Goal: Task Accomplishment & Management: Manage account settings

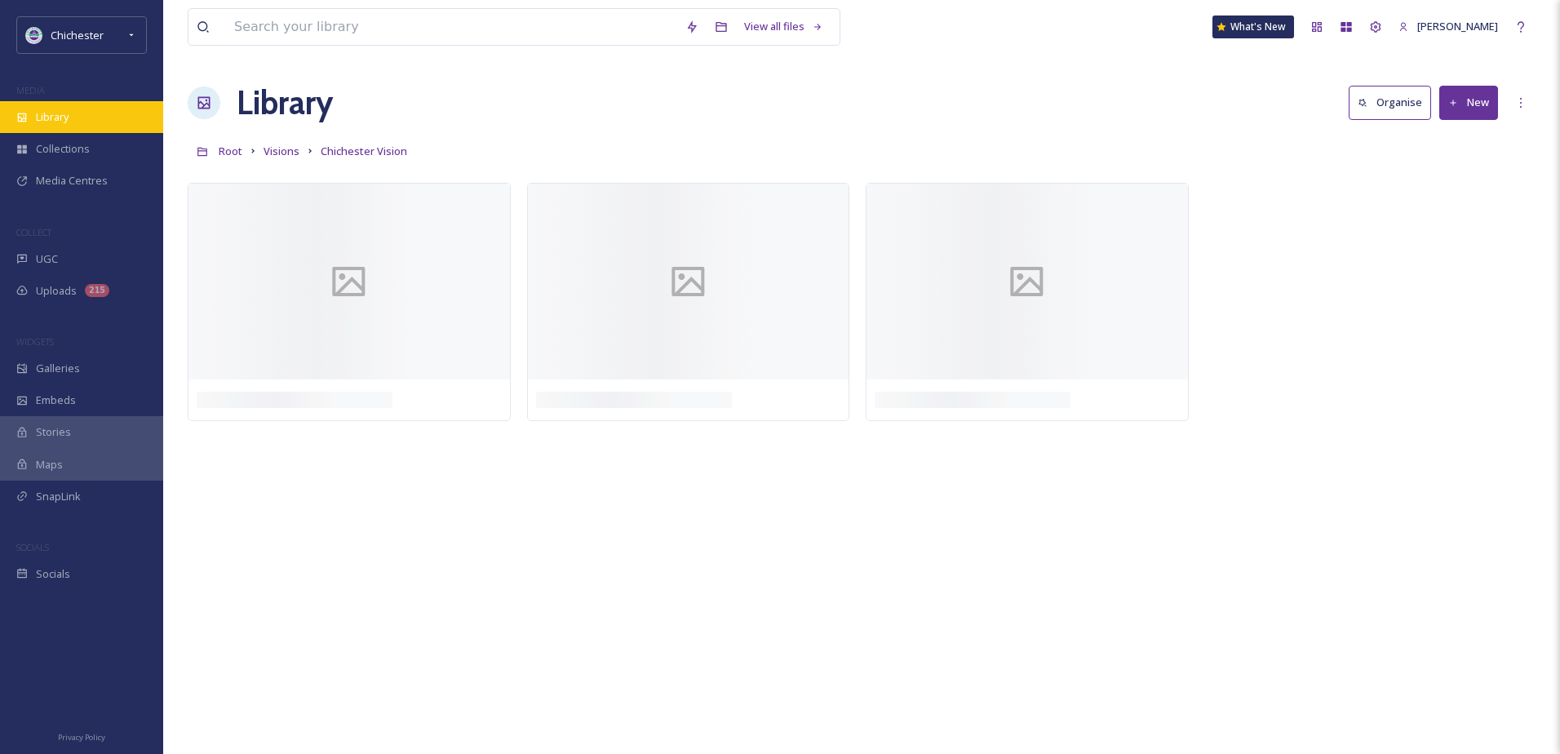
click at [126, 111] on div "Library" at bounding box center [81, 117] width 163 height 32
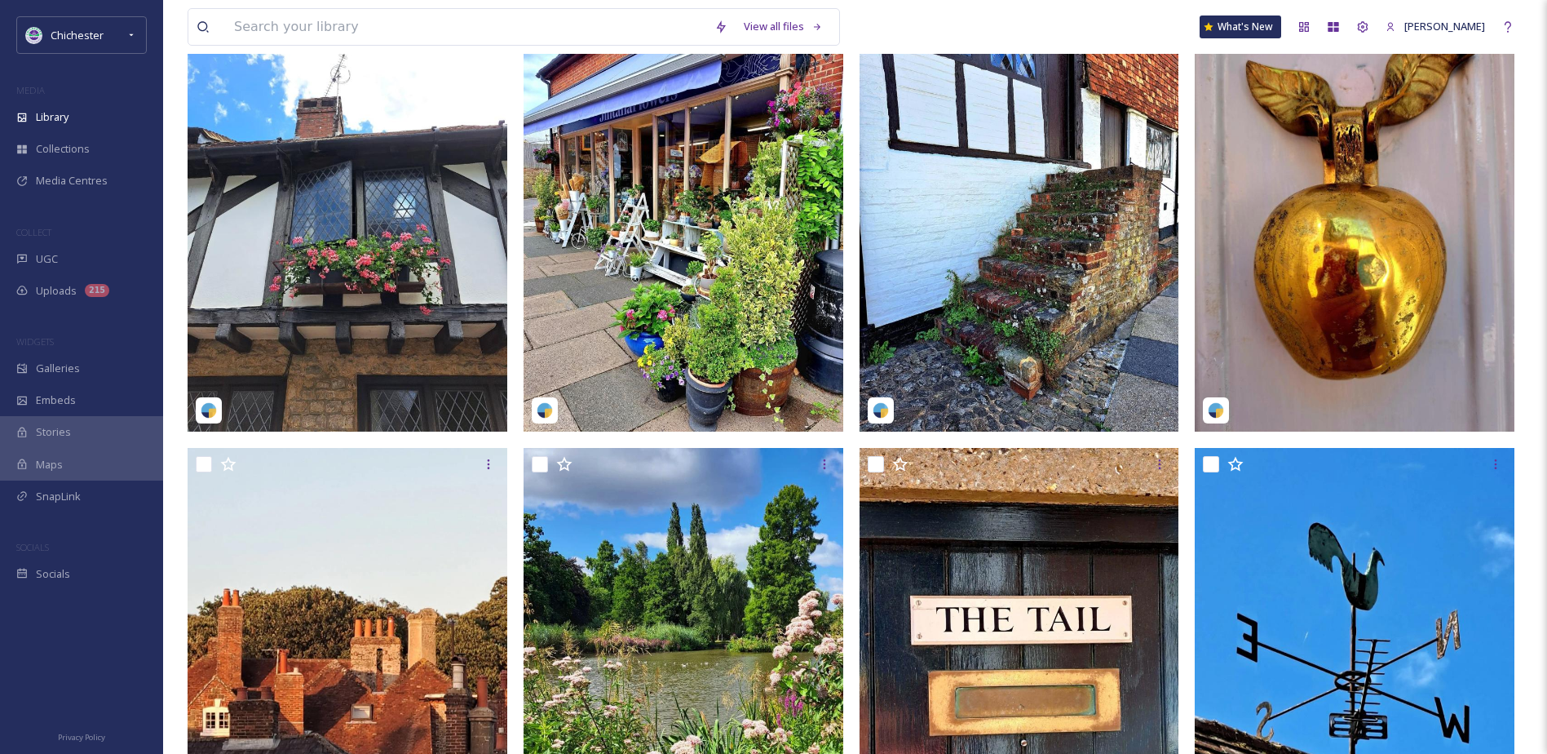
scroll to position [245, 0]
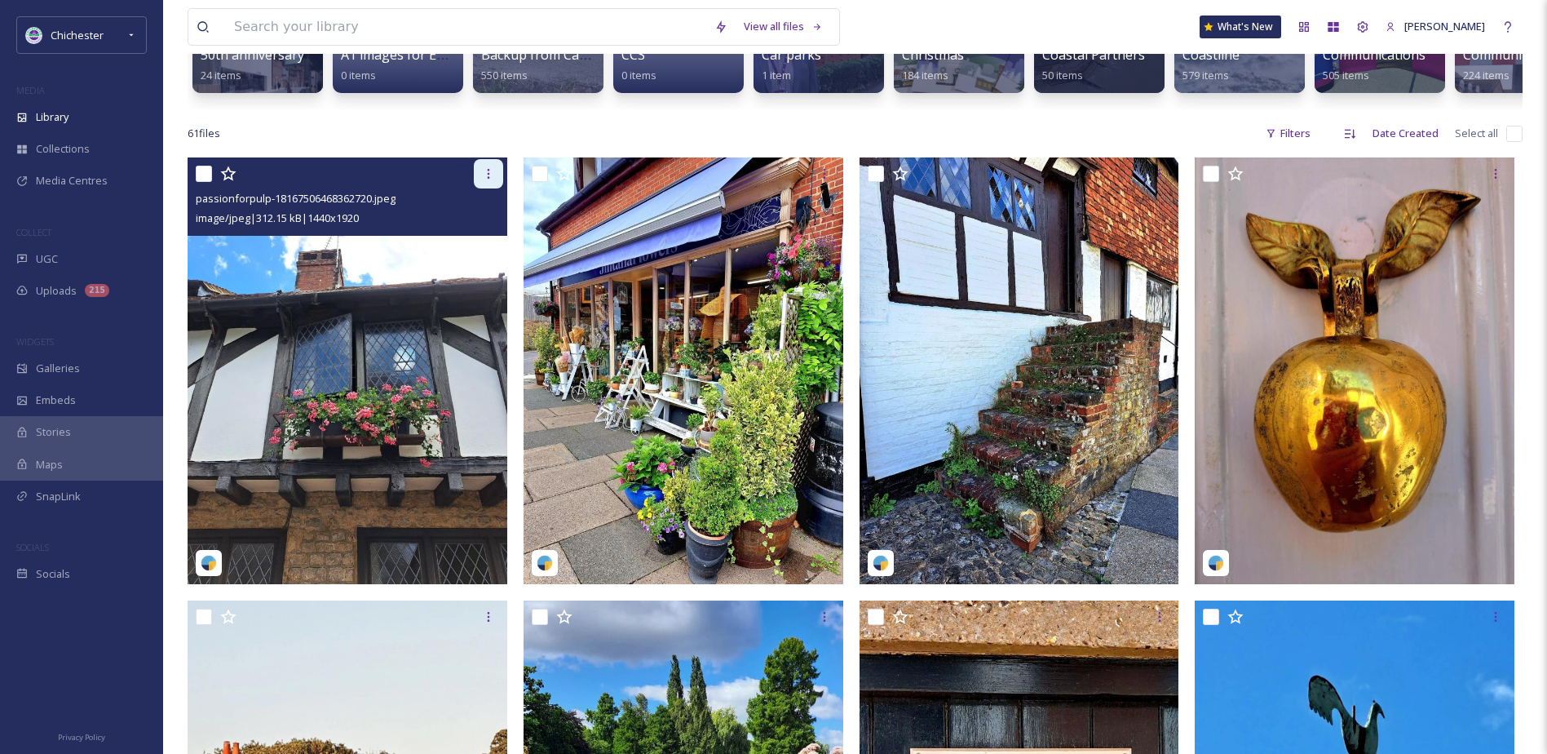
click at [488, 179] on icon at bounding box center [488, 173] width 13 height 13
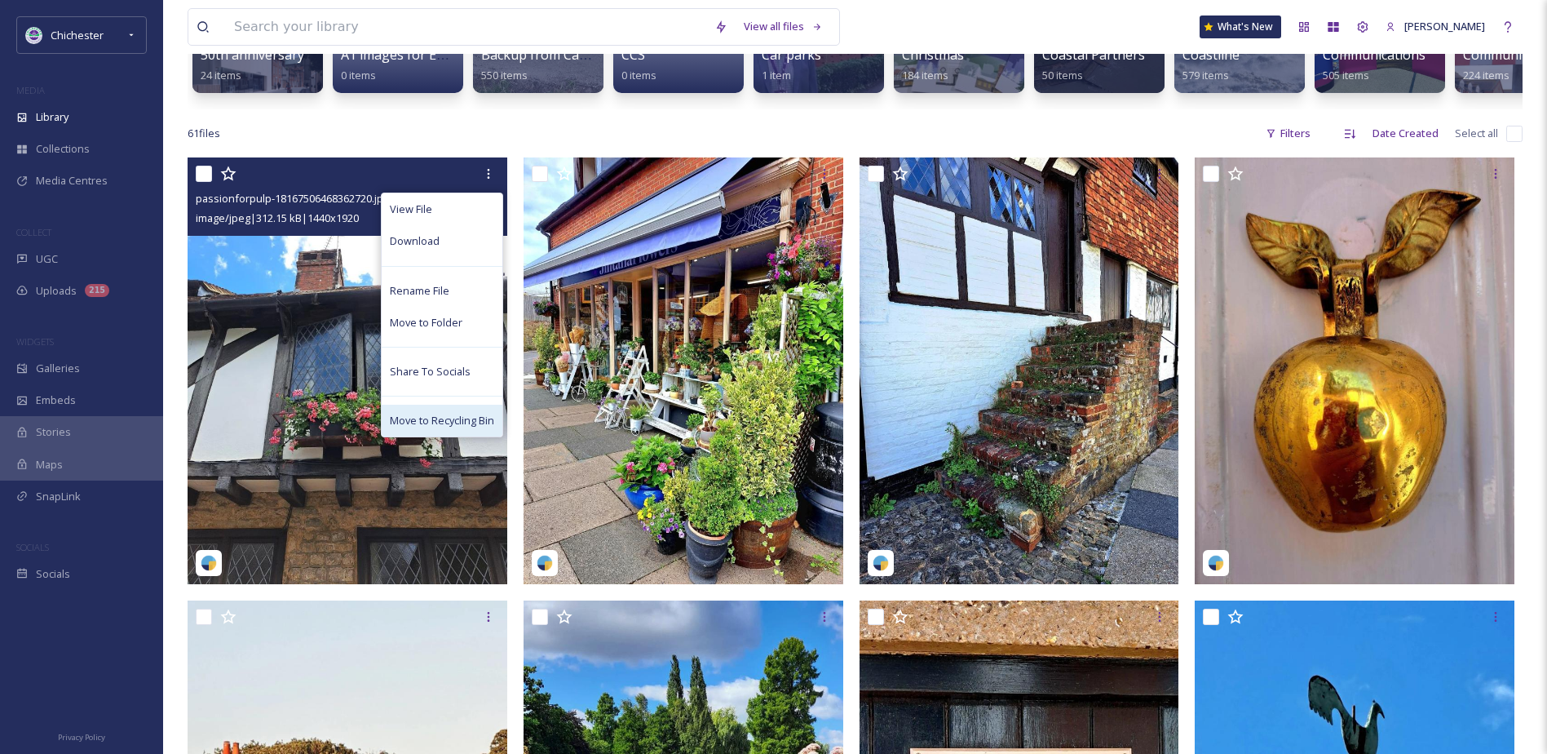
click at [408, 428] on span "Move to Recycling Bin" at bounding box center [442, 420] width 104 height 15
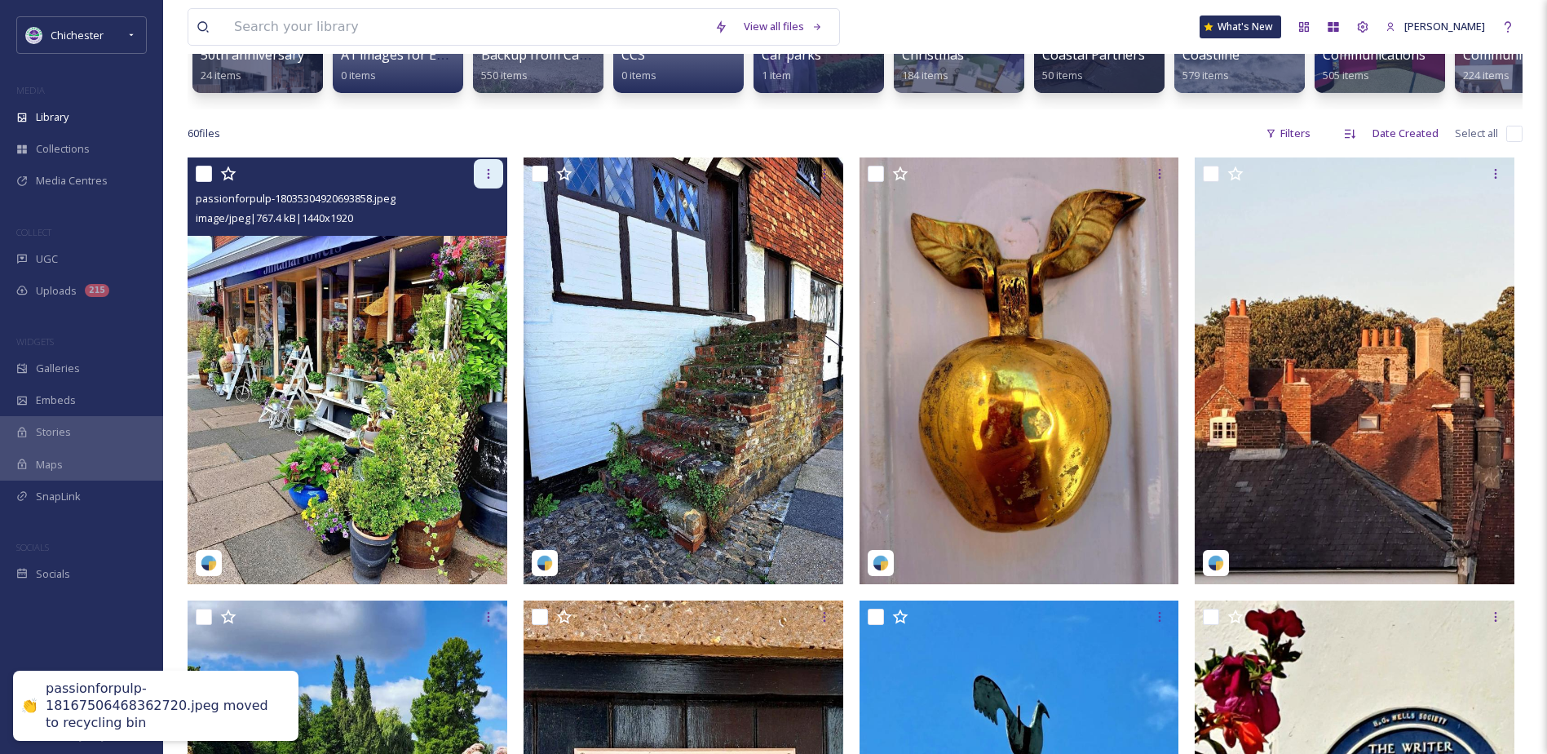
click at [484, 179] on icon at bounding box center [488, 173] width 13 height 13
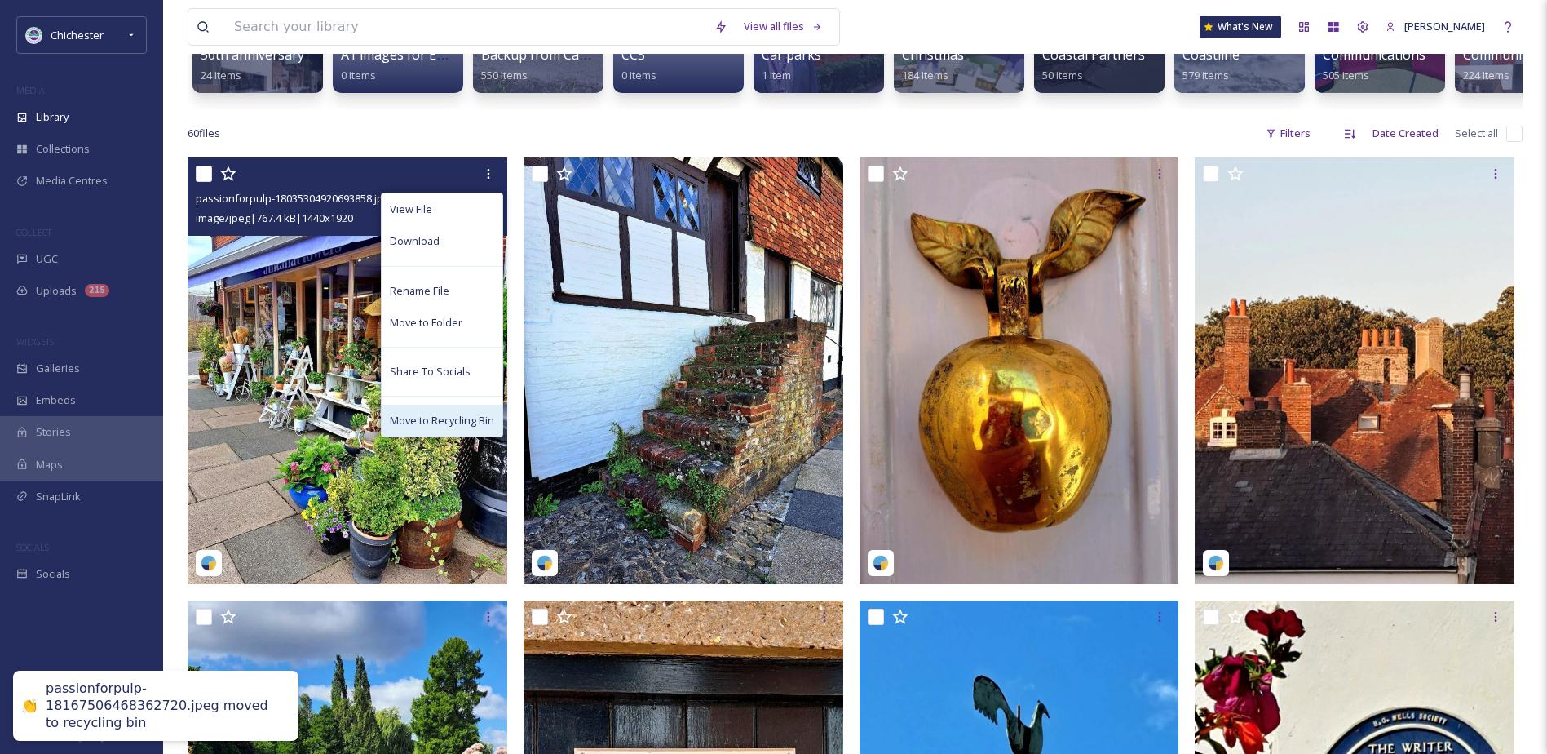
click at [395, 428] on span "Move to Recycling Bin" at bounding box center [442, 420] width 104 height 15
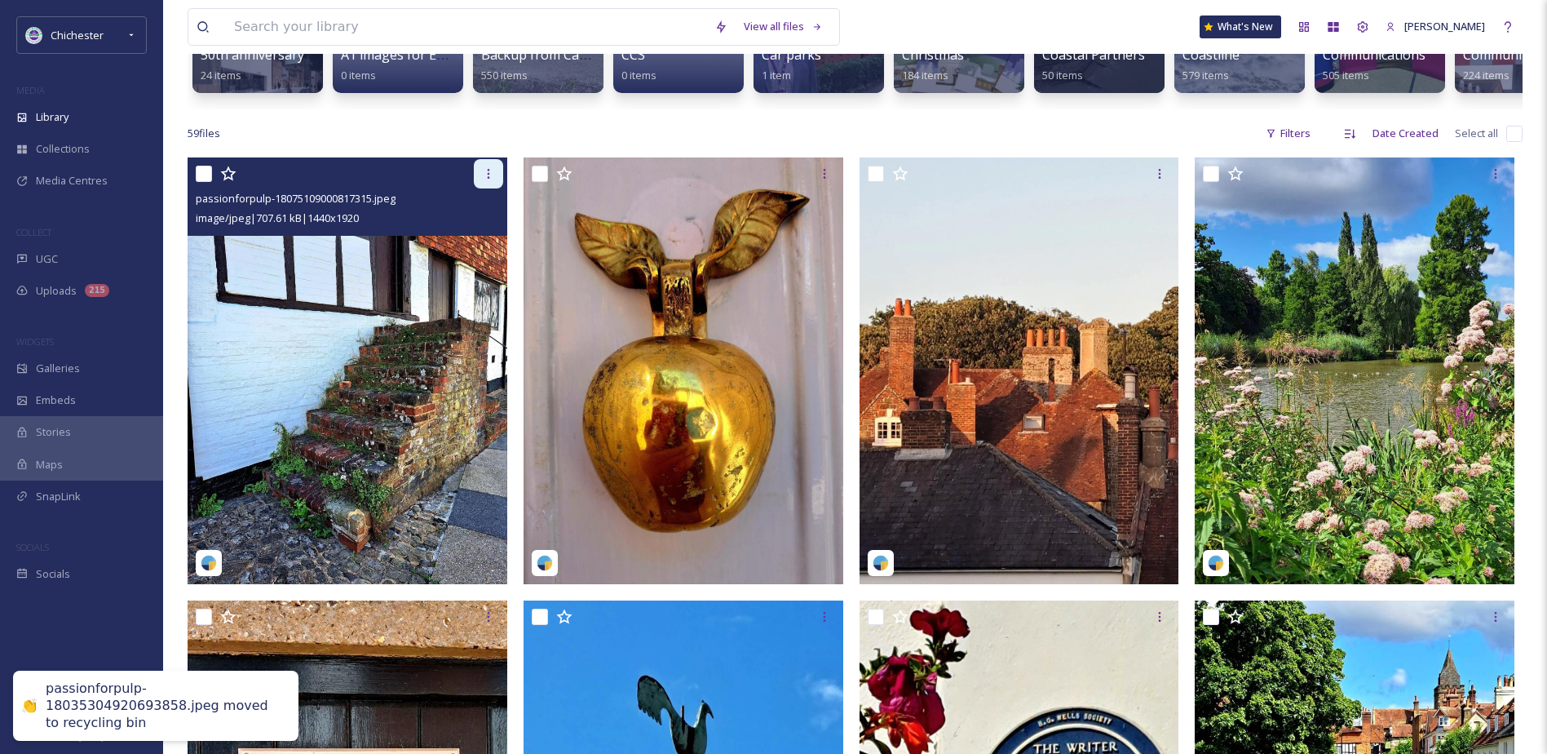
click at [480, 188] on div at bounding box center [488, 173] width 29 height 29
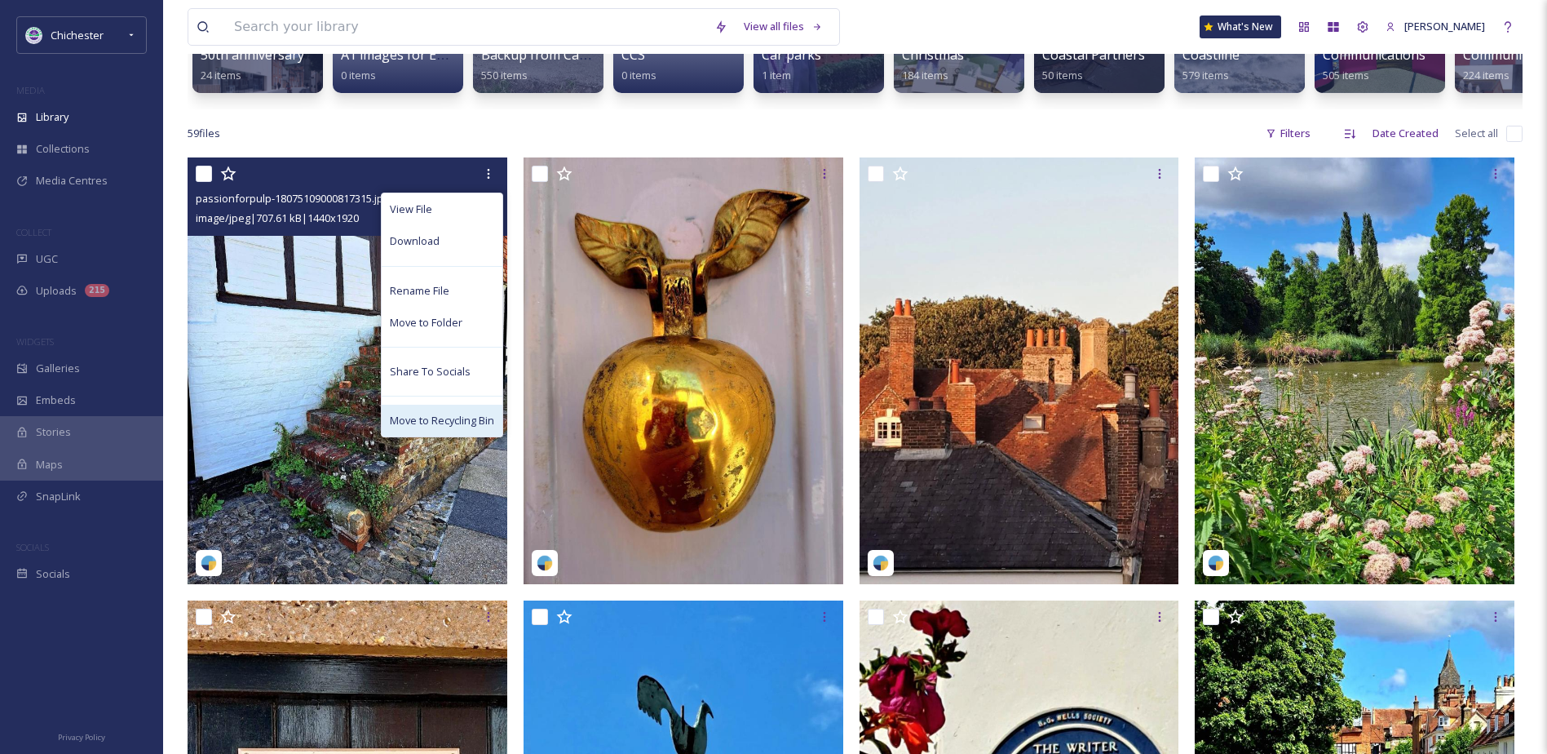
click at [414, 428] on span "Move to Recycling Bin" at bounding box center [442, 420] width 104 height 15
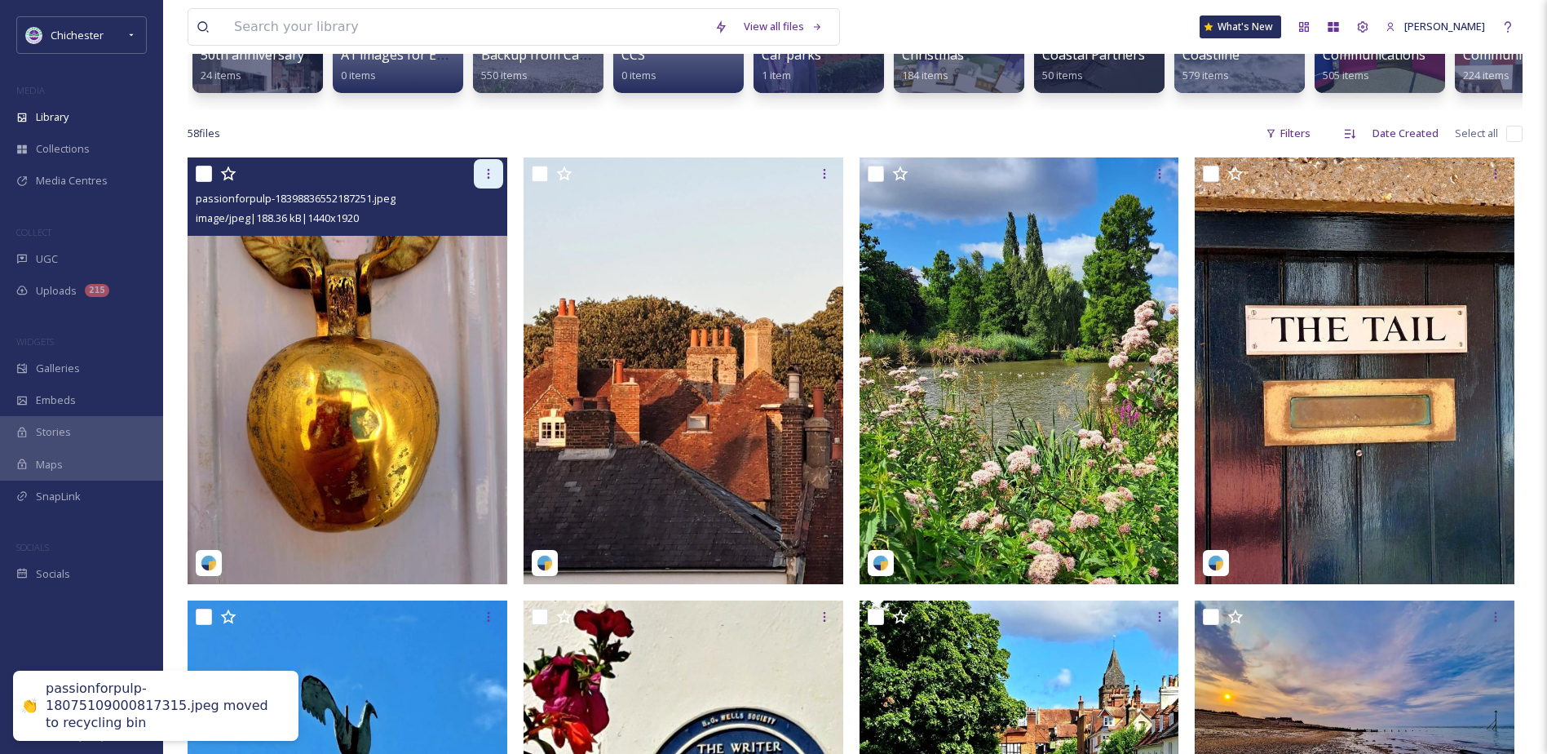
click at [489, 180] on icon at bounding box center [488, 173] width 13 height 13
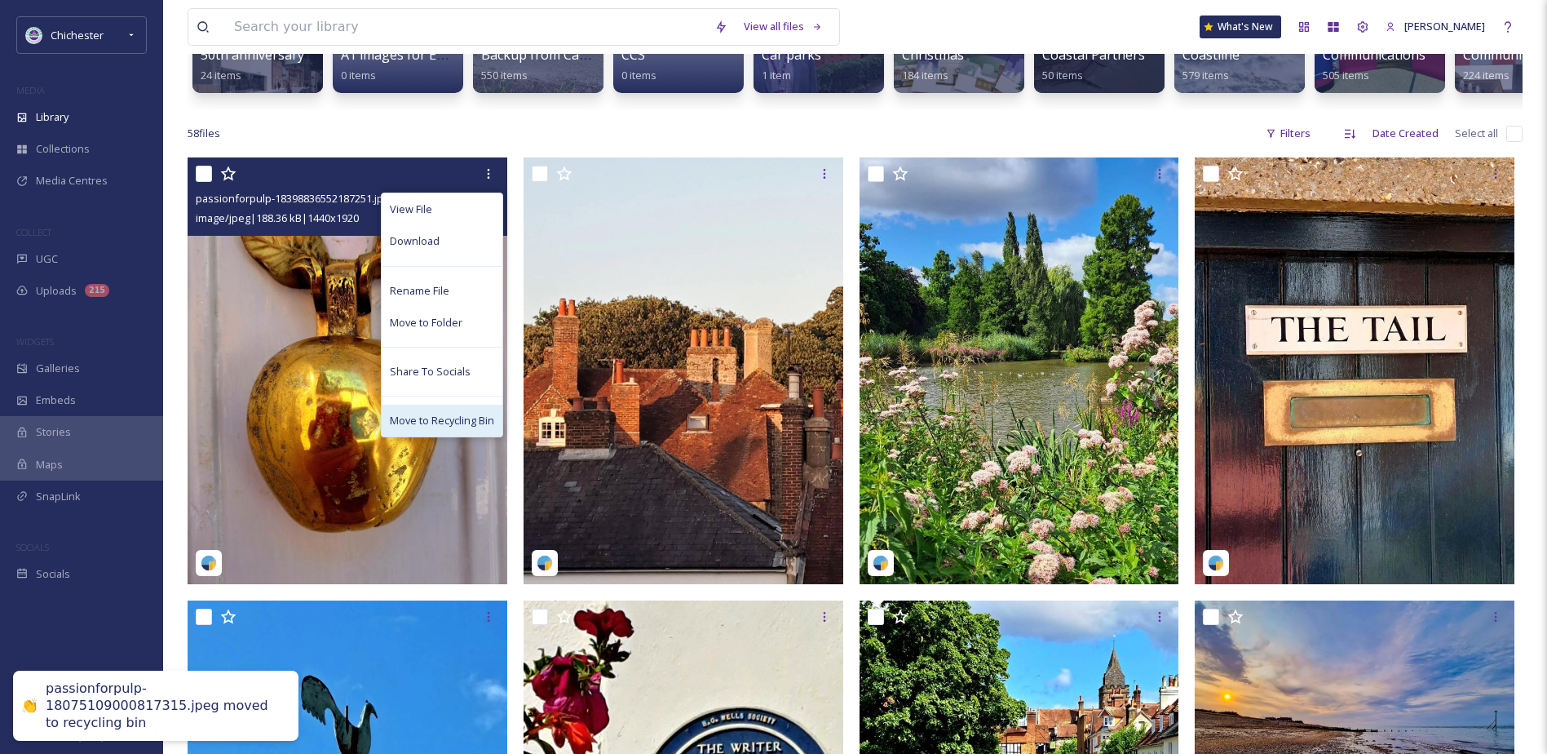
click at [404, 428] on span "Move to Recycling Bin" at bounding box center [442, 420] width 104 height 15
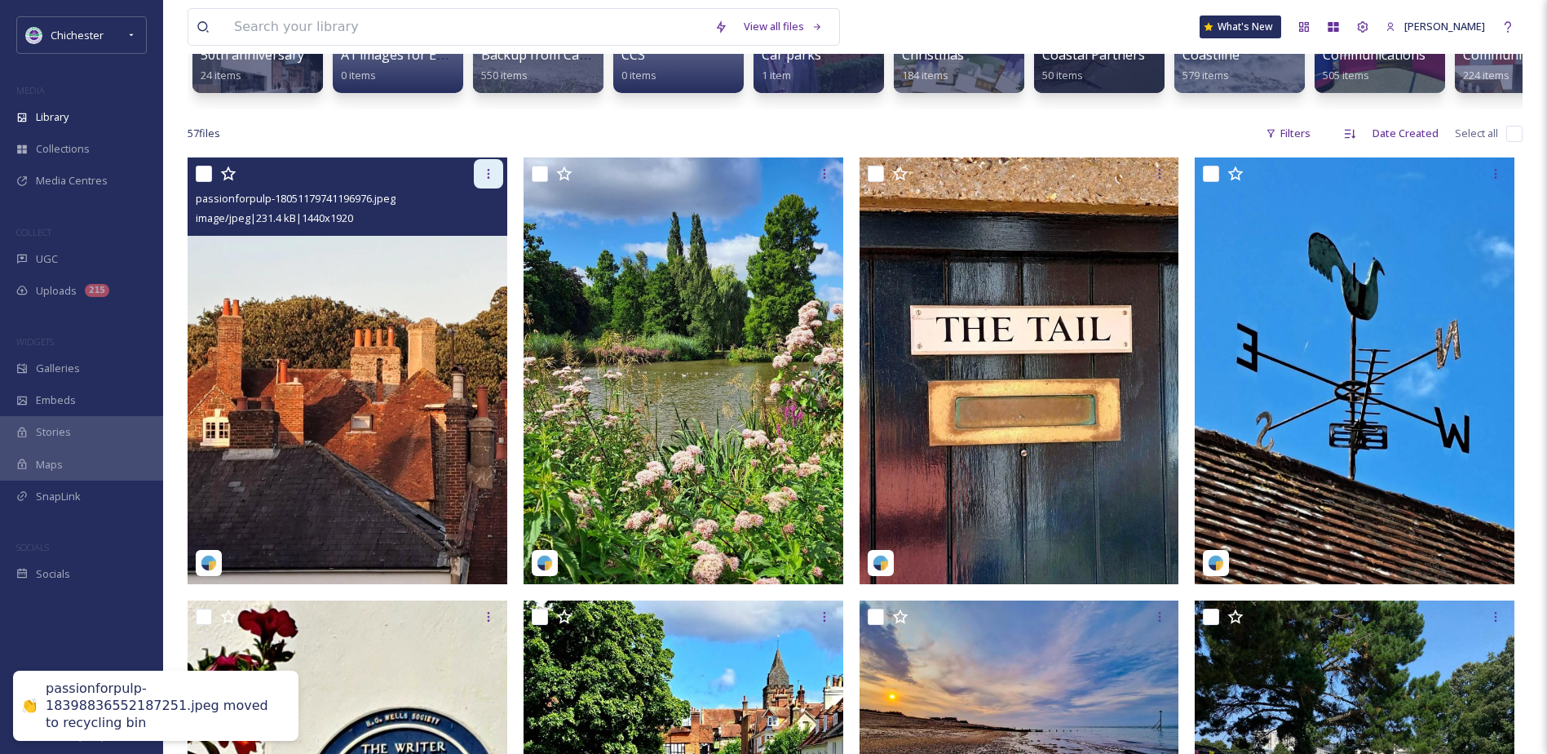
click at [489, 180] on icon at bounding box center [488, 173] width 13 height 13
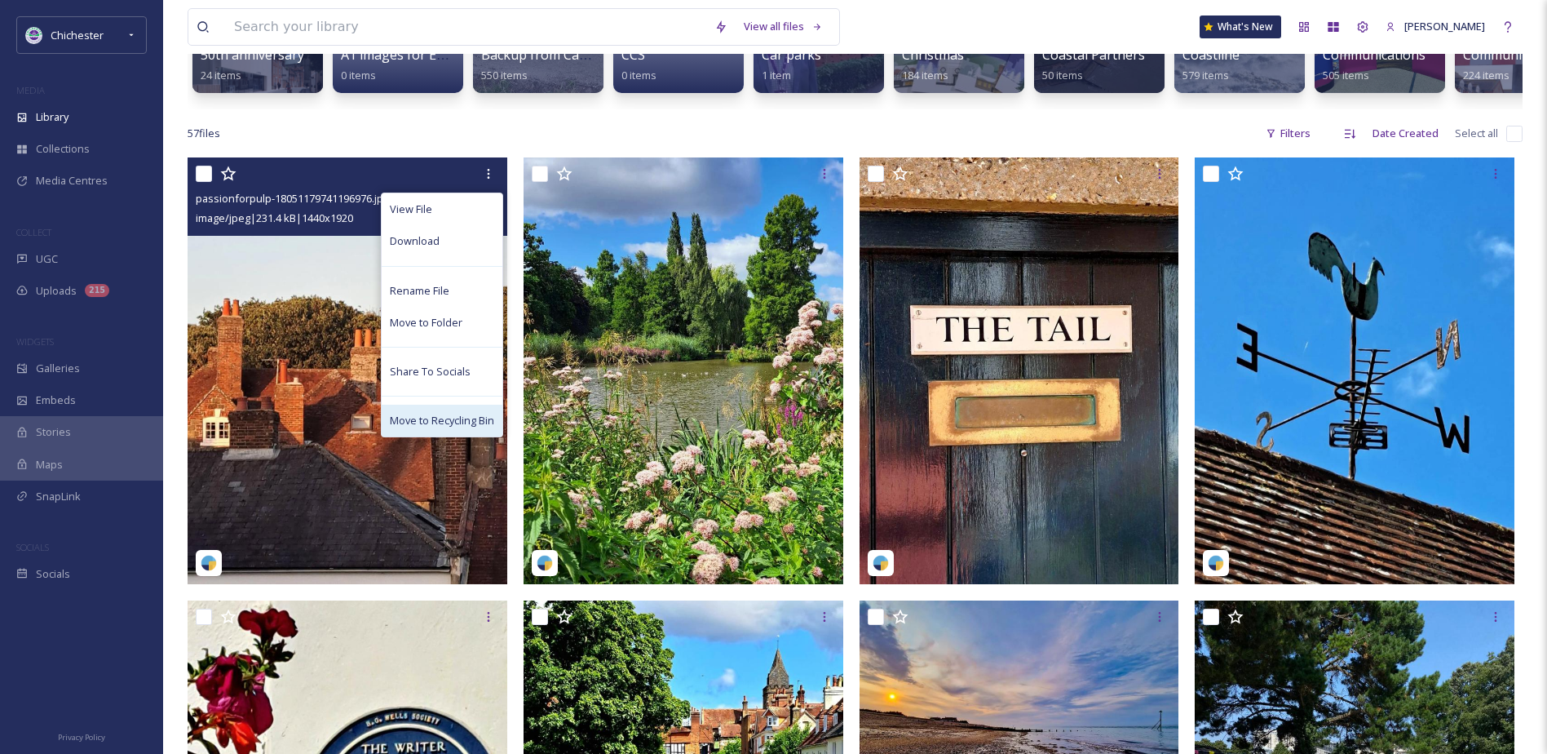
click at [404, 428] on span "Move to Recycling Bin" at bounding box center [442, 420] width 104 height 15
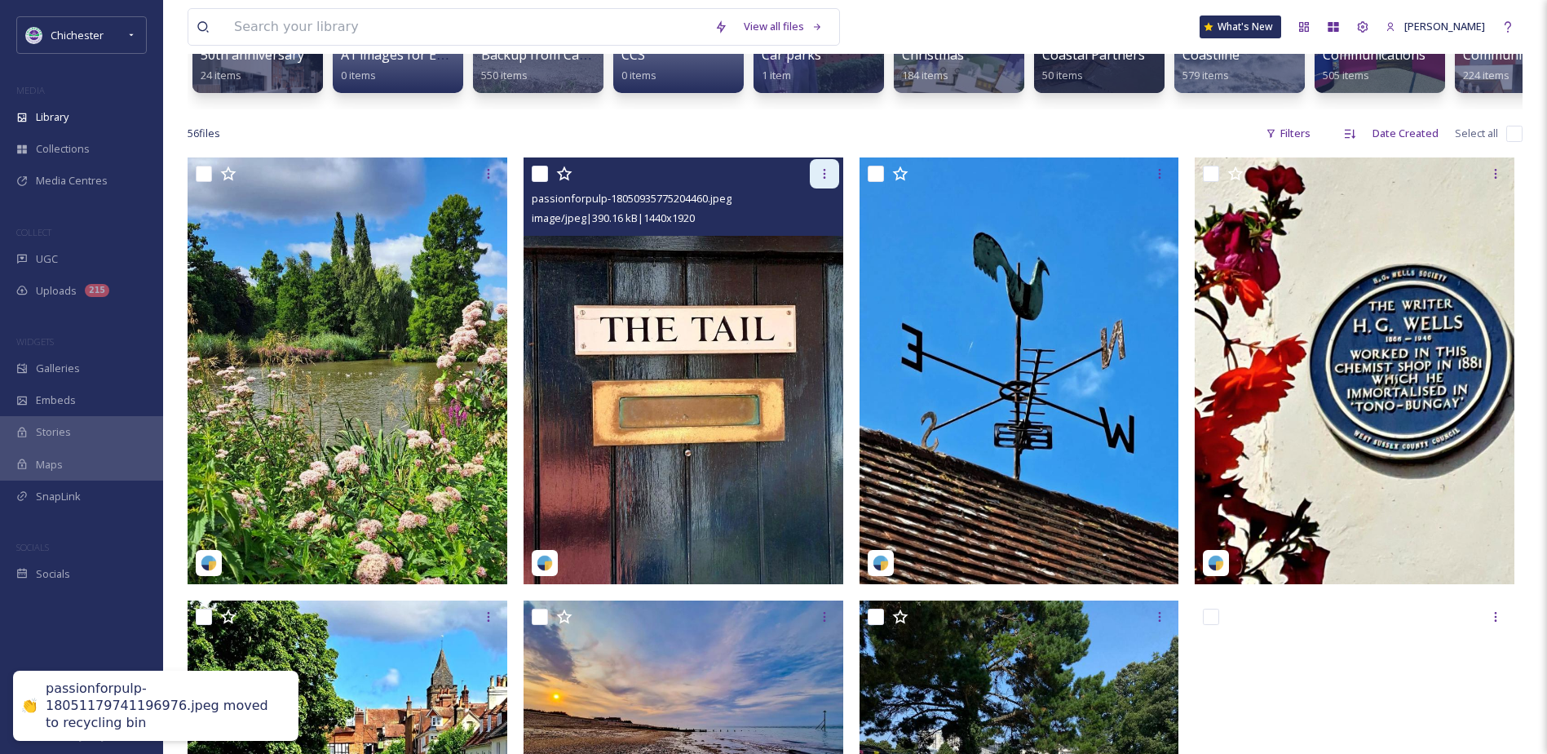
click at [816, 178] on div at bounding box center [824, 173] width 29 height 29
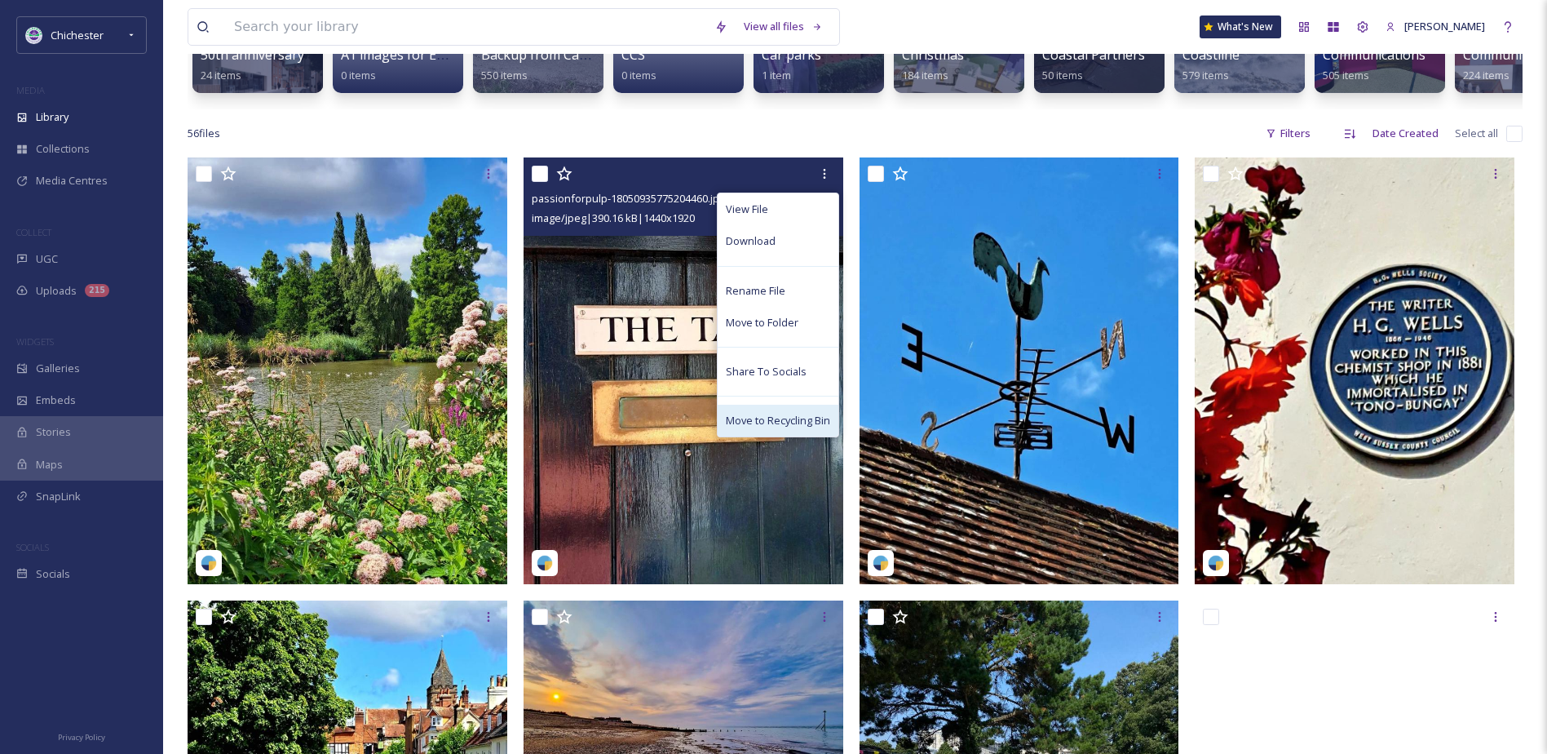
click at [737, 428] on span "Move to Recycling Bin" at bounding box center [778, 420] width 104 height 15
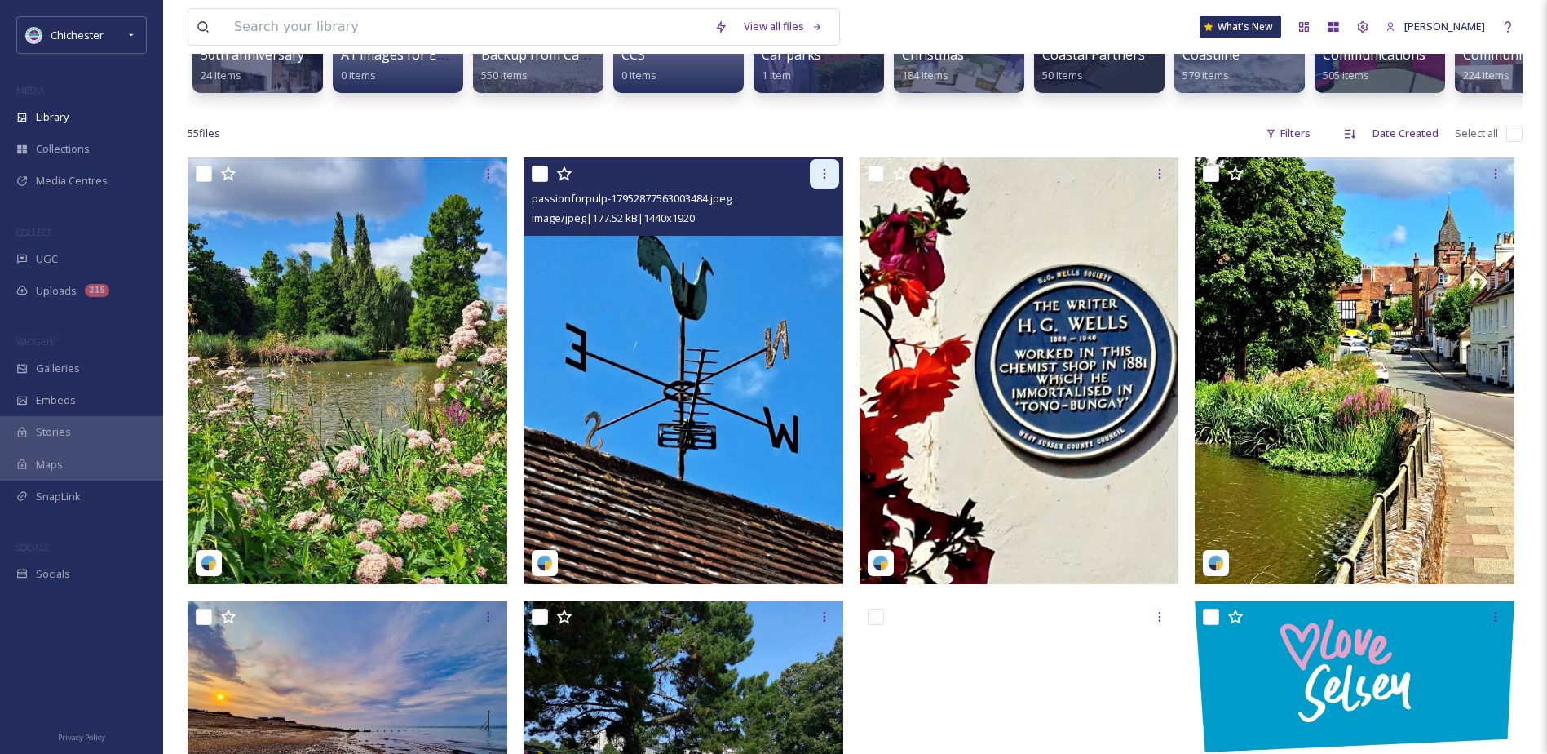
click at [834, 186] on div at bounding box center [824, 173] width 29 height 29
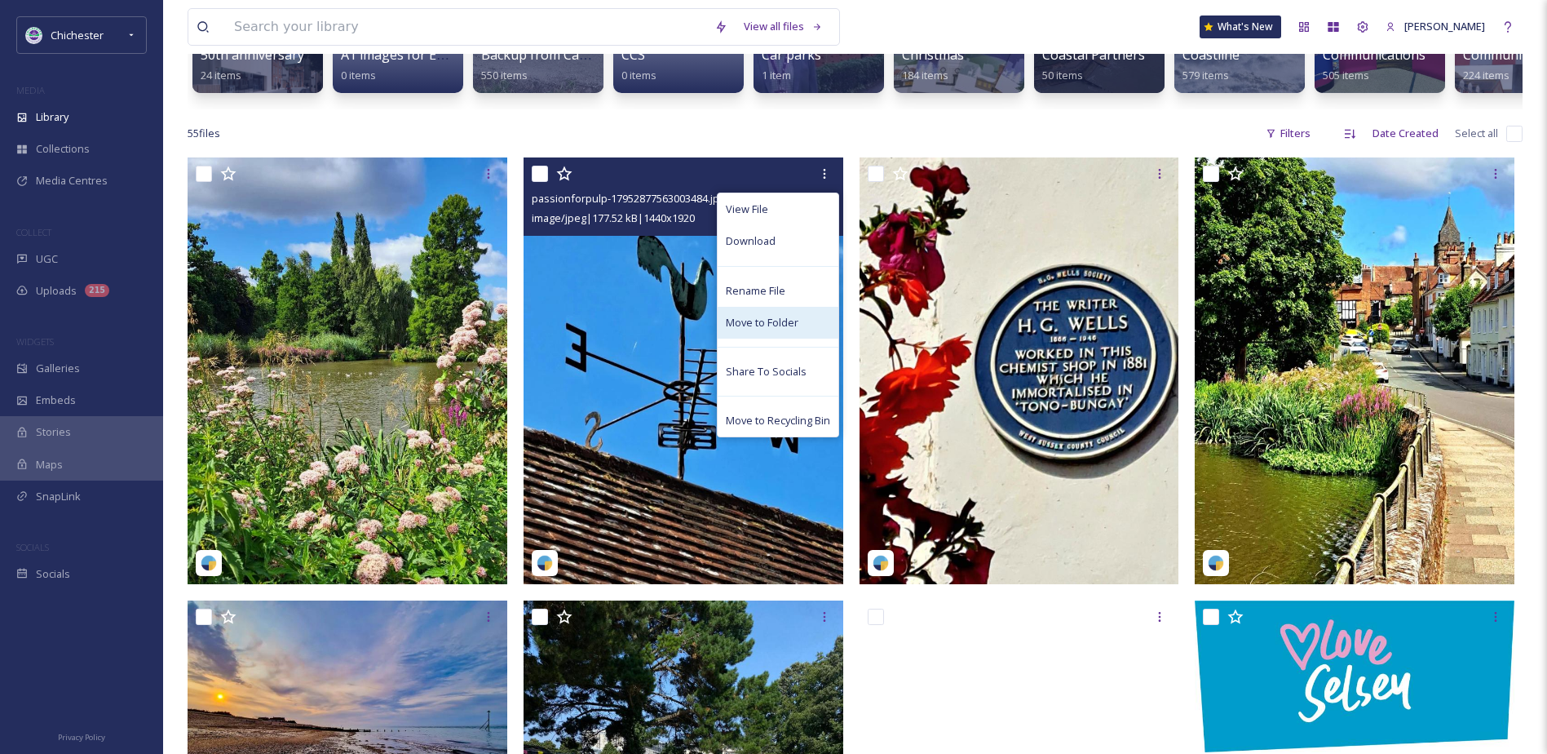
click at [750, 330] on span "Move to Folder" at bounding box center [762, 322] width 73 height 15
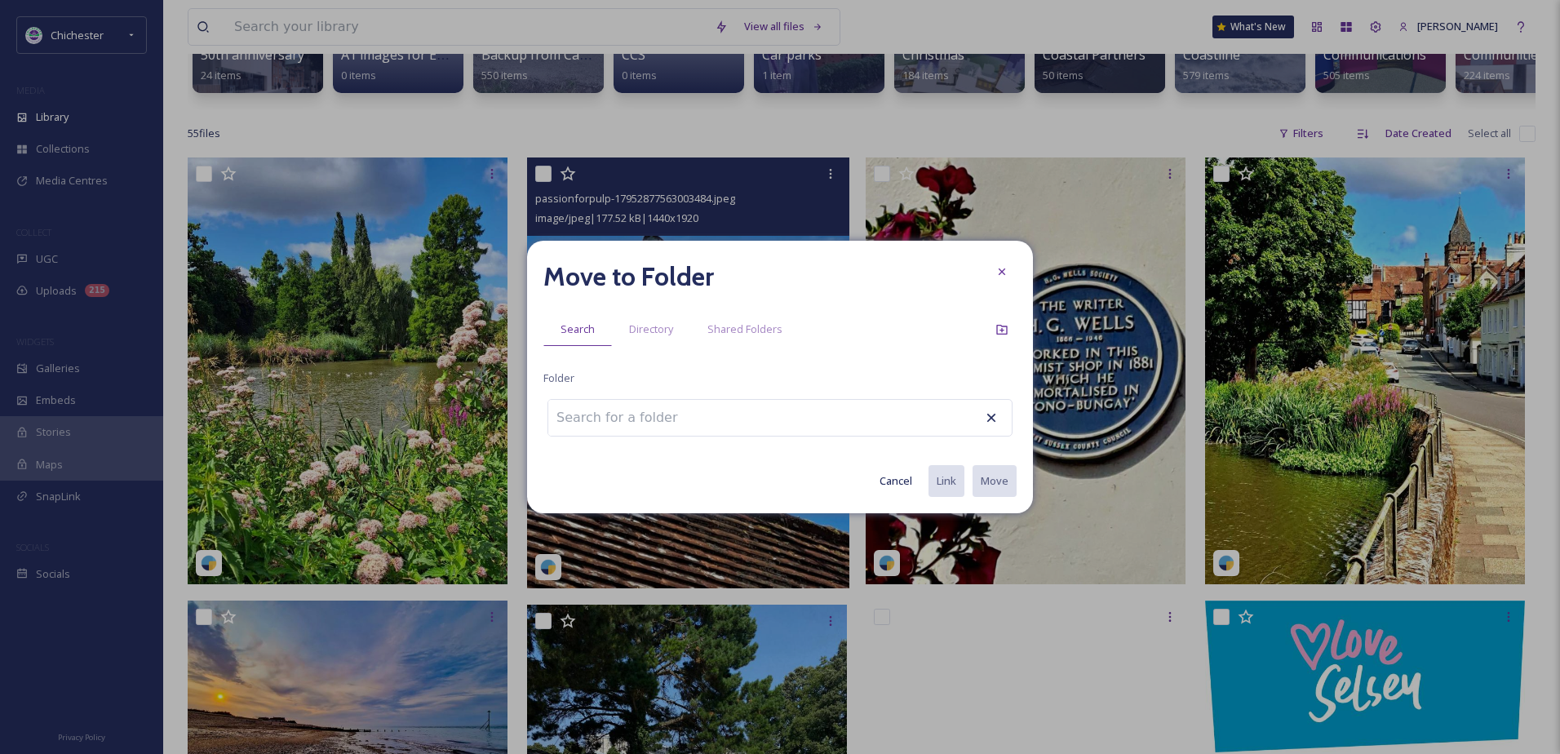
click at [893, 479] on button "Cancel" at bounding box center [895, 481] width 49 height 32
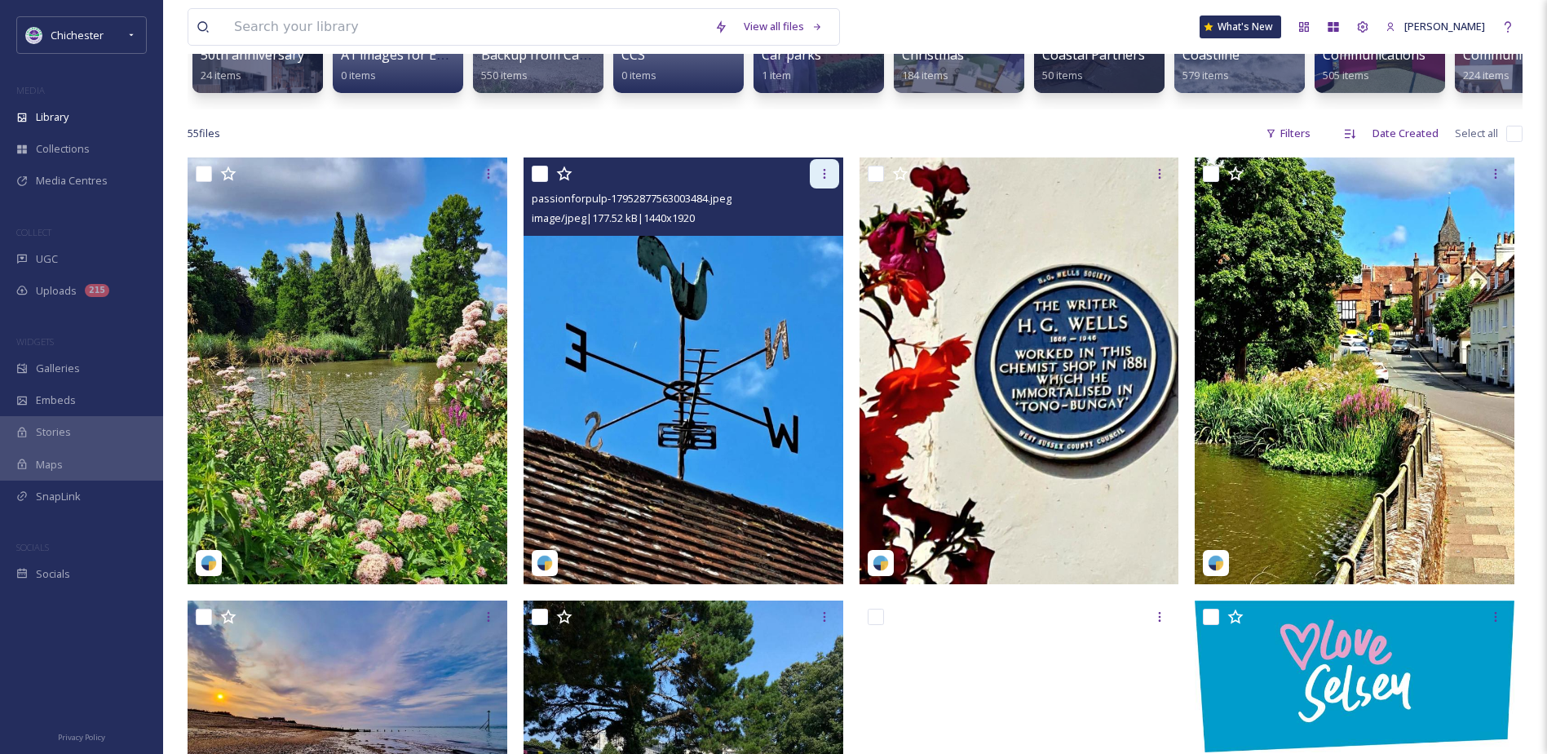
click at [816, 184] on div at bounding box center [824, 173] width 29 height 29
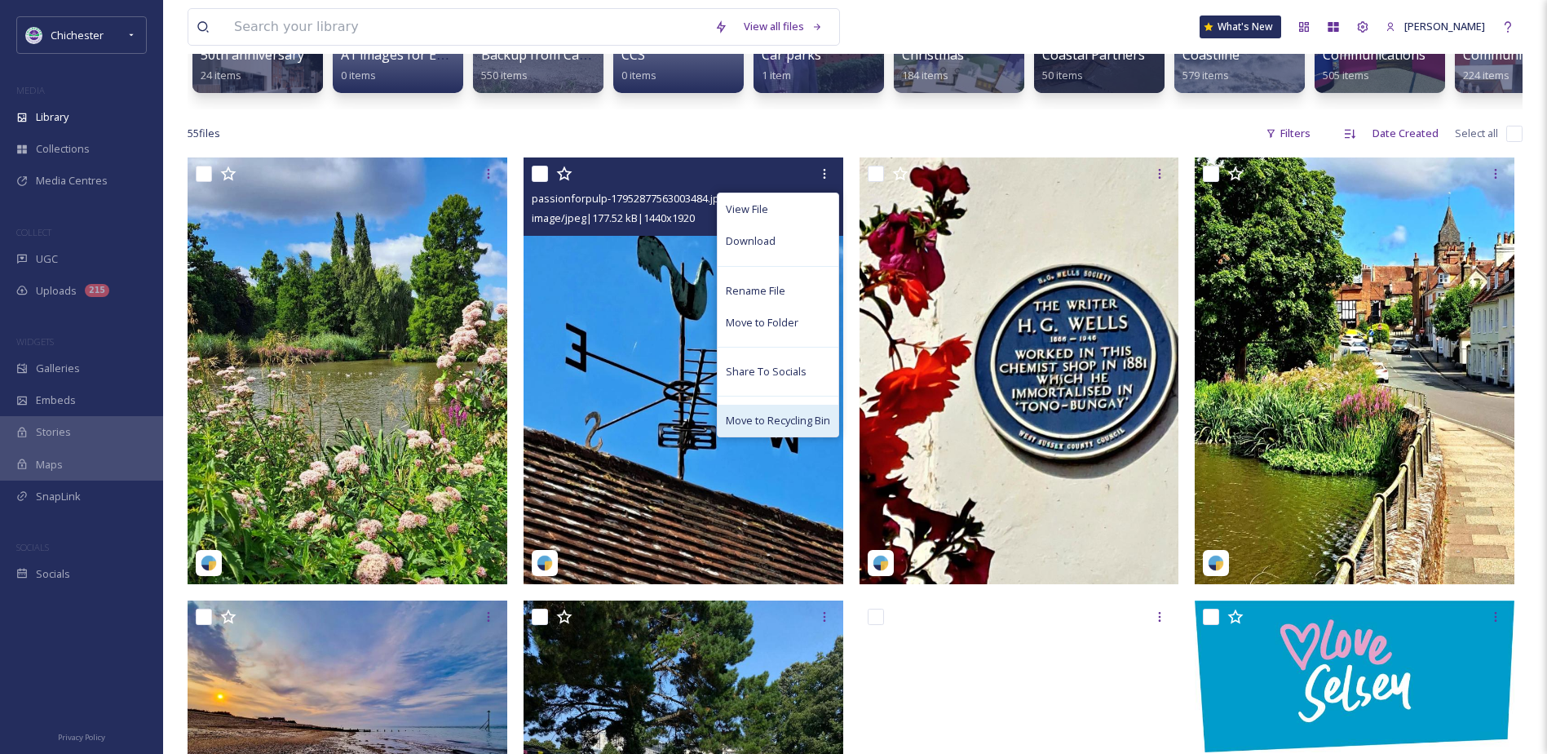
click at [762, 426] on span "Move to Recycling Bin" at bounding box center [778, 420] width 104 height 15
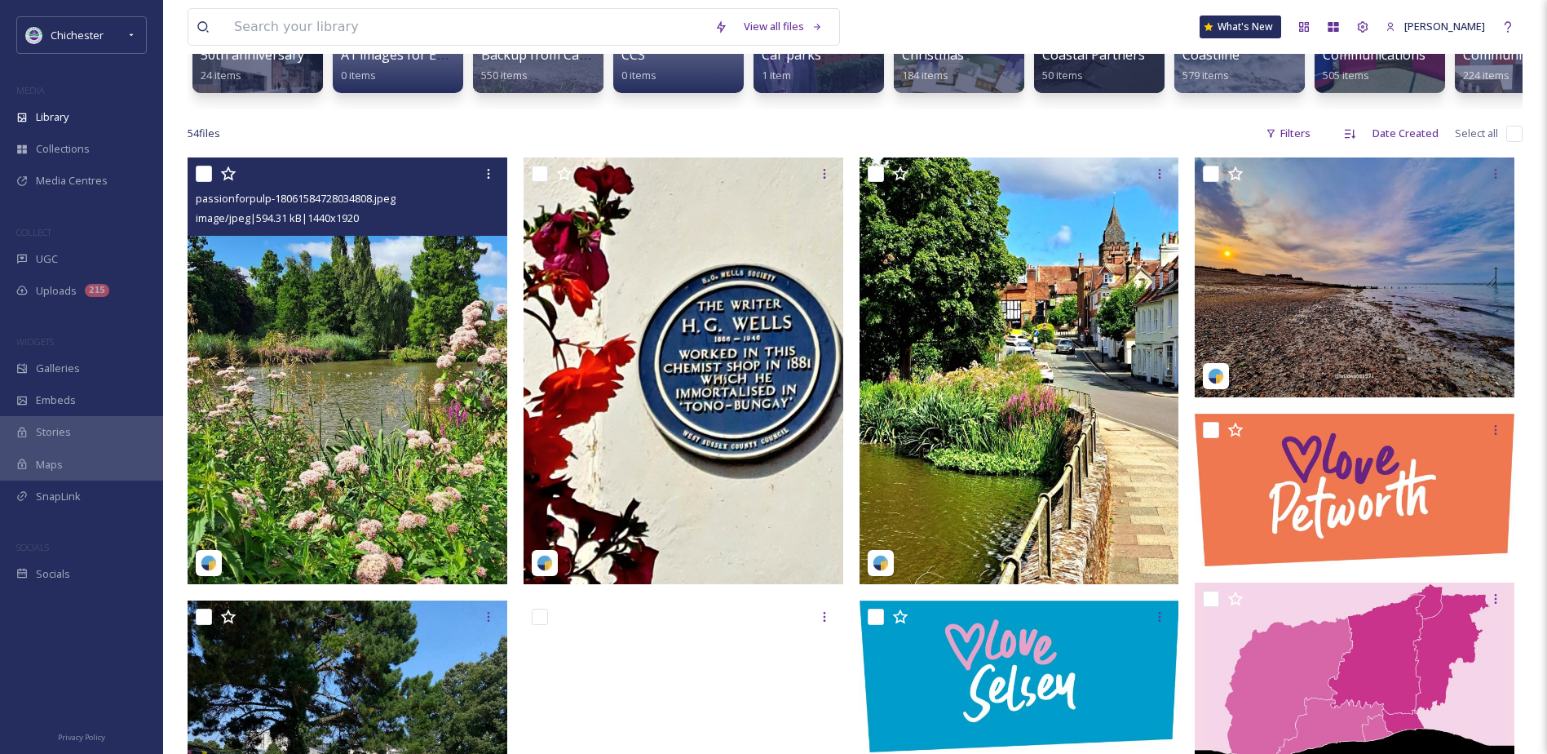
click at [202, 182] on input "checkbox" at bounding box center [204, 174] width 16 height 16
checkbox input "true"
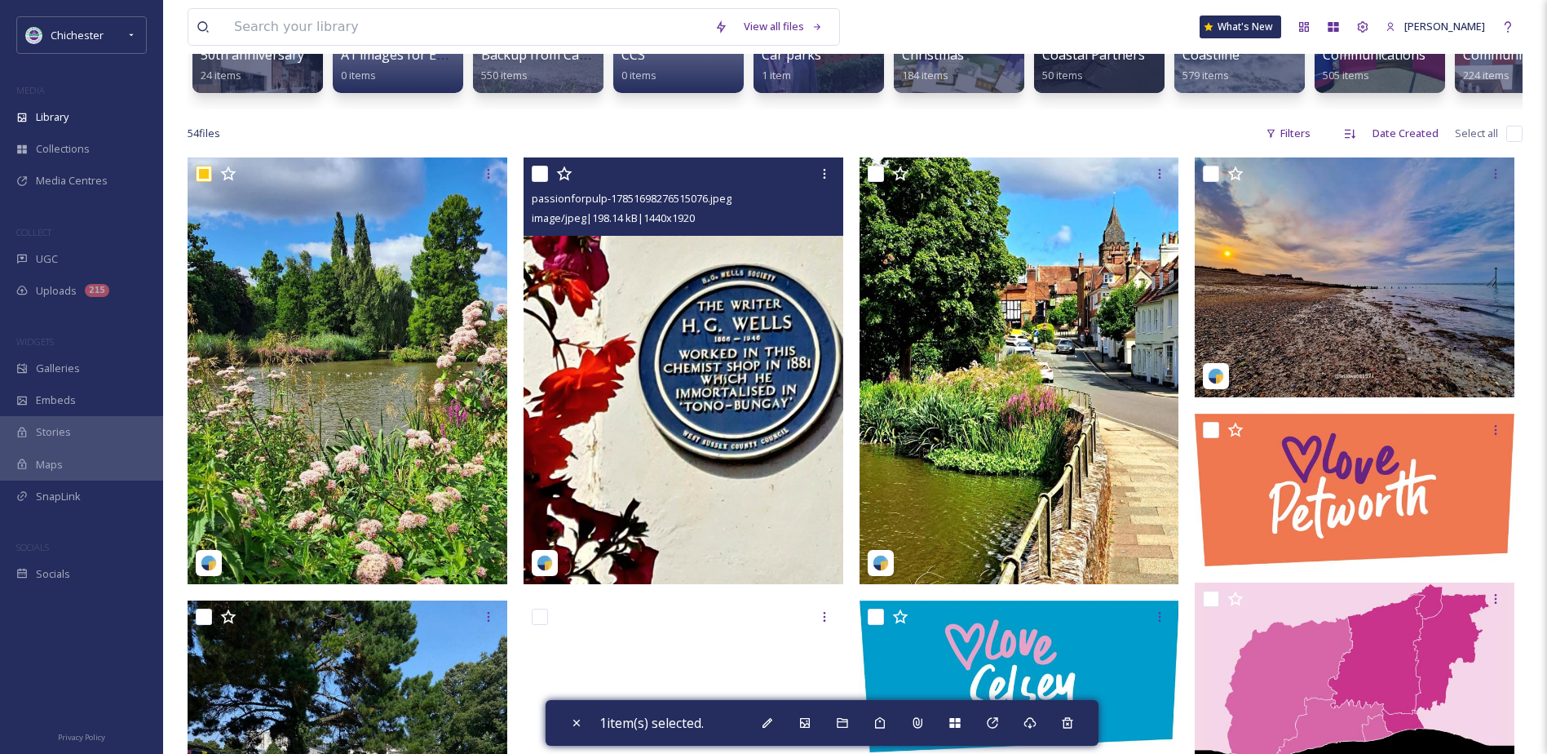
click at [540, 182] on input "checkbox" at bounding box center [540, 174] width 16 height 16
checkbox input "true"
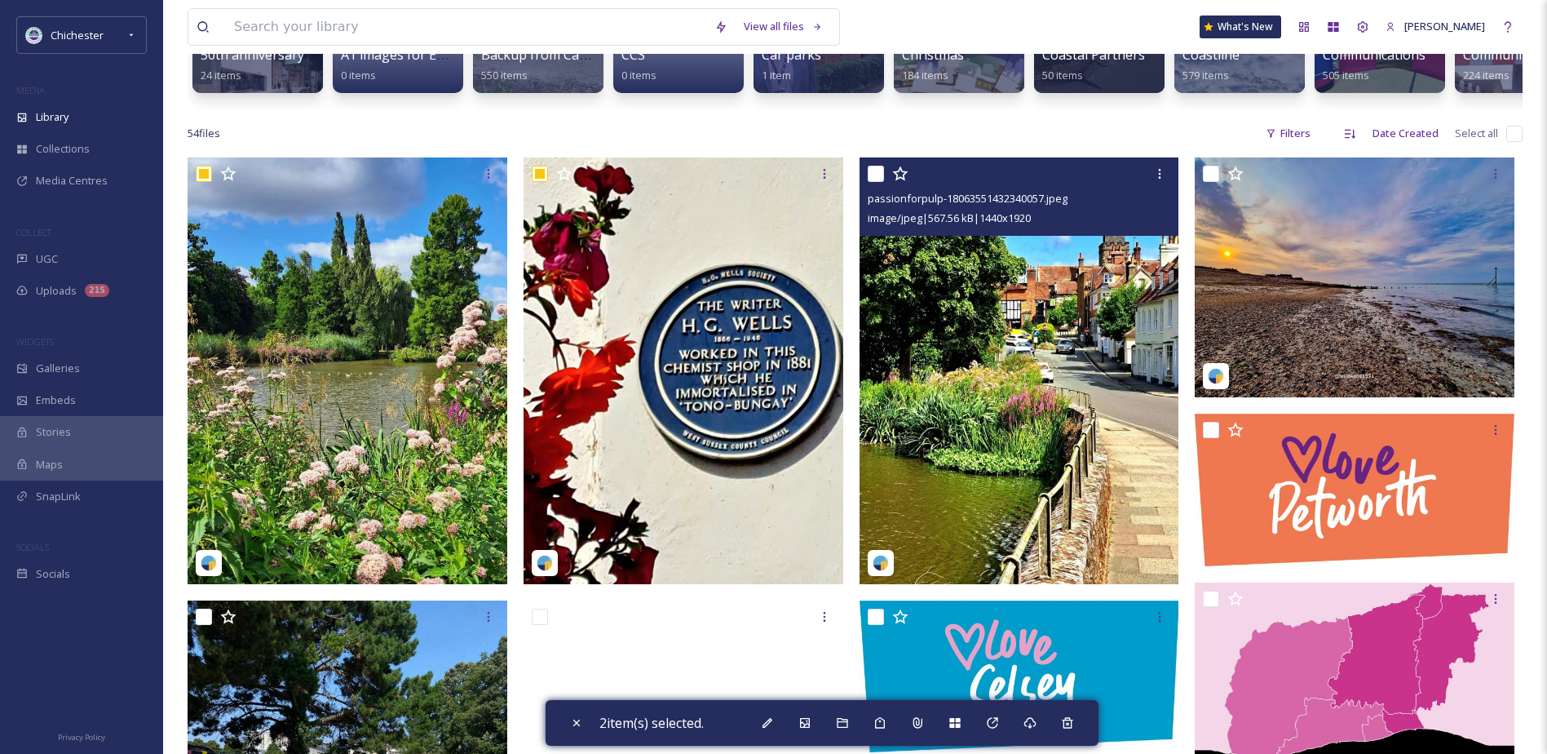
click at [872, 182] on input "checkbox" at bounding box center [876, 174] width 16 height 16
checkbox input "true"
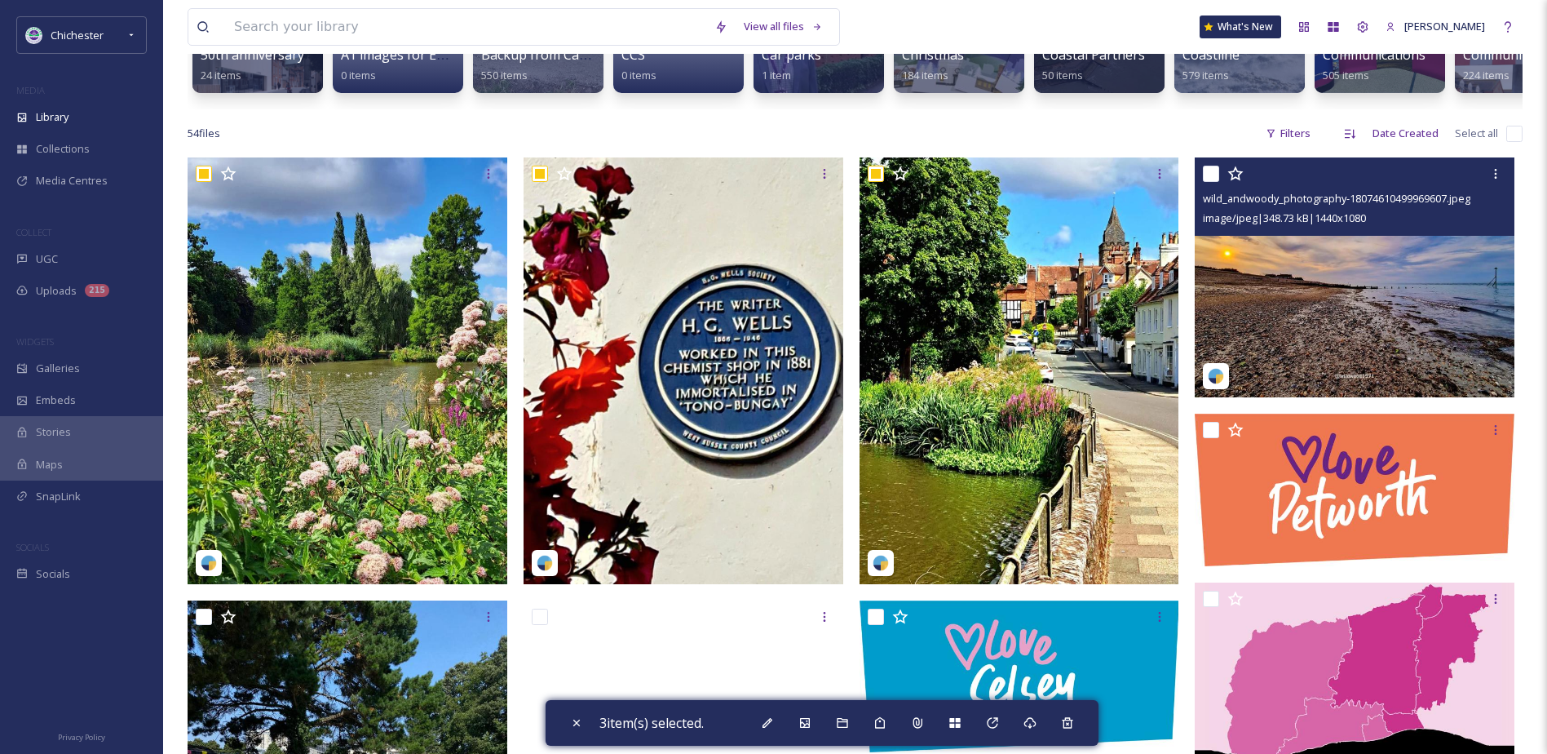
click at [1208, 182] on input "checkbox" at bounding box center [1211, 174] width 16 height 16
checkbox input "true"
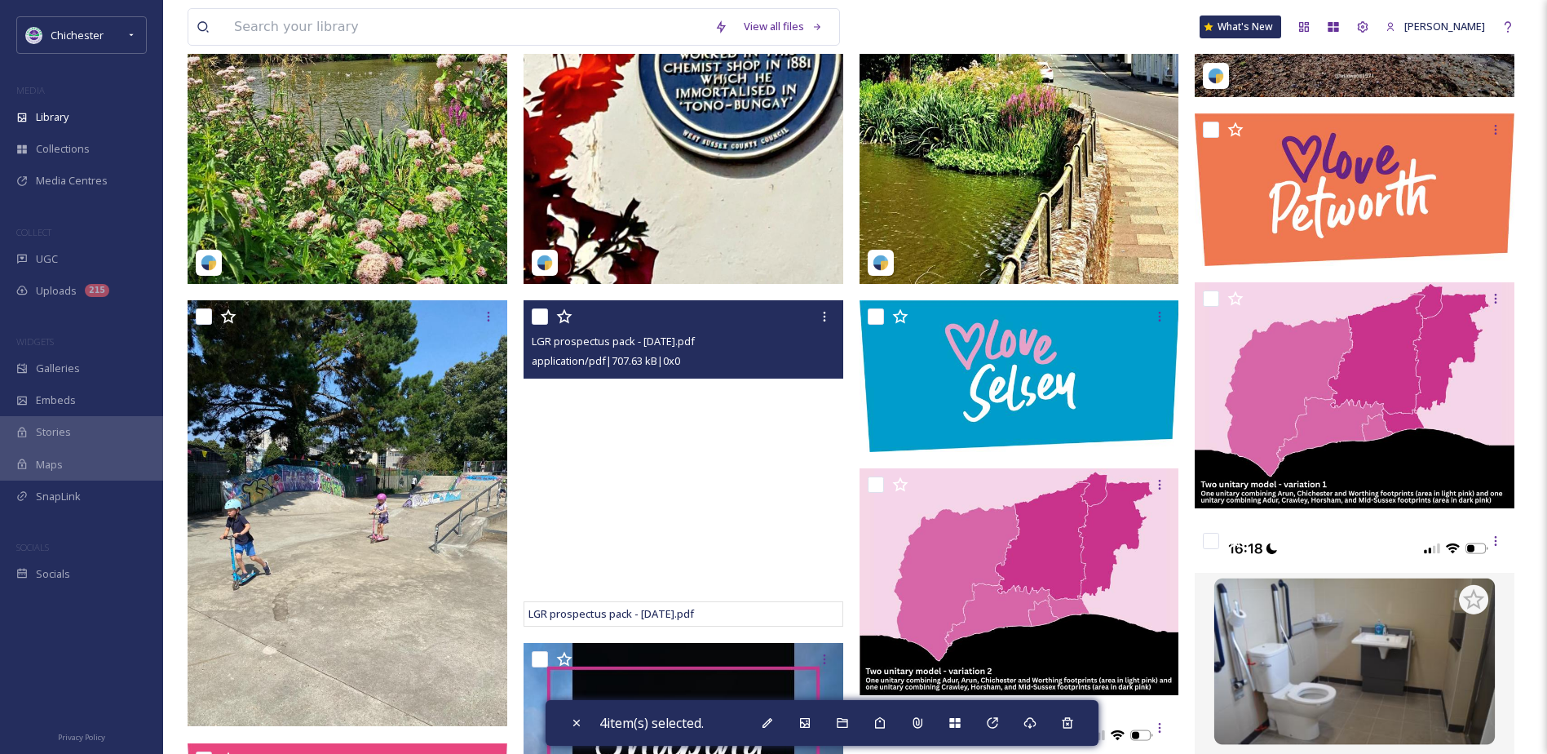
scroll to position [408, 0]
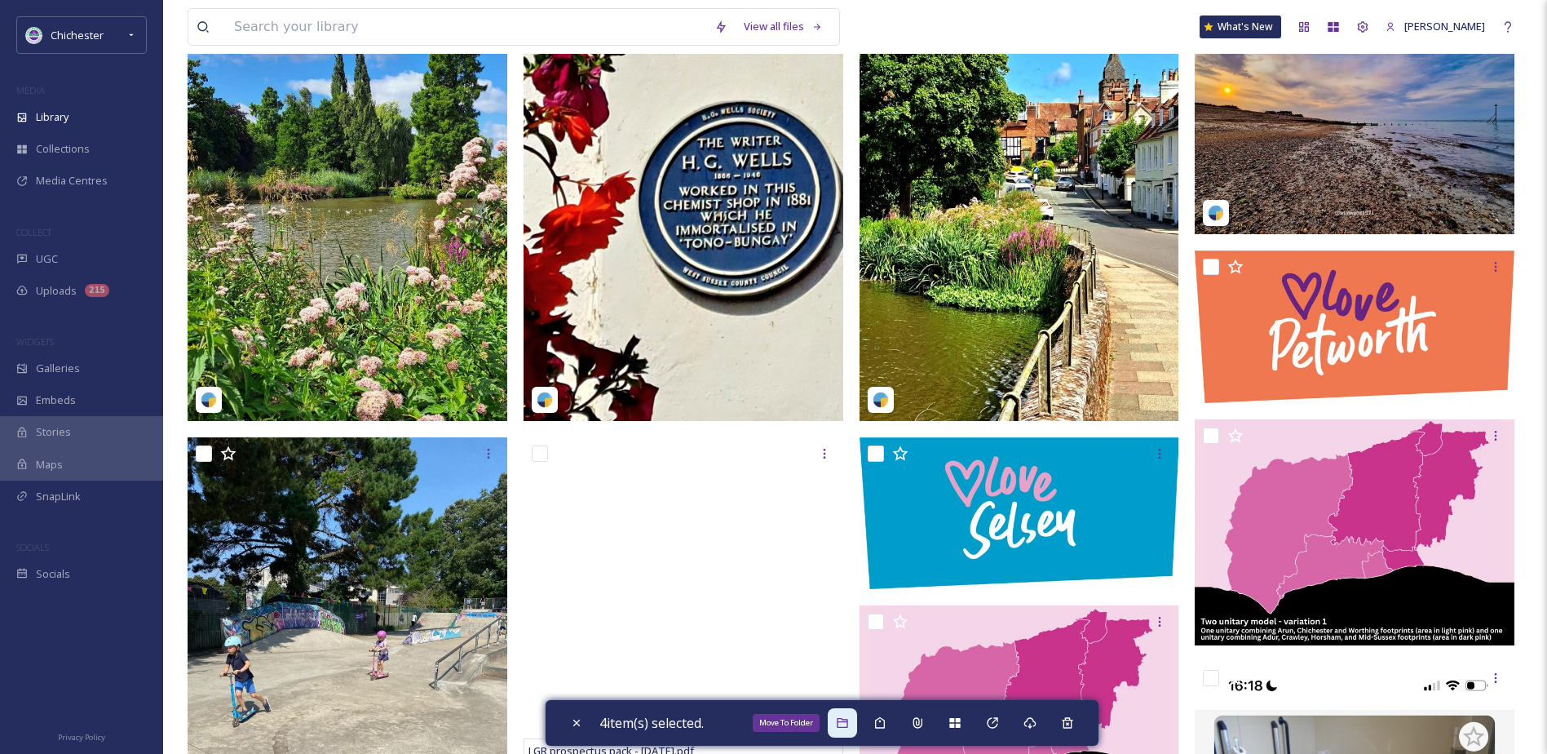
click at [855, 718] on div "Move To Folder" at bounding box center [842, 722] width 29 height 29
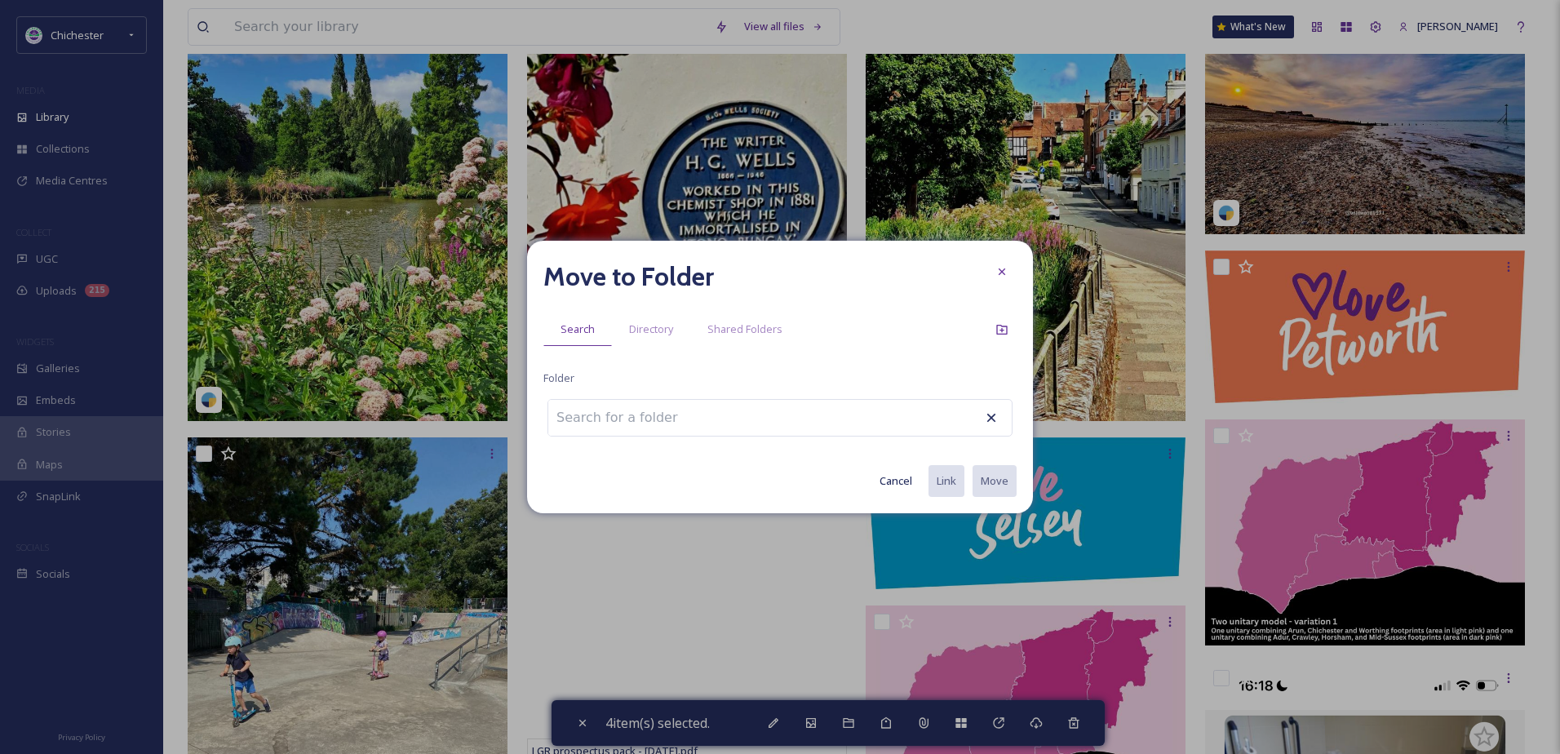
drag, startPoint x: 636, startPoint y: 405, endPoint x: 596, endPoint y: 422, distance: 43.2
click at [635, 405] on input at bounding box center [637, 418] width 179 height 36
click at [596, 422] on input at bounding box center [637, 418] width 179 height 36
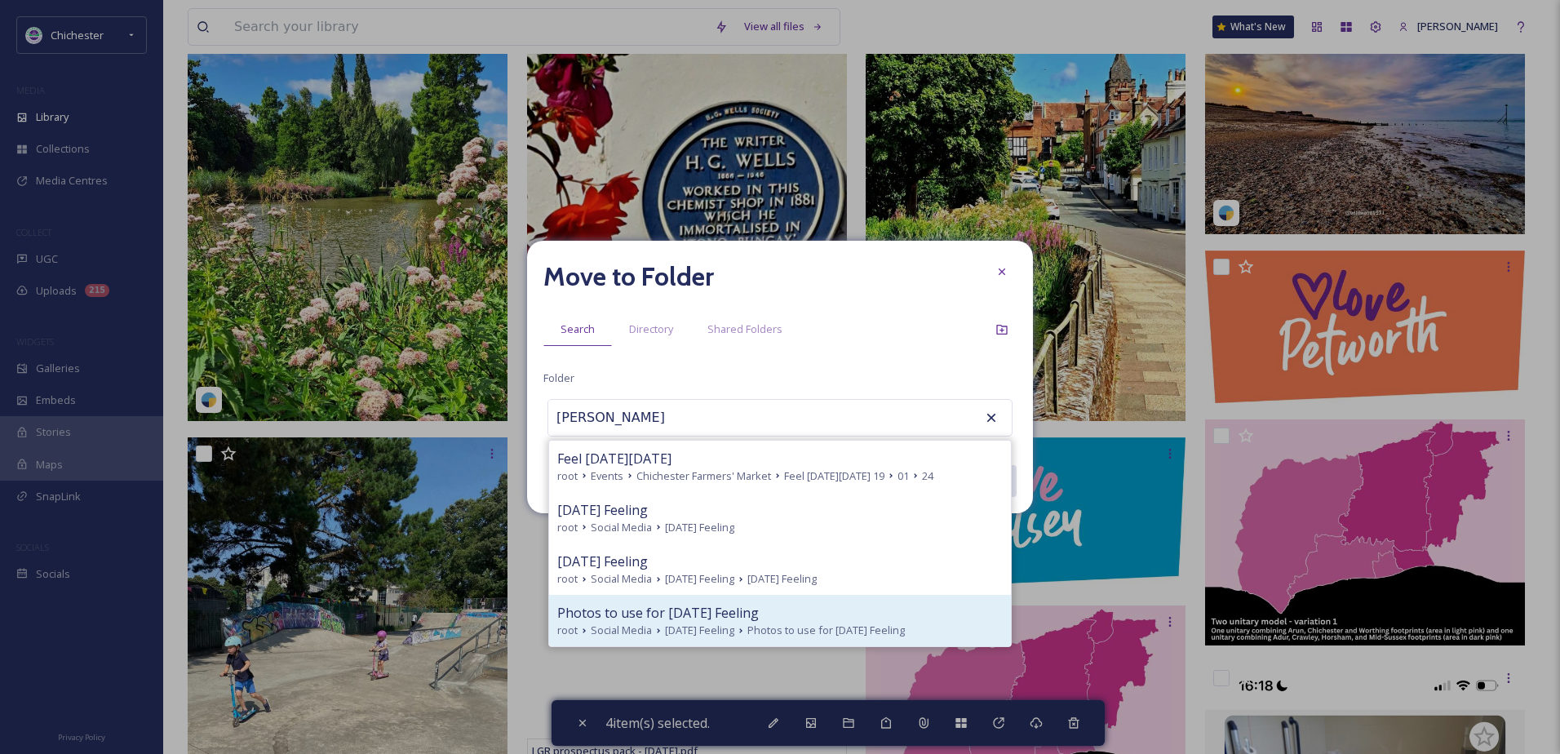
click at [694, 626] on span "[DATE] Feeling" at bounding box center [699, 629] width 69 height 15
type input "Photos to use for [DATE] Feeling"
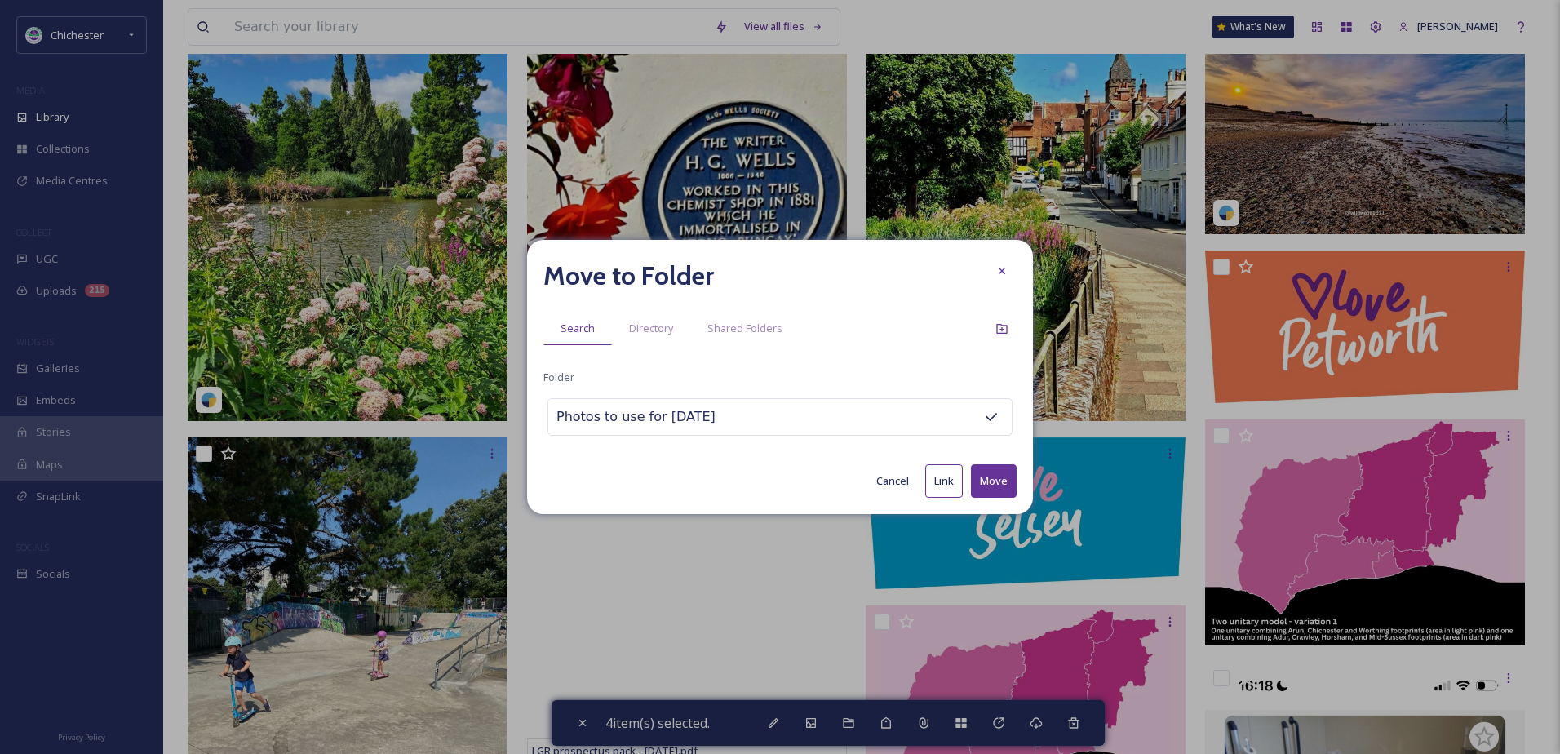
click at [1007, 481] on button "Move" at bounding box center [994, 480] width 46 height 33
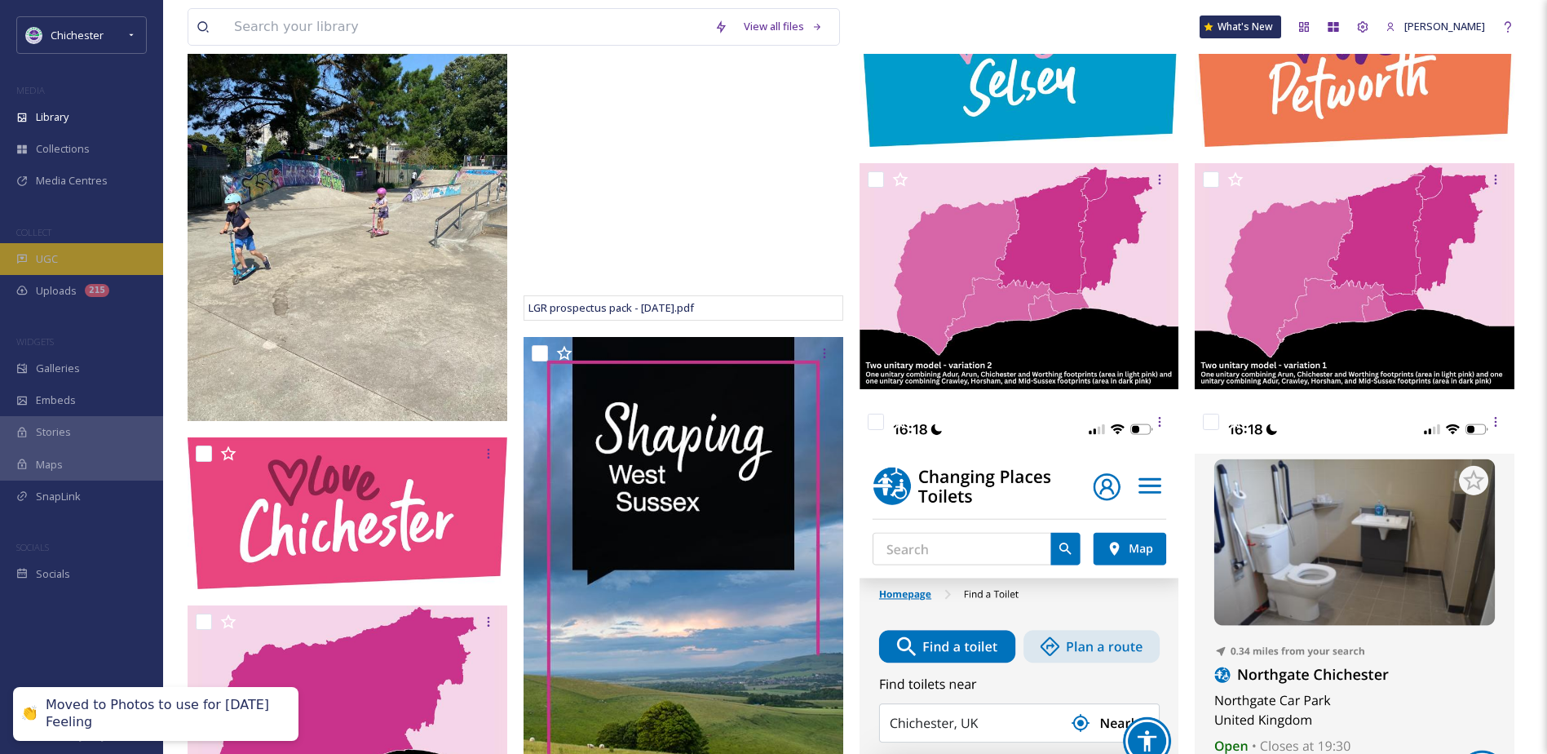
click at [86, 266] on div "UGC" at bounding box center [81, 259] width 163 height 32
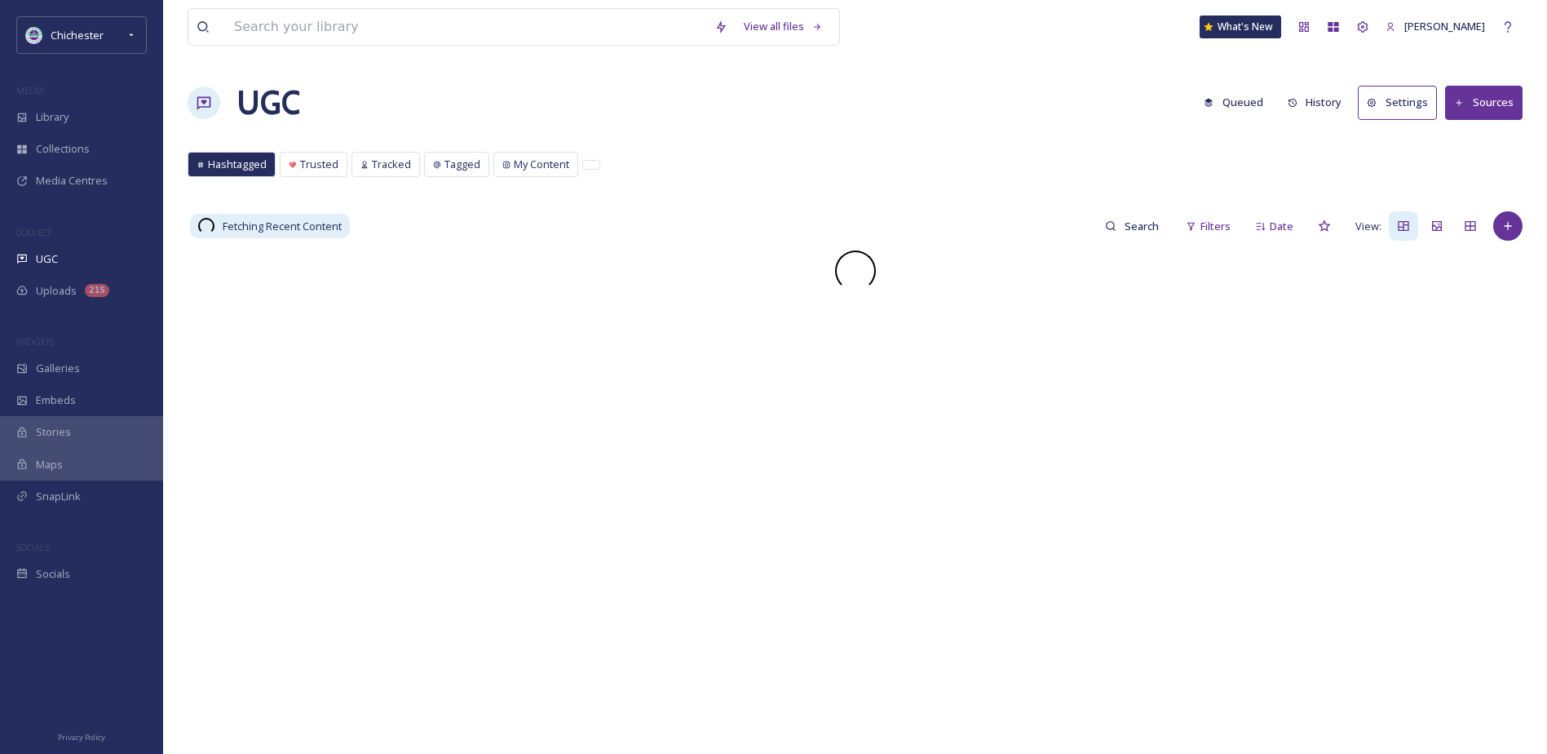
click at [1238, 109] on button "Queued" at bounding box center [1234, 102] width 76 height 32
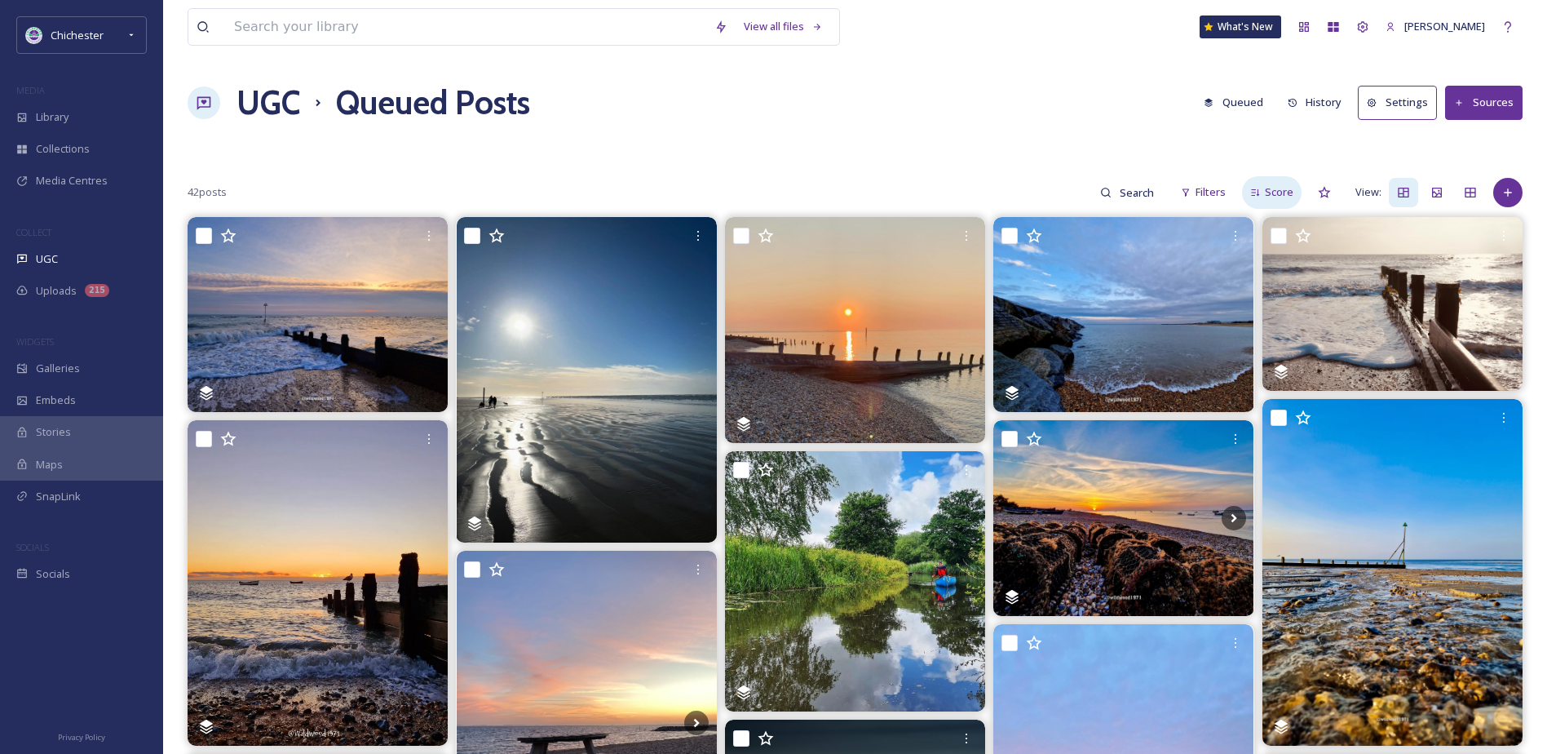
click at [1250, 199] on div "Score" at bounding box center [1272, 192] width 60 height 32
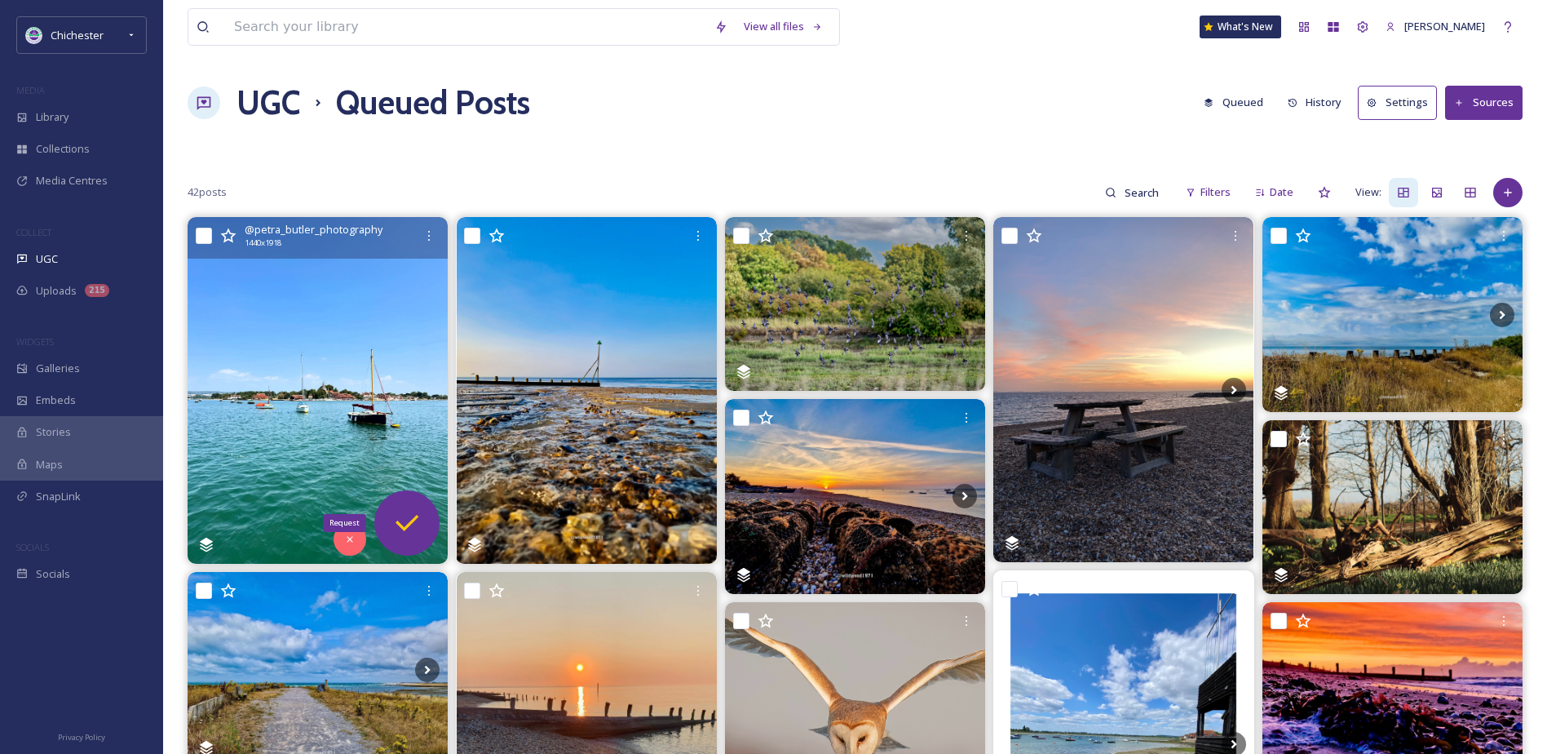
click at [414, 519] on icon at bounding box center [407, 523] width 23 height 16
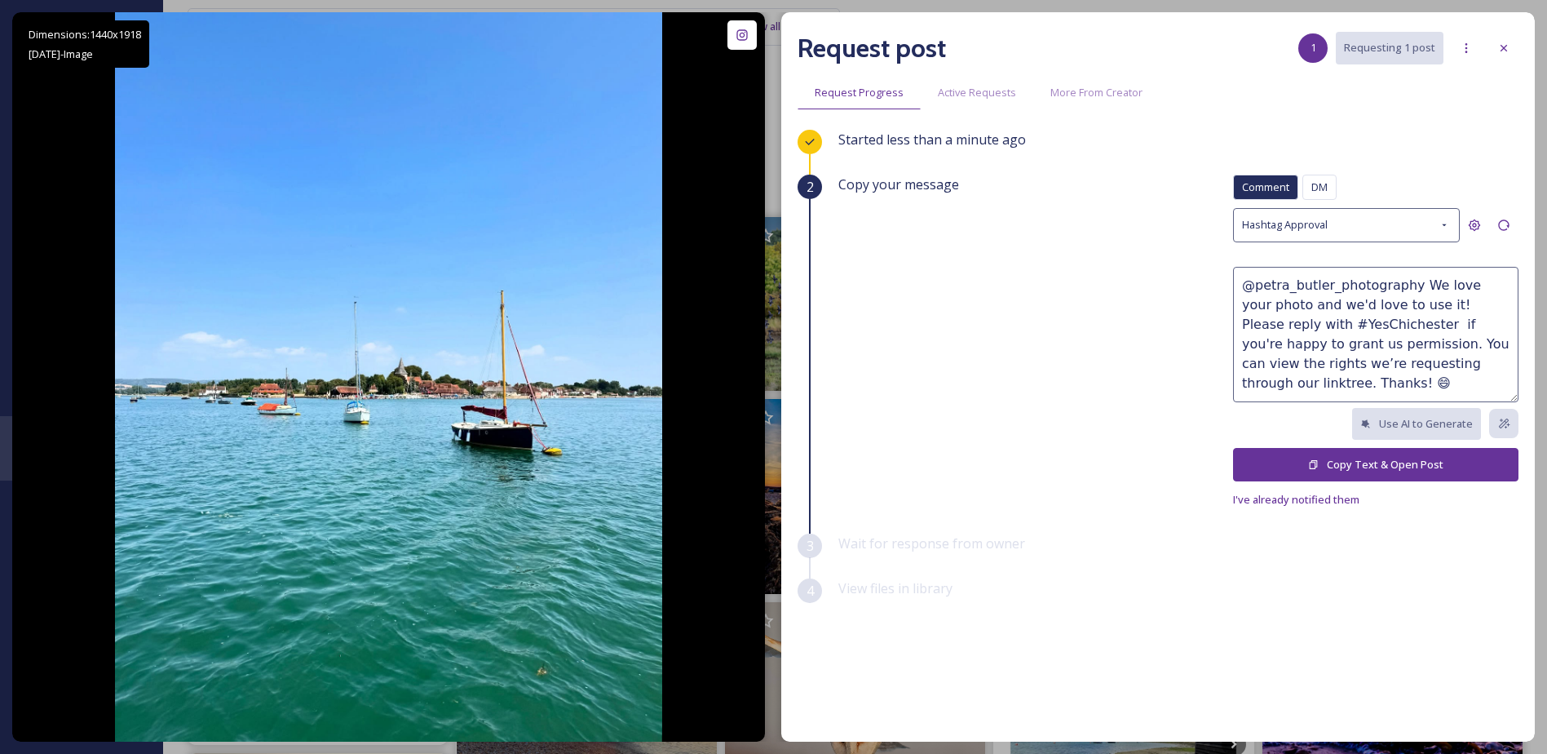
click at [1341, 461] on button "Copy Text & Open Post" at bounding box center [1376, 464] width 286 height 33
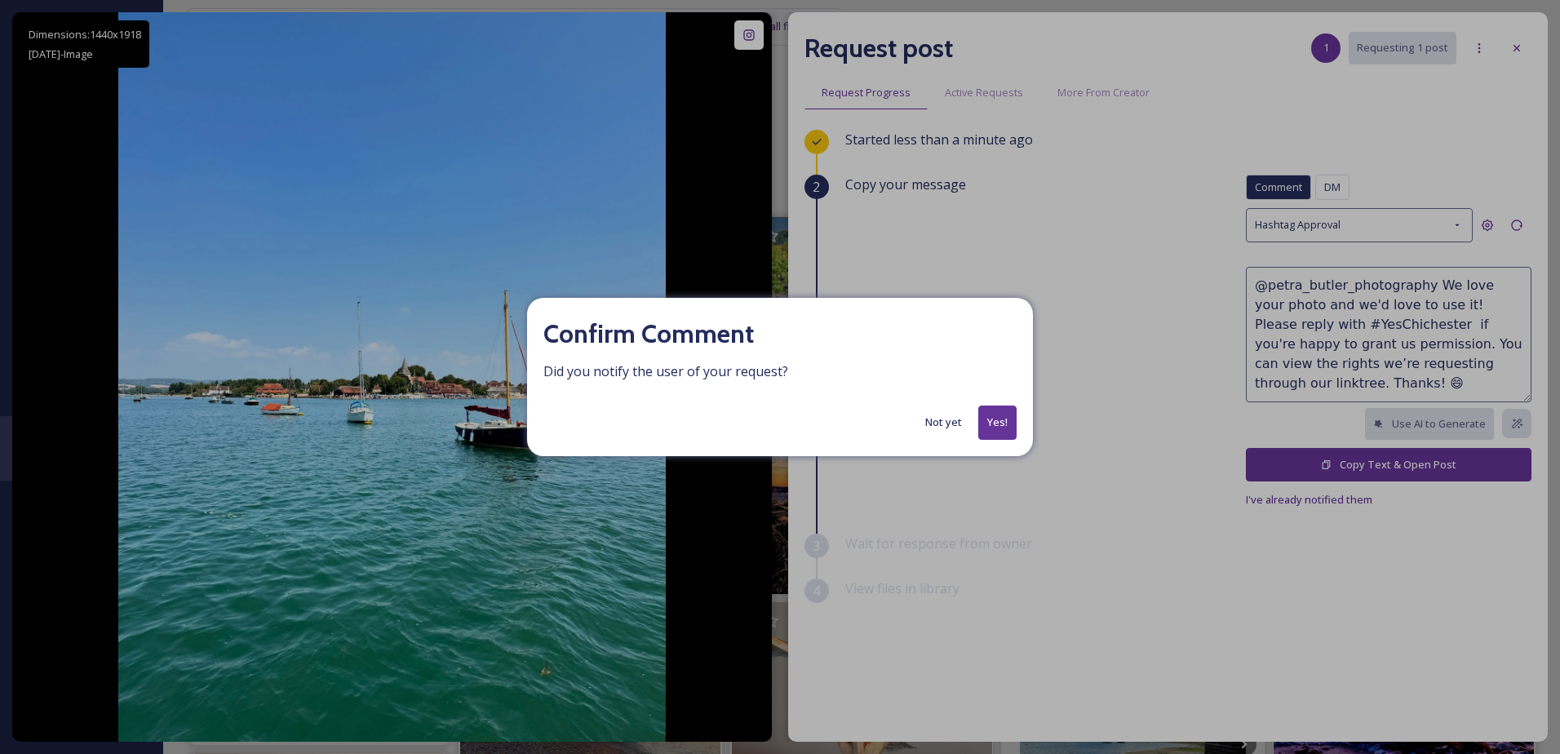
click at [1000, 422] on button "Yes!" at bounding box center [997, 421] width 38 height 33
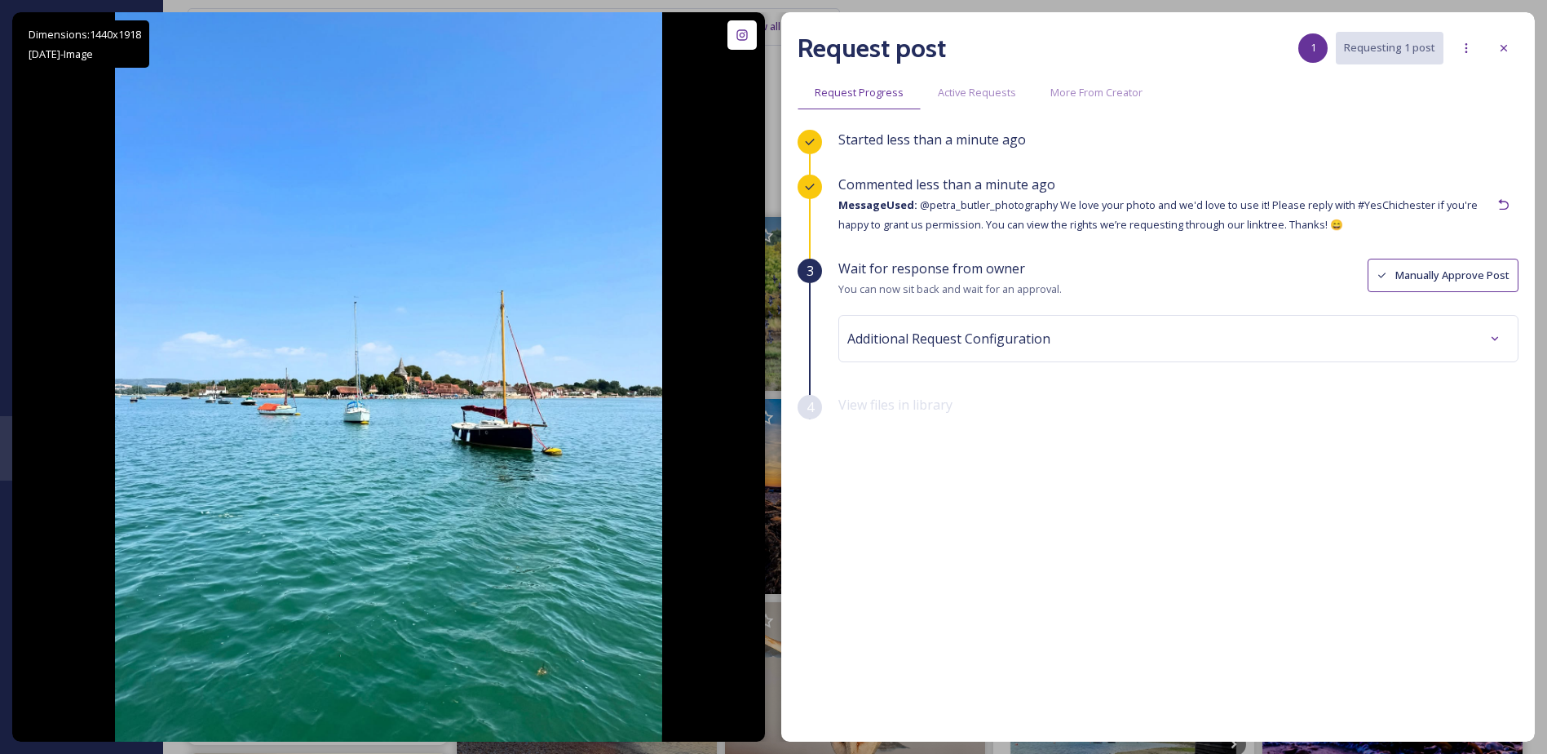
click at [1519, 57] on div "Request post 1 Requesting 1 post Request Progress Active Requests More From Cre…" at bounding box center [1158, 376] width 754 height 729
click at [1508, 46] on icon at bounding box center [1504, 48] width 13 height 13
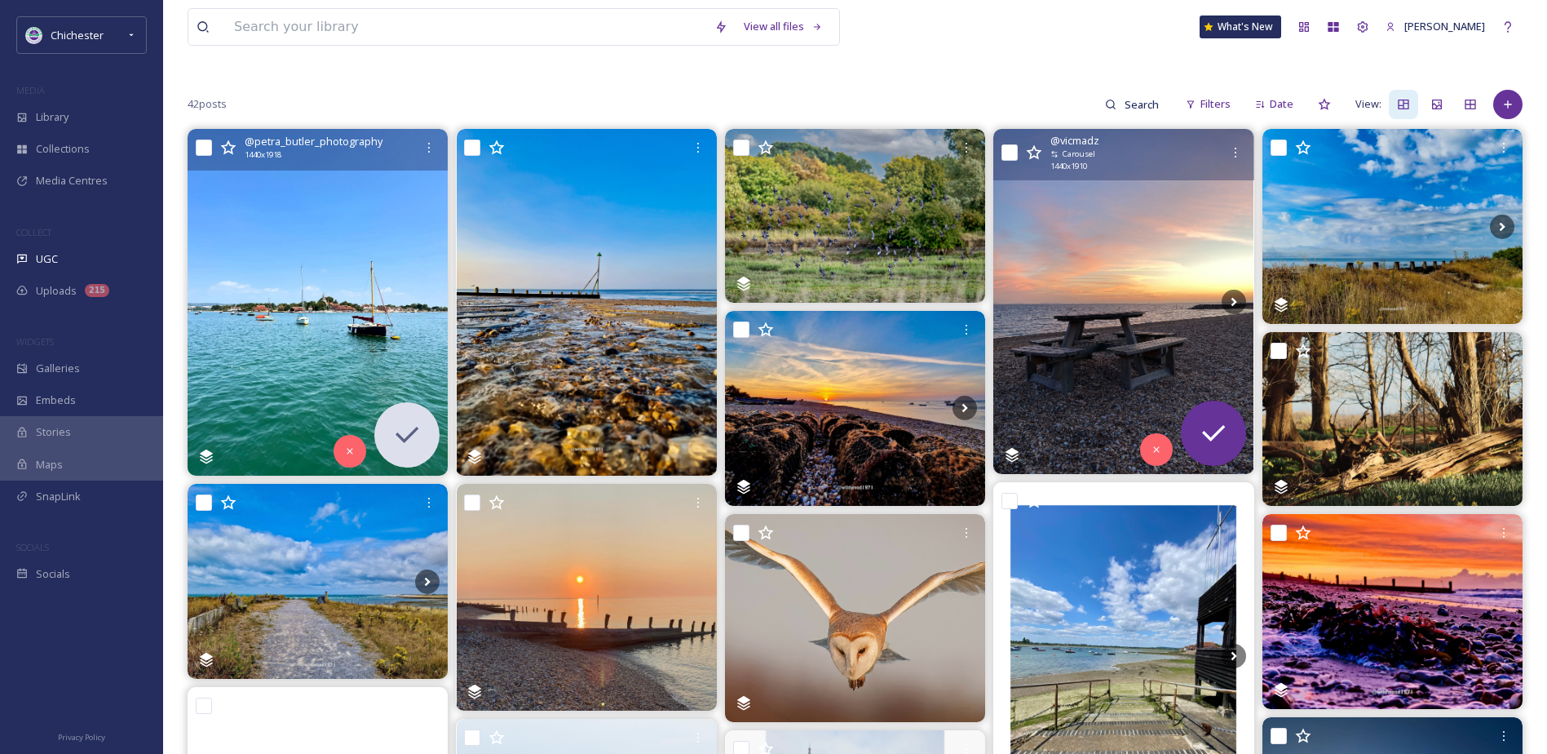
scroll to position [82, 0]
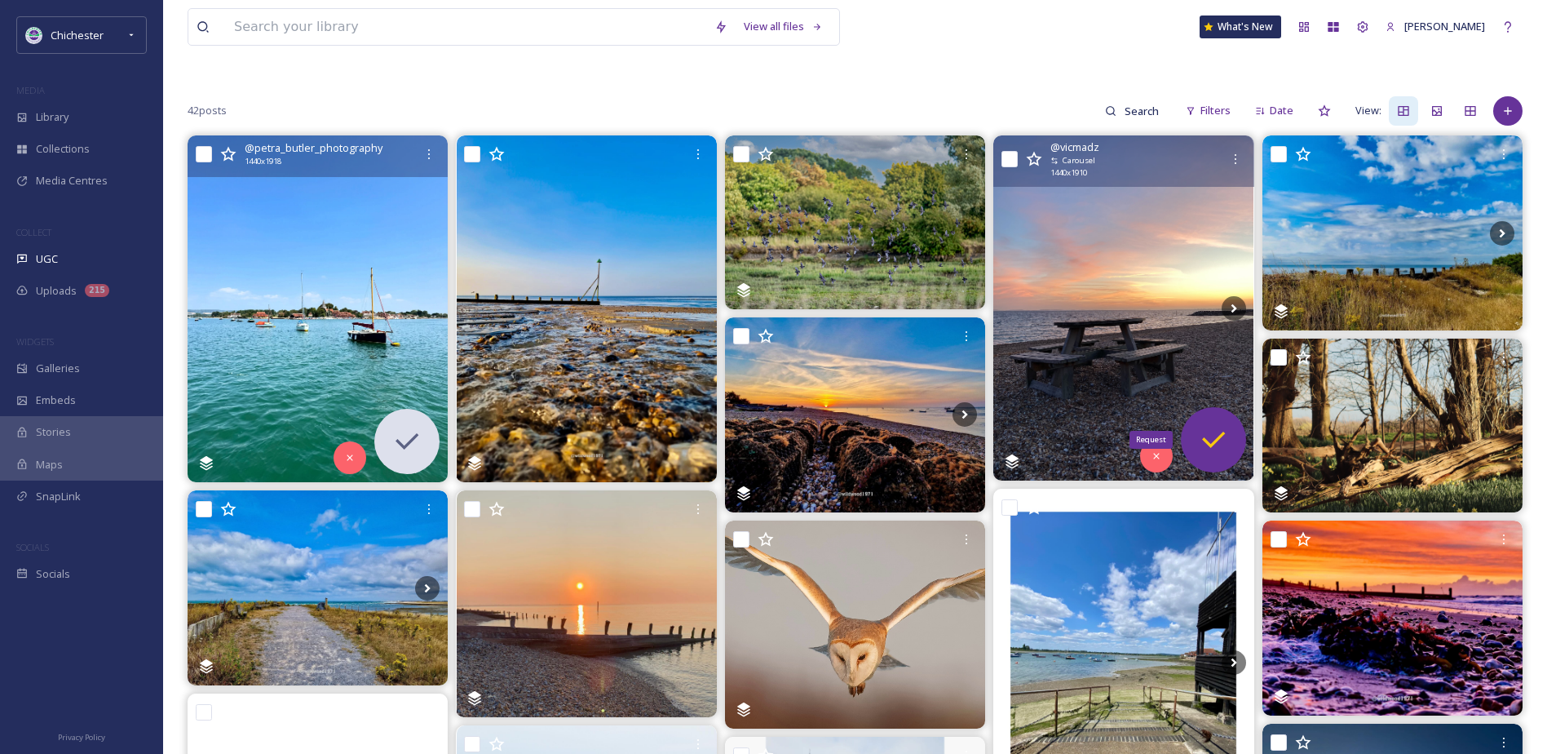
click at [1228, 434] on icon at bounding box center [1213, 439] width 33 height 33
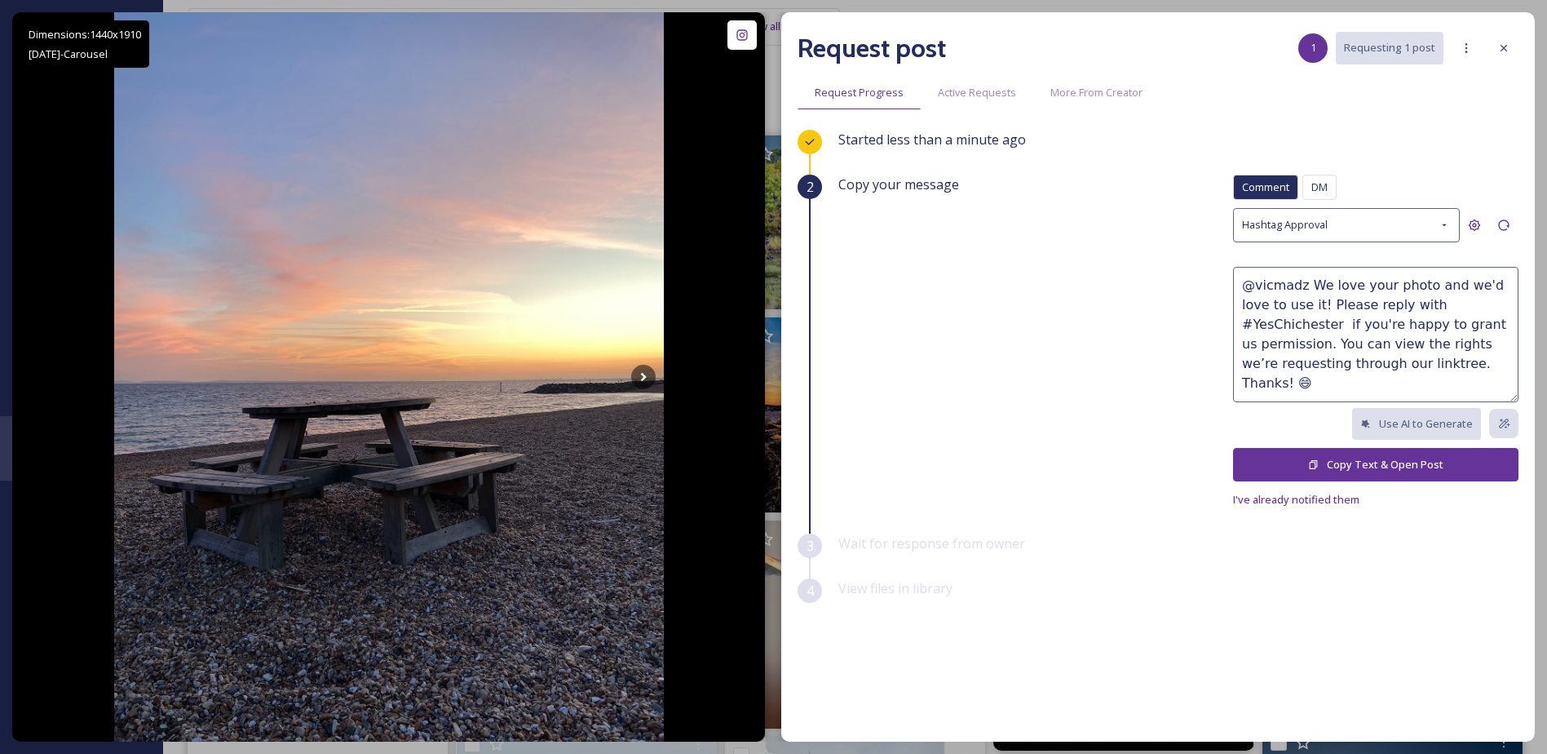
click at [1304, 458] on button "Copy Text & Open Post" at bounding box center [1376, 464] width 286 height 33
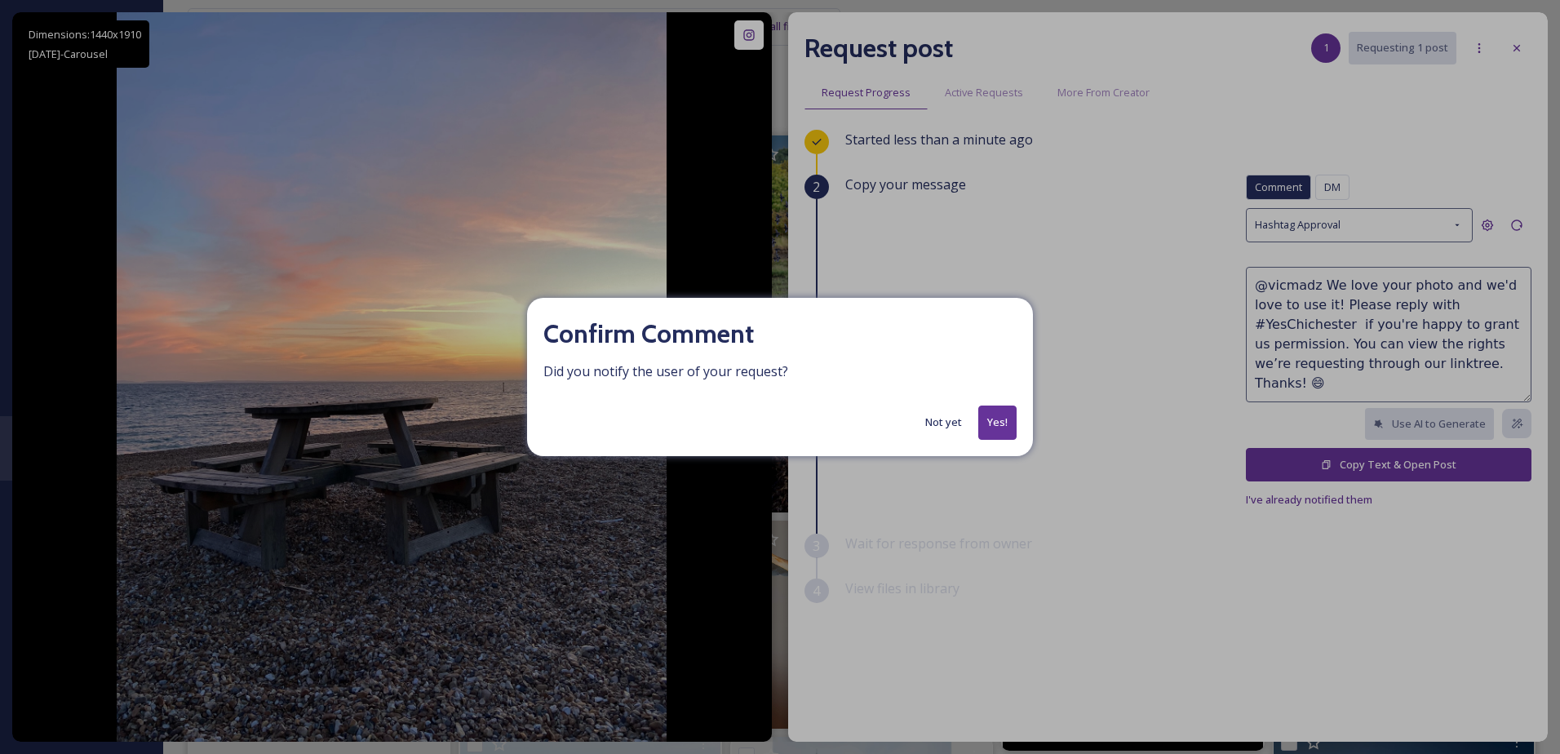
click at [1004, 418] on button "Yes!" at bounding box center [997, 421] width 38 height 33
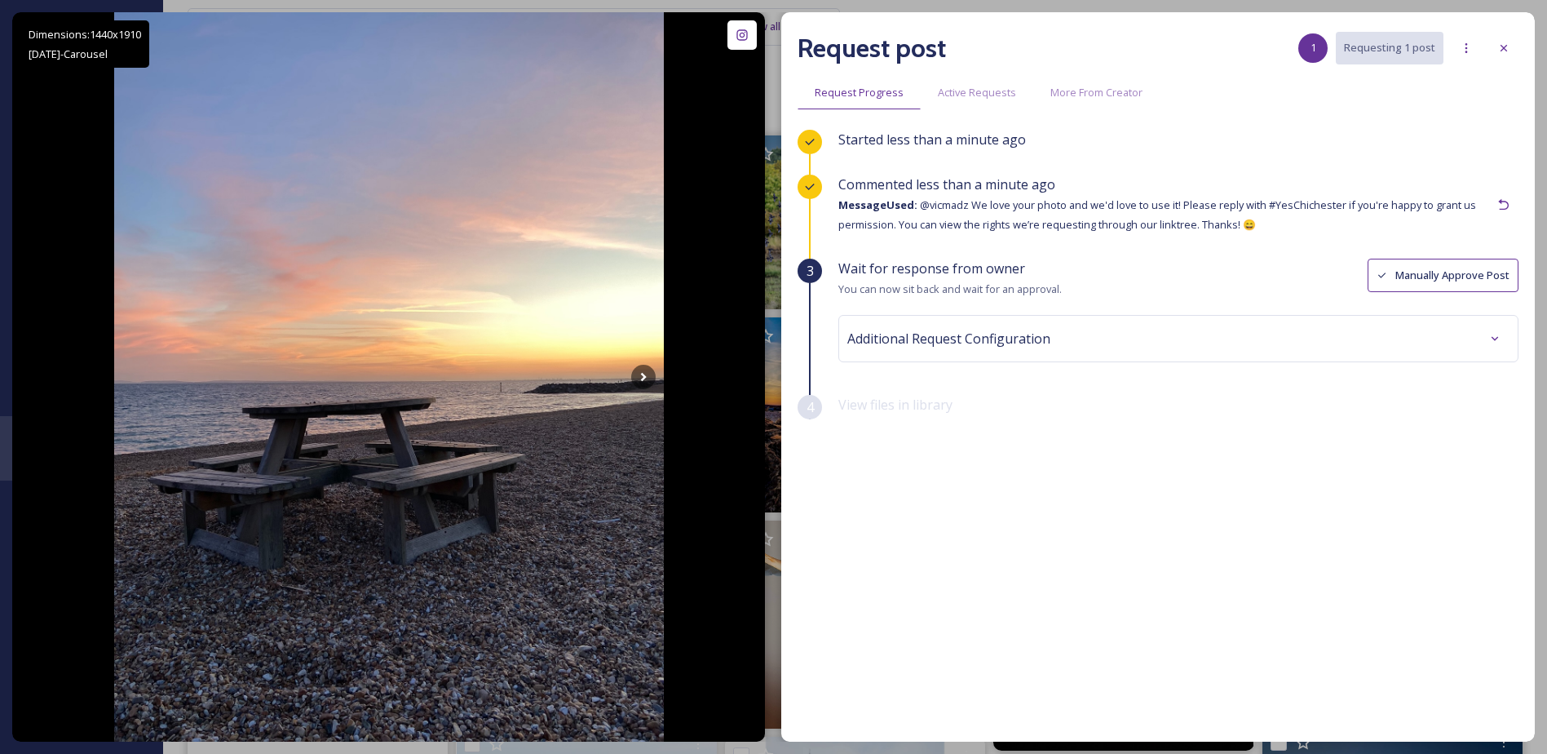
click at [1521, 50] on div "Request post 1 Requesting 1 post Request Progress Active Requests More From Cre…" at bounding box center [1158, 376] width 754 height 729
click at [1508, 49] on icon at bounding box center [1504, 48] width 13 height 13
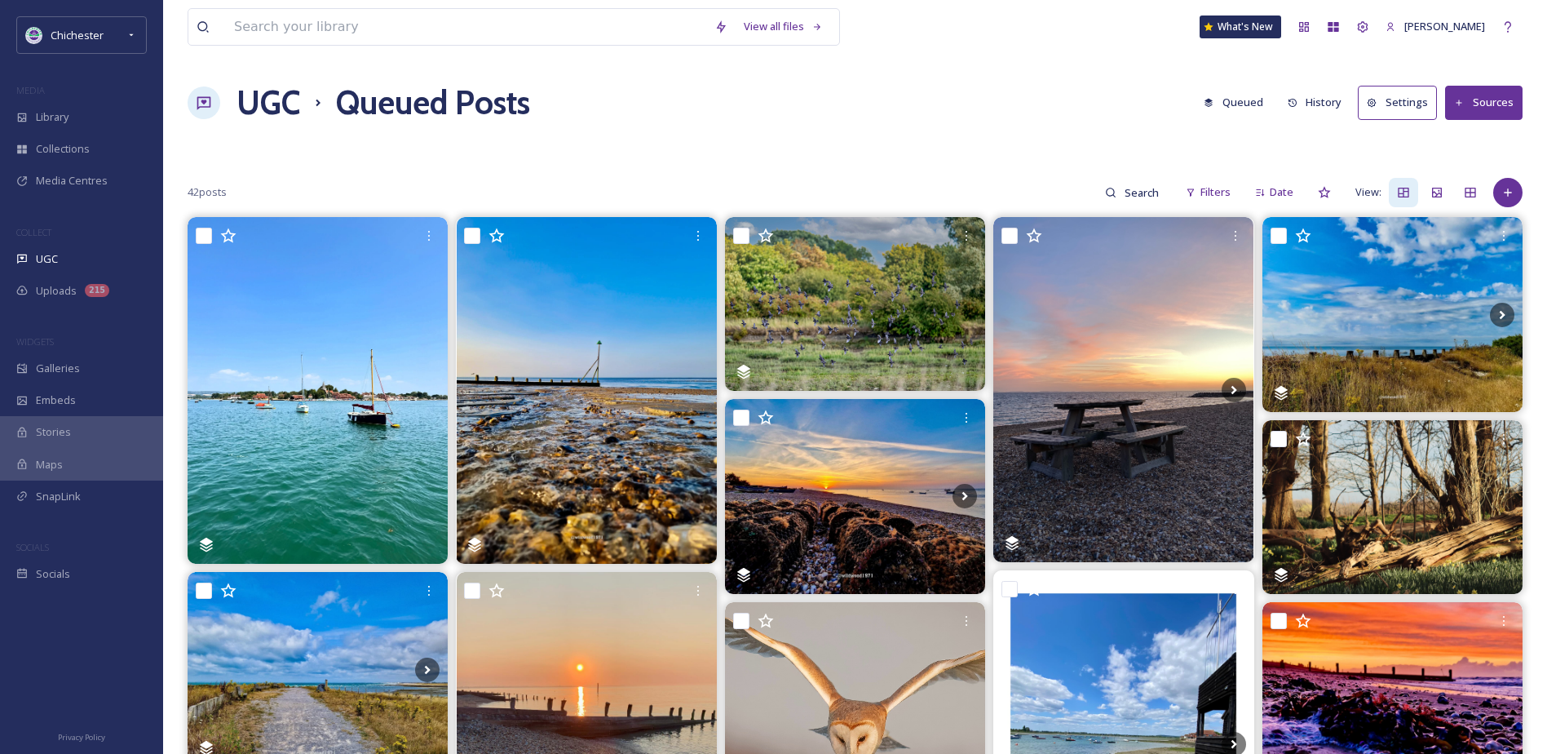
click at [249, 104] on h1 "UGC" at bounding box center [269, 102] width 64 height 49
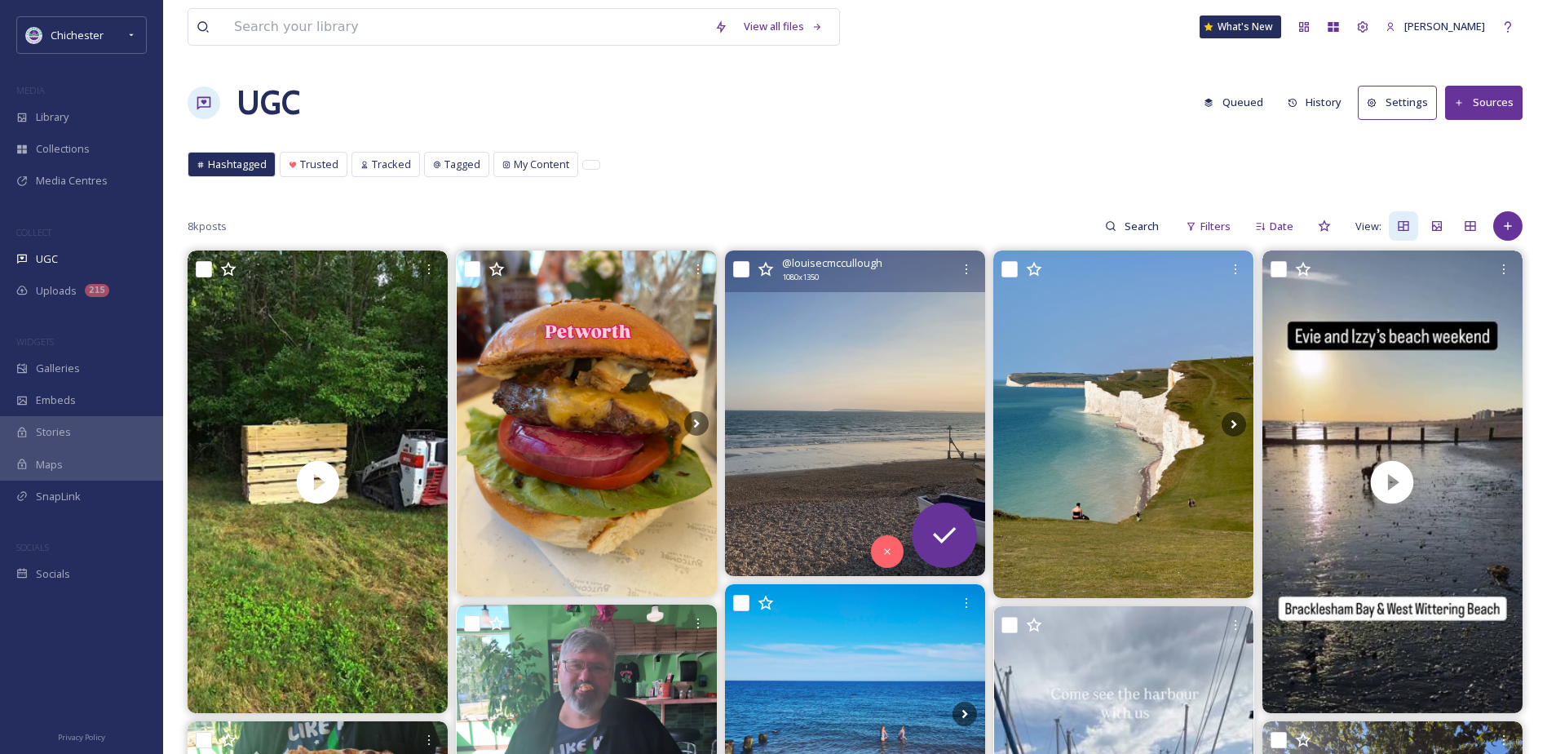
click at [903, 364] on img at bounding box center [855, 412] width 260 height 325
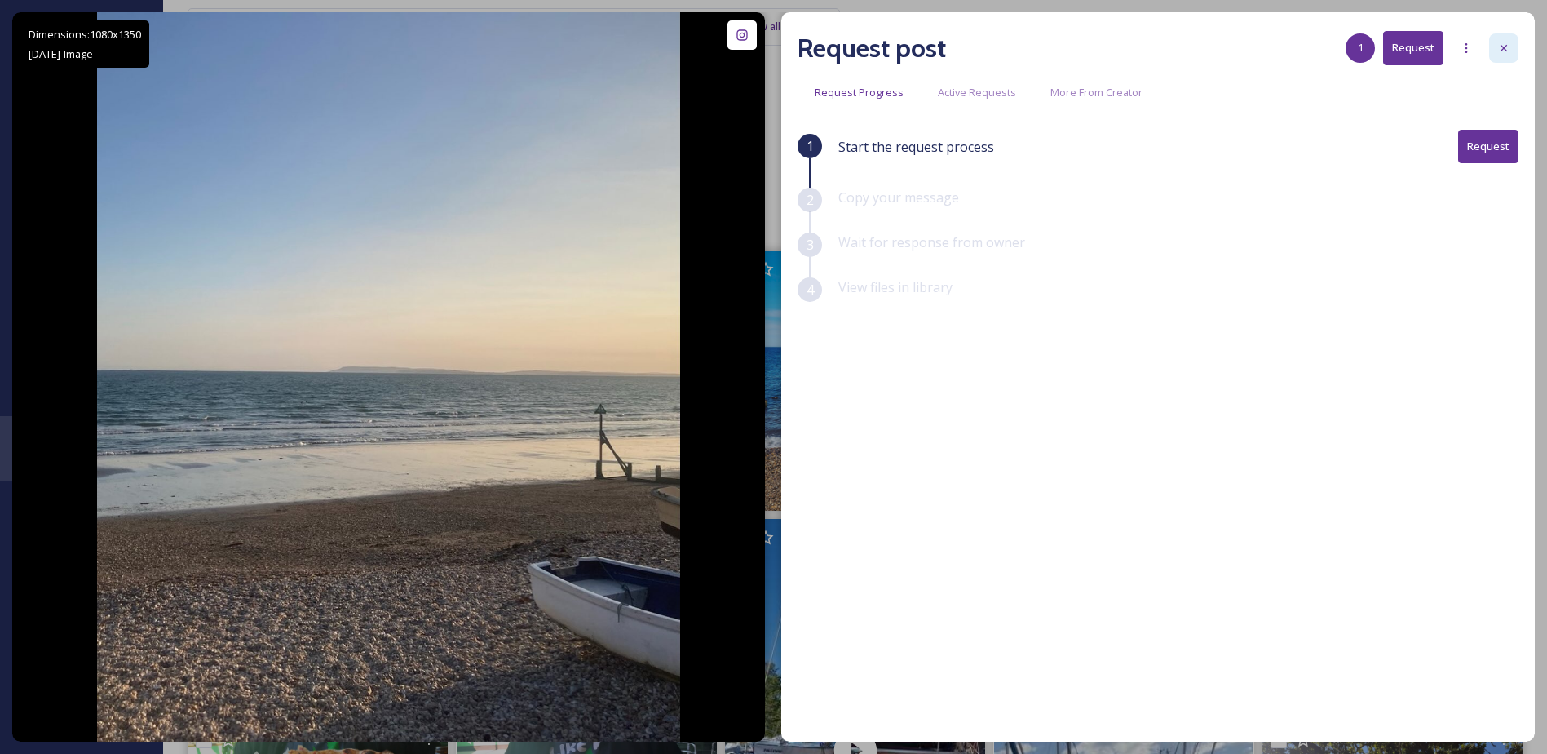
click at [1507, 37] on div at bounding box center [1504, 47] width 29 height 29
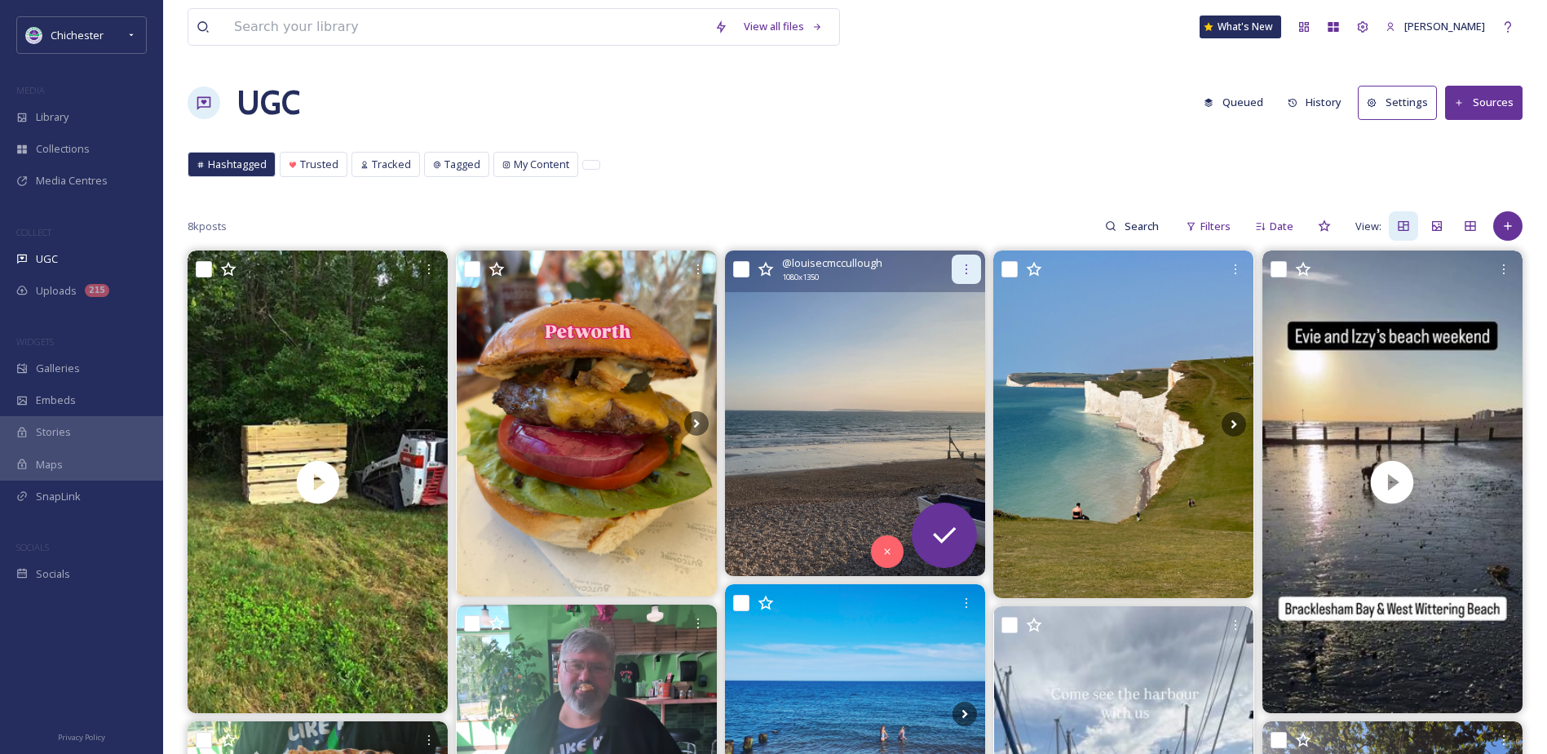
click at [977, 268] on div at bounding box center [966, 269] width 29 height 29
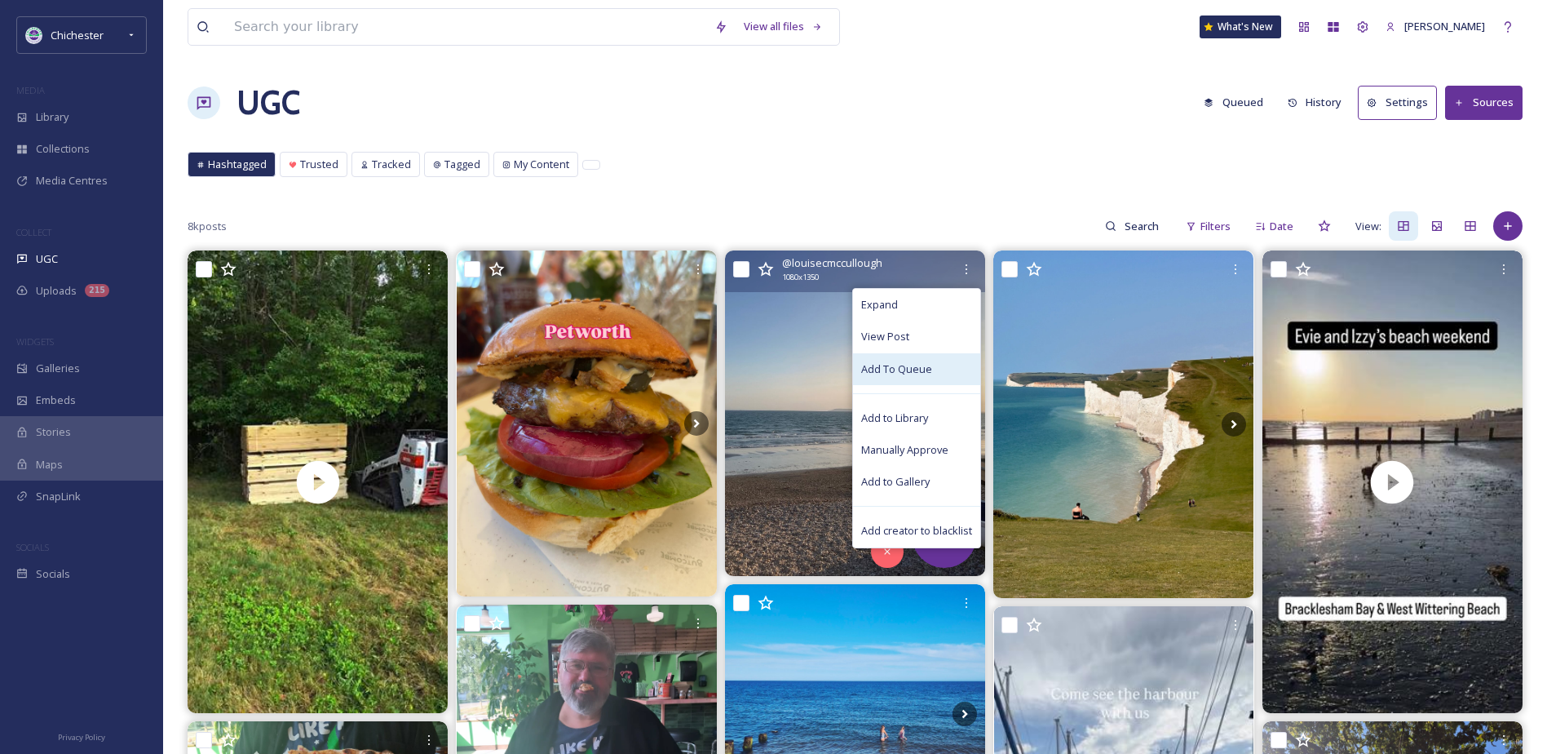
click at [916, 366] on span "Add To Queue" at bounding box center [896, 368] width 71 height 15
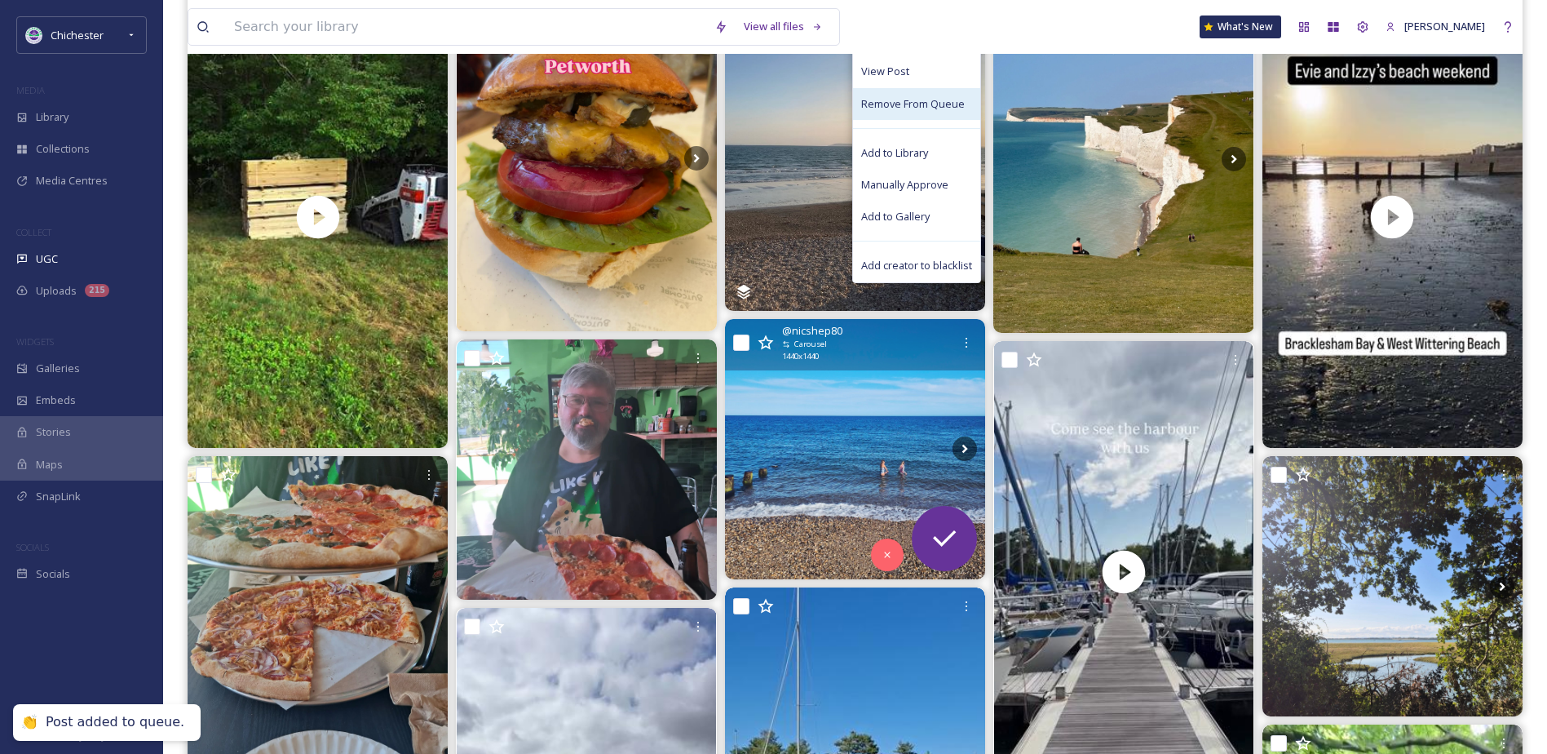
scroll to position [489, 0]
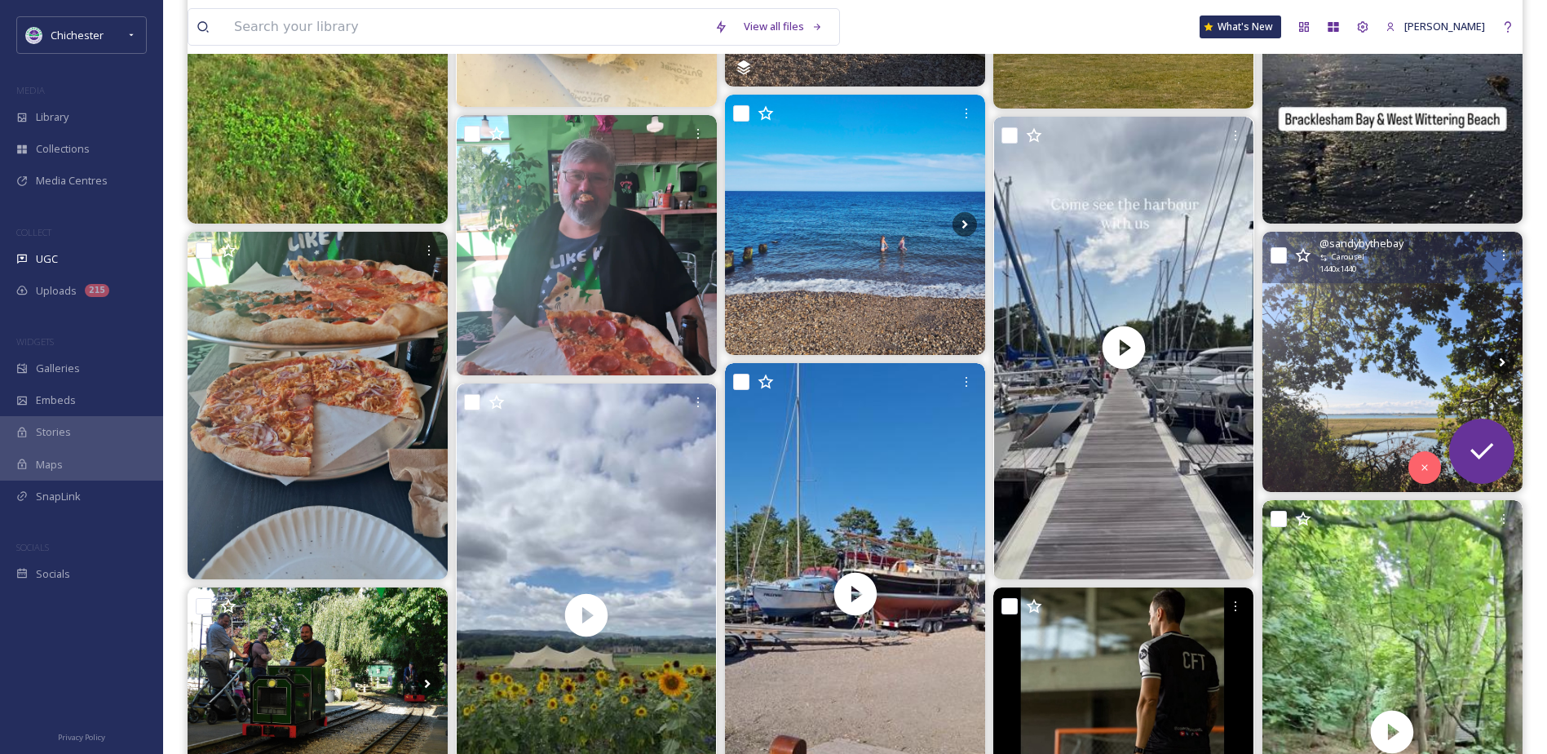
click at [1401, 367] on img at bounding box center [1393, 362] width 260 height 260
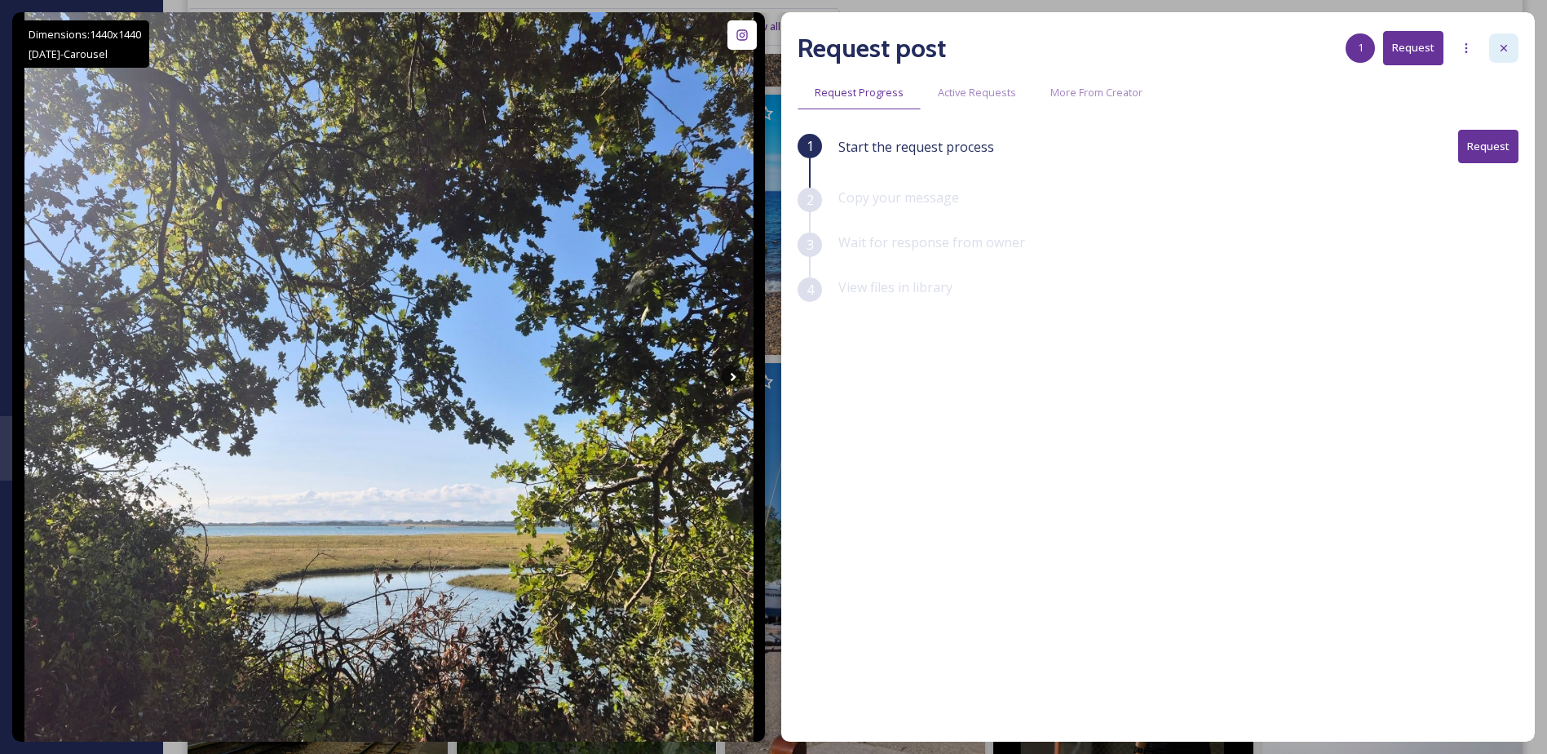
click at [1497, 52] on div at bounding box center [1504, 47] width 29 height 29
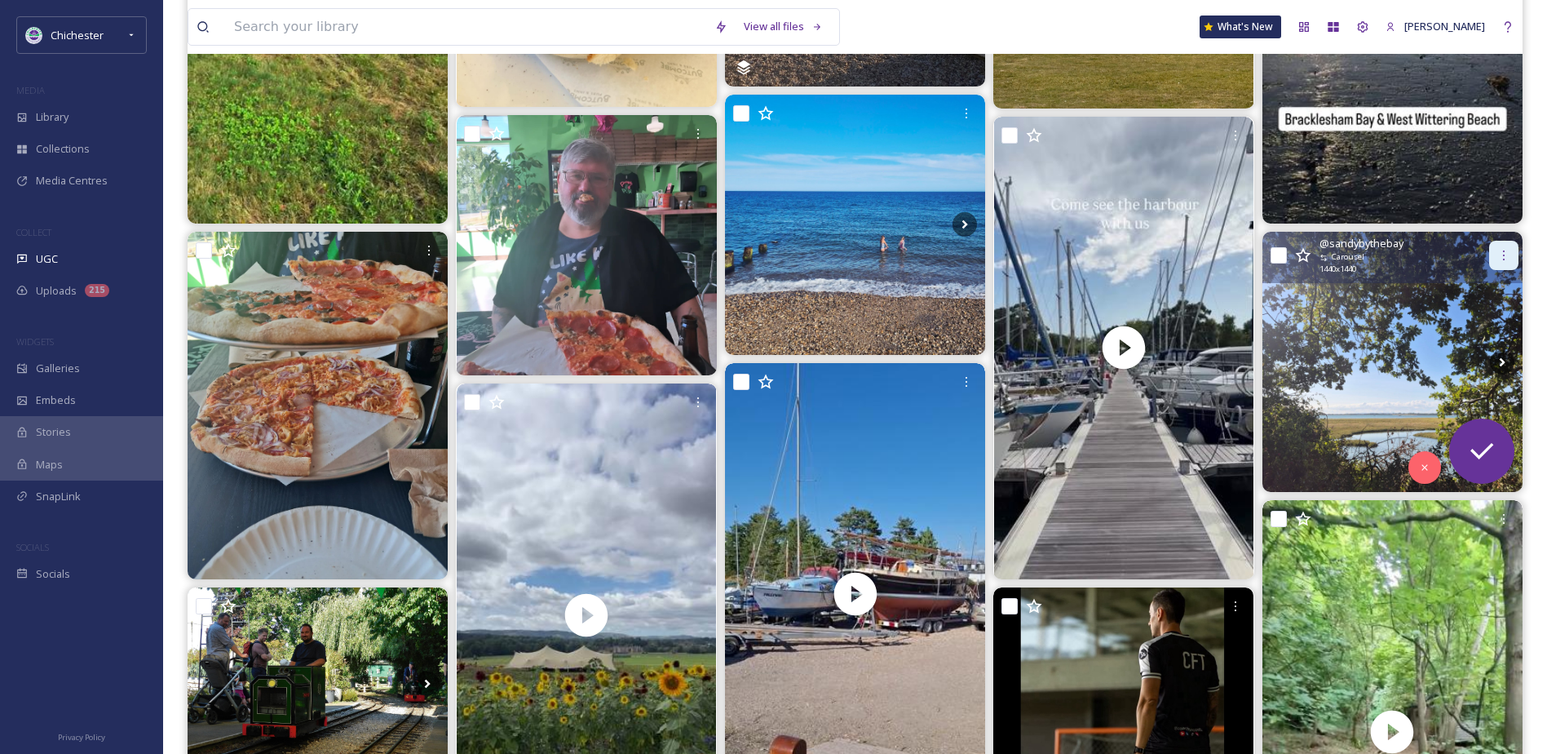
click at [1494, 255] on div at bounding box center [1504, 255] width 29 height 29
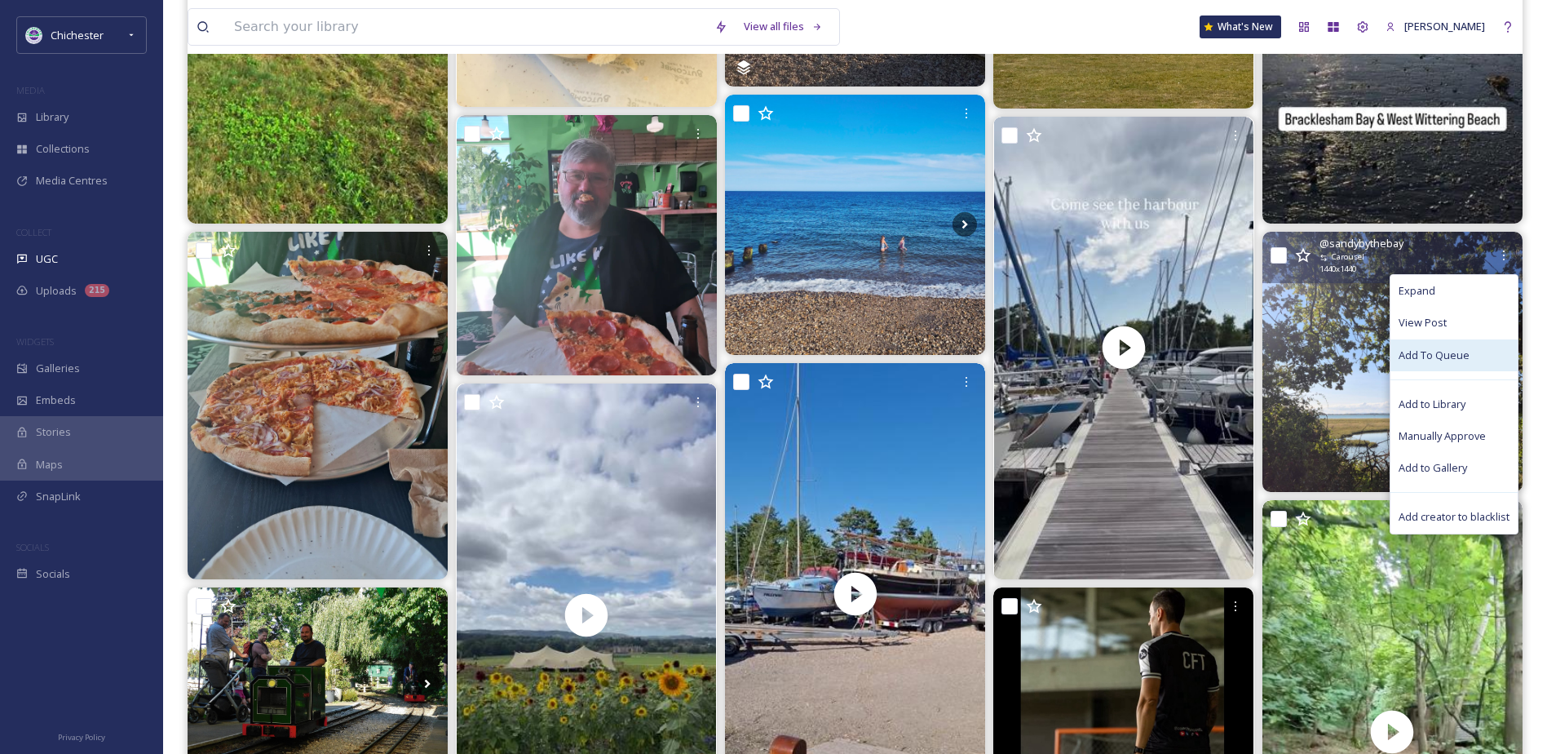
click at [1411, 345] on div "Add To Queue" at bounding box center [1454, 355] width 127 height 32
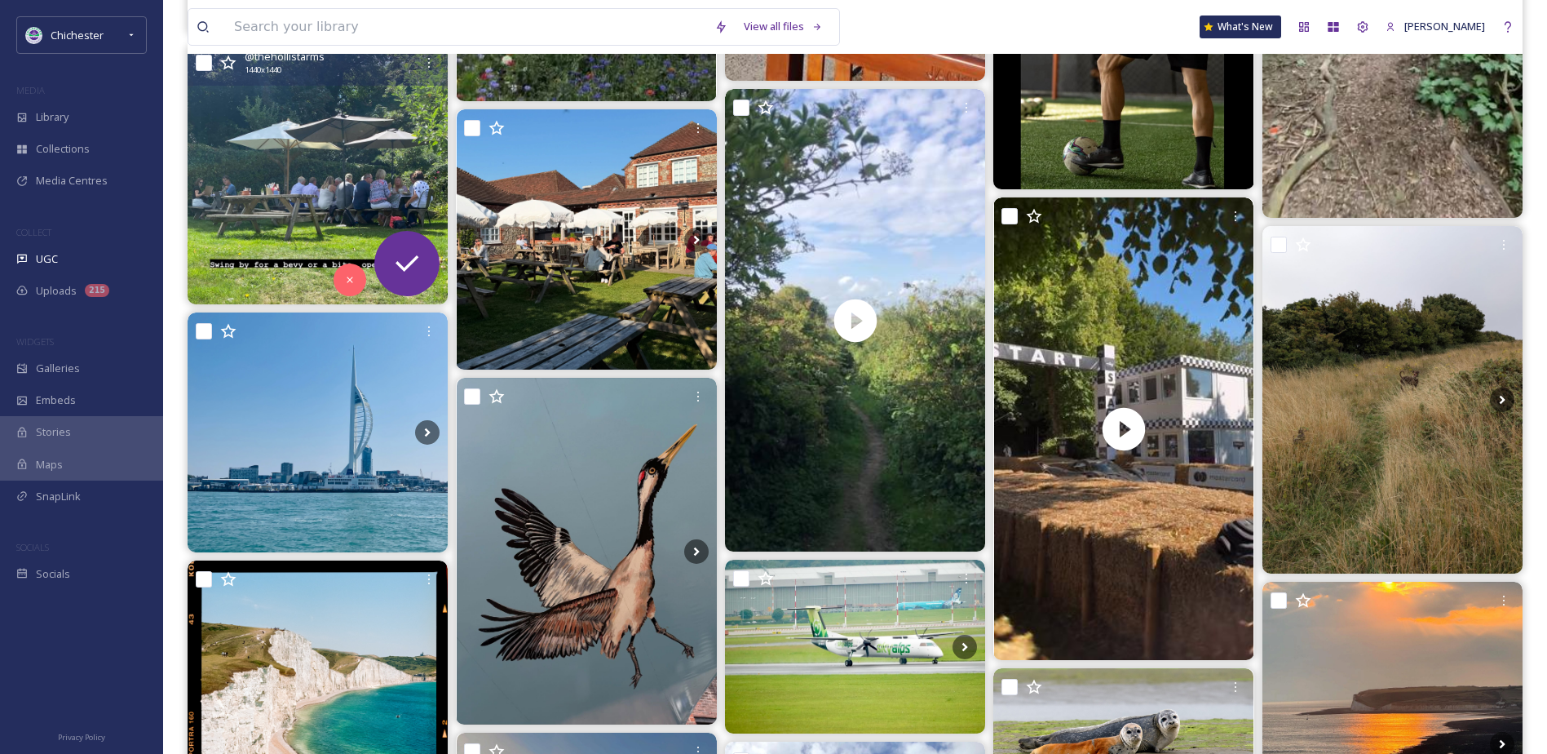
scroll to position [1468, 0]
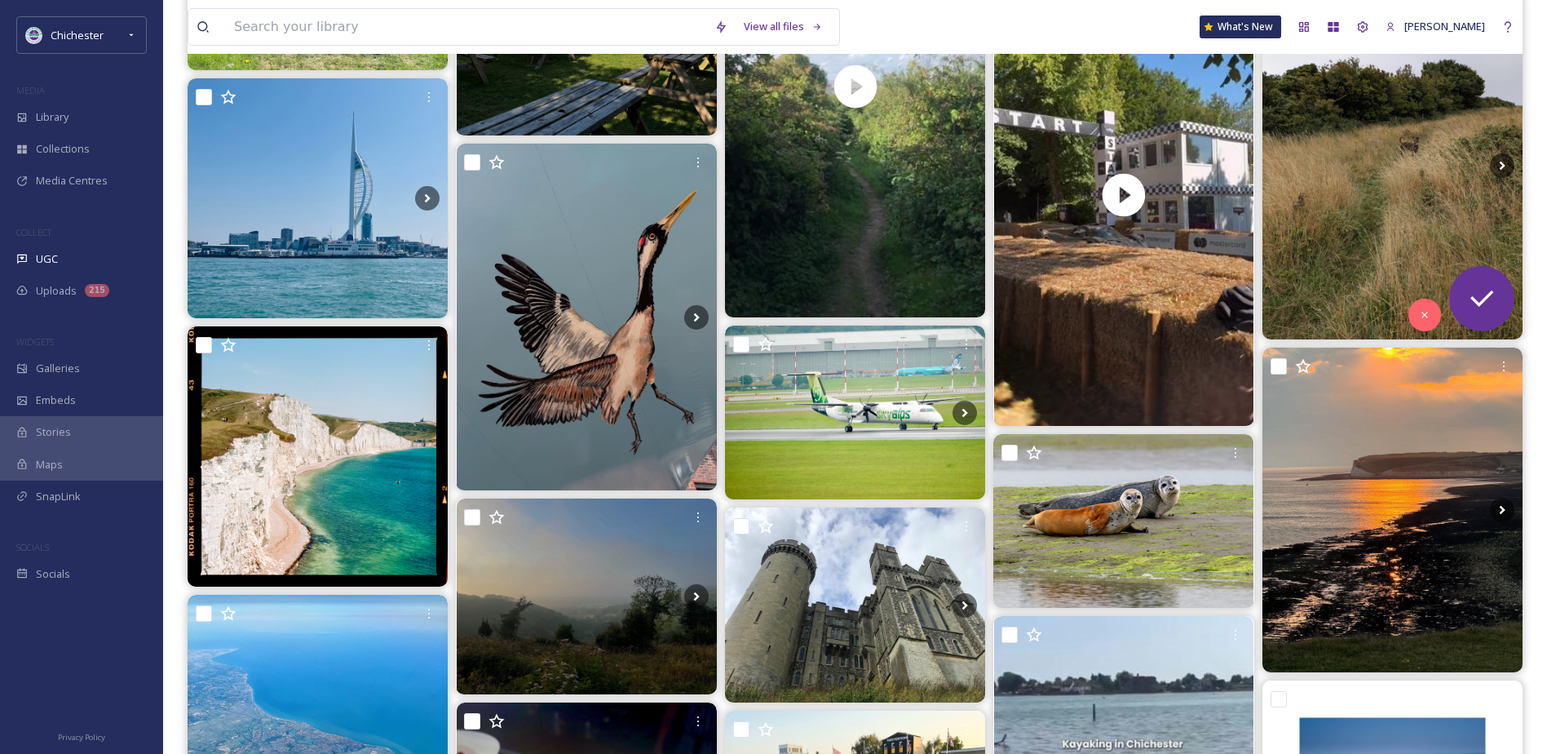
click at [1403, 158] on img at bounding box center [1393, 165] width 260 height 347
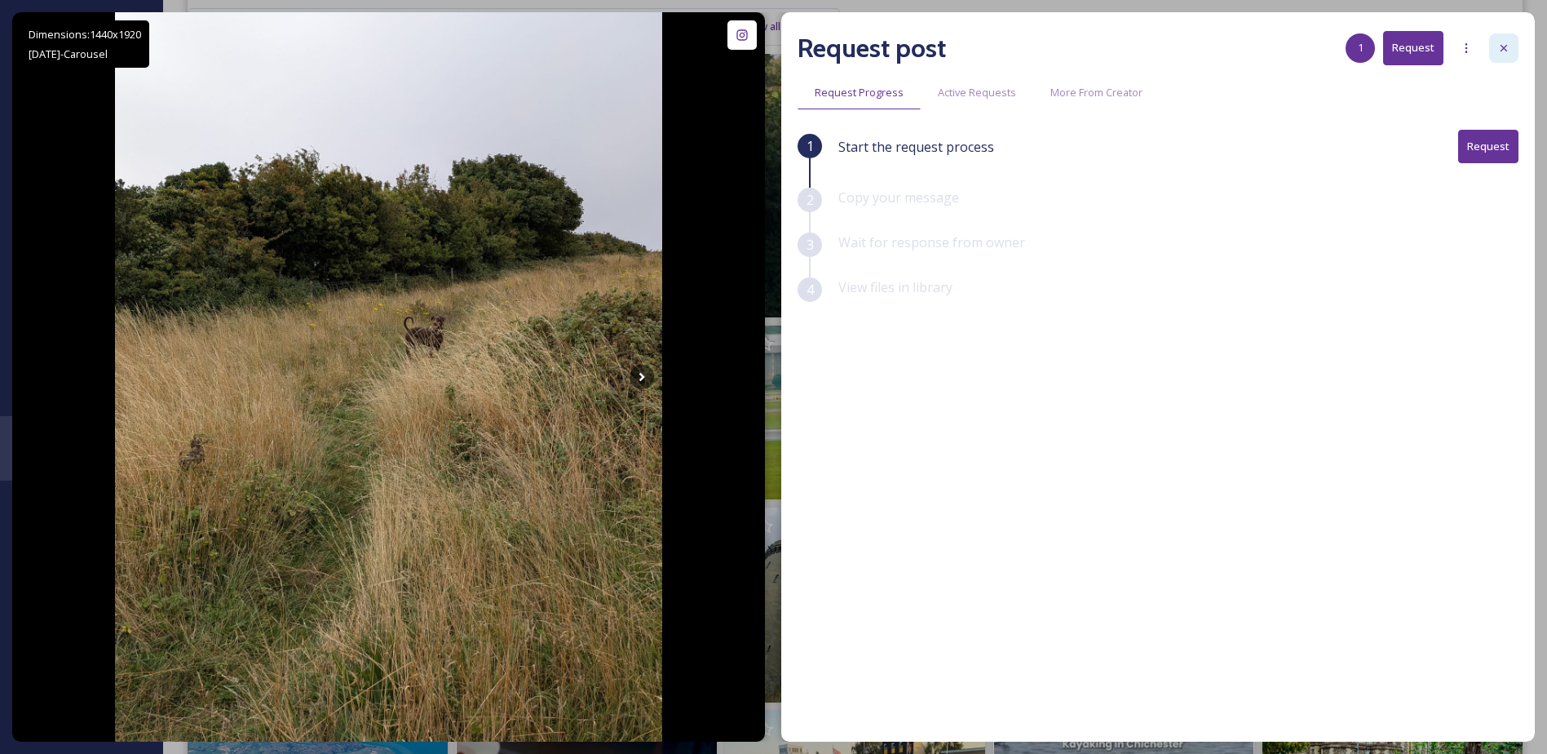
click at [1507, 51] on icon at bounding box center [1504, 48] width 13 height 13
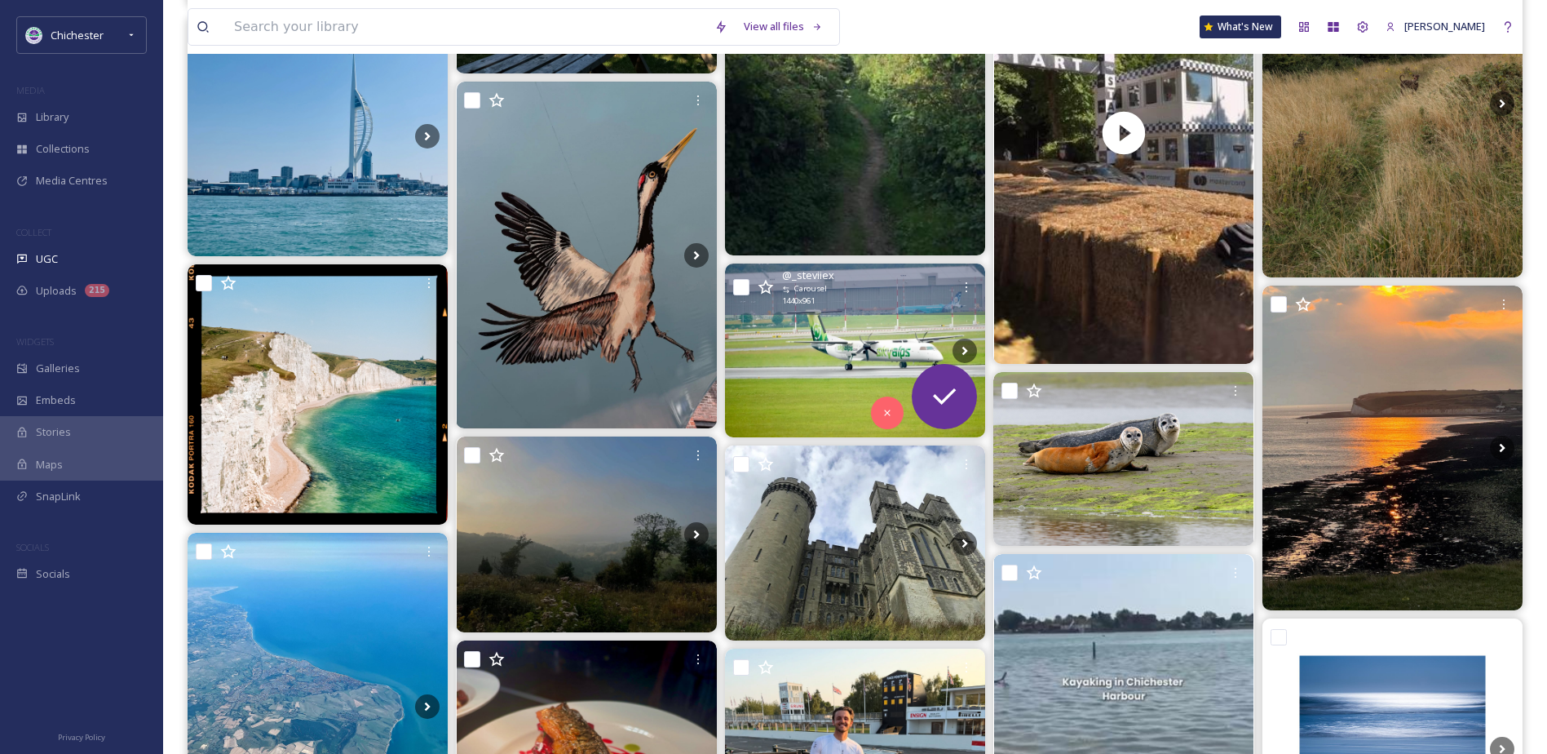
scroll to position [1713, 0]
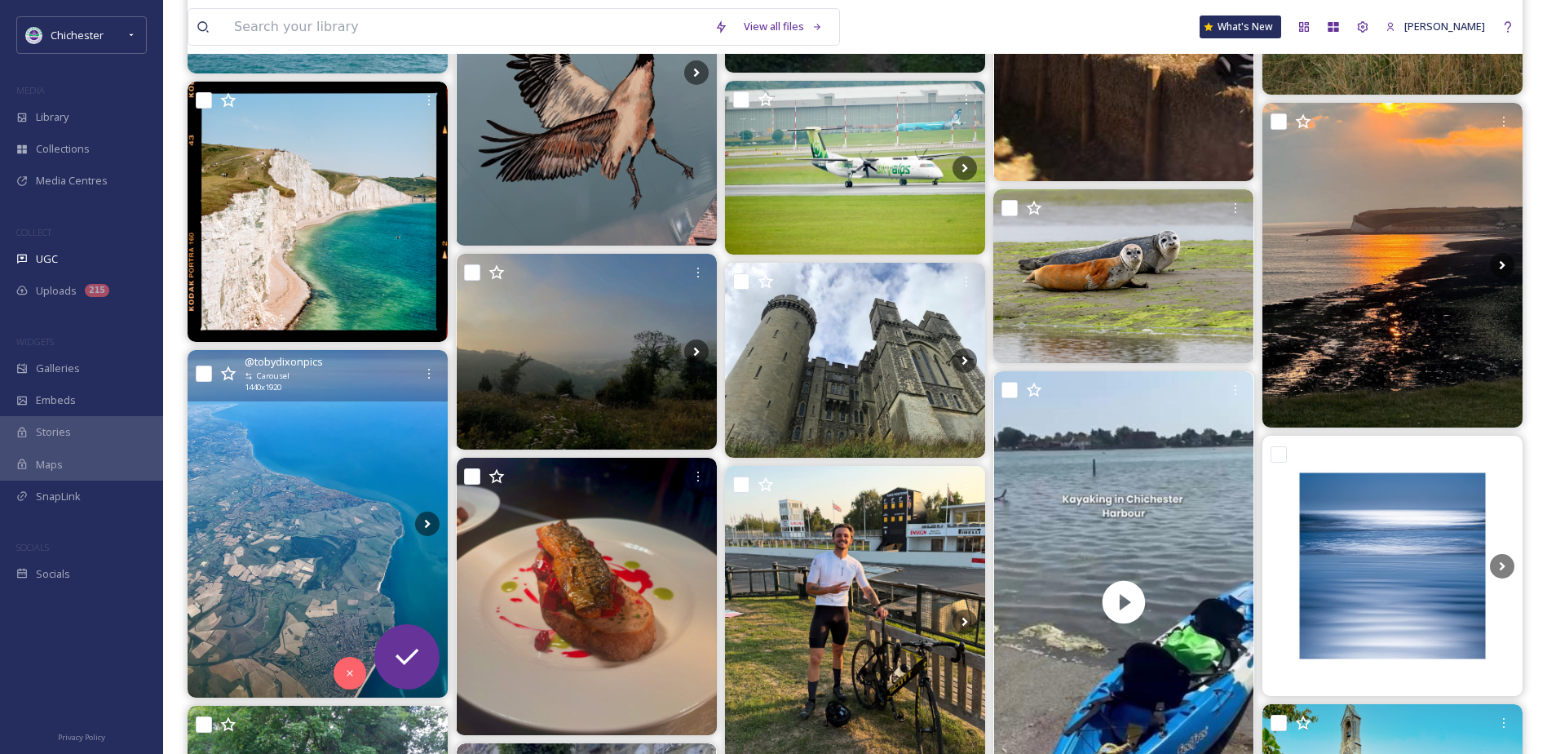
click at [321, 494] on img at bounding box center [318, 523] width 260 height 347
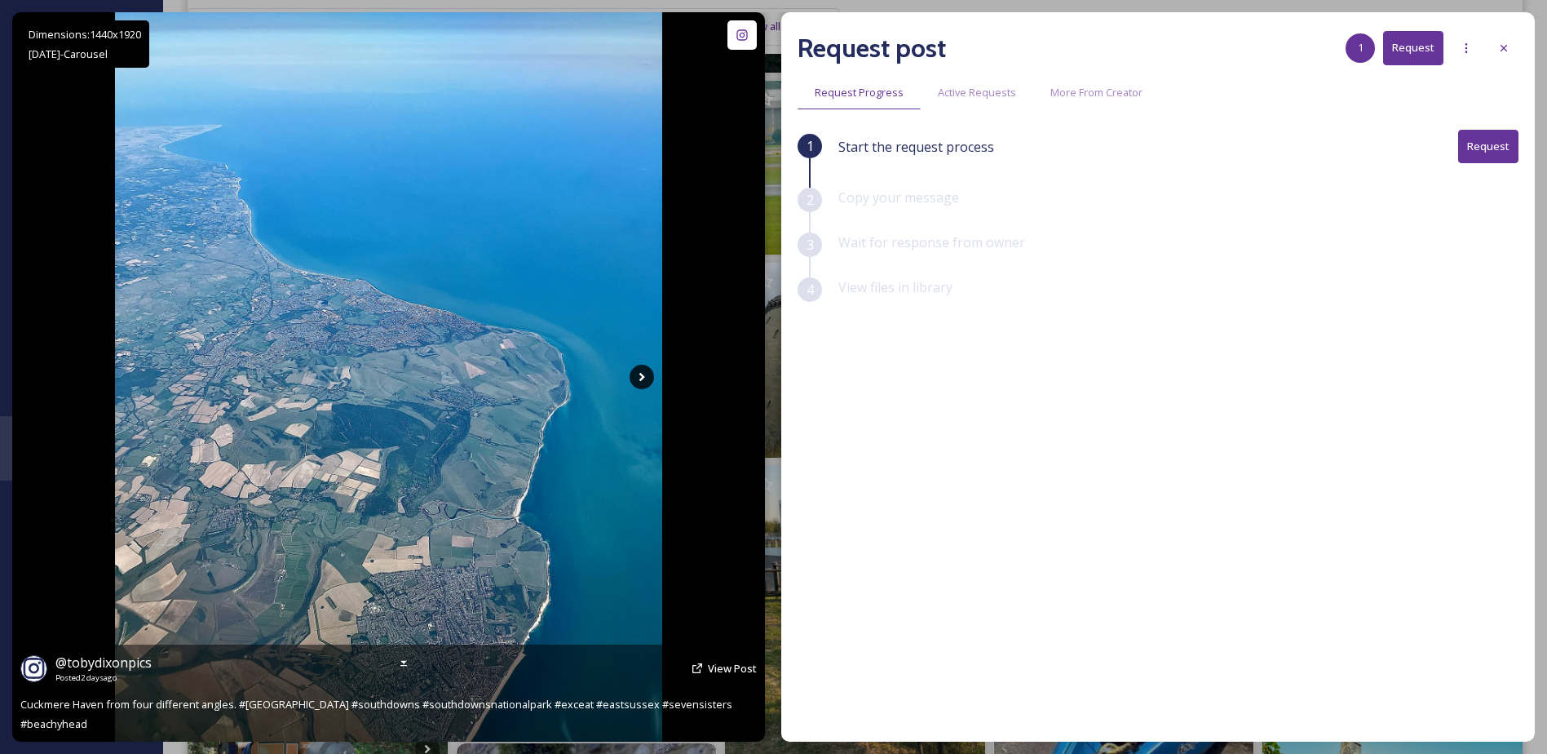
click at [647, 371] on icon at bounding box center [642, 377] width 24 height 24
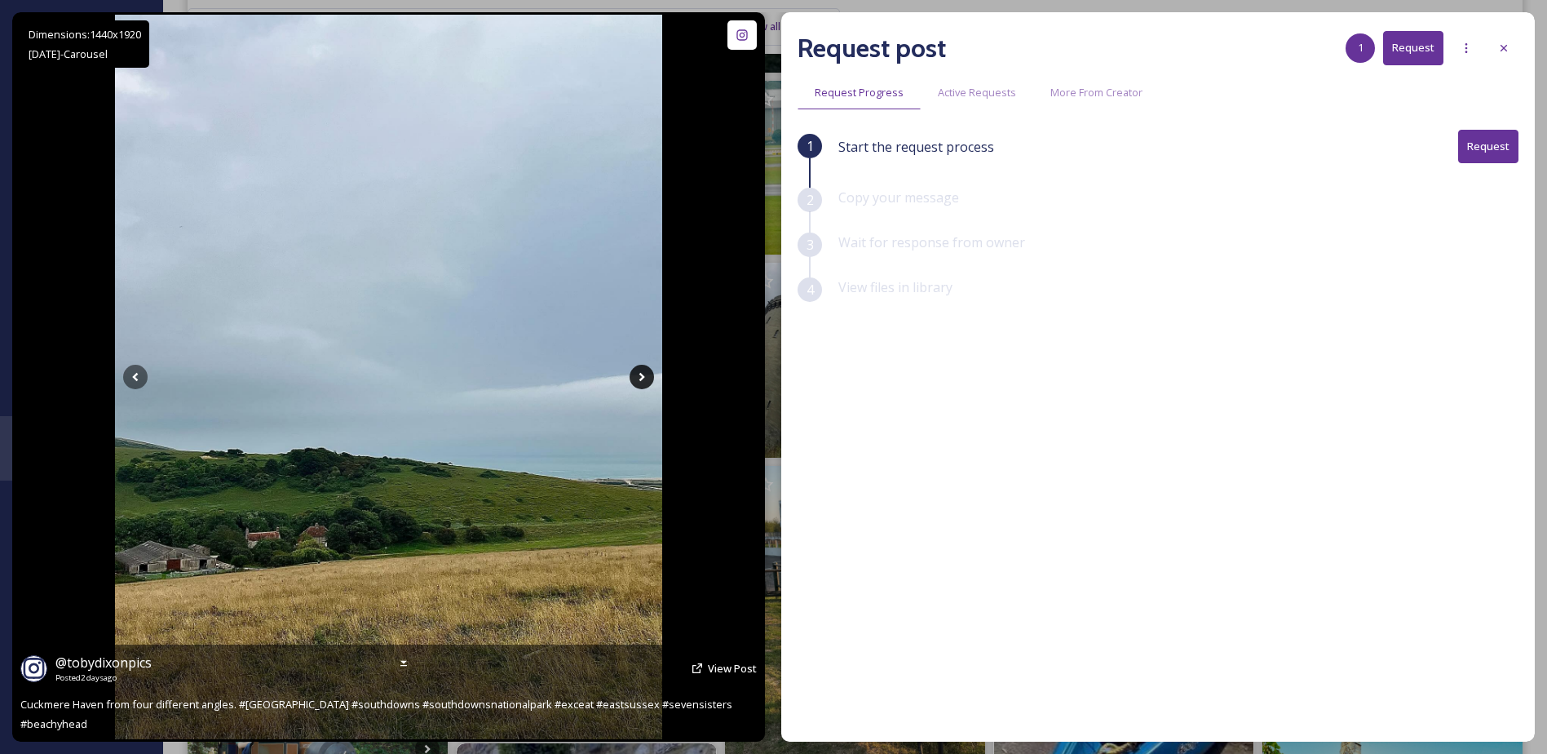
click at [647, 371] on icon at bounding box center [642, 377] width 24 height 24
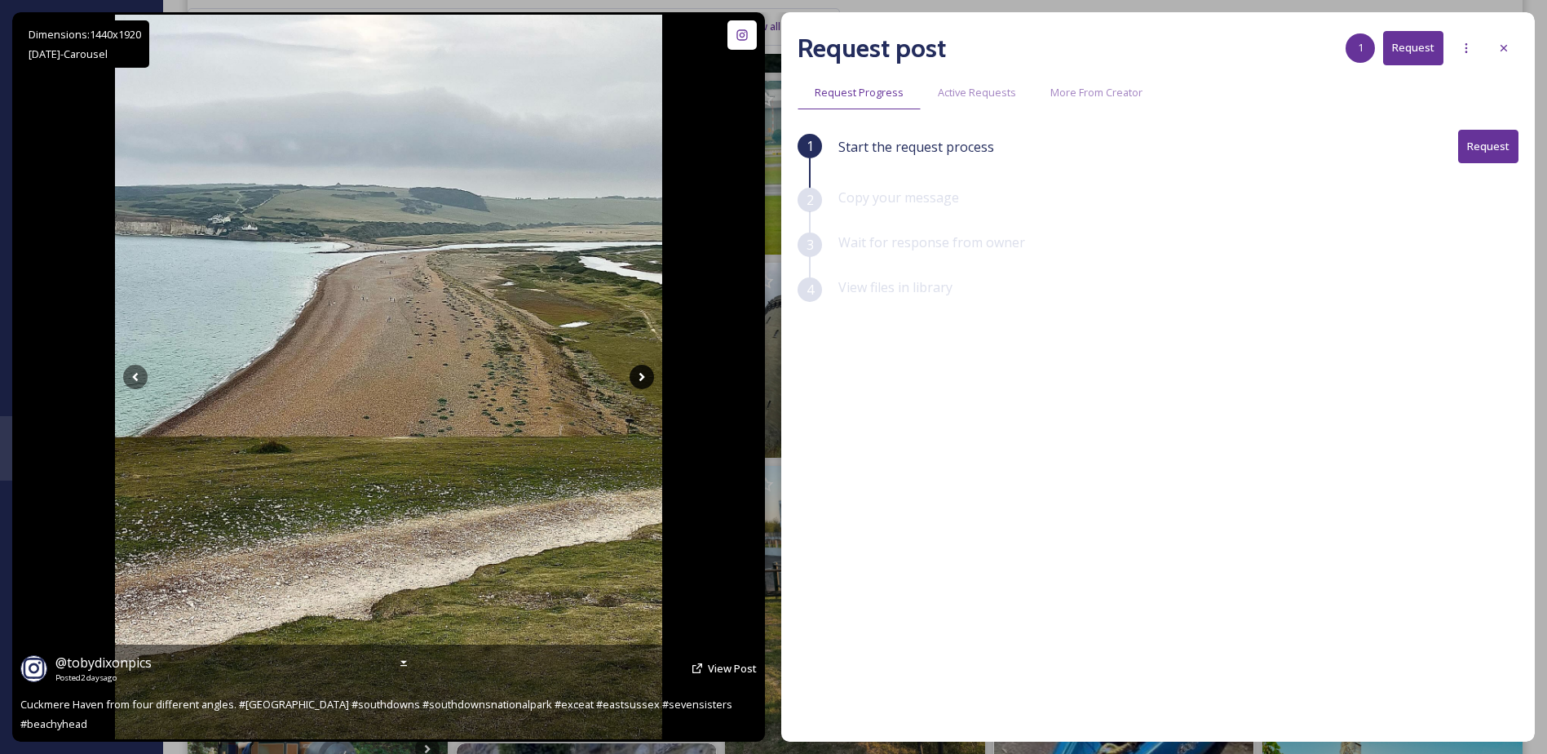
click at [647, 371] on icon at bounding box center [642, 377] width 24 height 24
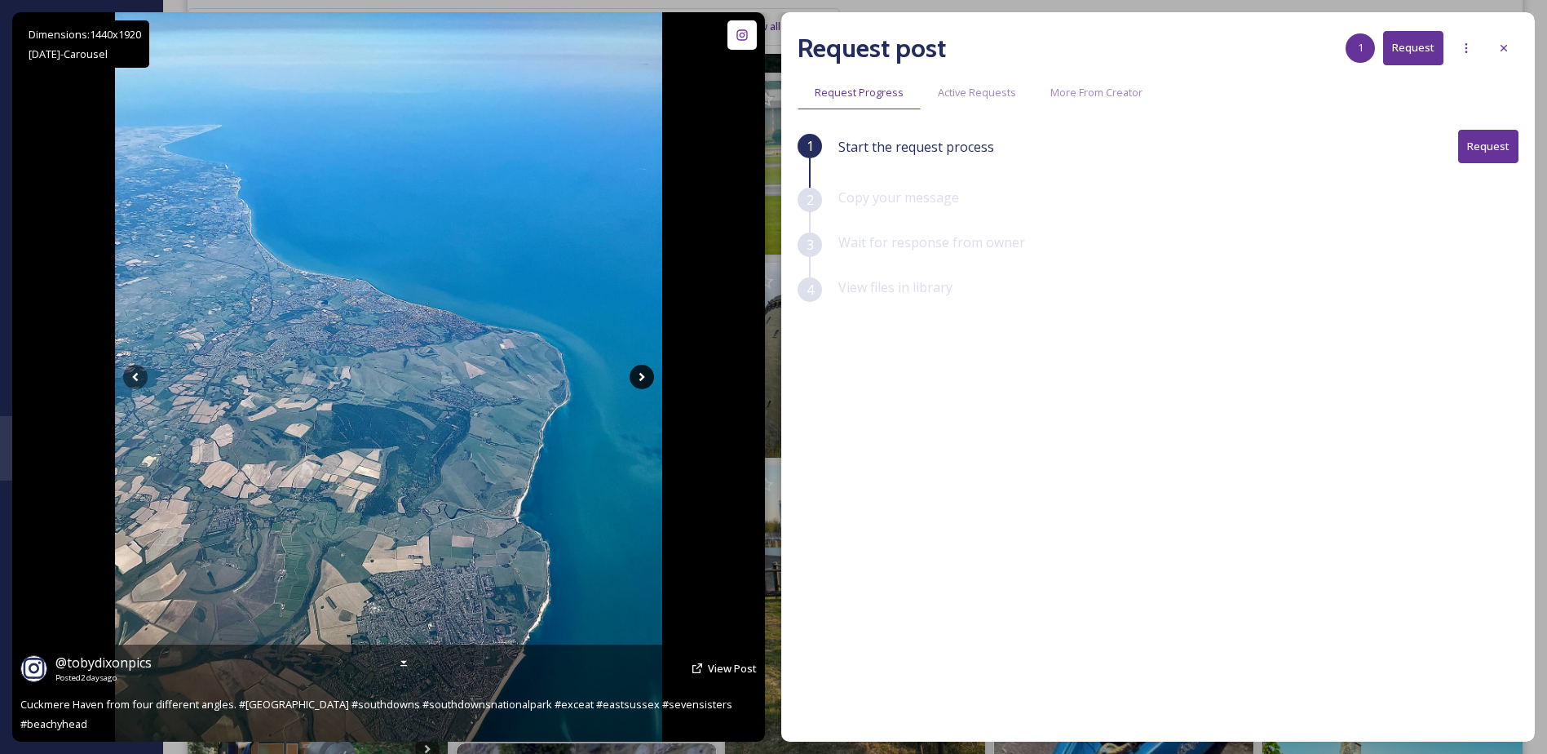
click at [647, 371] on icon at bounding box center [642, 377] width 24 height 24
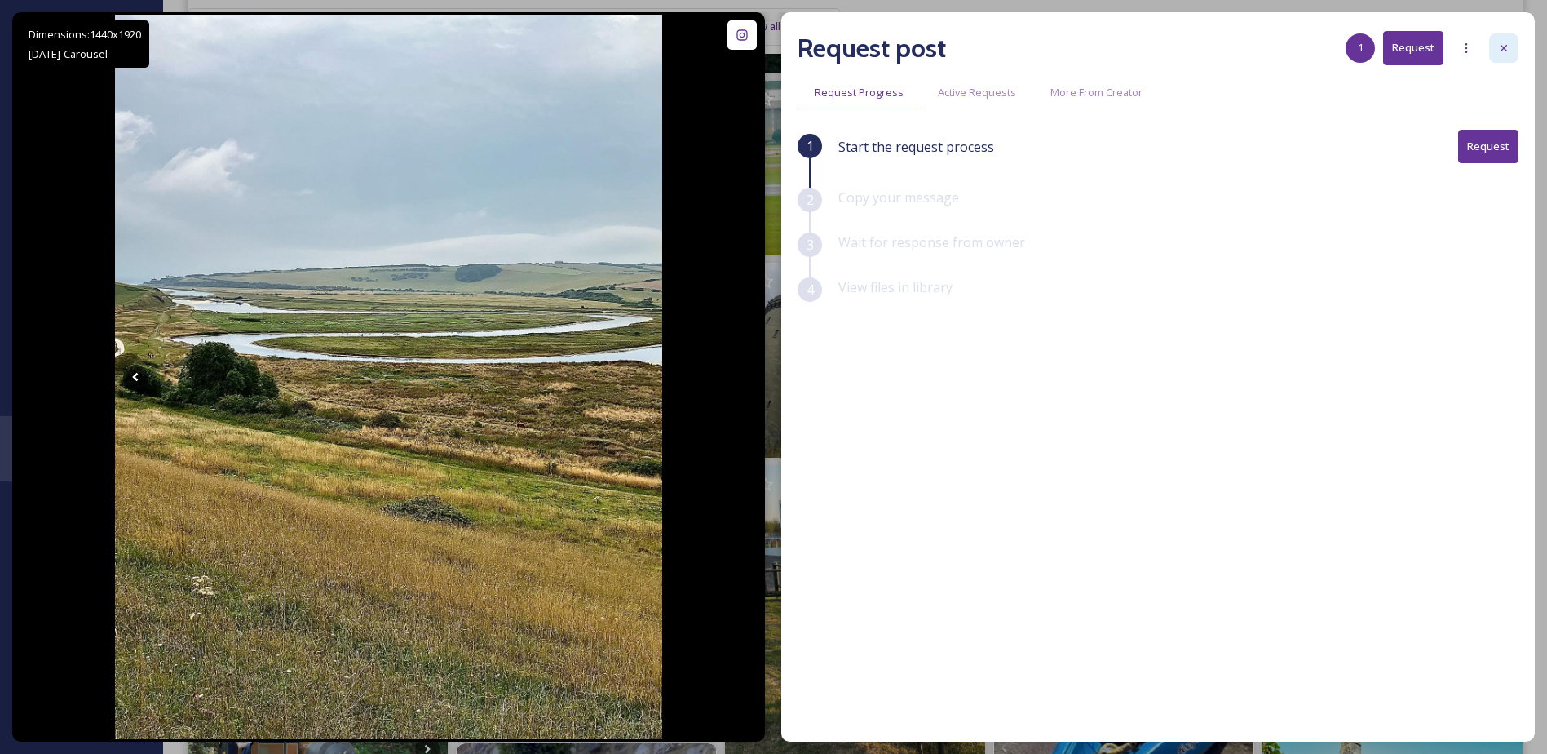
click at [1509, 45] on icon at bounding box center [1504, 48] width 13 height 13
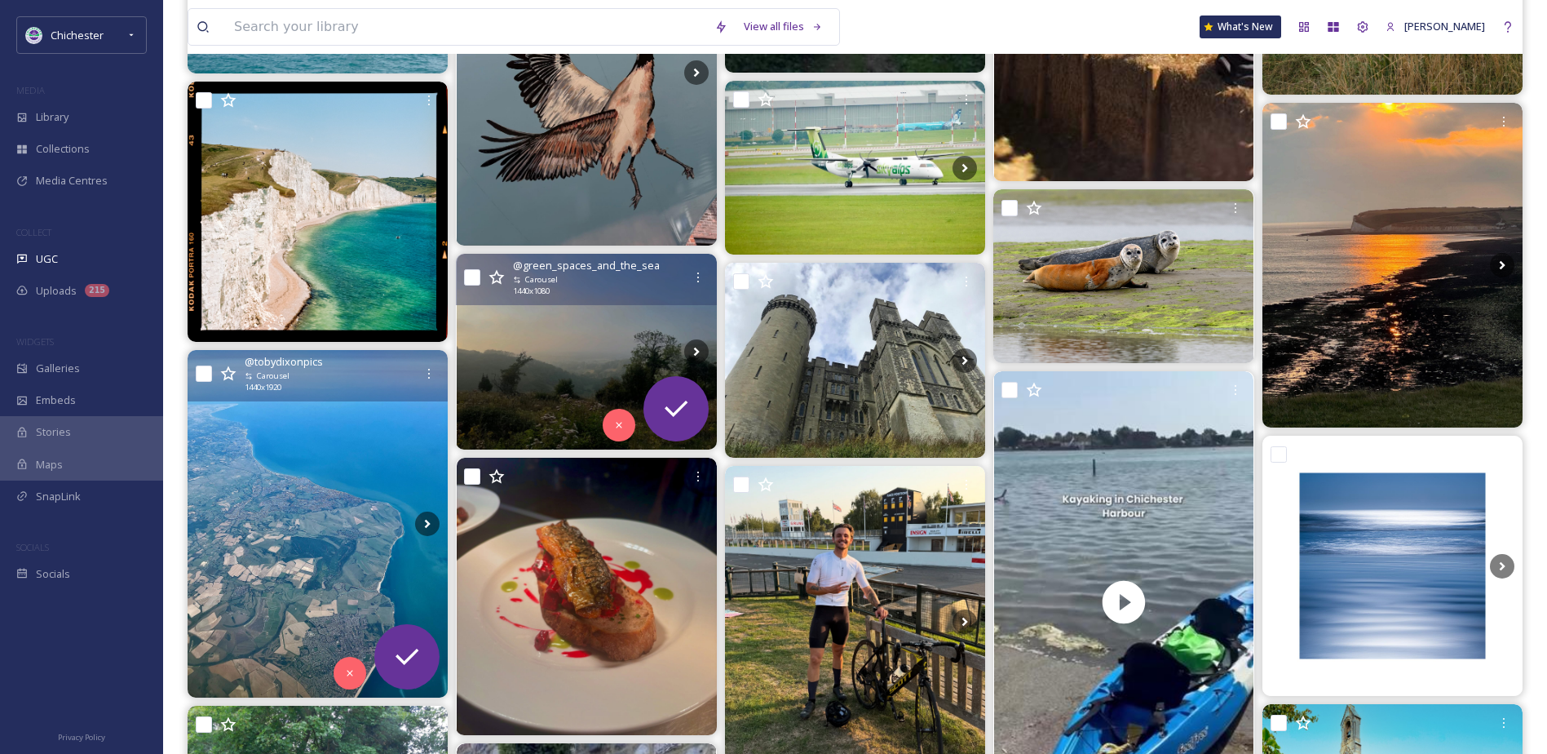
click at [551, 348] on img at bounding box center [587, 351] width 260 height 195
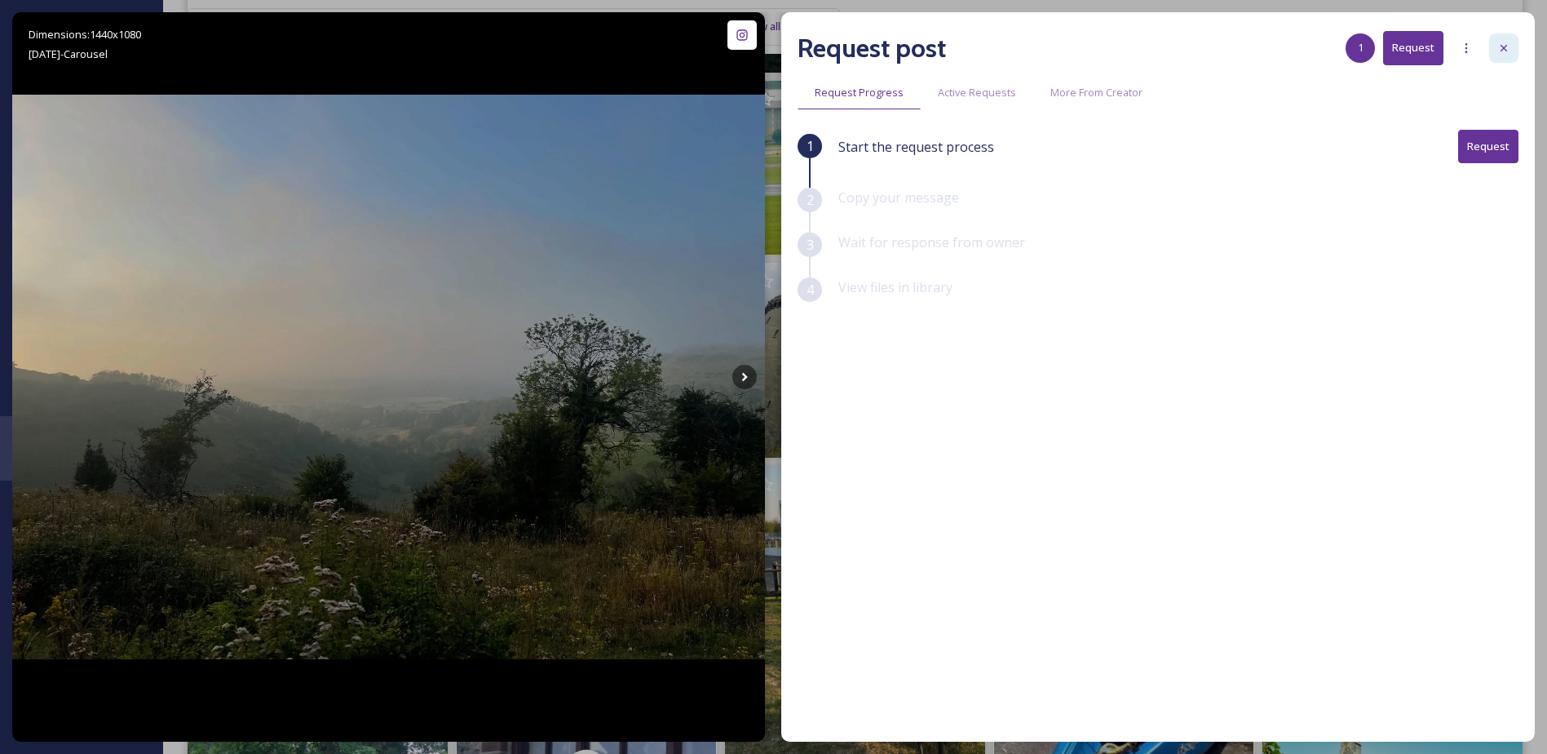
click at [1506, 38] on div at bounding box center [1504, 47] width 29 height 29
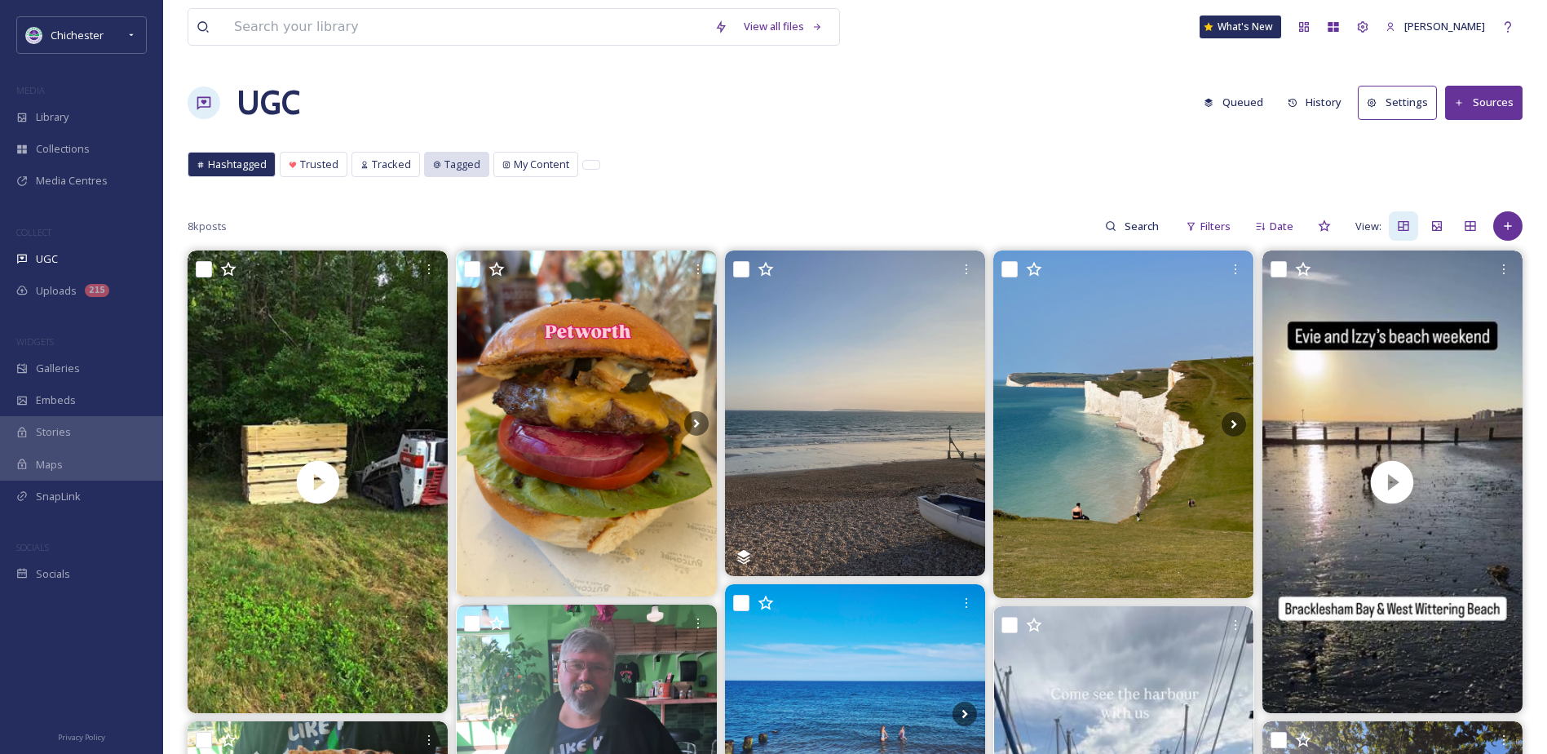
click at [456, 163] on span "Tagged" at bounding box center [463, 164] width 36 height 15
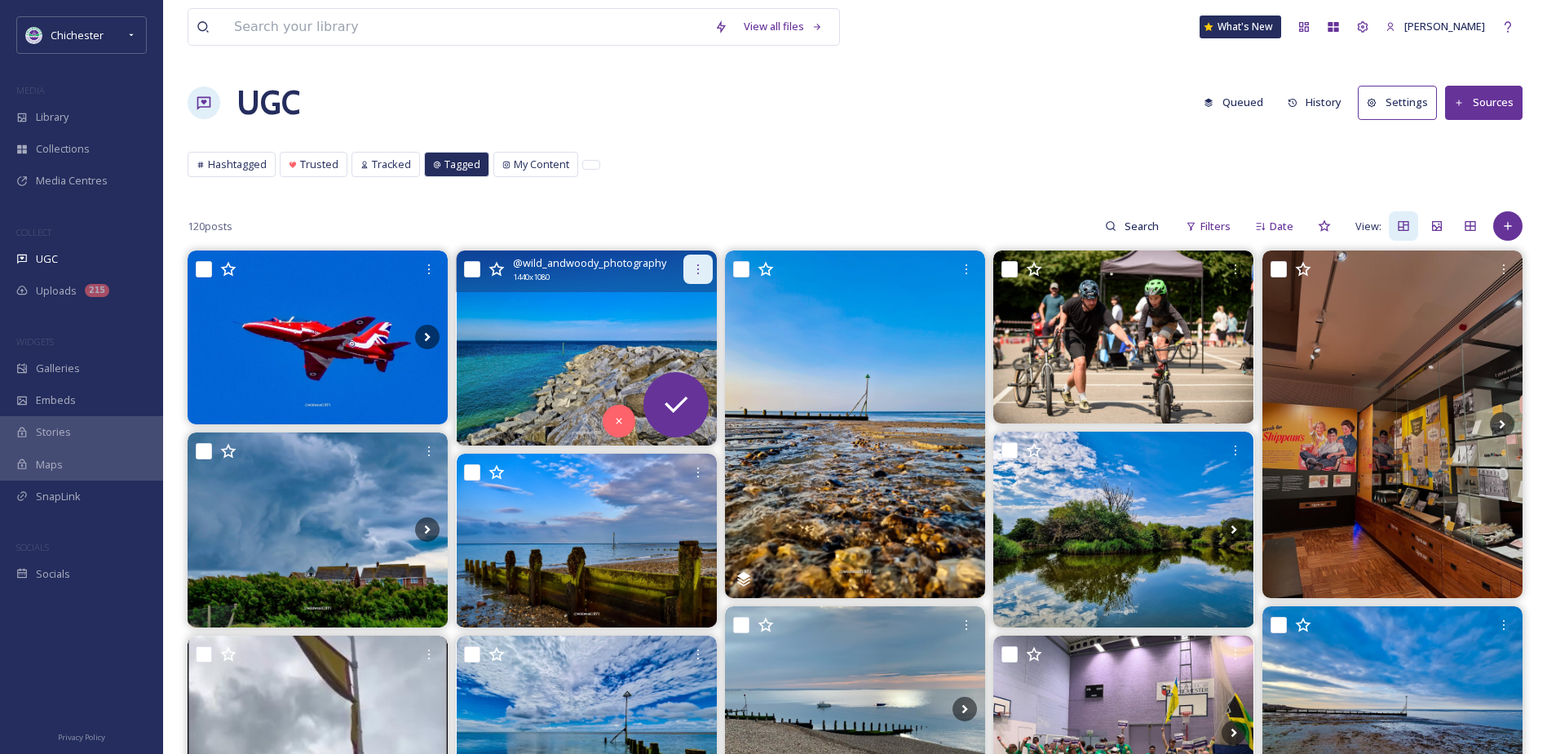
click at [692, 273] on icon at bounding box center [698, 269] width 13 height 13
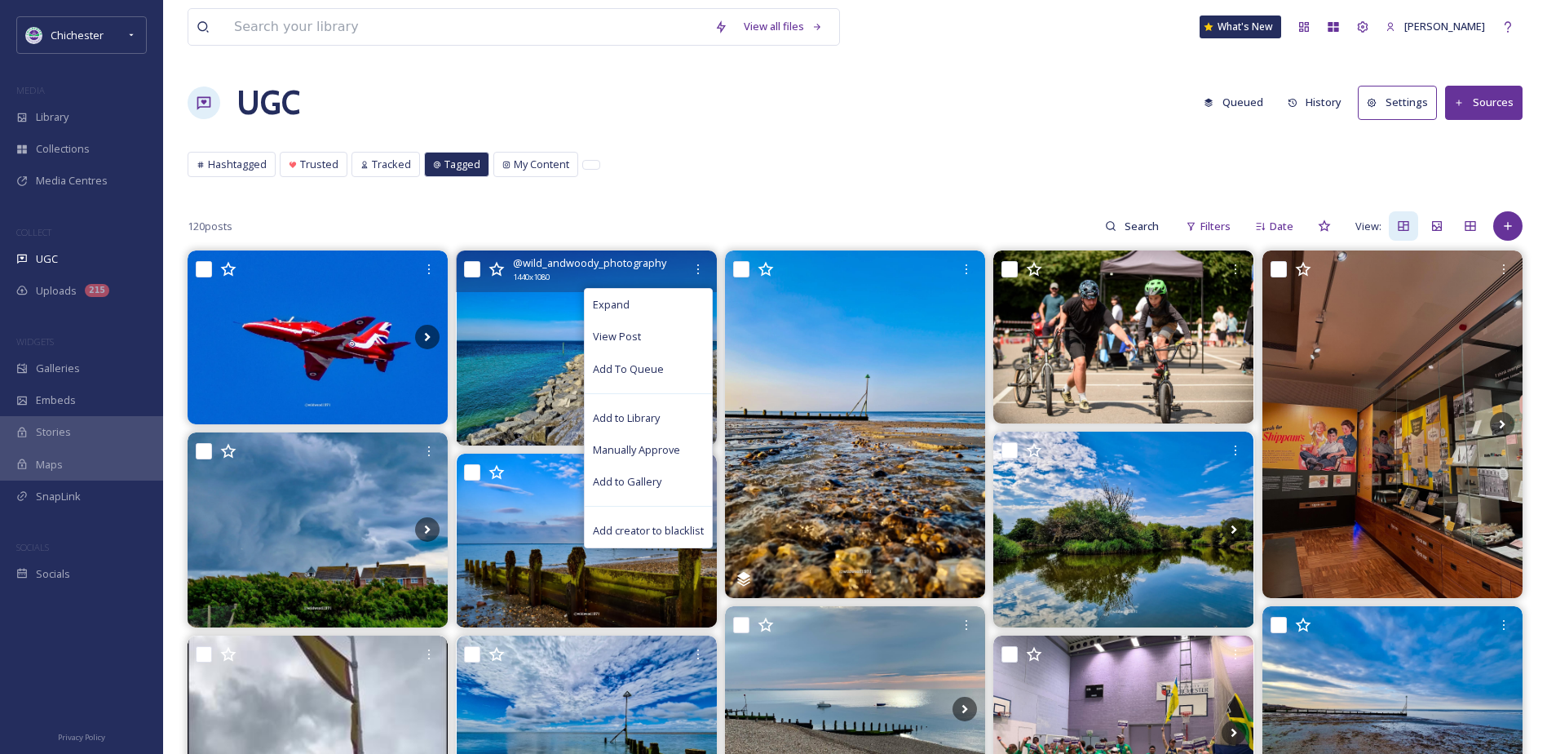
drag, startPoint x: 636, startPoint y: 379, endPoint x: 578, endPoint y: 368, distance: 59.8
click at [636, 379] on div "Add To Queue" at bounding box center [648, 369] width 127 height 32
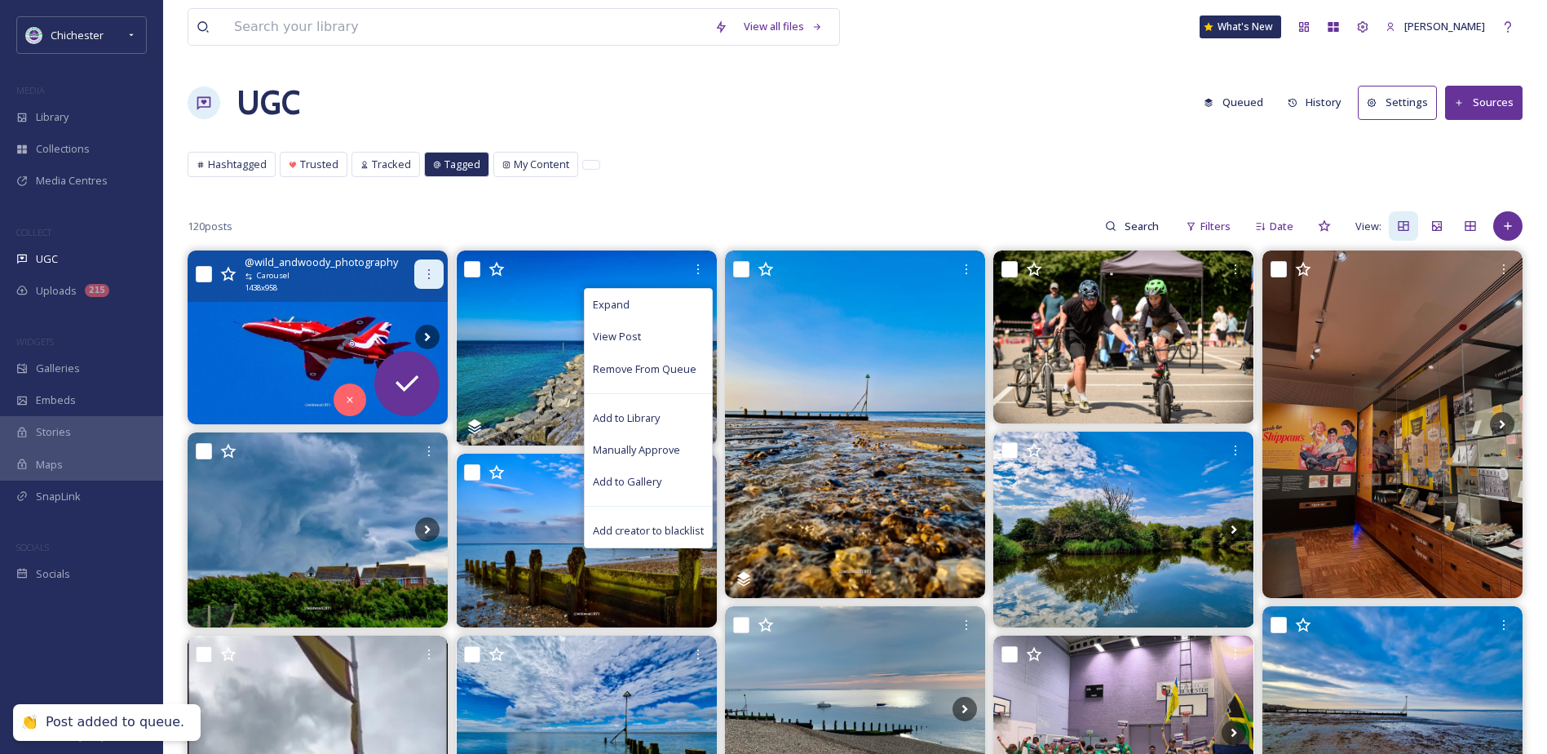
click at [422, 271] on div at bounding box center [428, 273] width 29 height 29
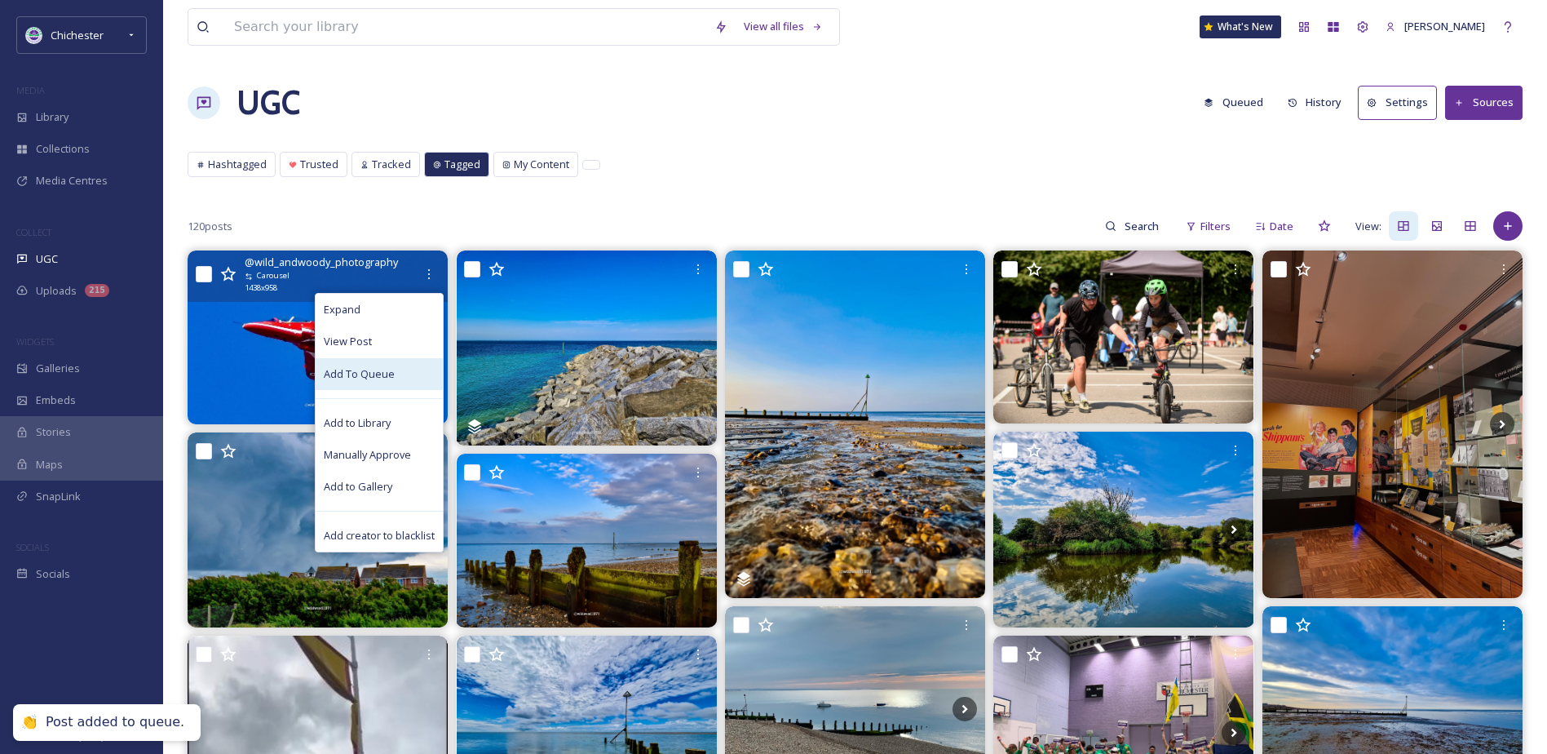
click at [380, 379] on span "Add To Queue" at bounding box center [359, 373] width 71 height 15
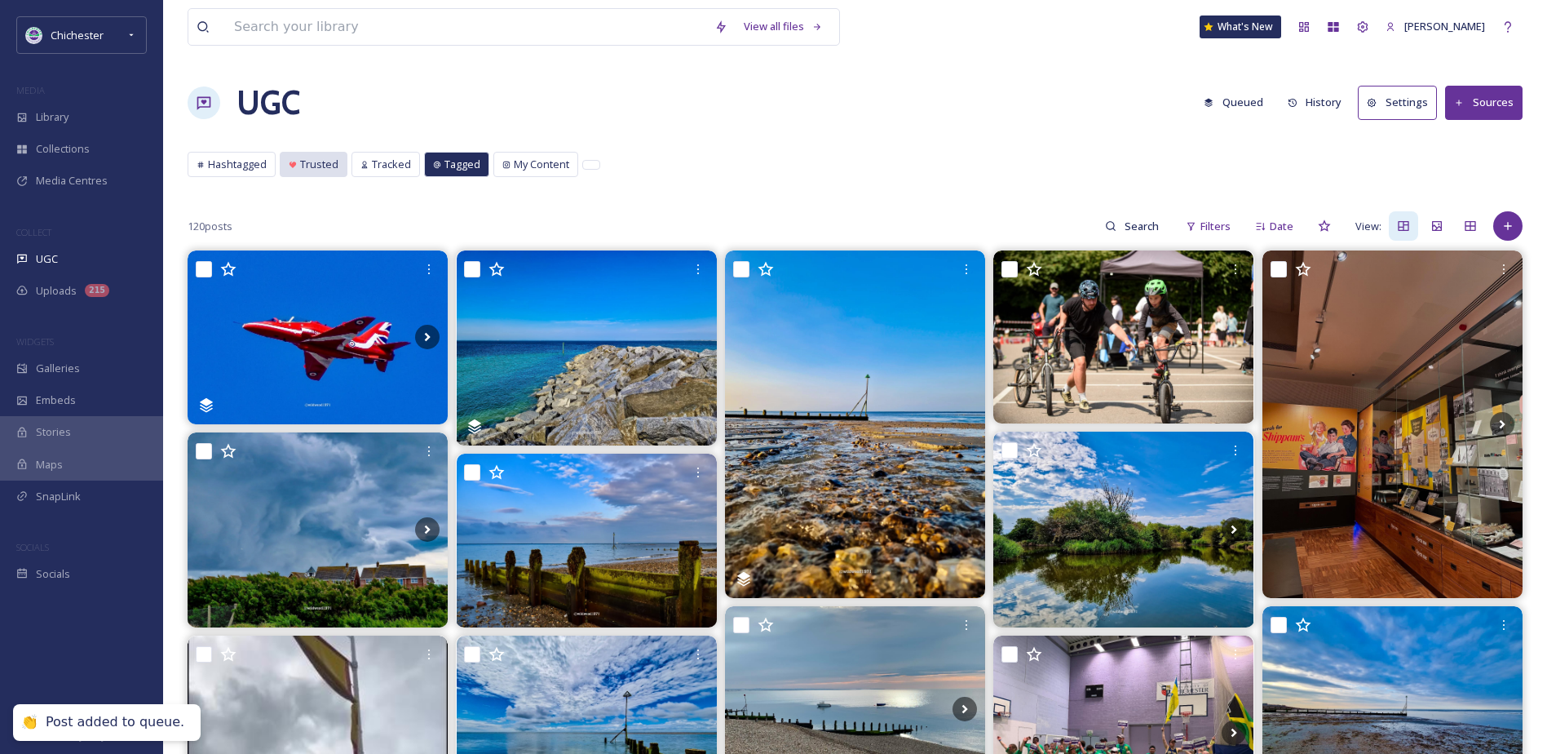
click at [324, 173] on div "Trusted" at bounding box center [314, 165] width 66 height 24
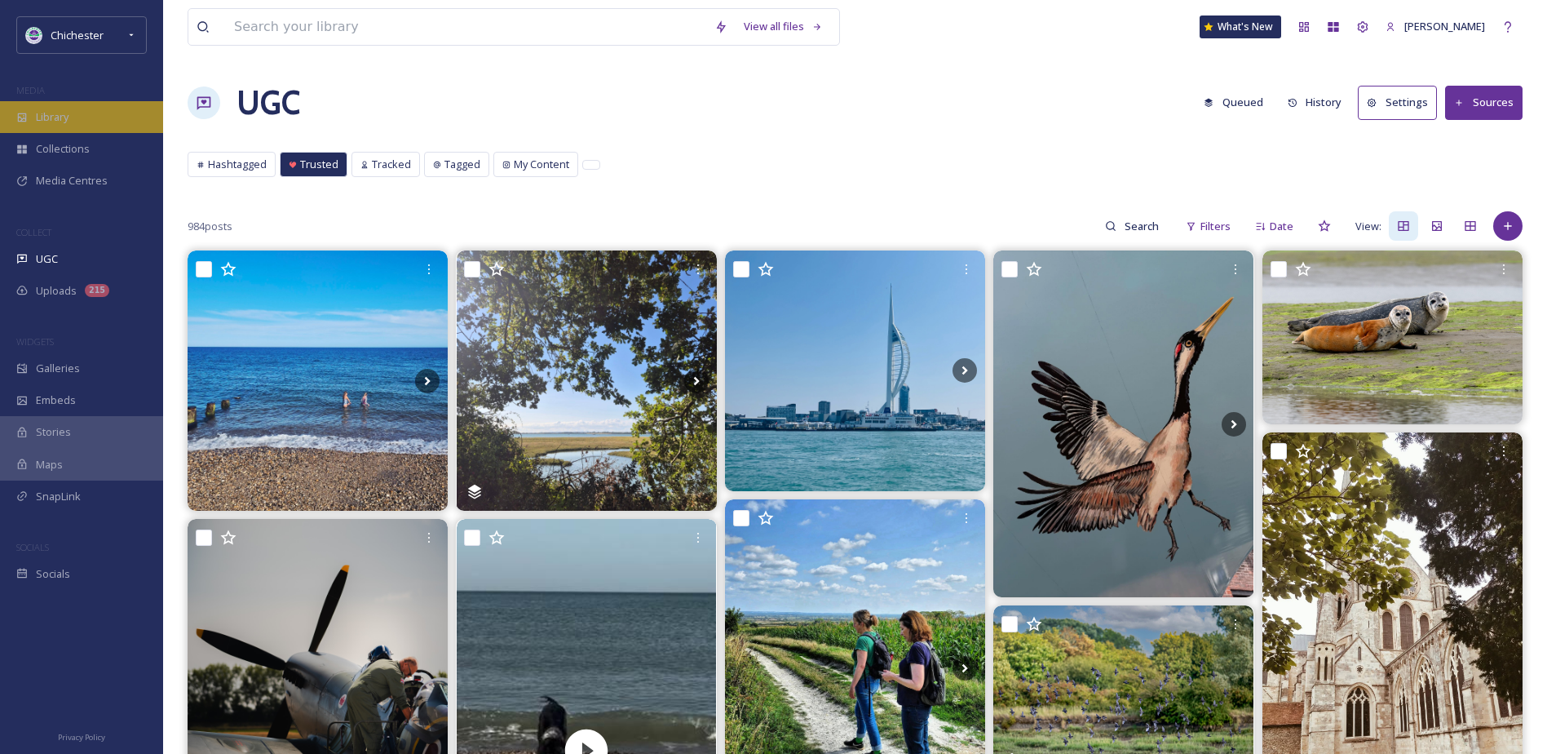
click at [113, 125] on div "Library" at bounding box center [81, 117] width 163 height 32
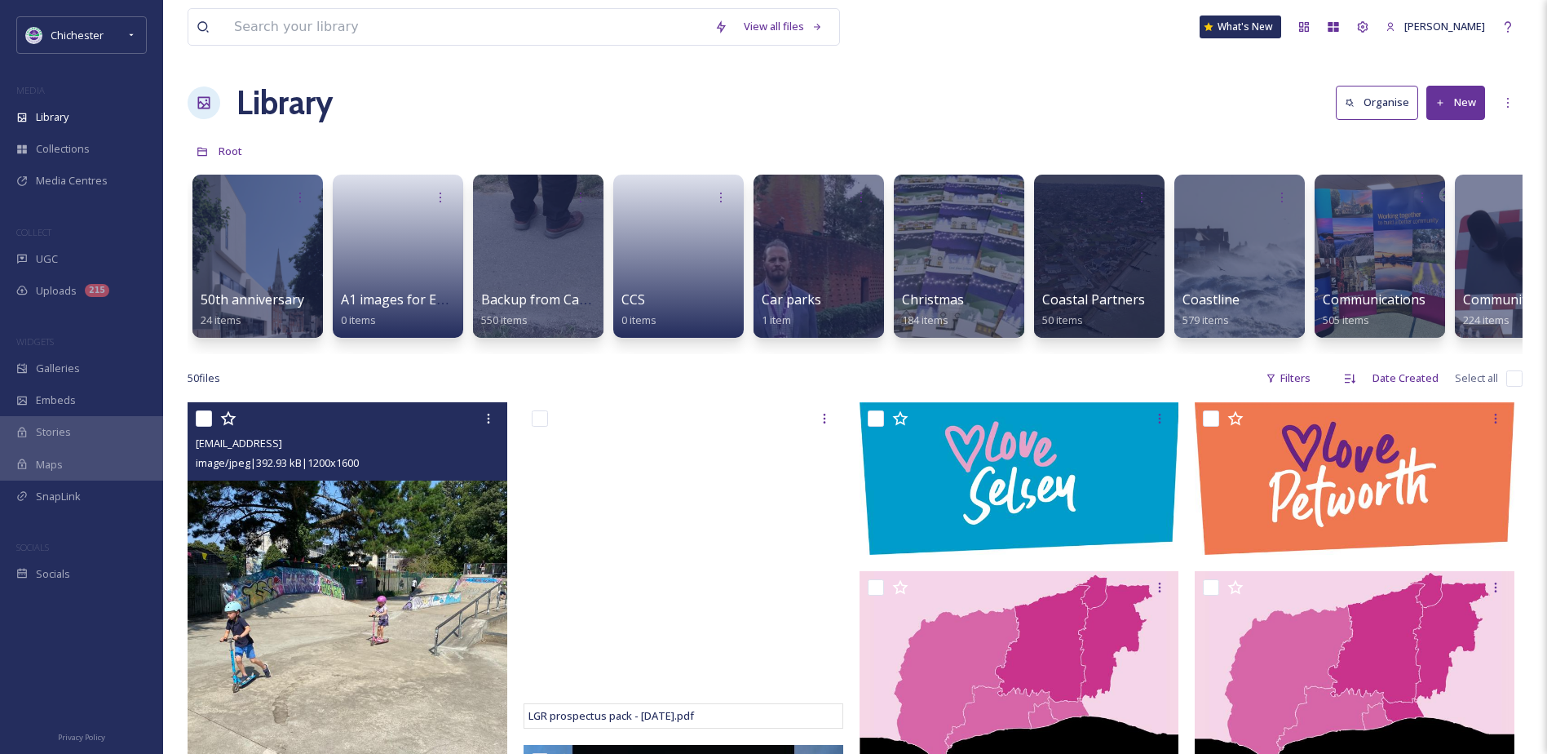
click at [351, 547] on img at bounding box center [348, 615] width 320 height 426
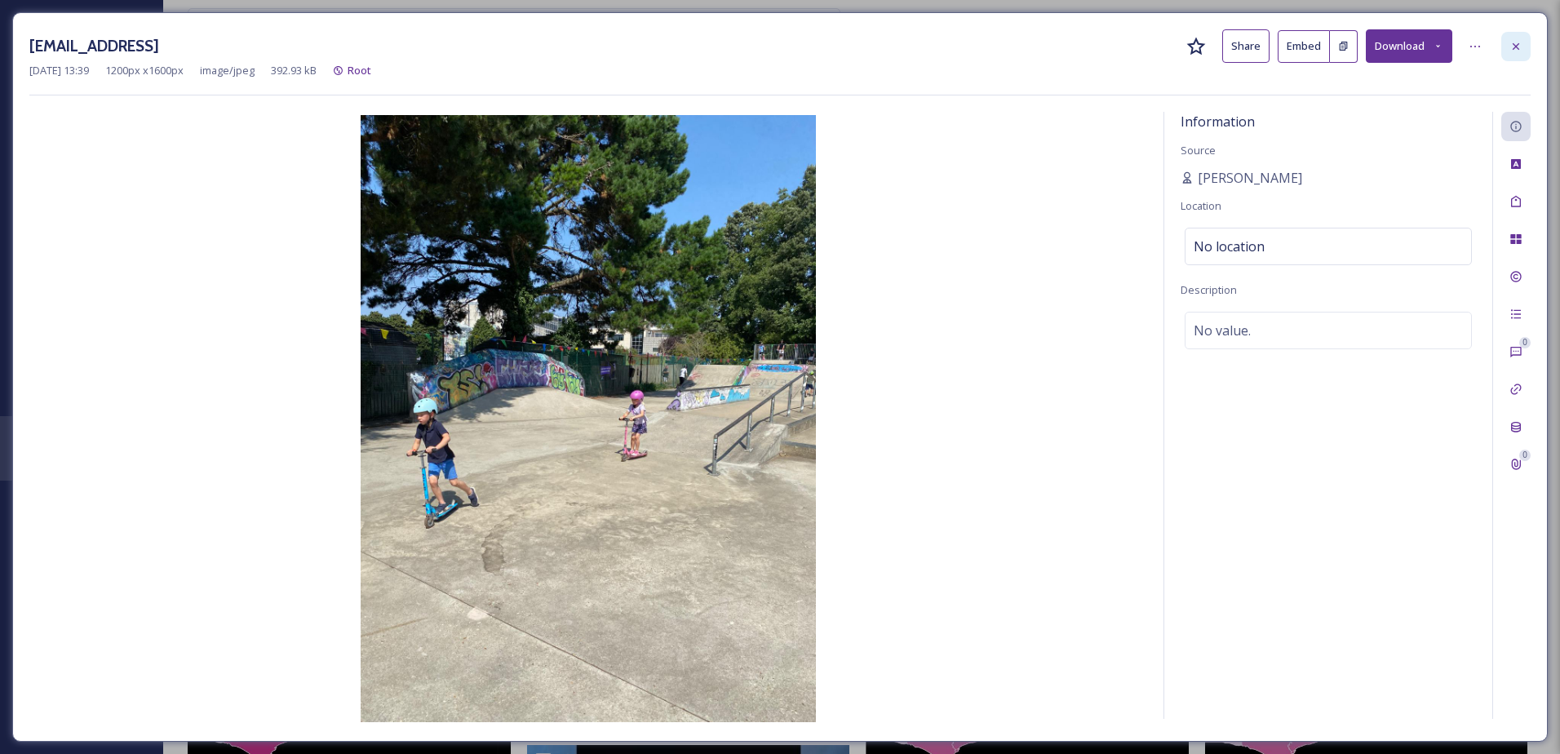
click at [1507, 52] on div at bounding box center [1515, 46] width 29 height 29
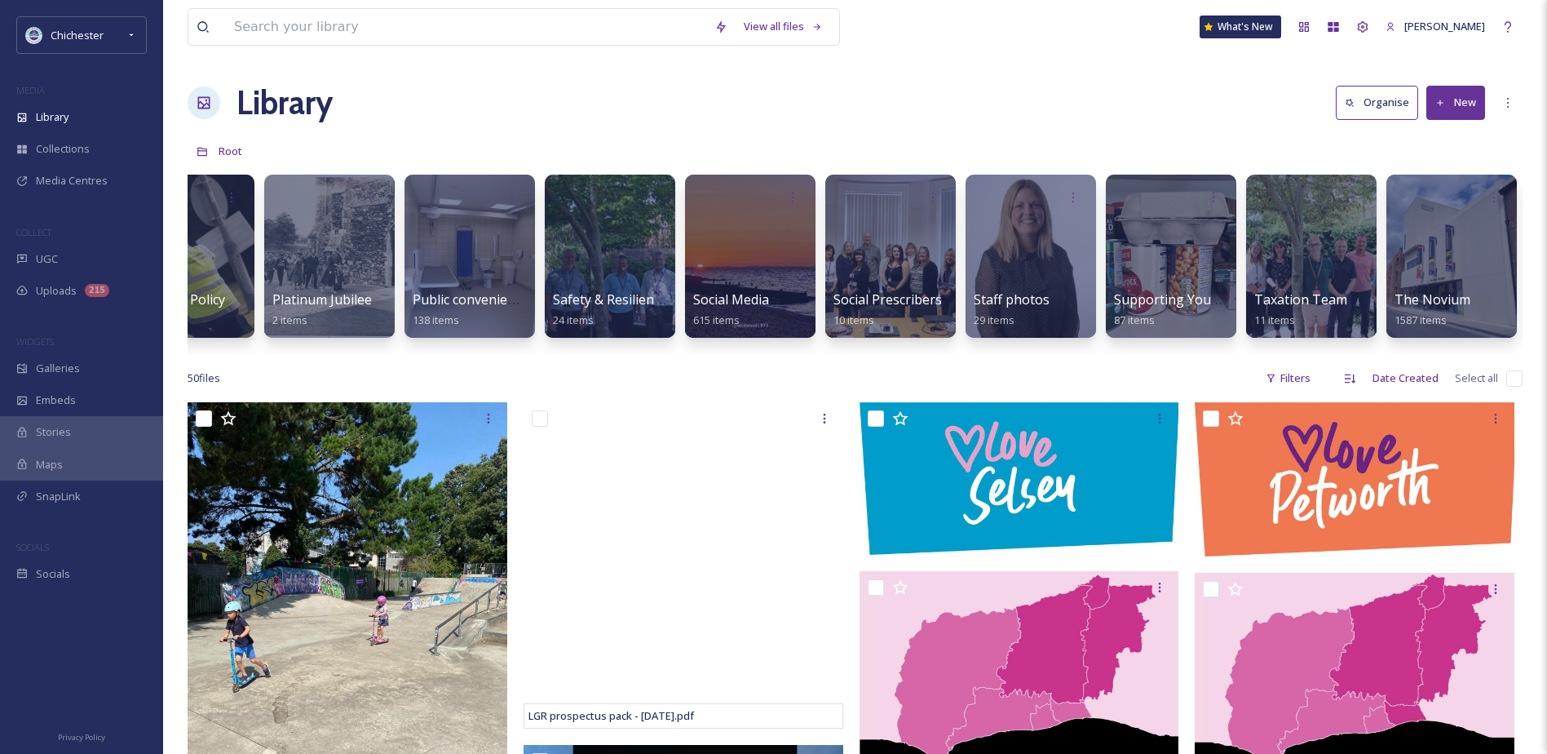
scroll to position [0, 6587]
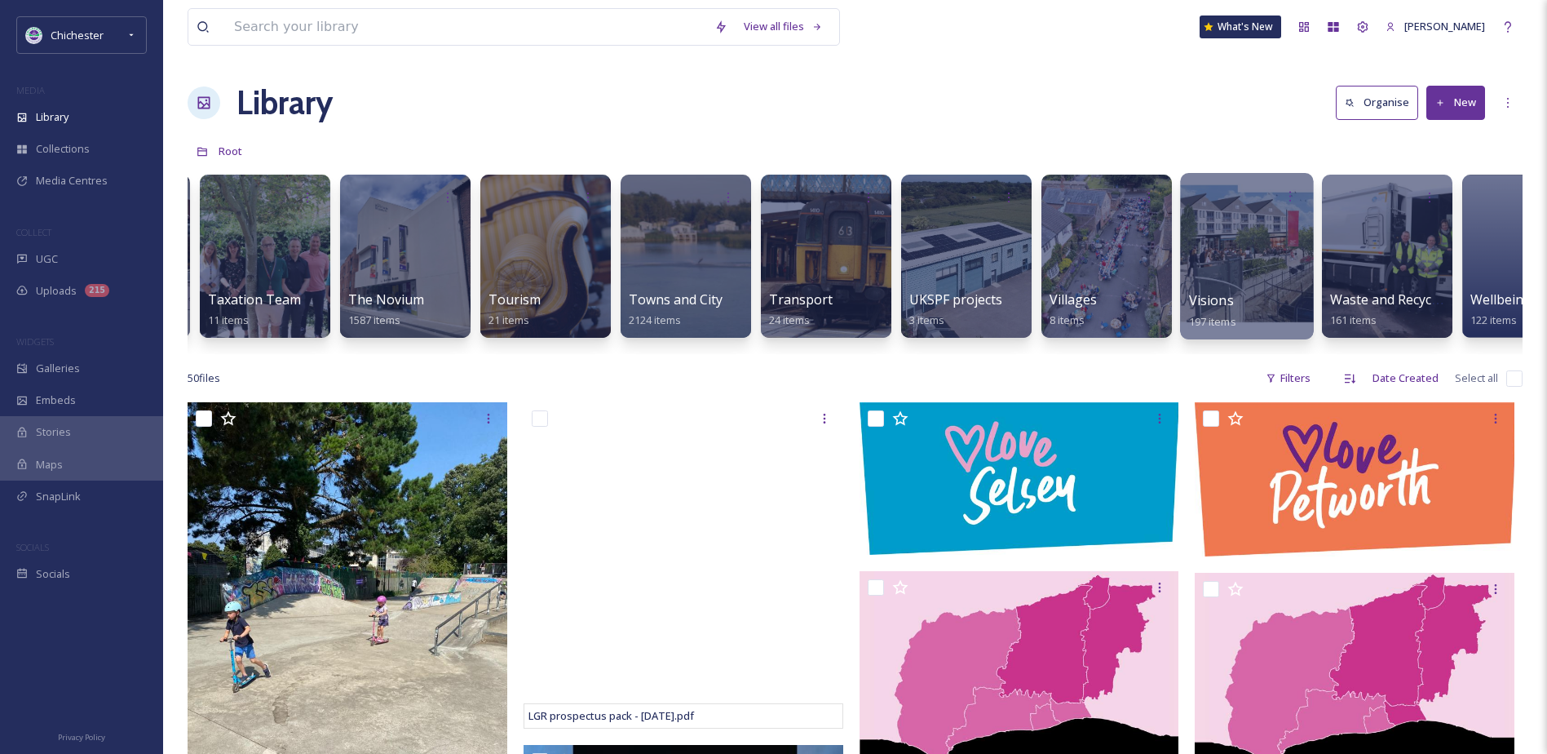
click at [1284, 247] on div at bounding box center [1246, 256] width 133 height 166
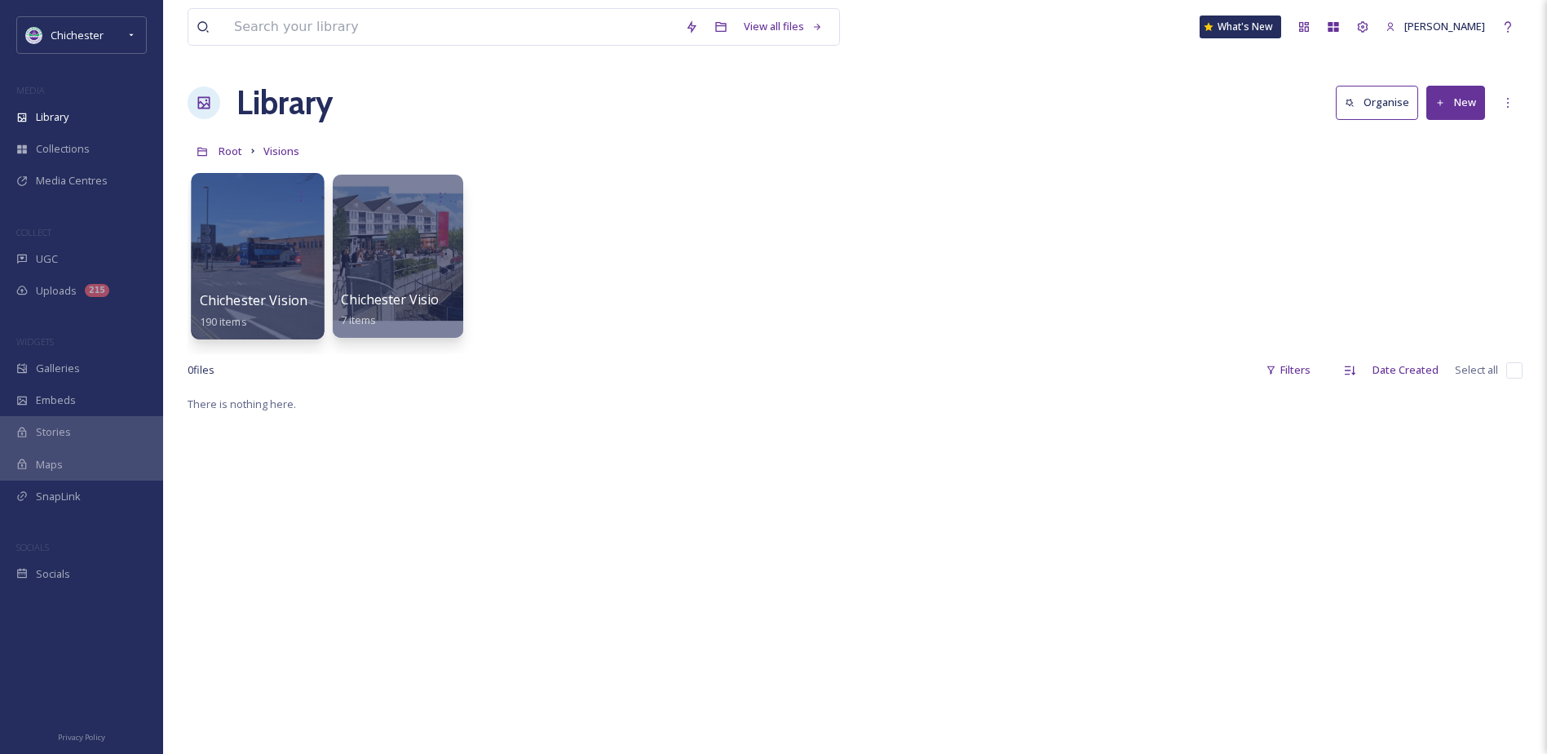
click at [255, 272] on div at bounding box center [257, 256] width 133 height 166
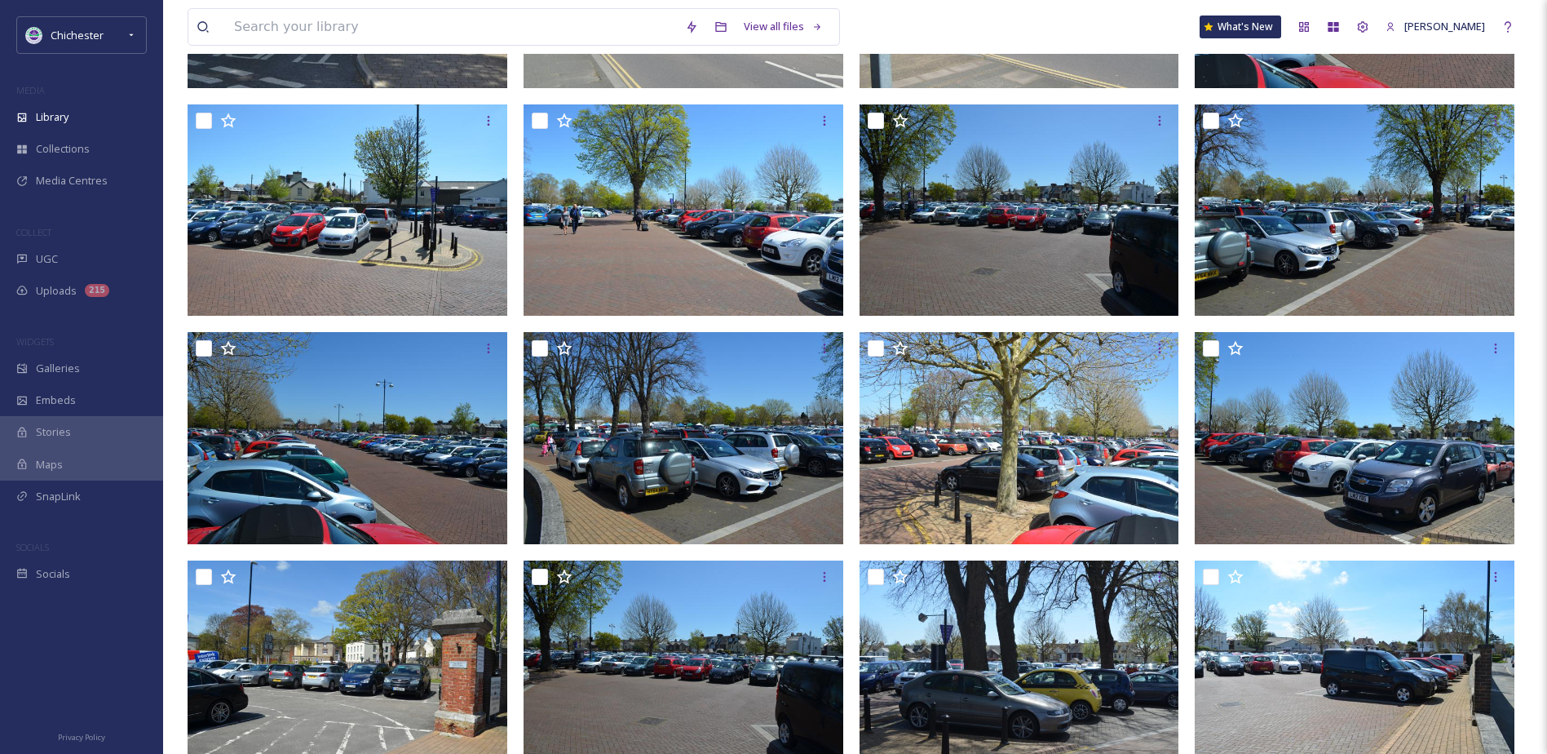
scroll to position [2614, 0]
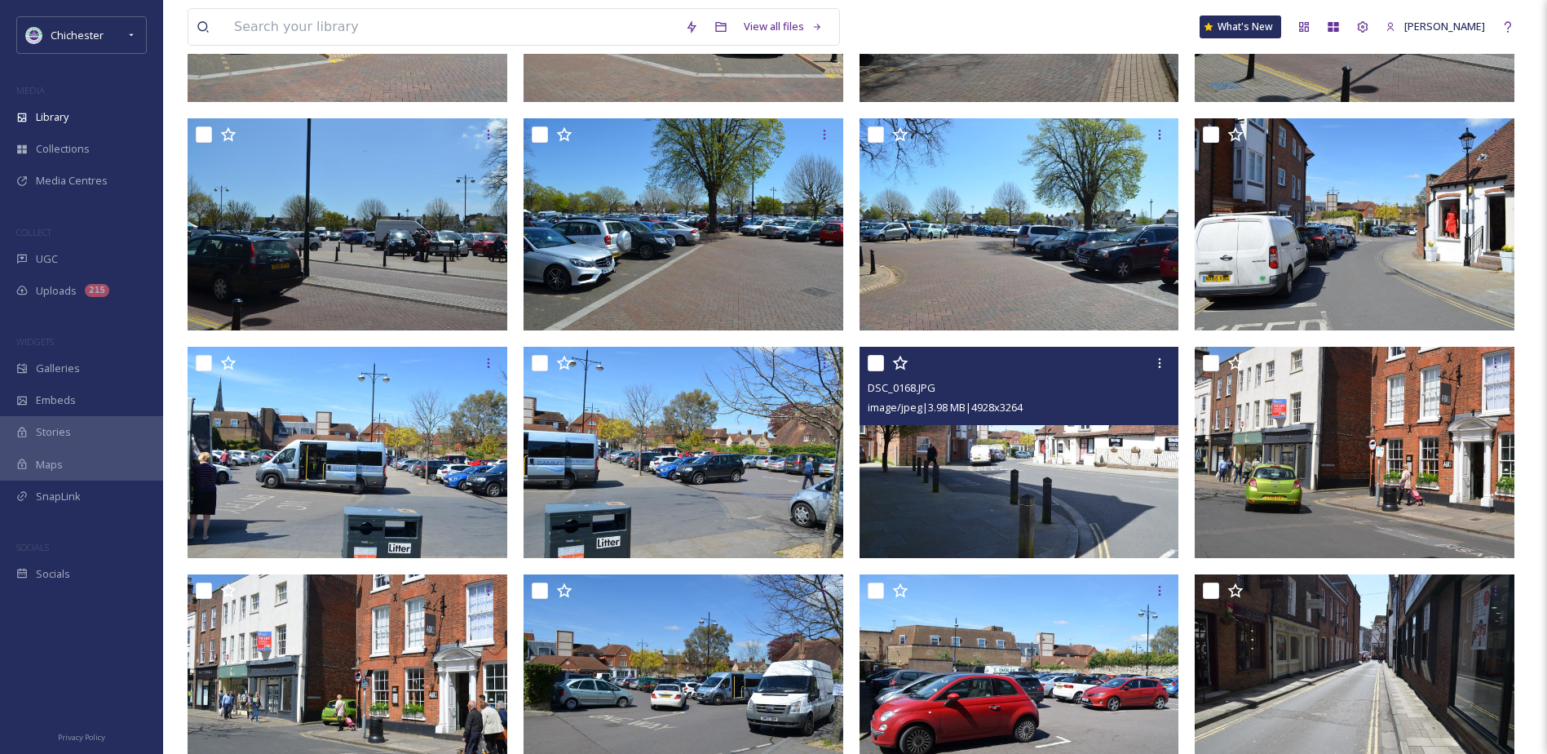
click at [1031, 547] on img at bounding box center [1020, 453] width 320 height 212
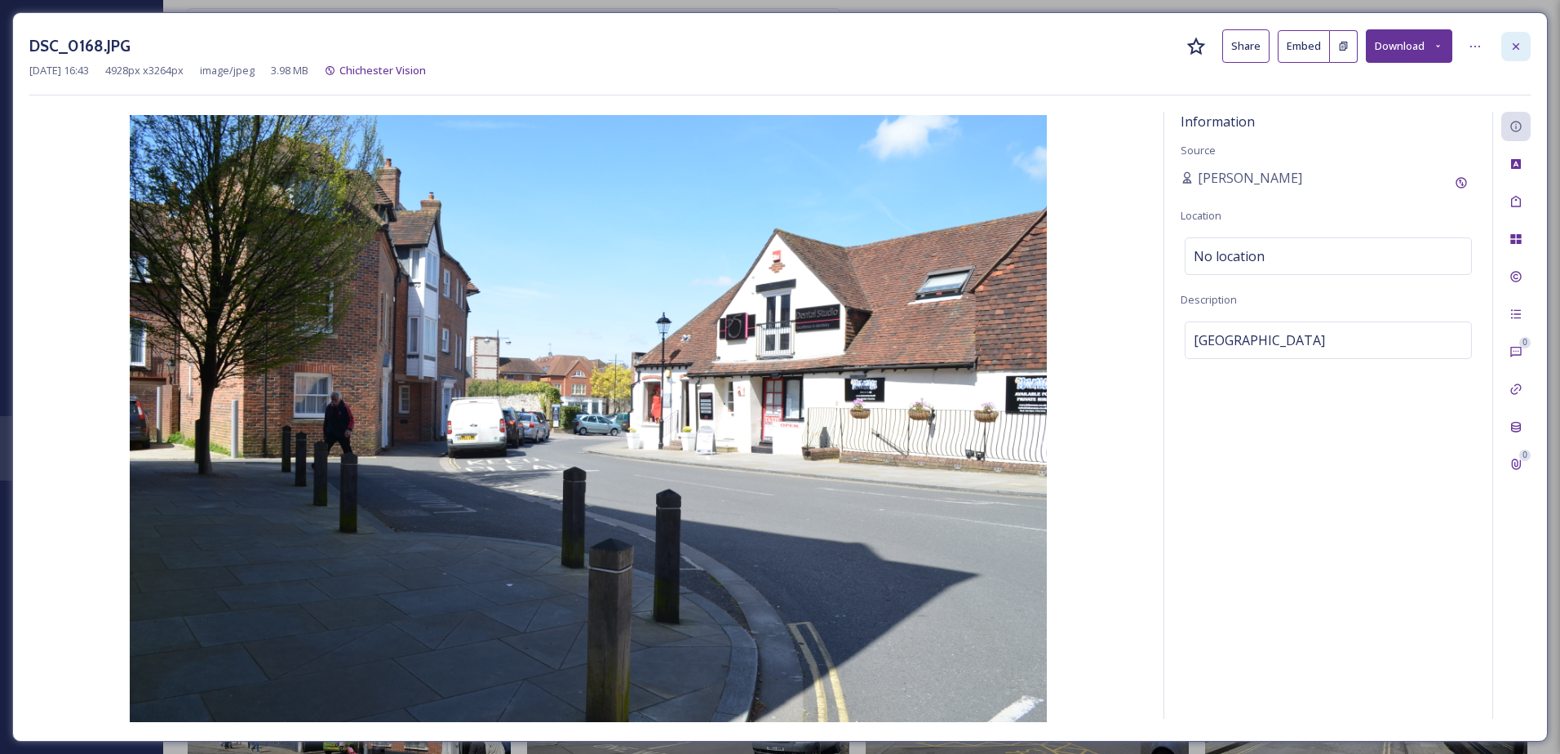
click at [1505, 50] on div at bounding box center [1515, 46] width 29 height 29
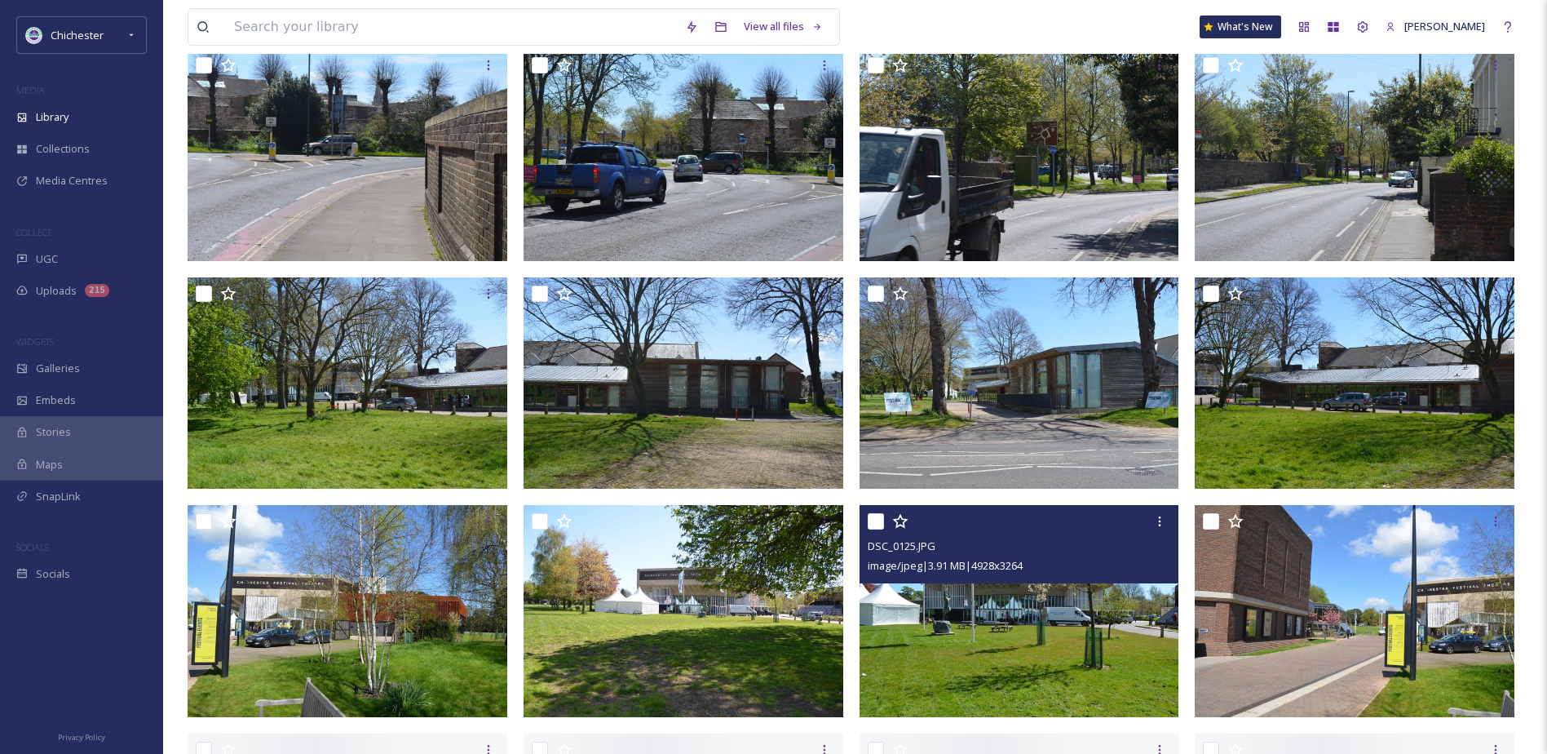
scroll to position [3934, 0]
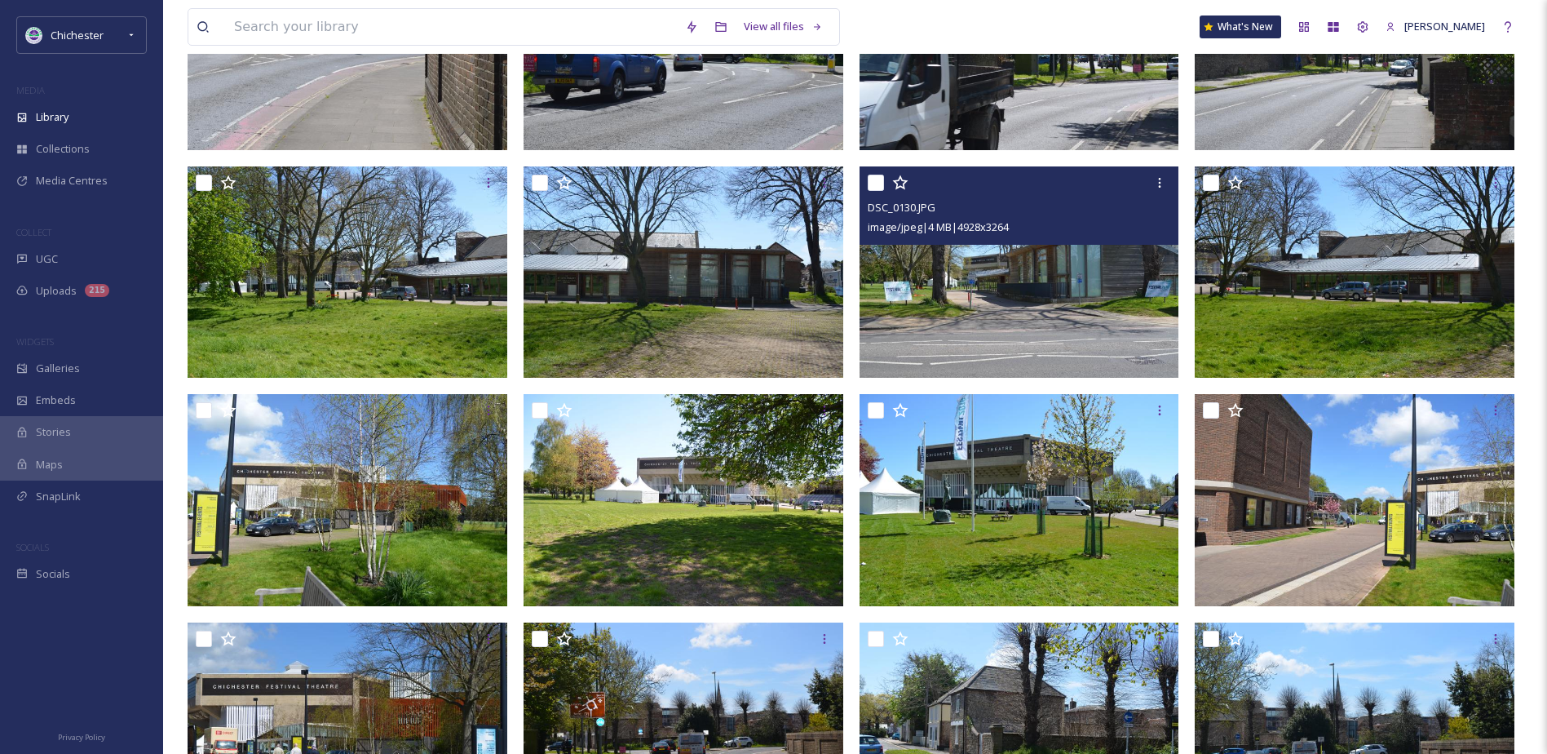
click at [994, 330] on img at bounding box center [1020, 272] width 320 height 212
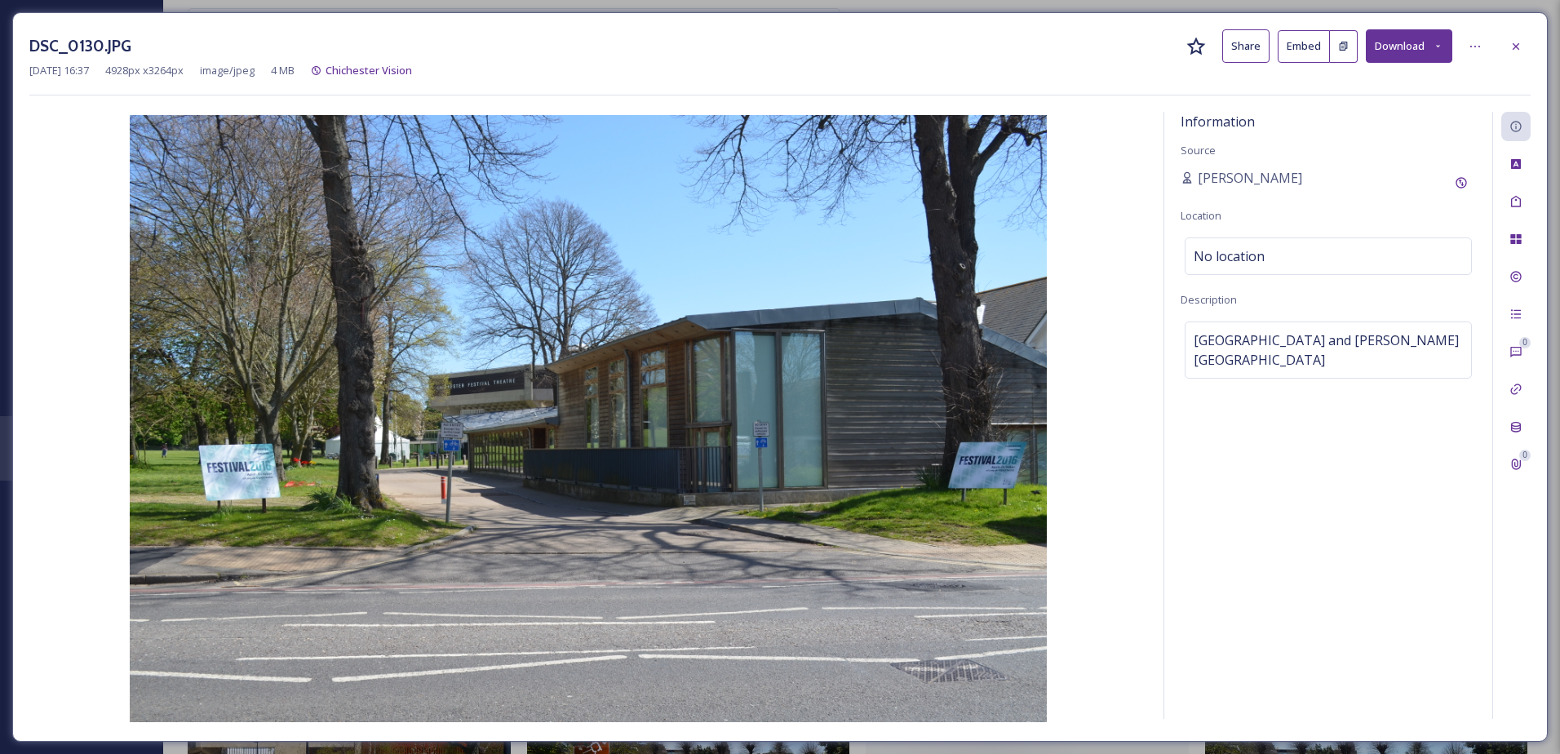
click at [1503, 50] on div at bounding box center [1515, 46] width 29 height 29
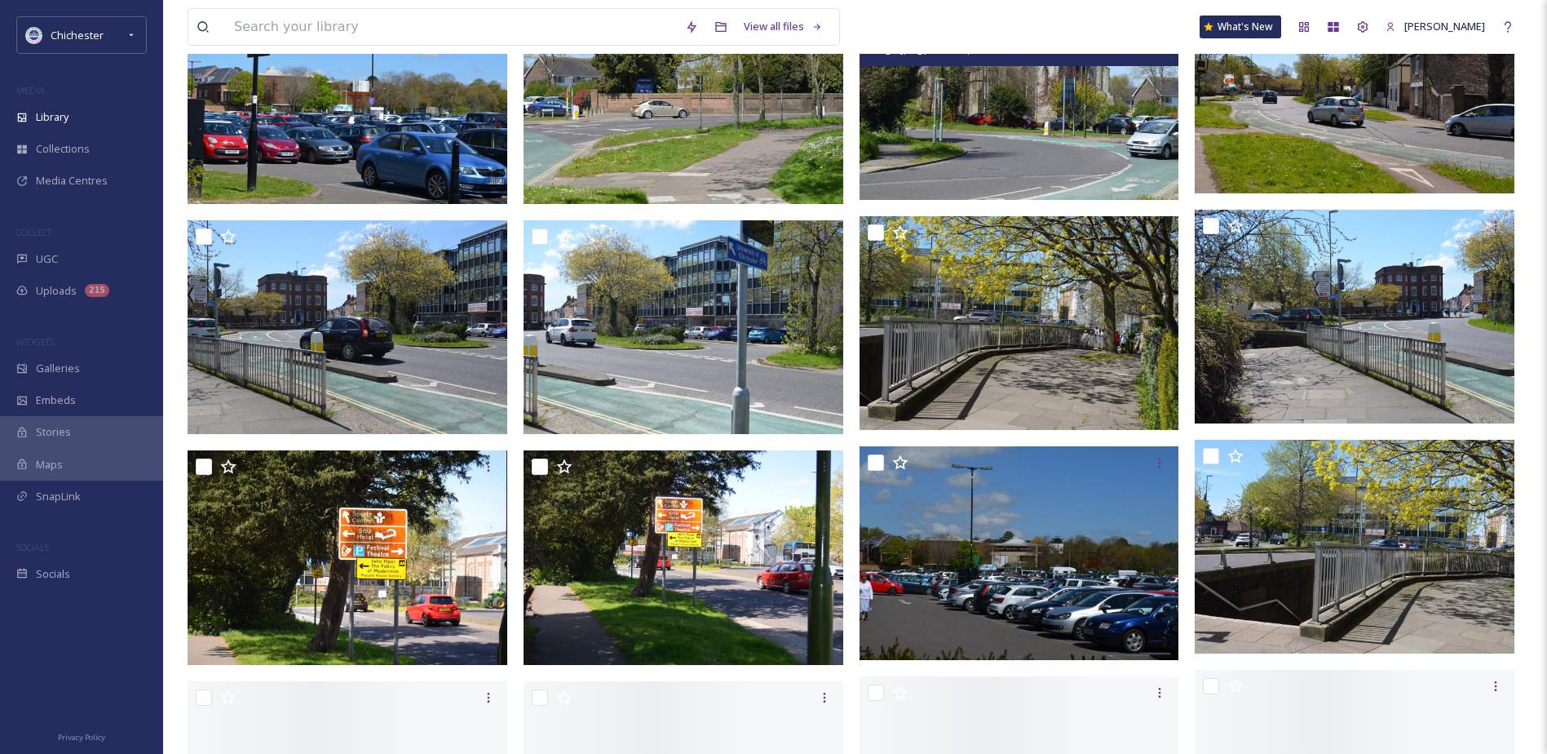
scroll to position [4995, 0]
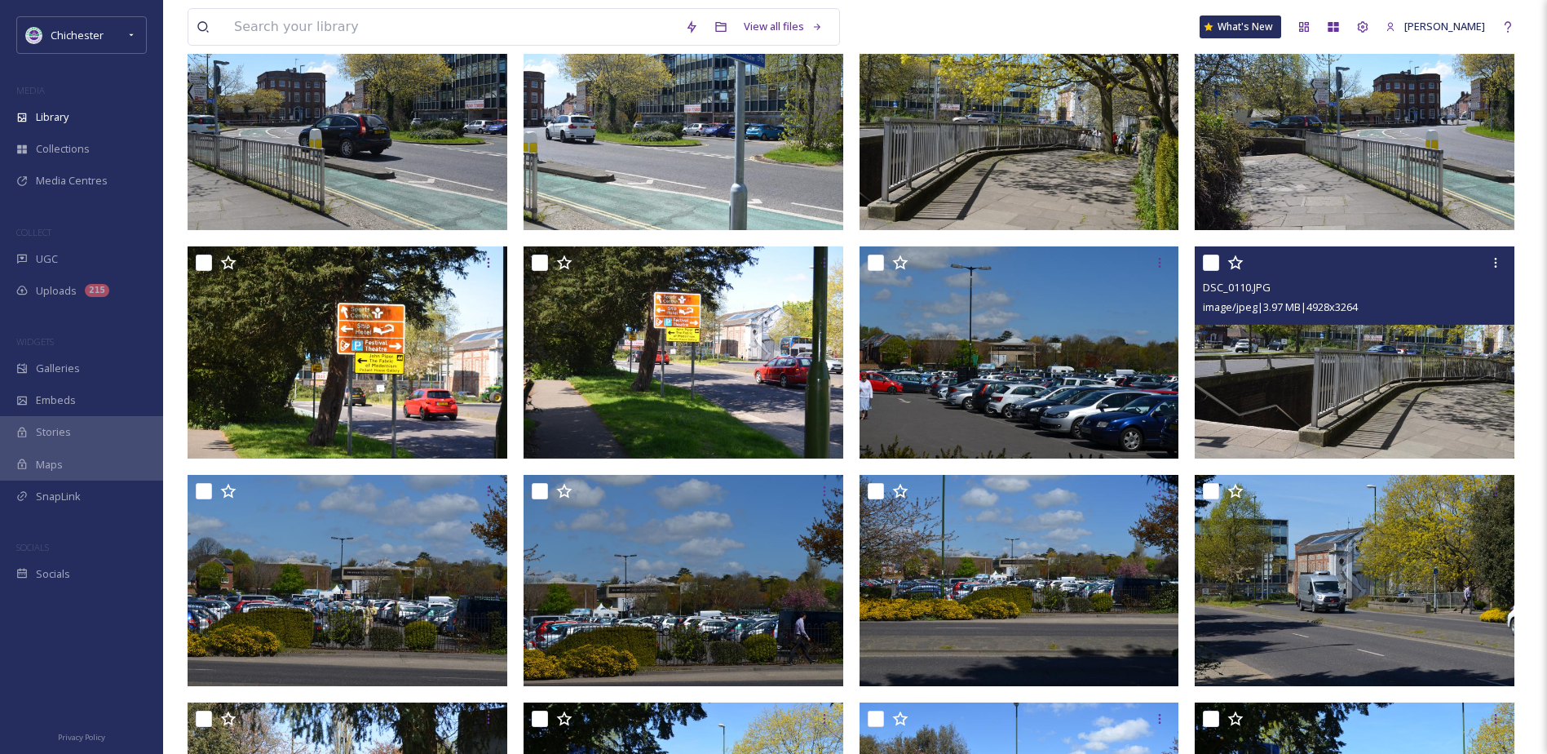
click at [1333, 387] on img at bounding box center [1355, 352] width 320 height 212
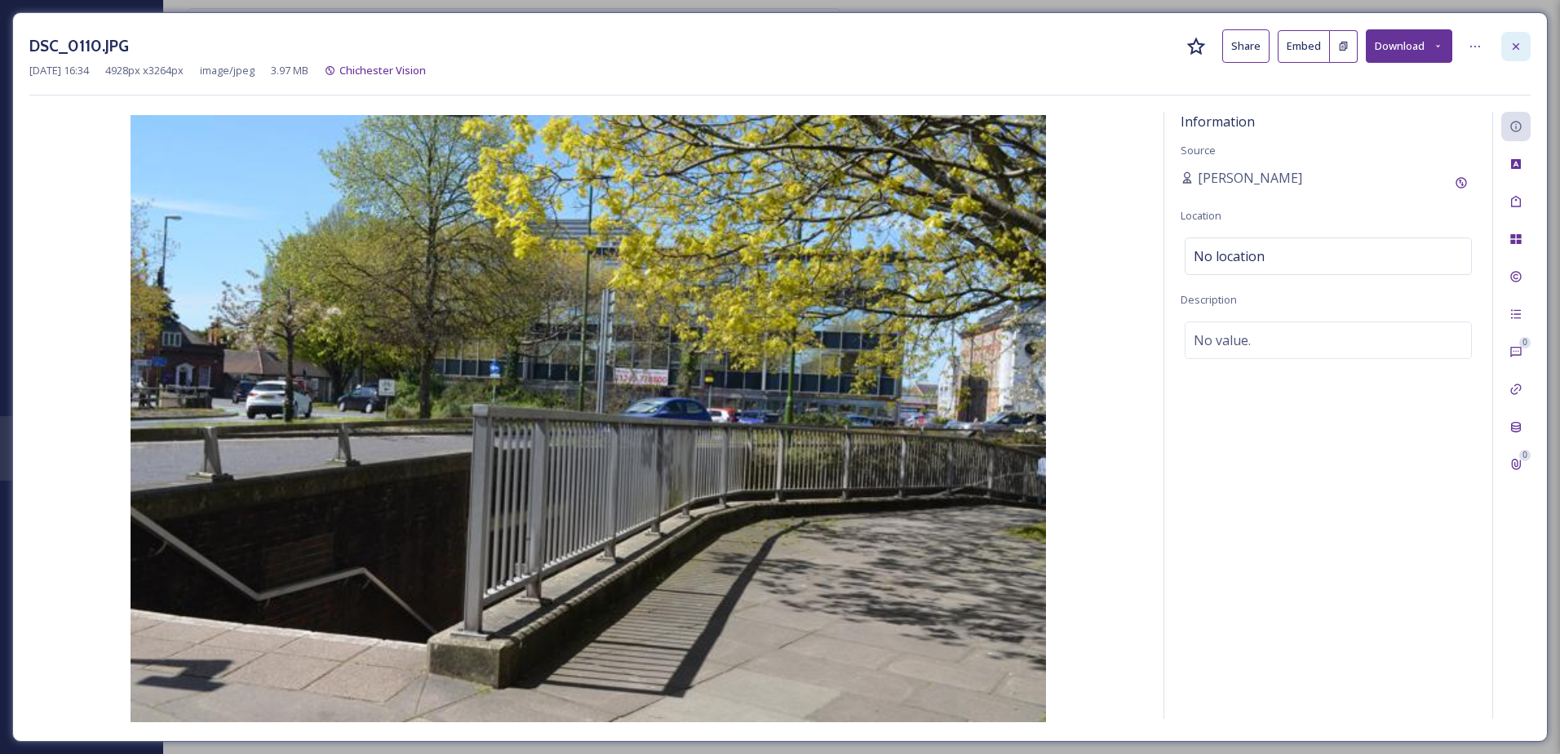
click at [1523, 47] on div at bounding box center [1515, 46] width 29 height 29
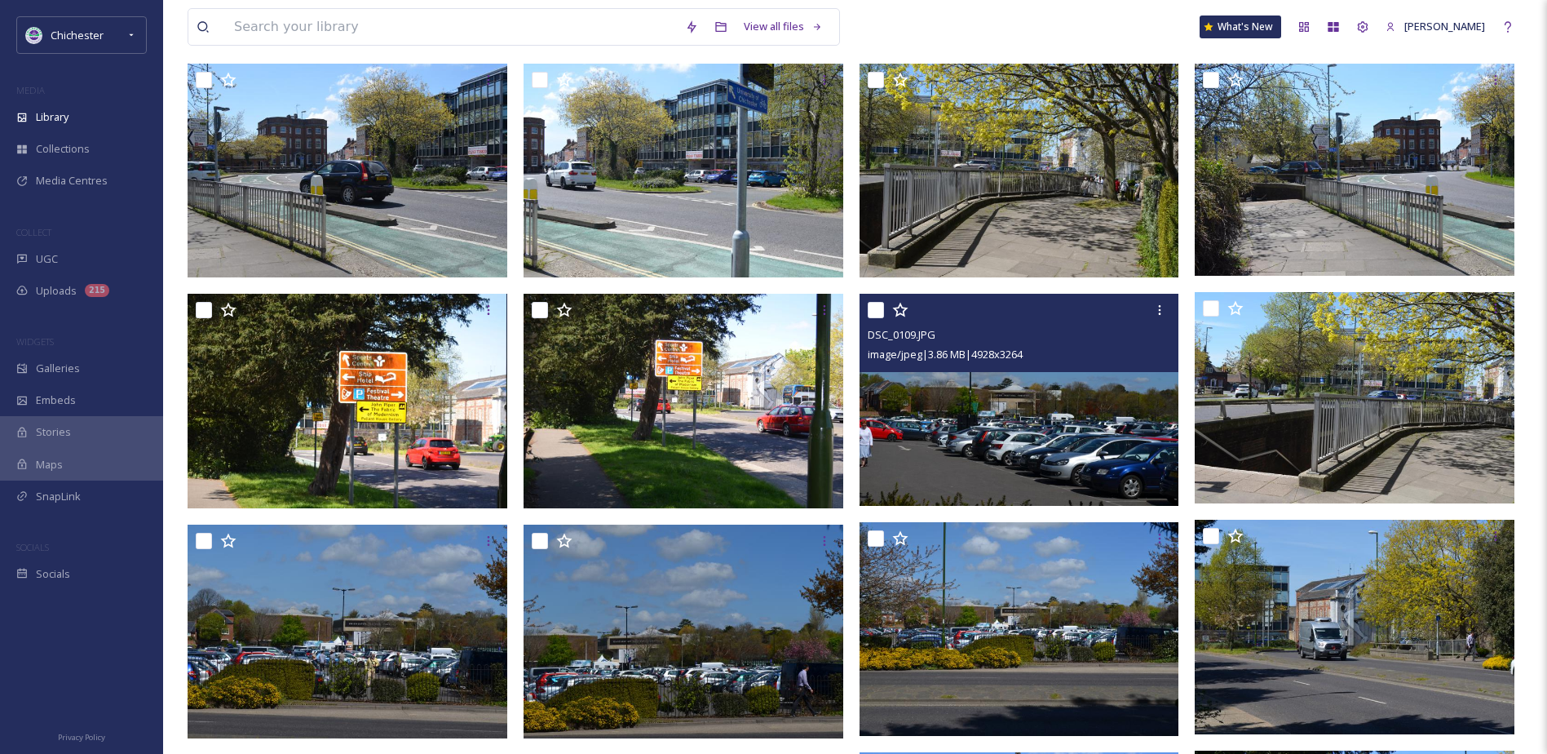
click at [988, 460] on img at bounding box center [1020, 400] width 320 height 212
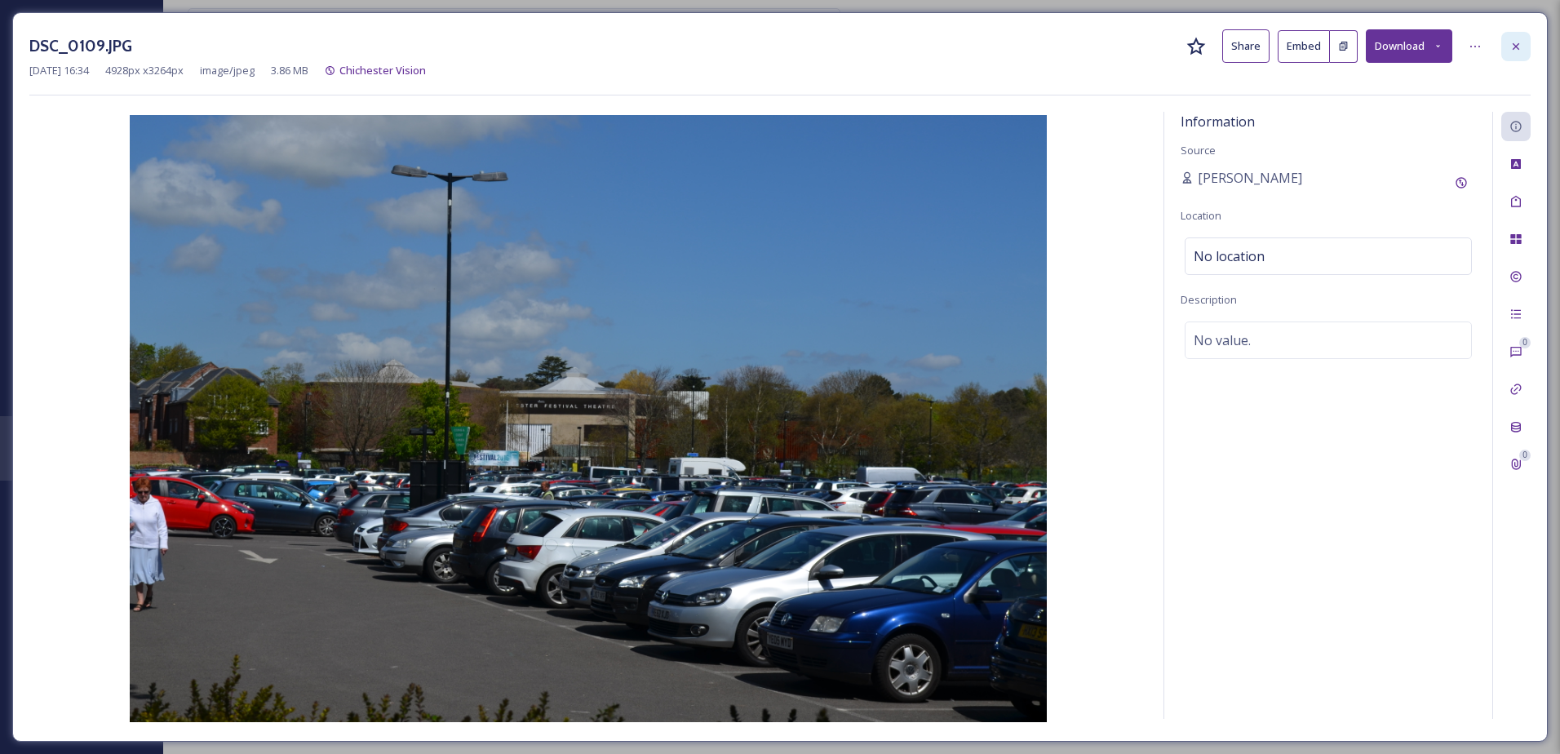
click at [1513, 52] on icon at bounding box center [1515, 46] width 13 height 13
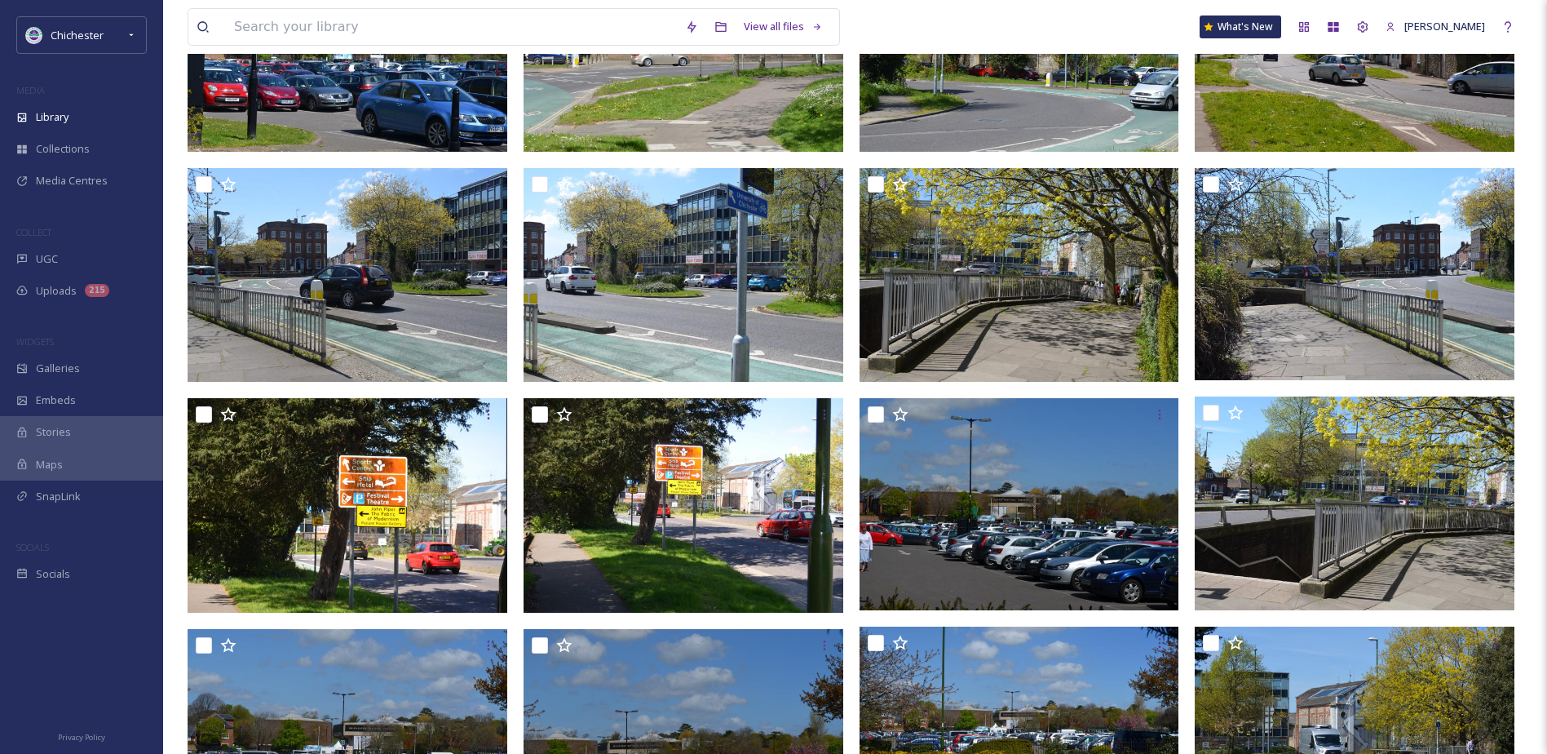
scroll to position [4750, 0]
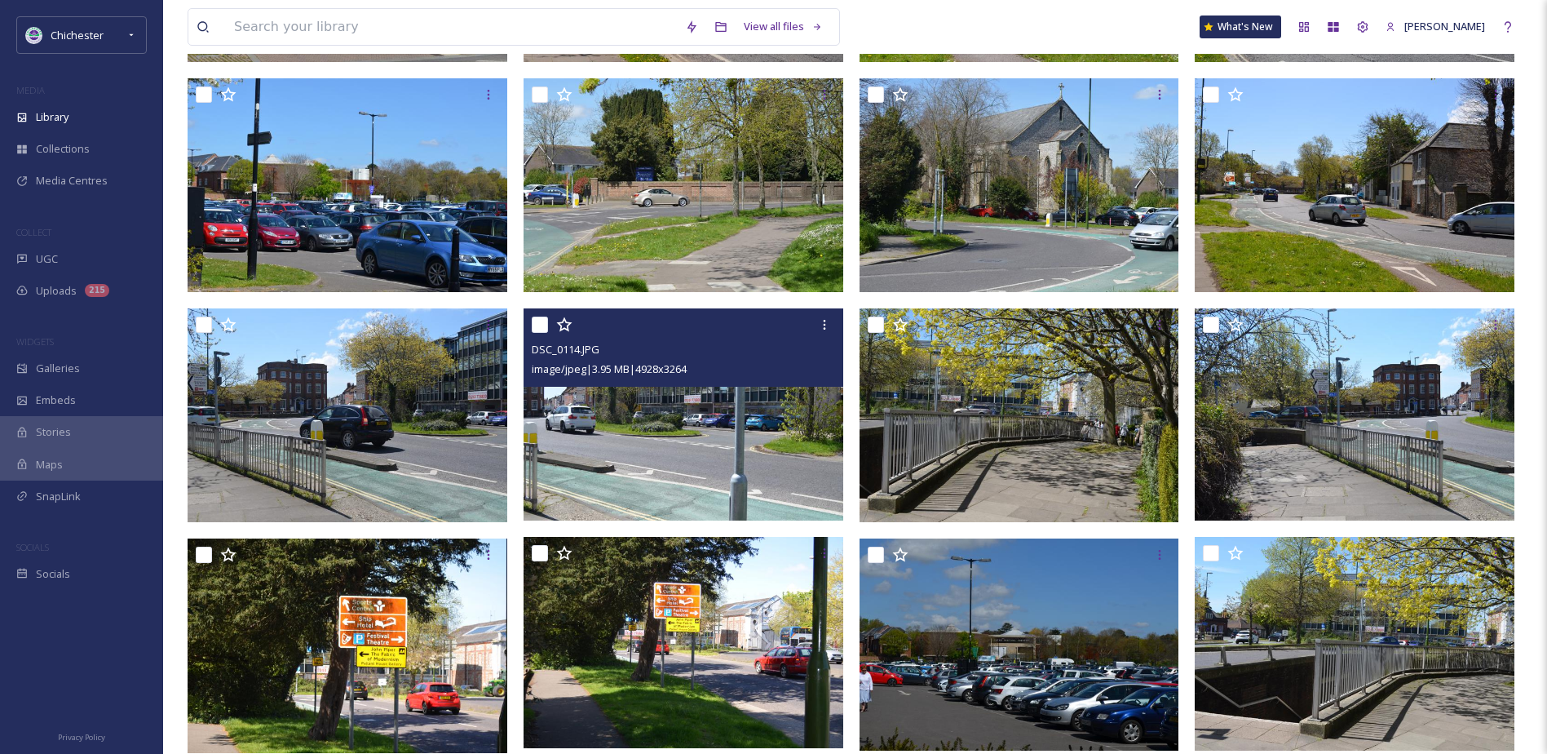
click at [751, 465] on img at bounding box center [684, 414] width 320 height 212
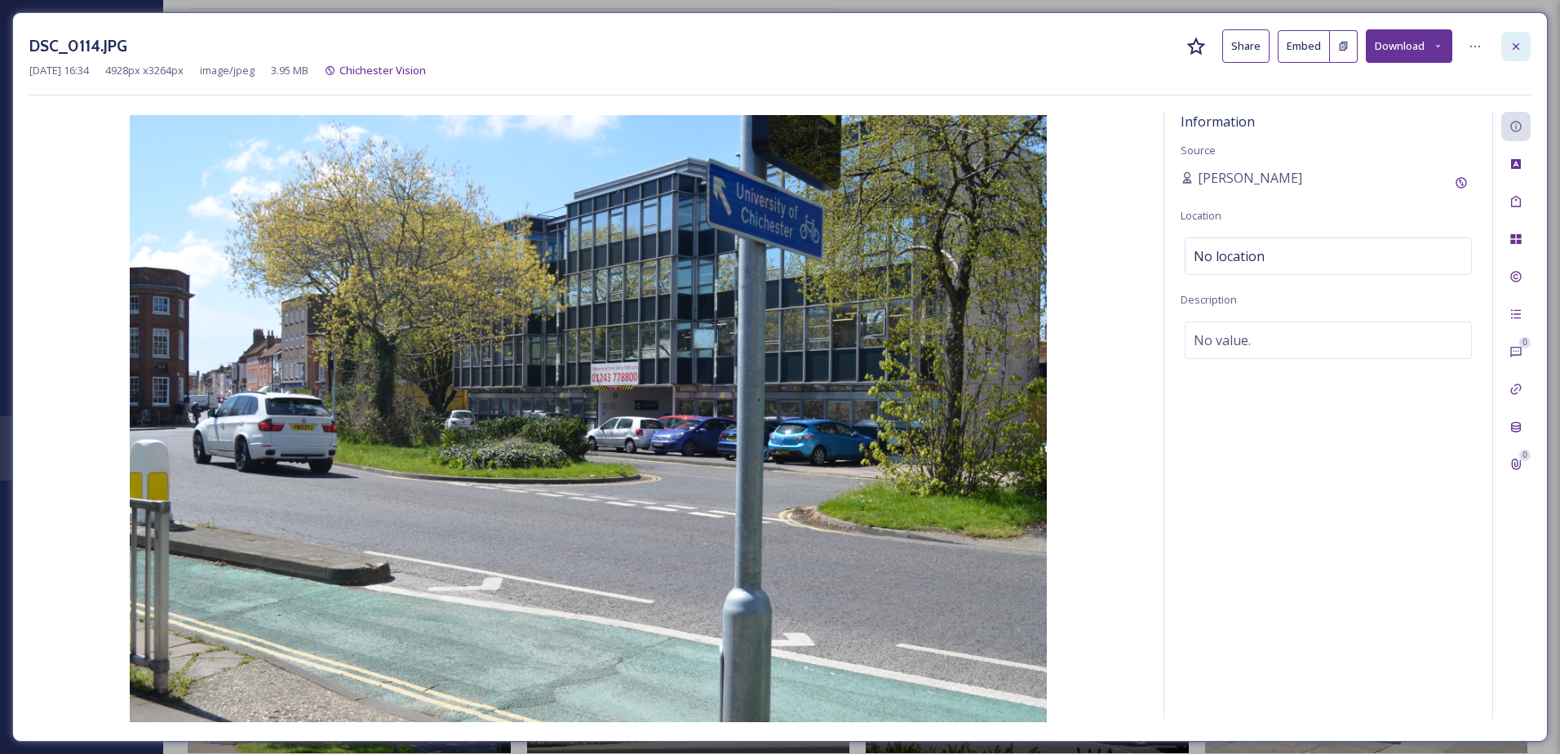
click at [1503, 40] on div at bounding box center [1515, 46] width 29 height 29
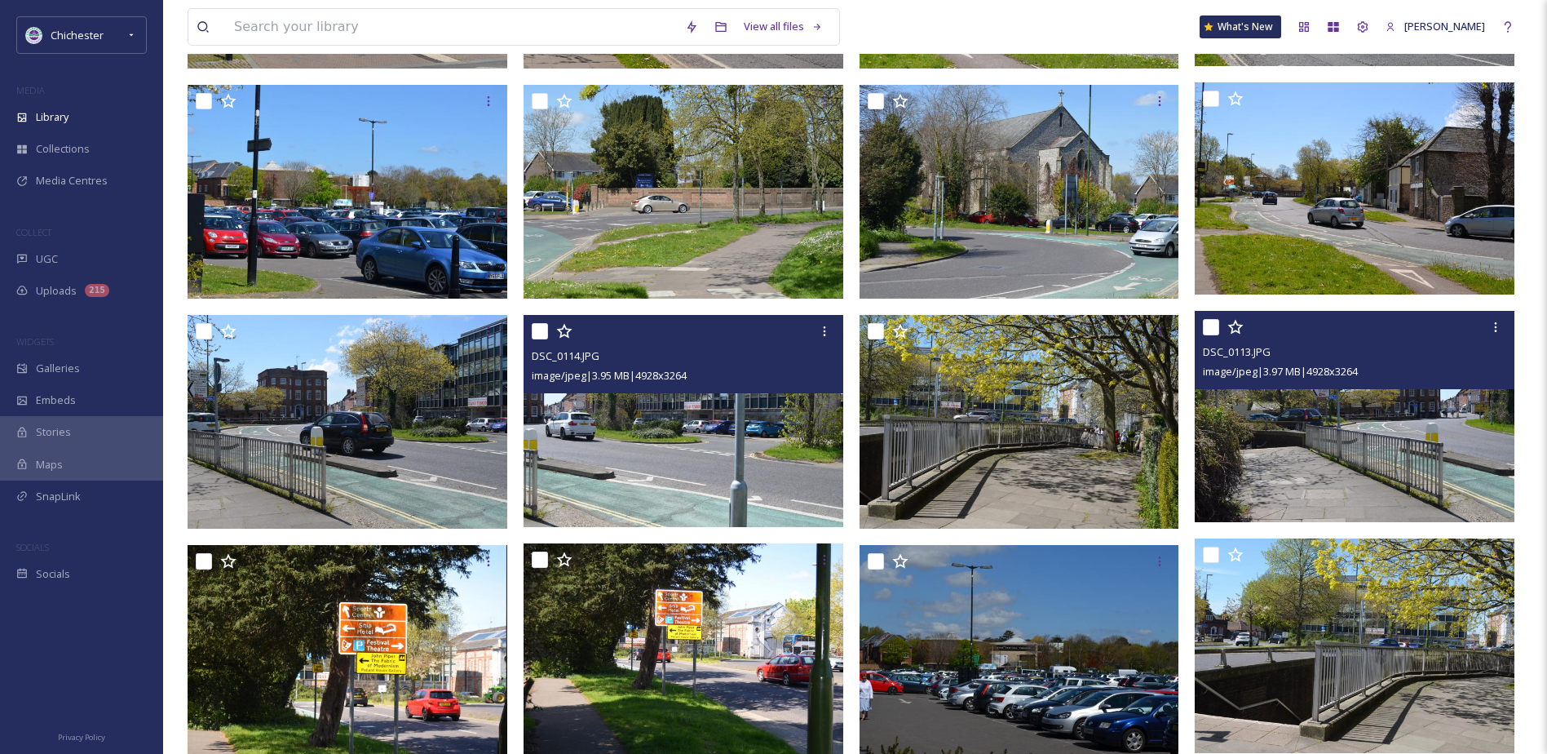
scroll to position [4424, 0]
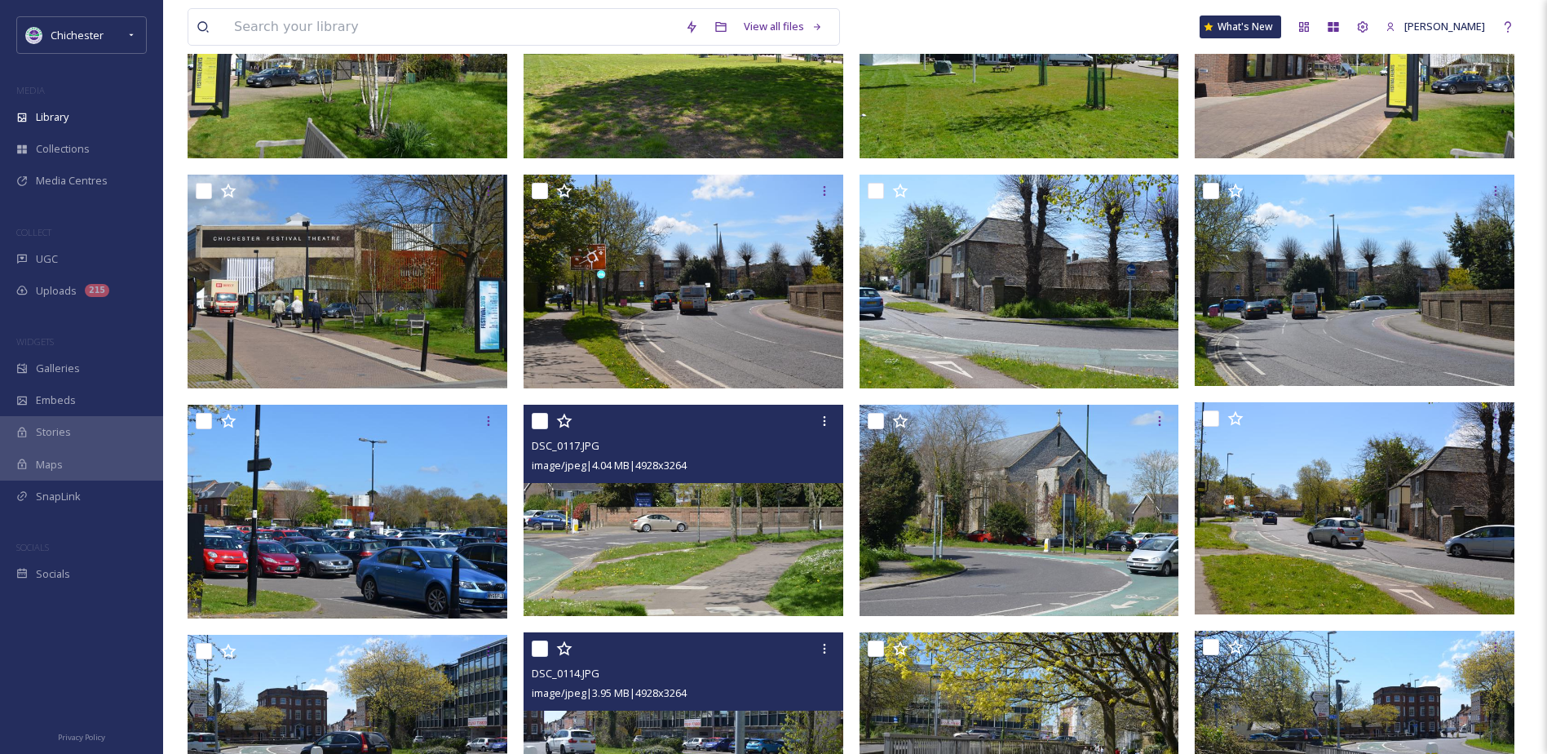
click at [617, 572] on img at bounding box center [684, 511] width 320 height 212
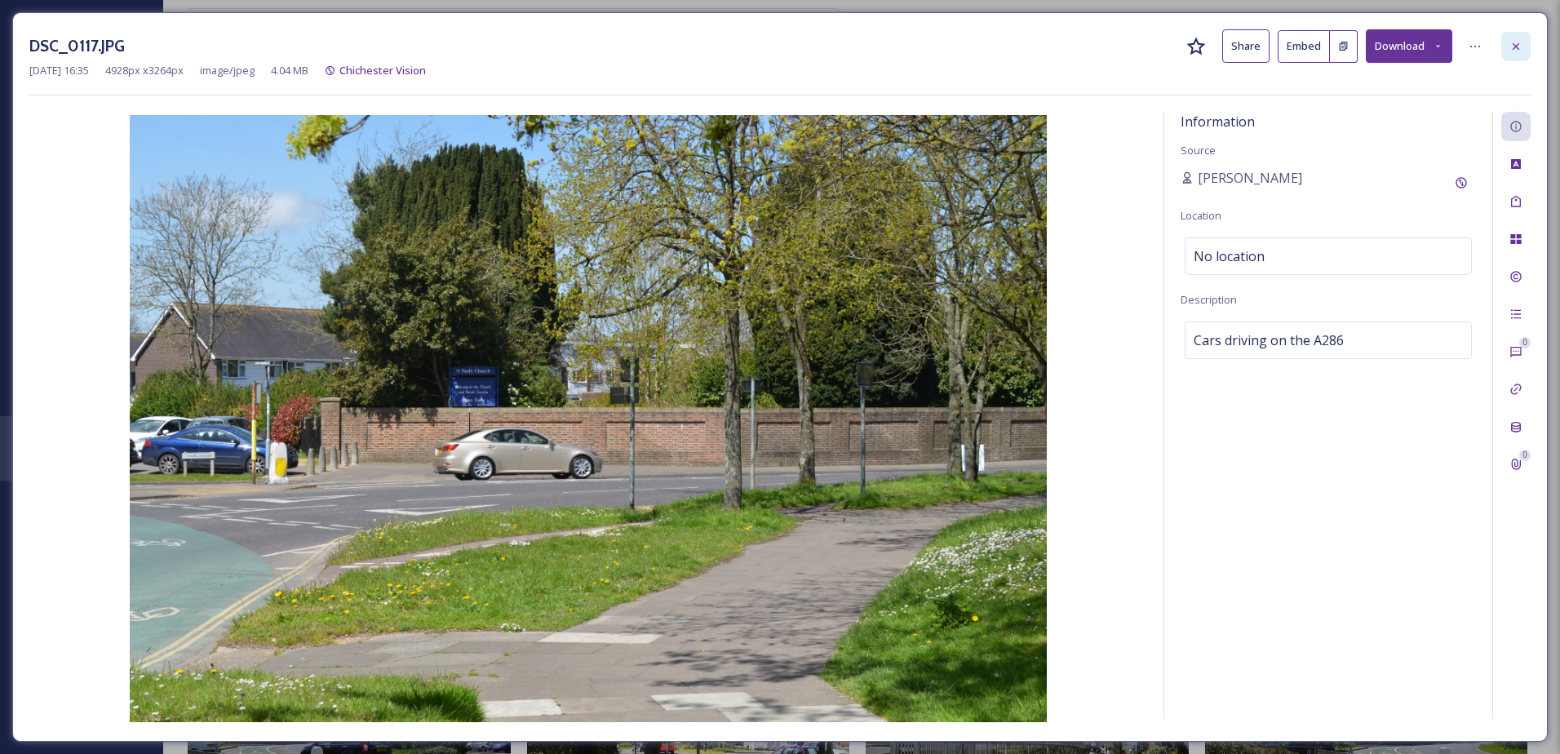
click at [1512, 52] on icon at bounding box center [1515, 46] width 13 height 13
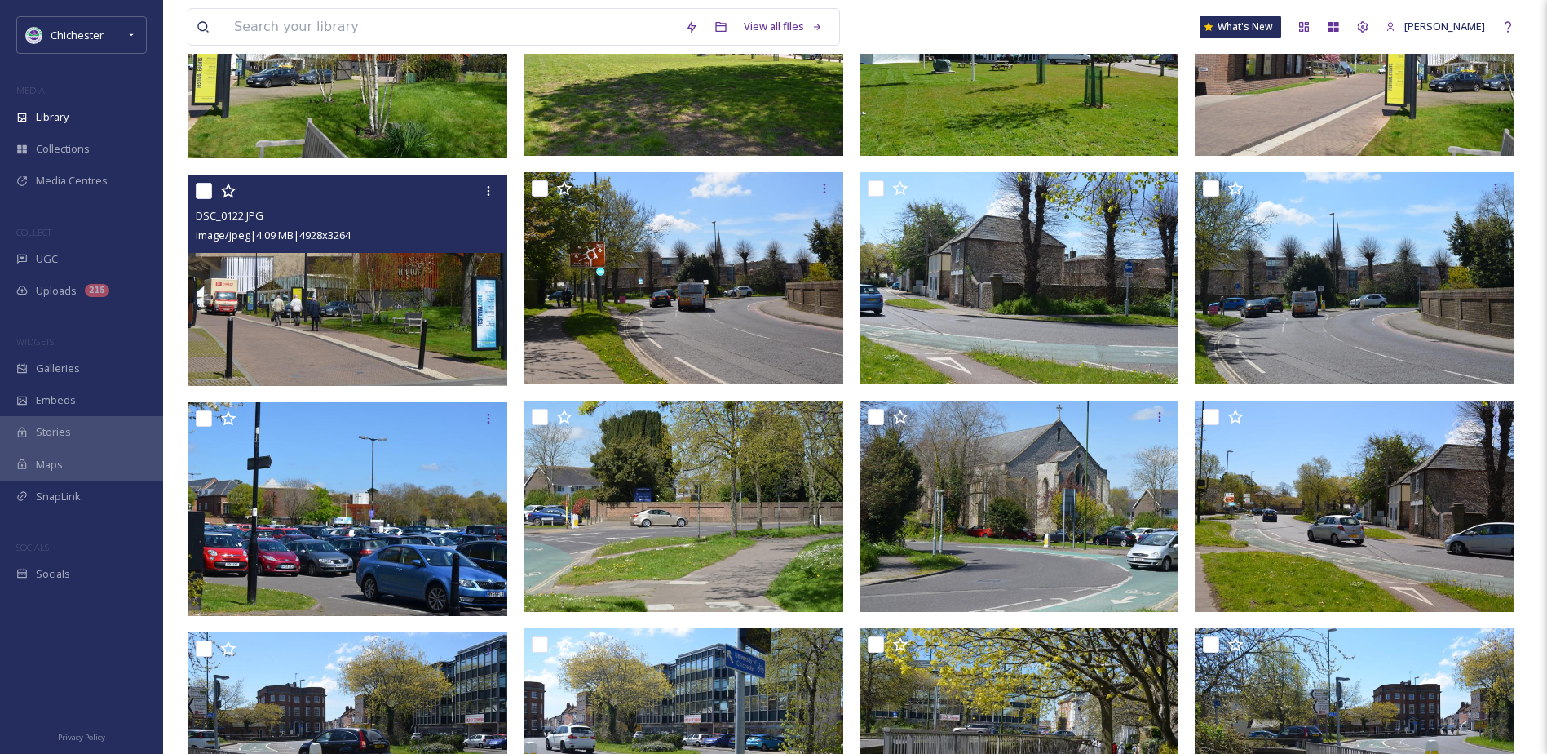
click at [447, 348] on img at bounding box center [348, 280] width 320 height 212
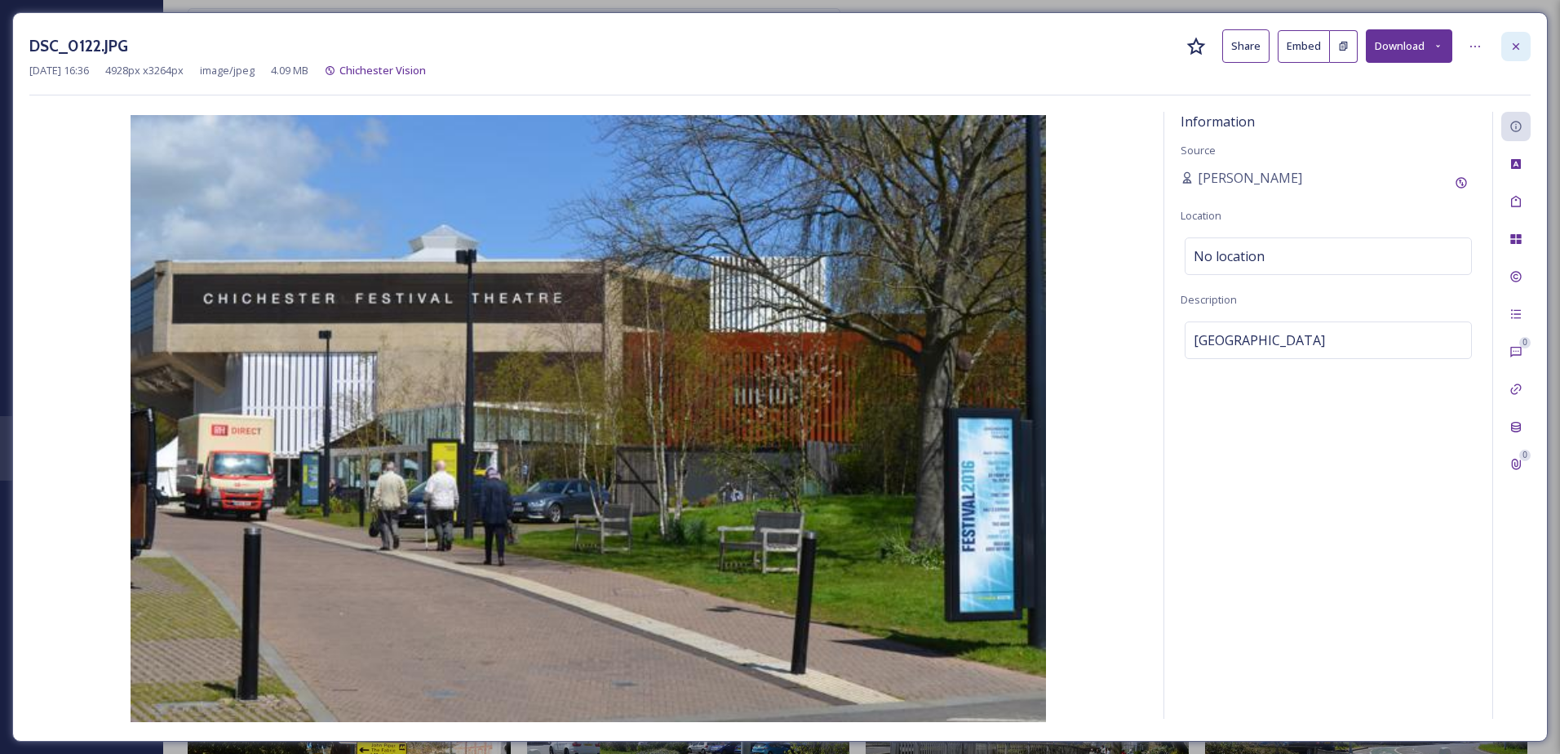
click at [1520, 40] on icon at bounding box center [1515, 46] width 13 height 13
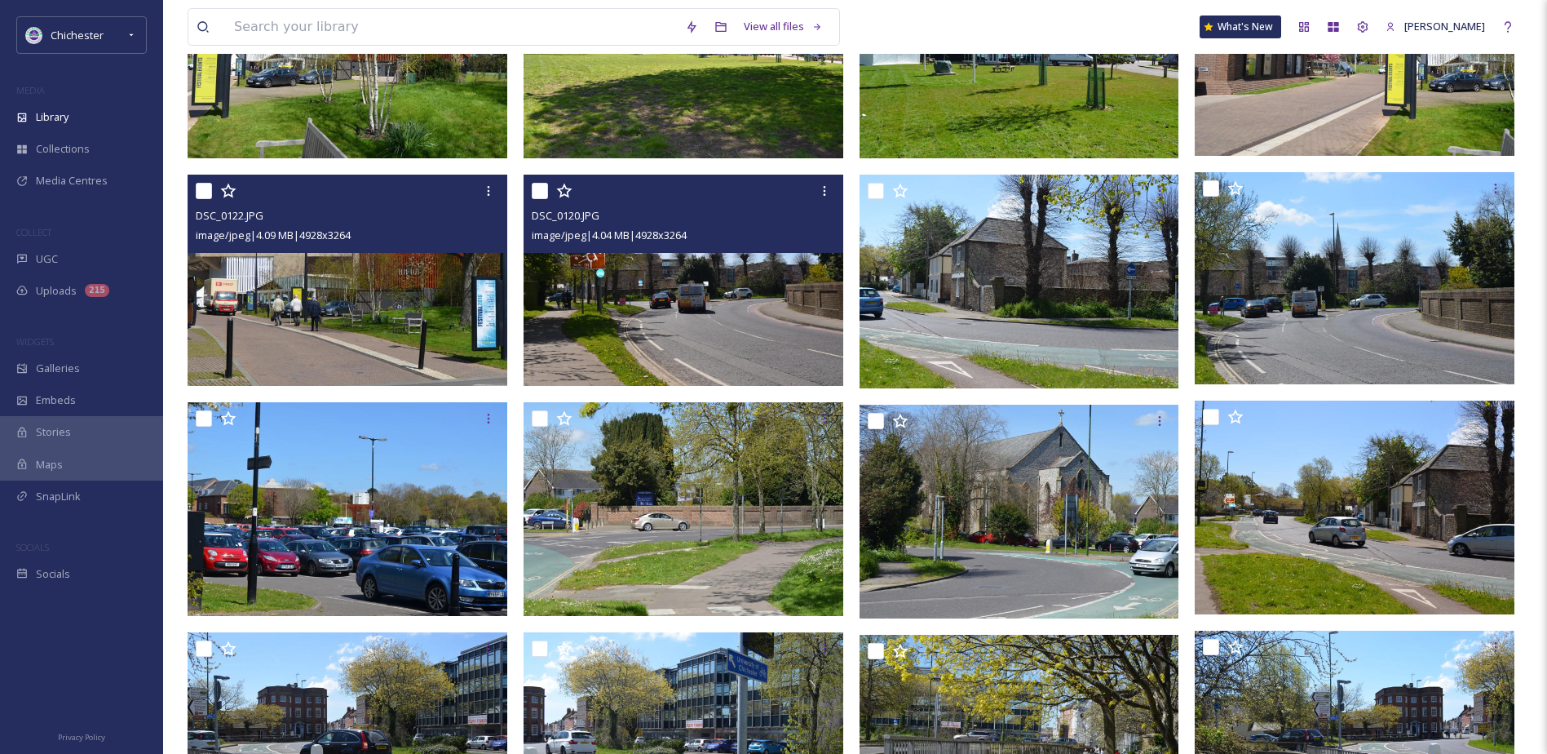
click at [736, 369] on img at bounding box center [684, 280] width 320 height 212
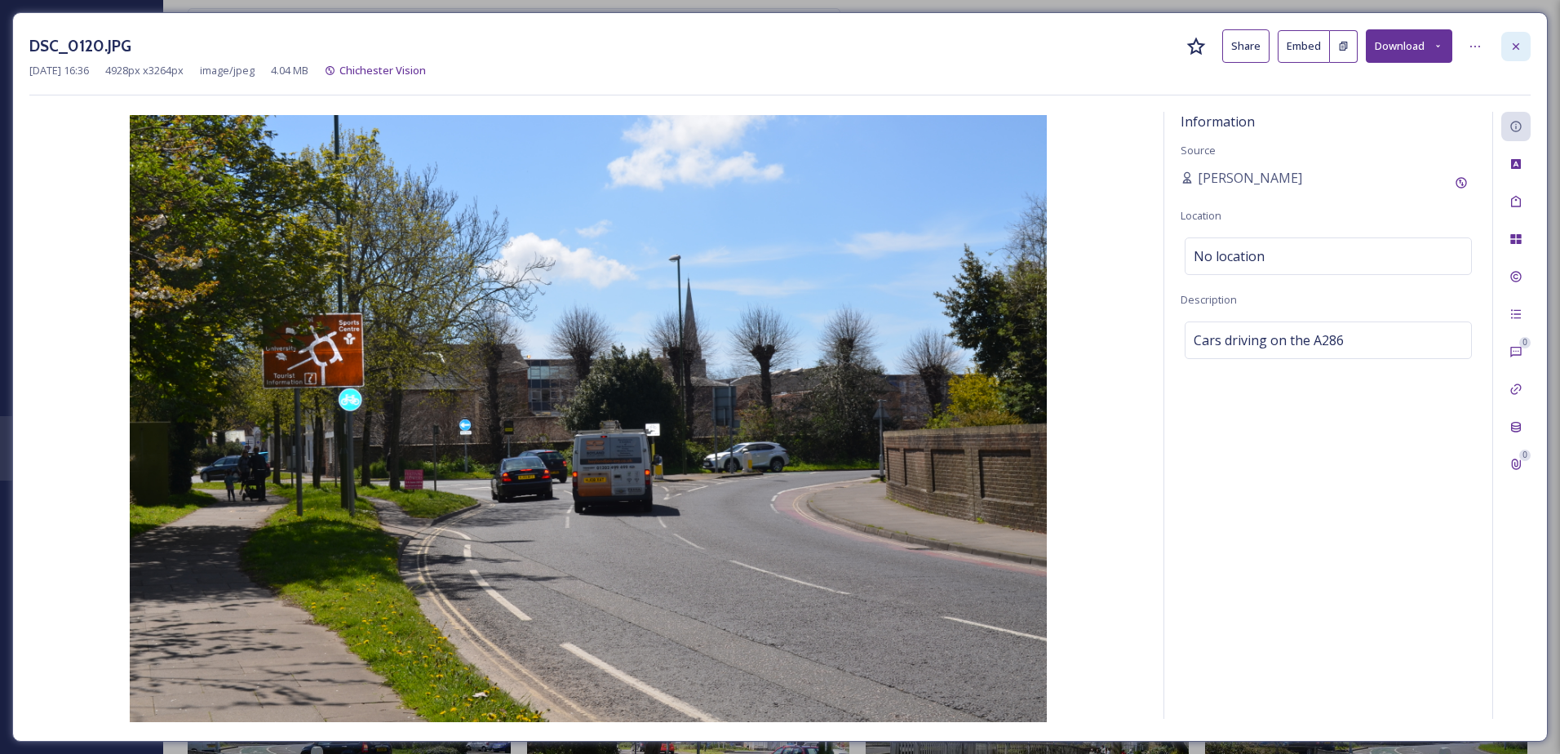
click at [1506, 39] on div at bounding box center [1515, 46] width 29 height 29
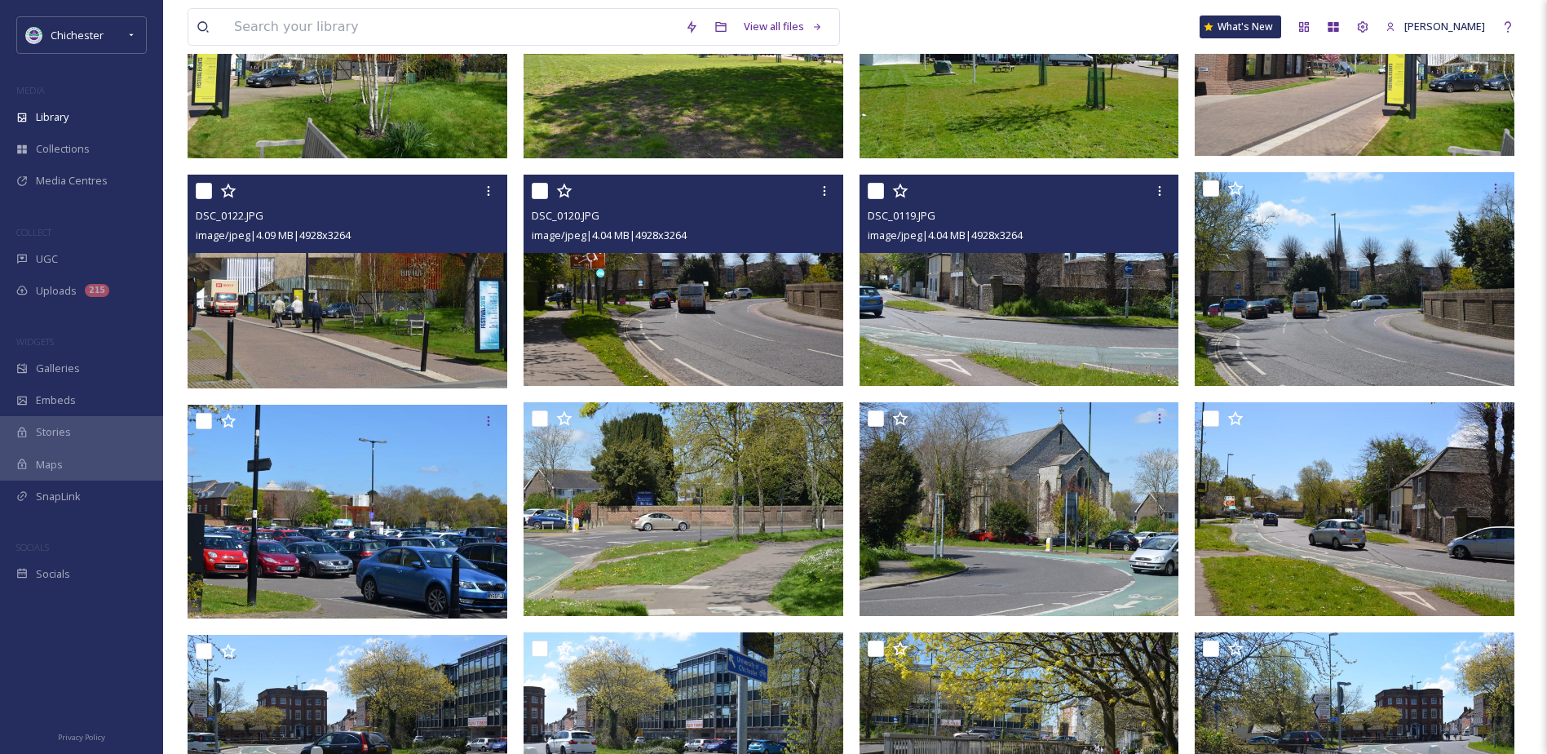
click at [958, 283] on img at bounding box center [1020, 280] width 320 height 212
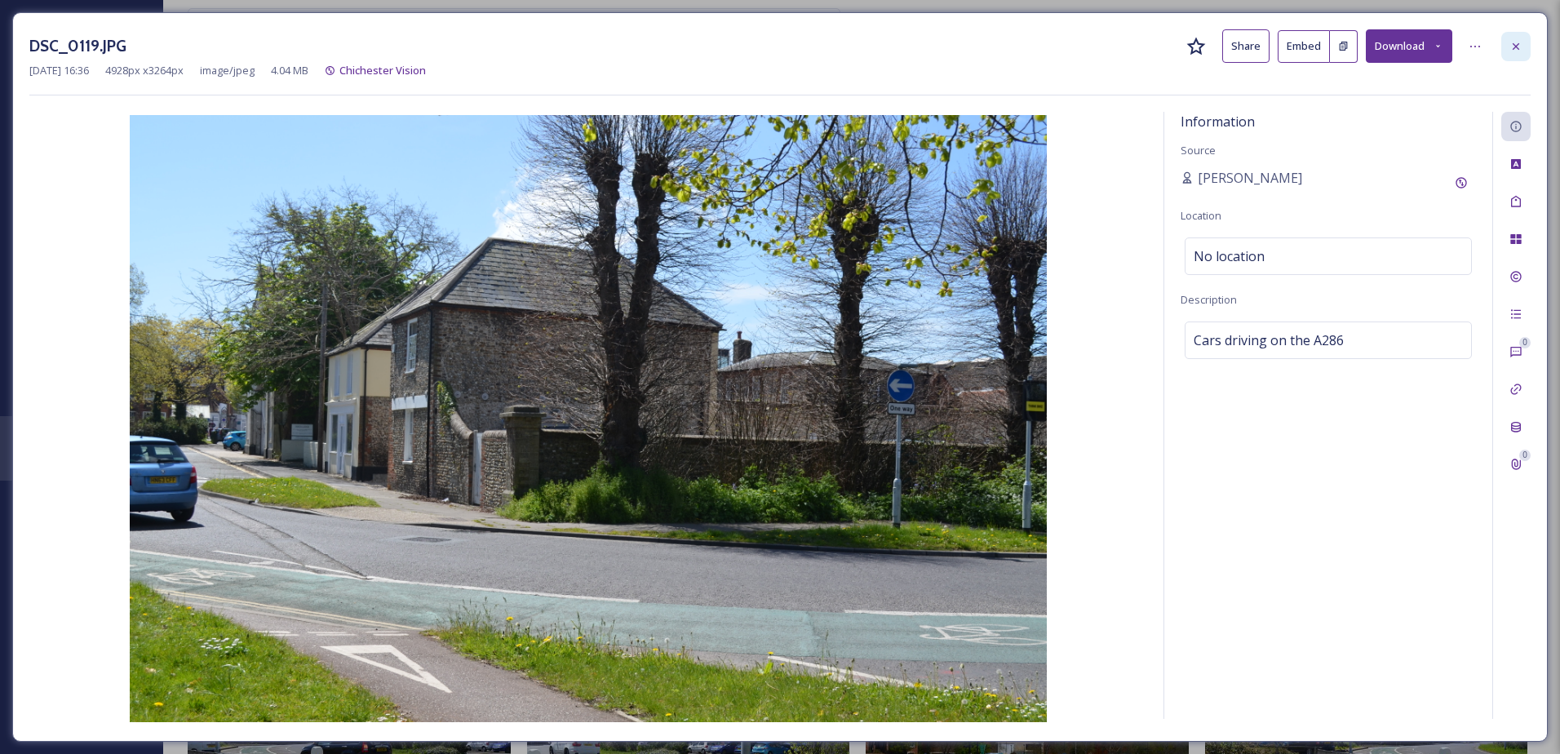
click at [1506, 35] on div at bounding box center [1515, 46] width 29 height 29
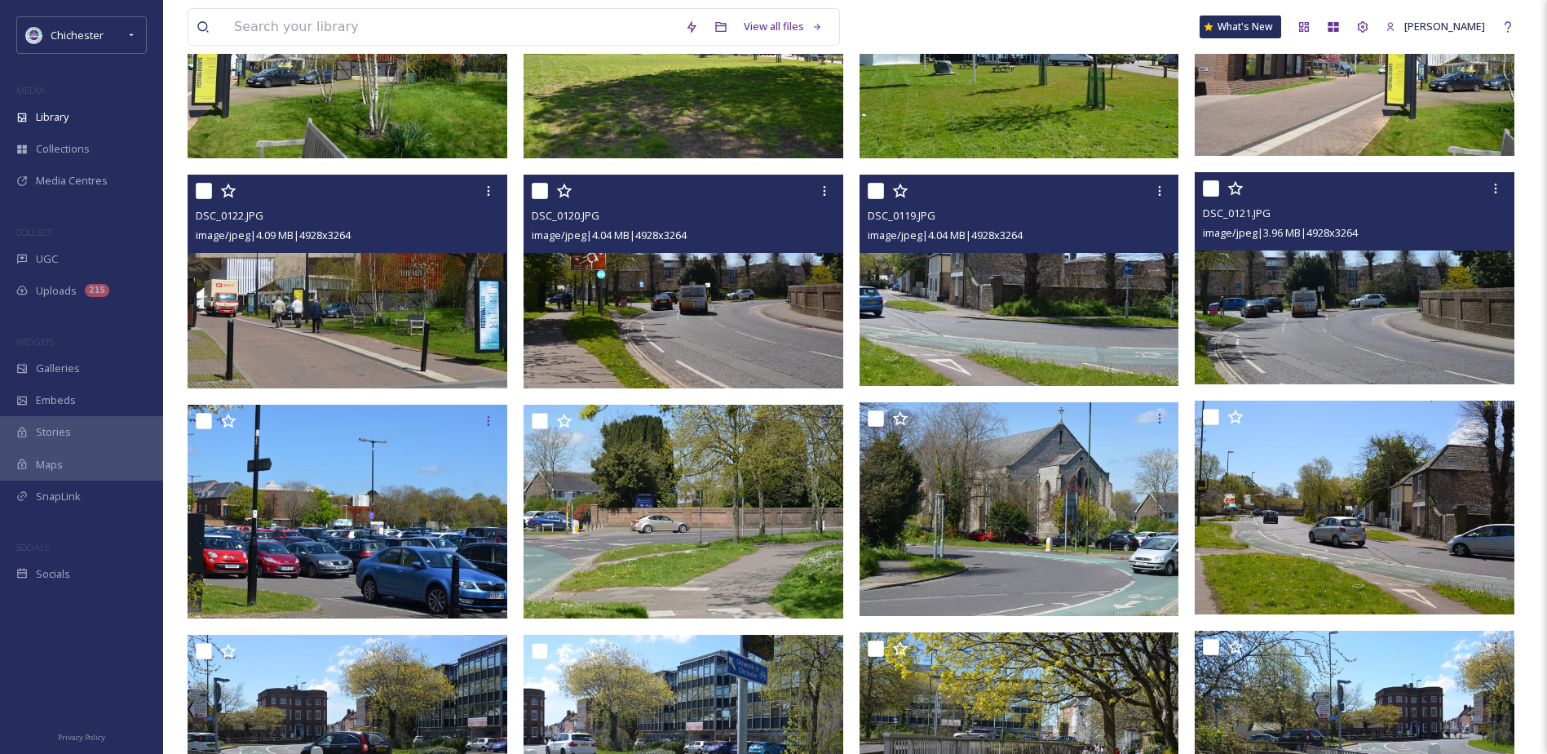
click at [1321, 283] on img at bounding box center [1355, 278] width 320 height 212
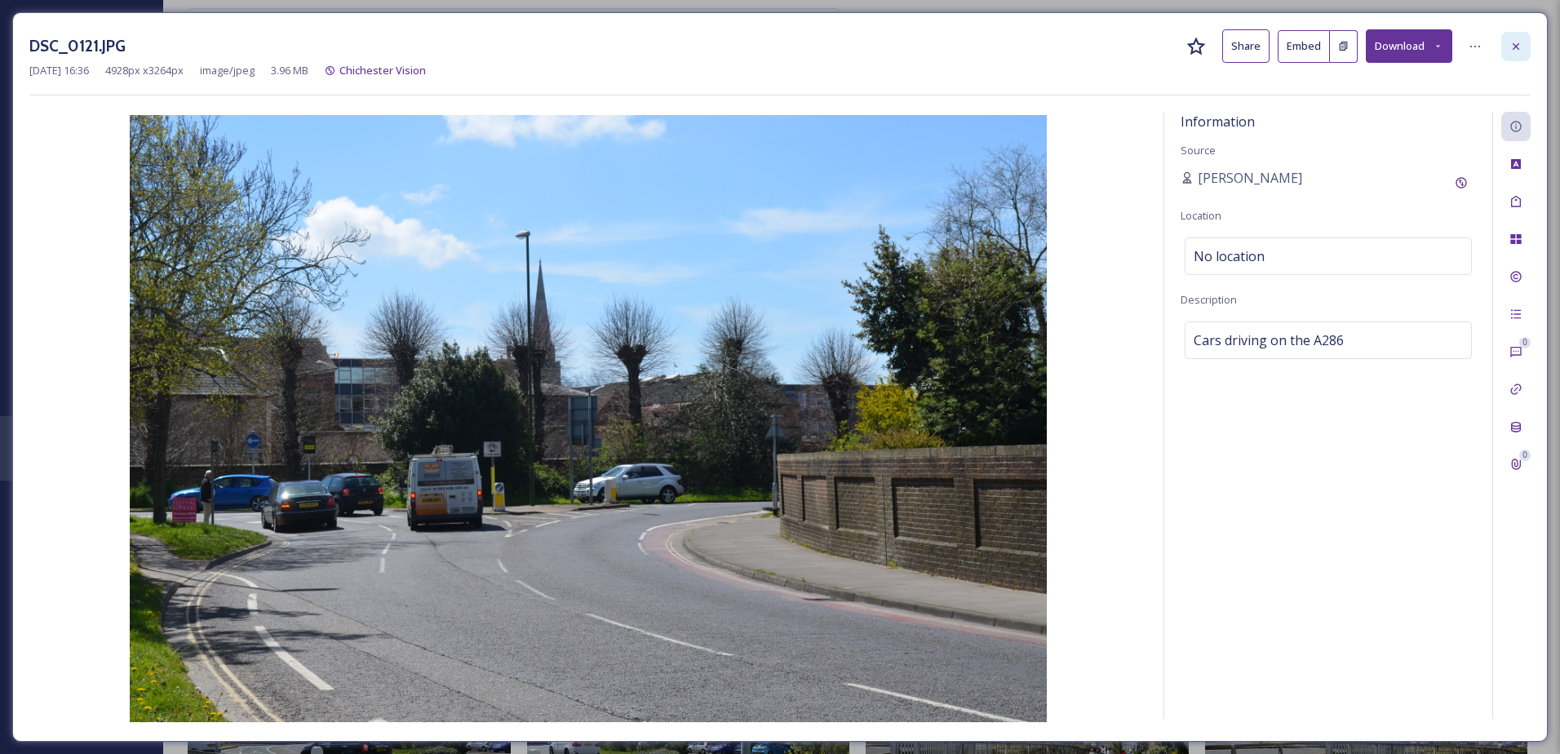
click at [1521, 40] on icon at bounding box center [1515, 46] width 13 height 13
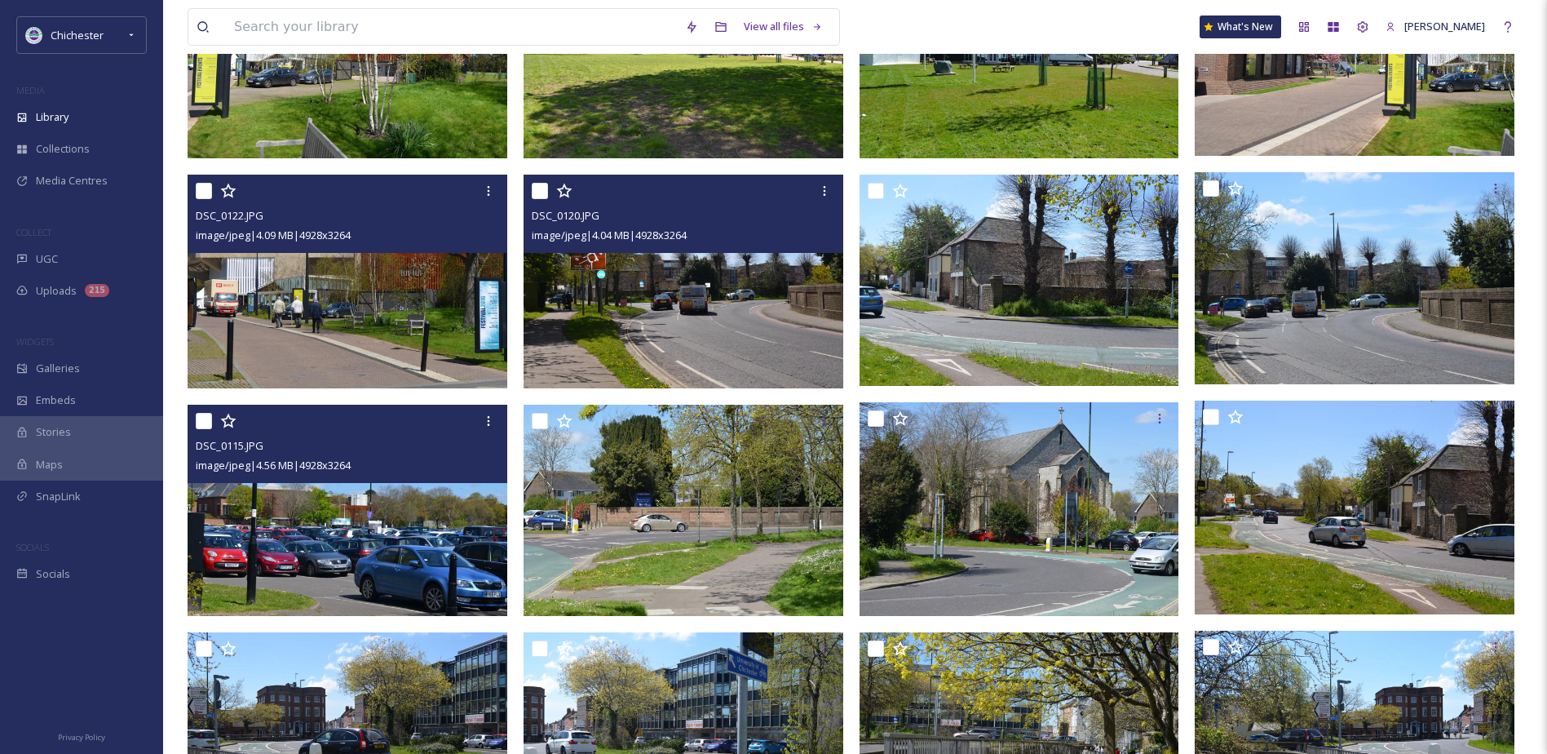
click at [345, 576] on img at bounding box center [348, 511] width 320 height 212
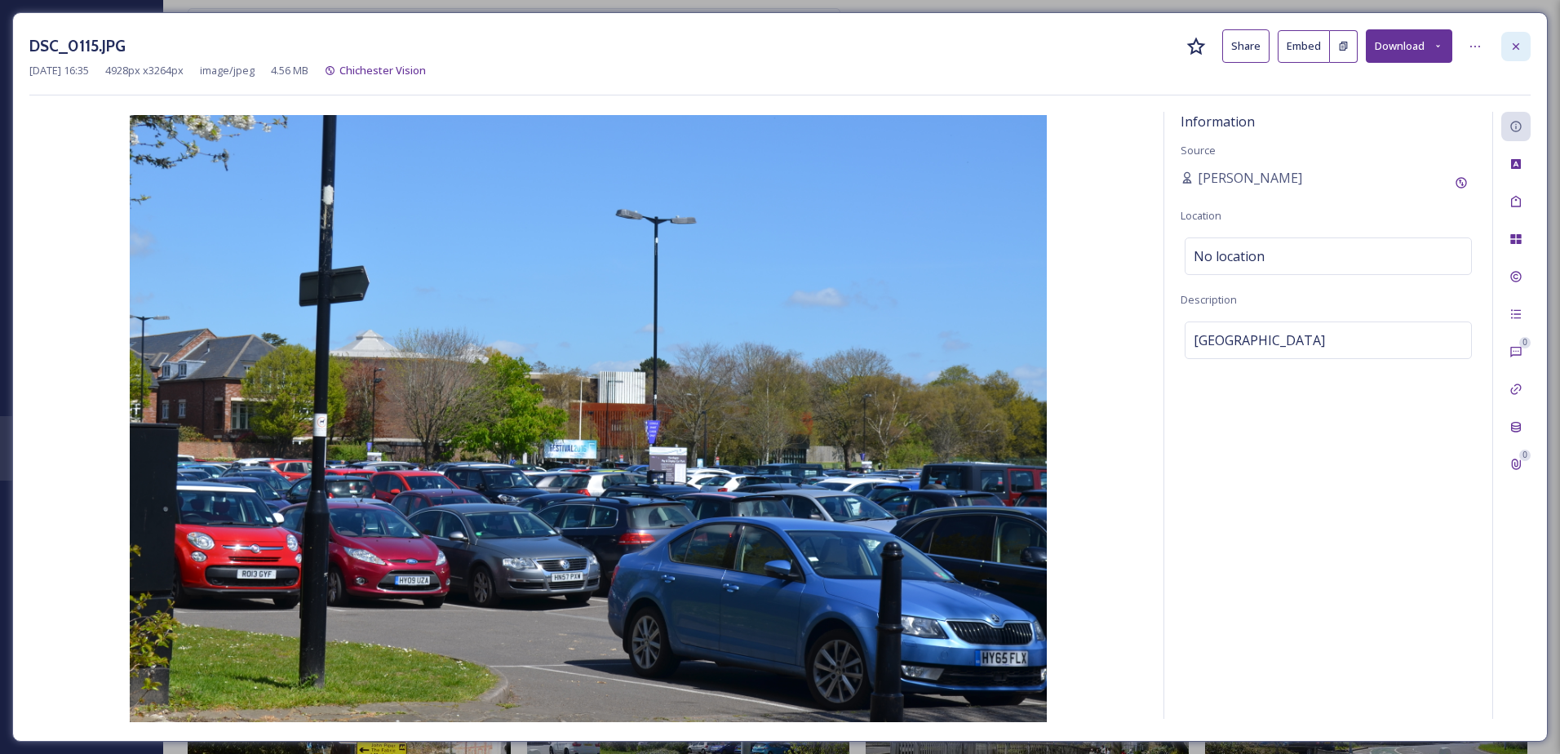
click at [1521, 46] on icon at bounding box center [1515, 46] width 13 height 13
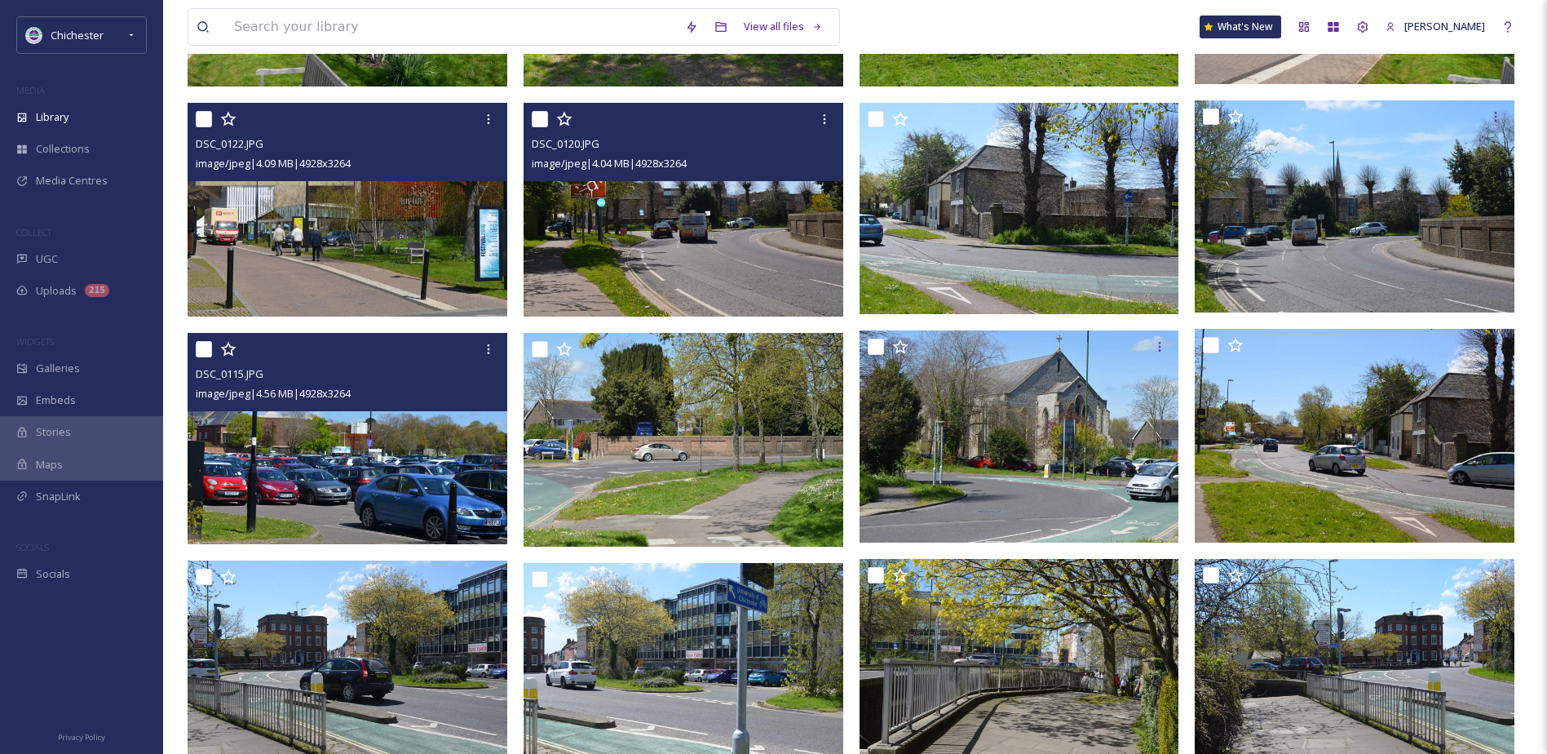
scroll to position [4505, 0]
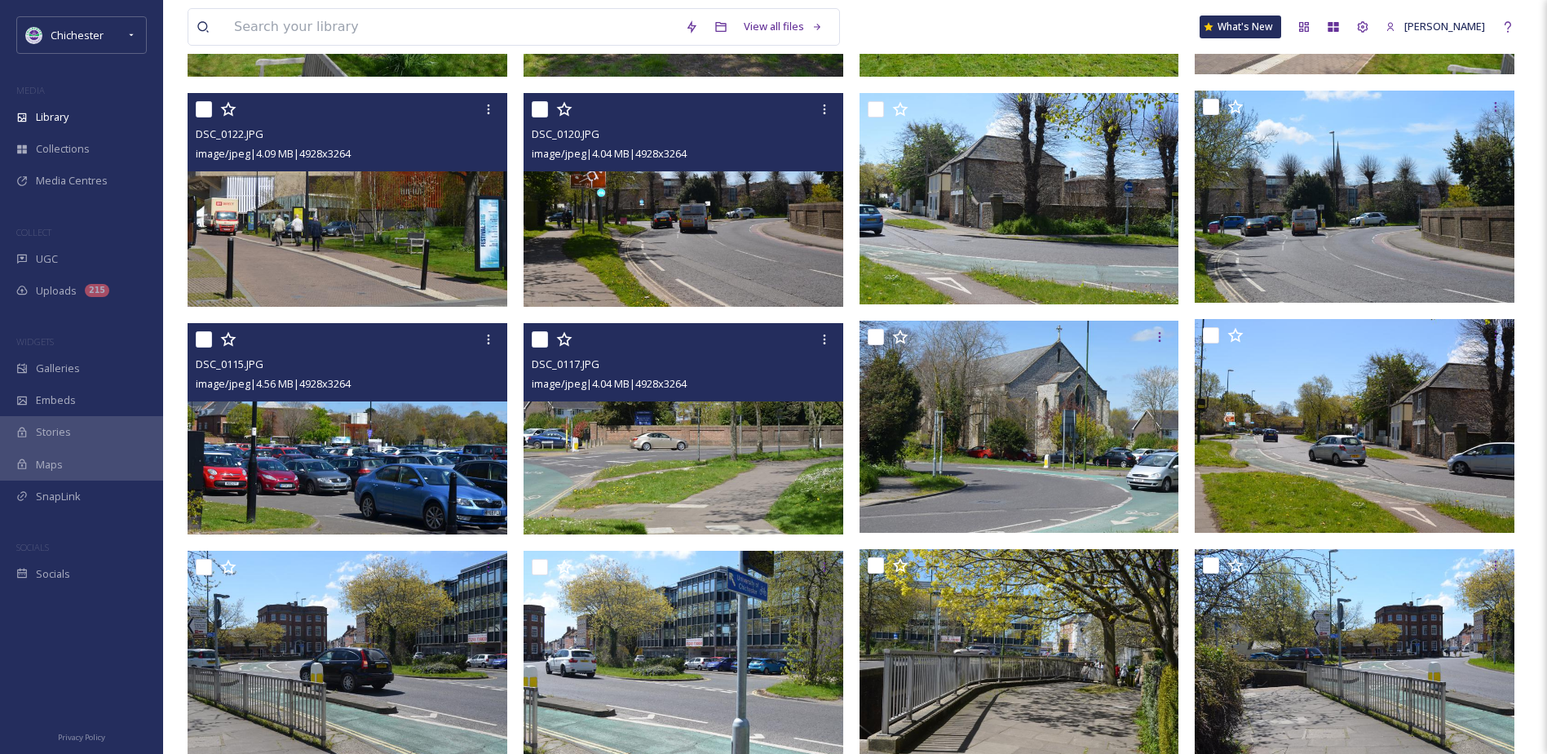
click at [786, 485] on img at bounding box center [684, 429] width 320 height 212
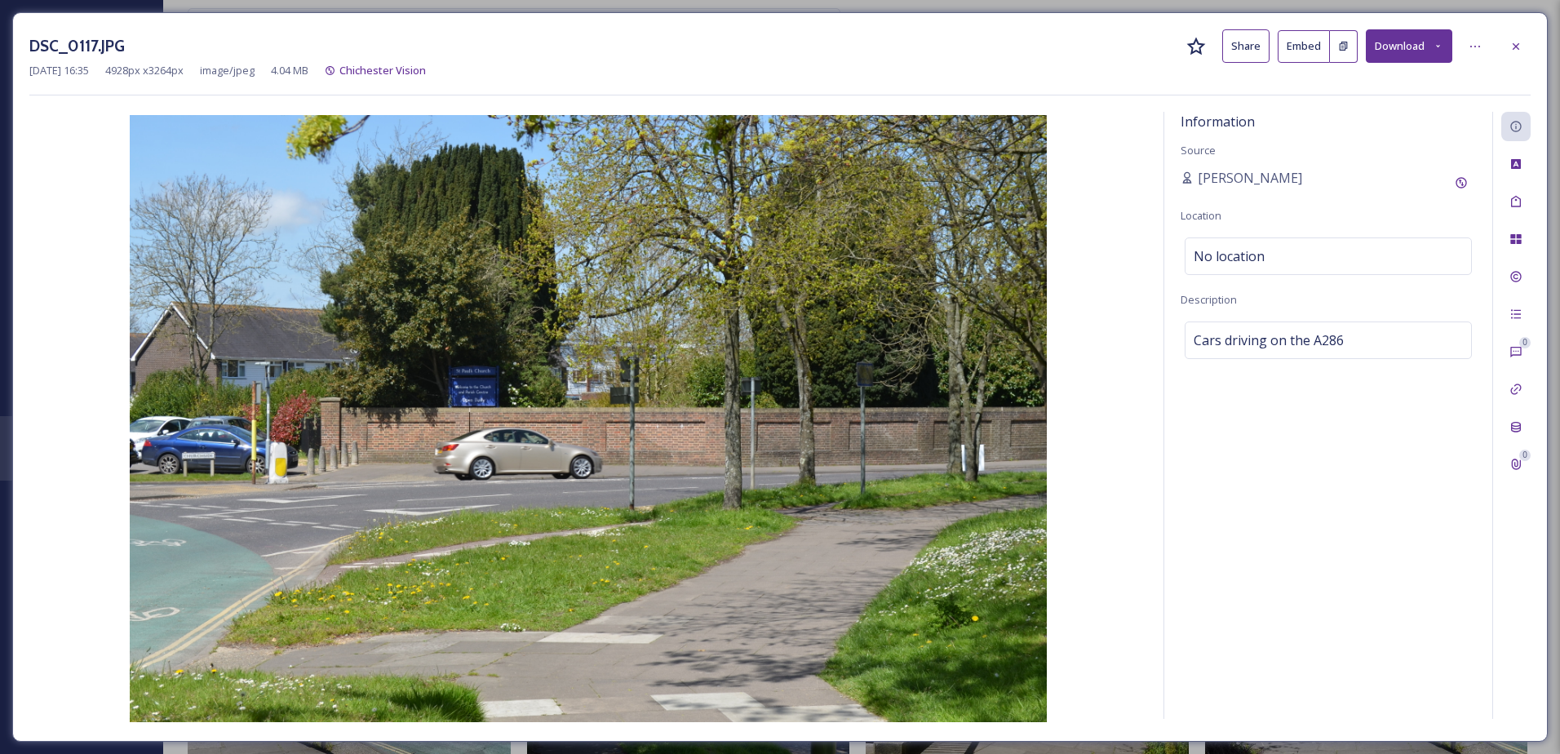
click at [1499, 48] on div "DSC_0117.JPG Share Embed Download" at bounding box center [779, 45] width 1501 height 33
click at [1531, 44] on div "DSC_0117.JPG Share Embed Download [DATE] 16:35 4928 px x 3264 px image/jpeg 4.0…" at bounding box center [779, 376] width 1535 height 729
click at [1512, 44] on icon at bounding box center [1515, 46] width 13 height 13
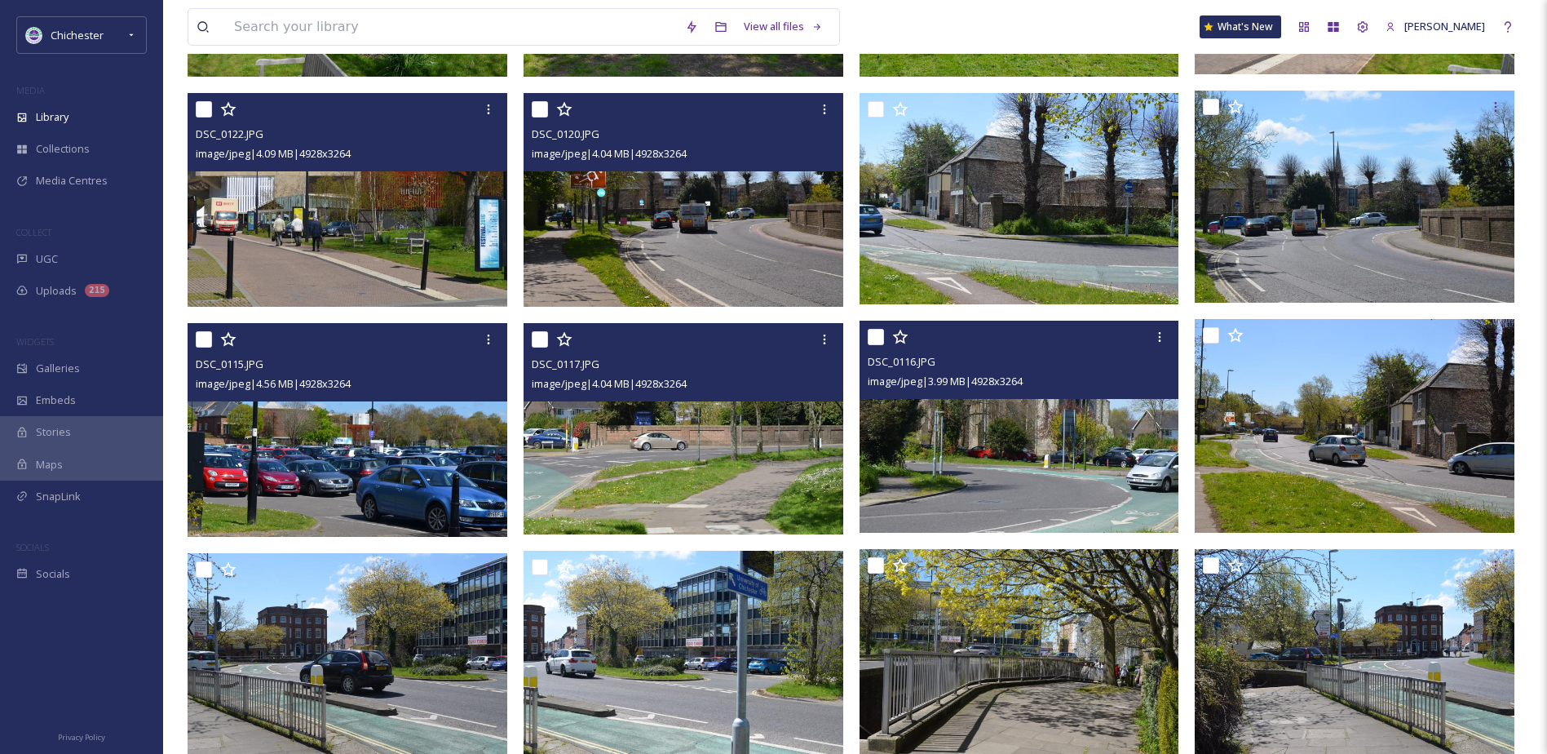
click at [1028, 447] on img at bounding box center [1020, 427] width 320 height 212
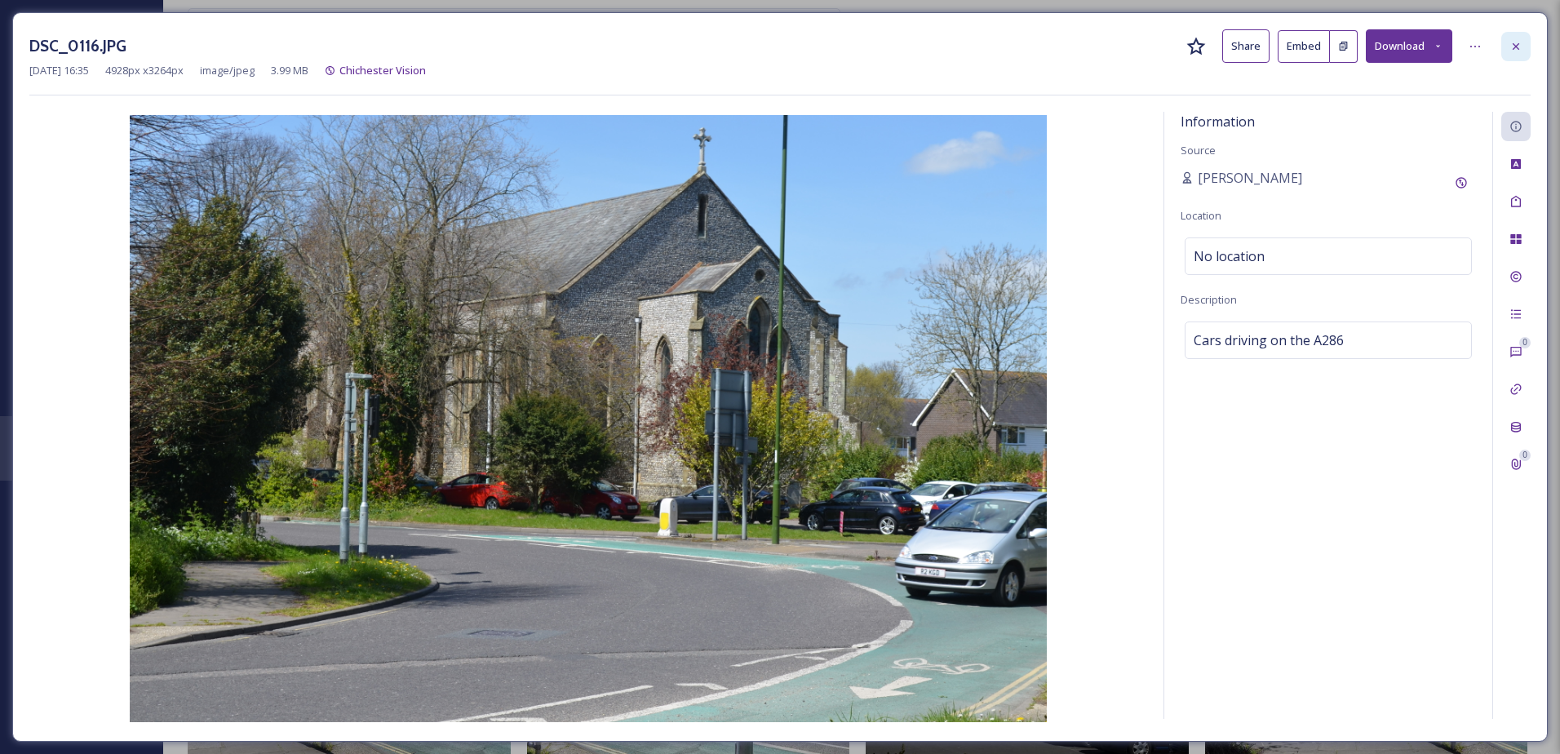
click at [1521, 44] on icon at bounding box center [1515, 46] width 13 height 13
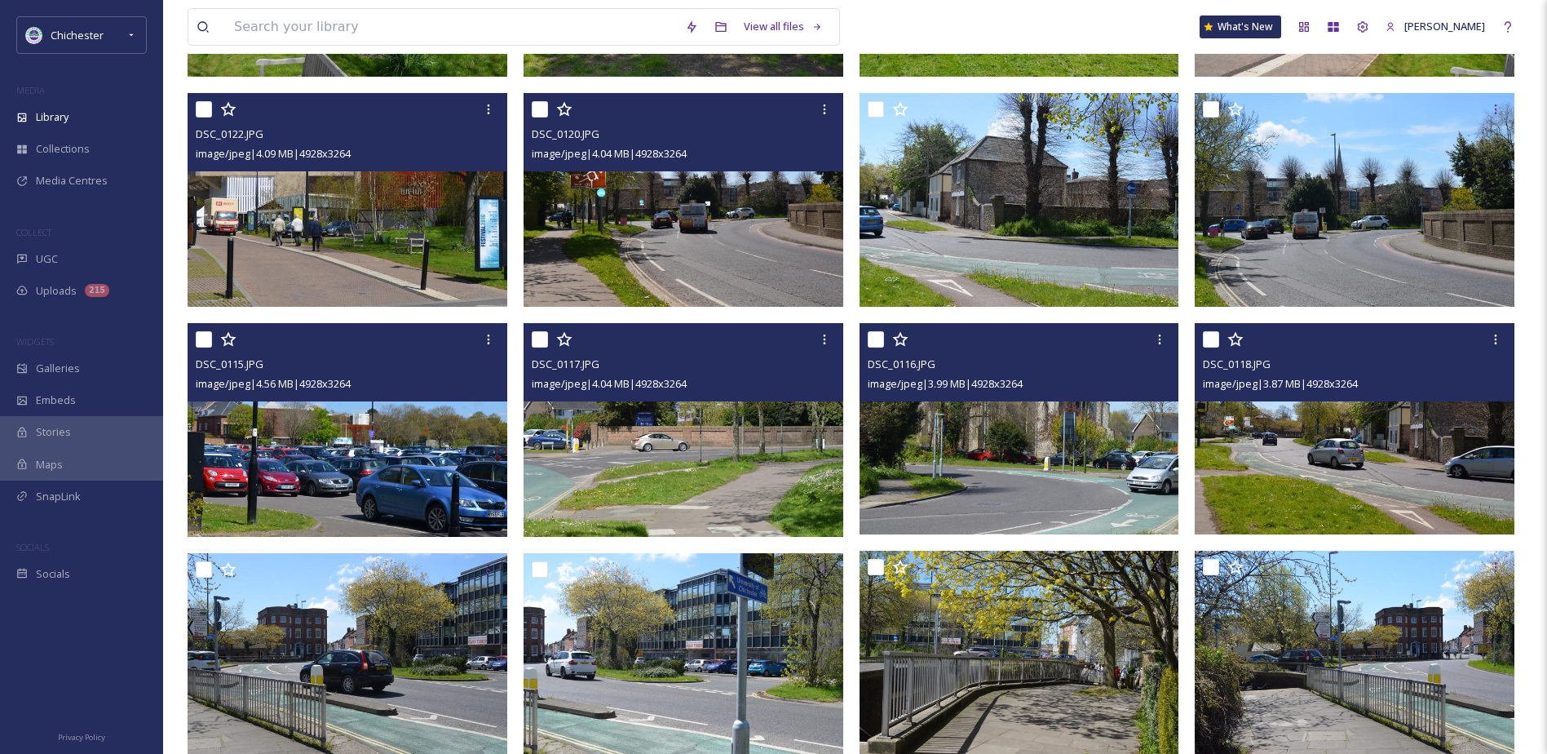
click at [1399, 457] on img at bounding box center [1355, 429] width 320 height 212
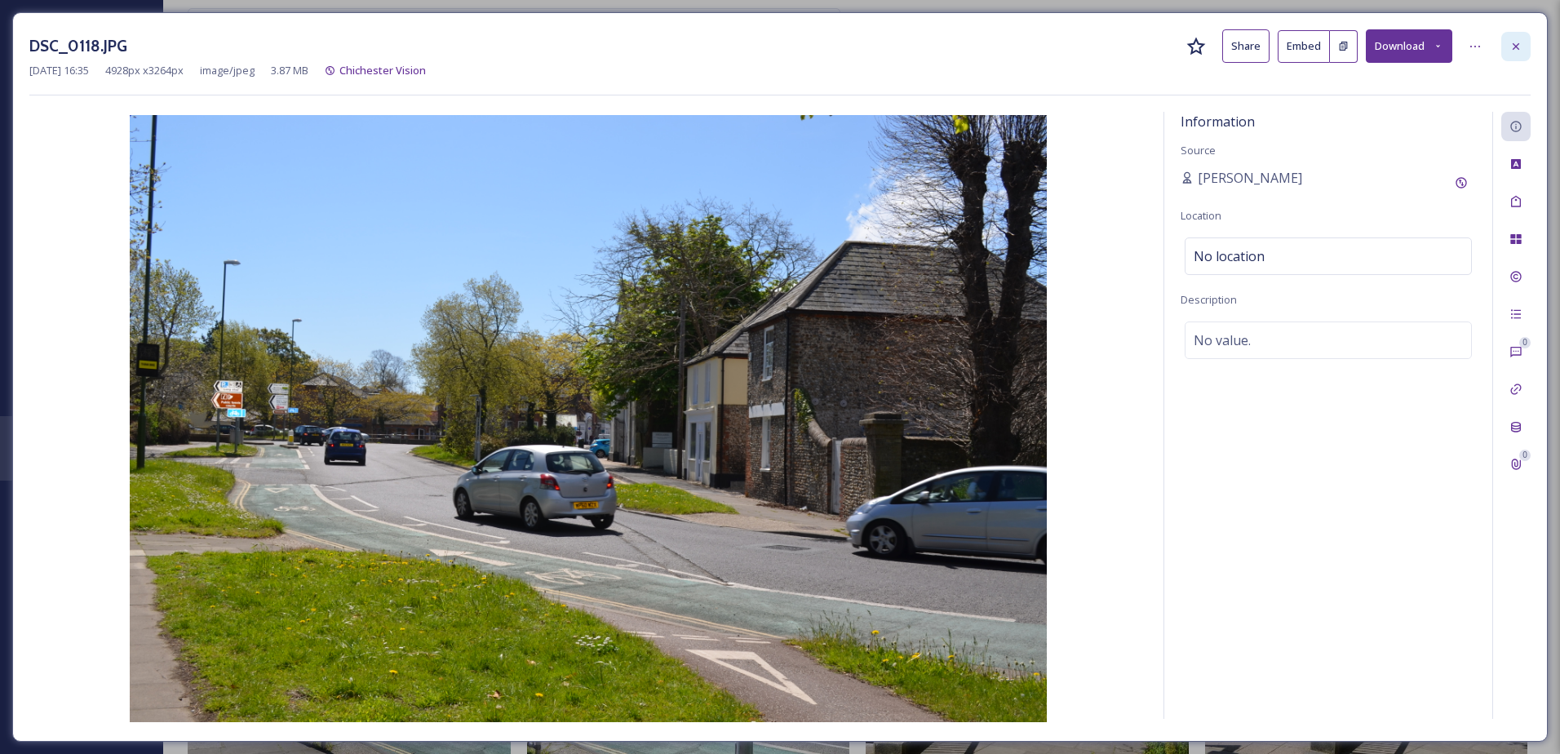
click at [1518, 40] on icon at bounding box center [1515, 46] width 13 height 13
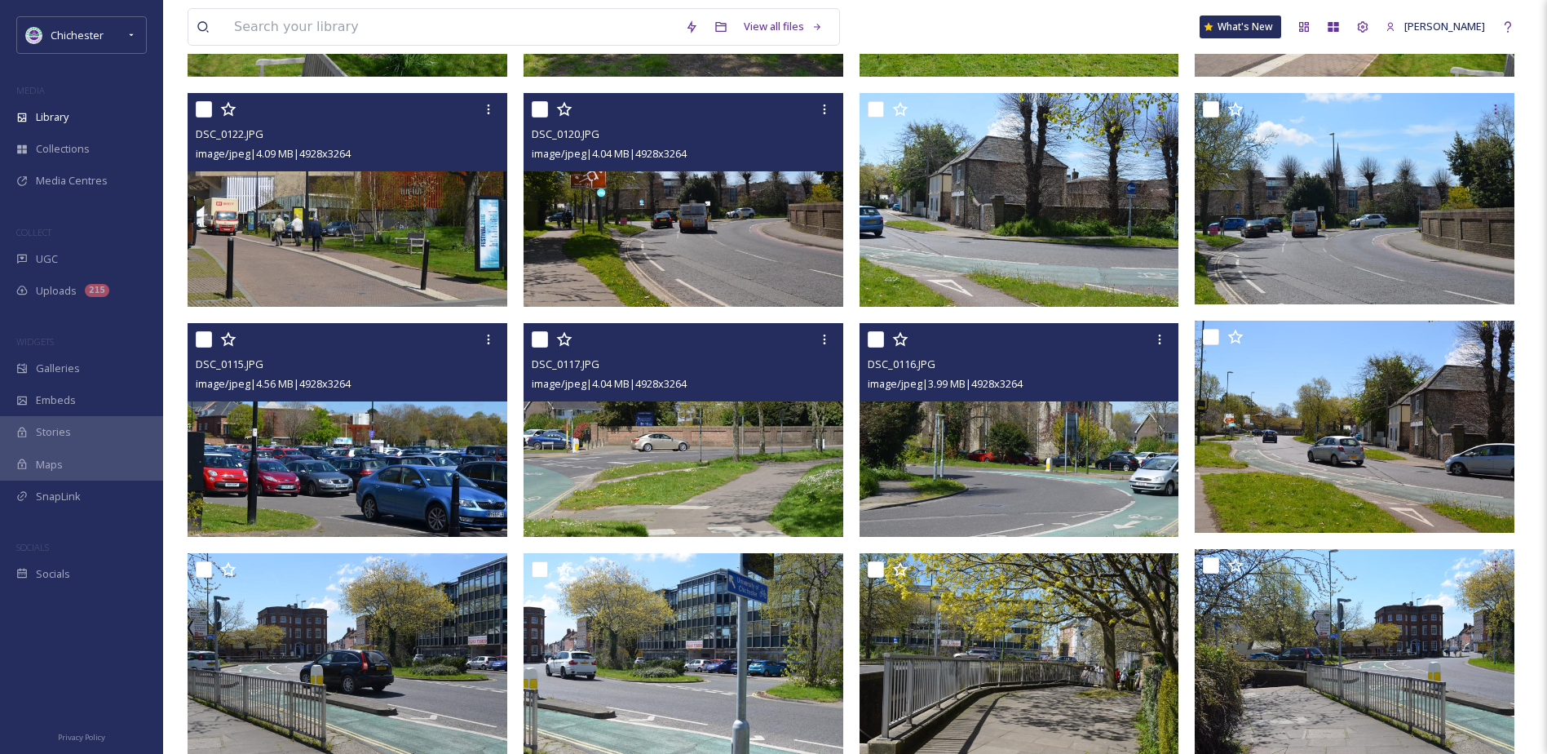
click at [1102, 484] on img at bounding box center [1021, 430] width 323 height 214
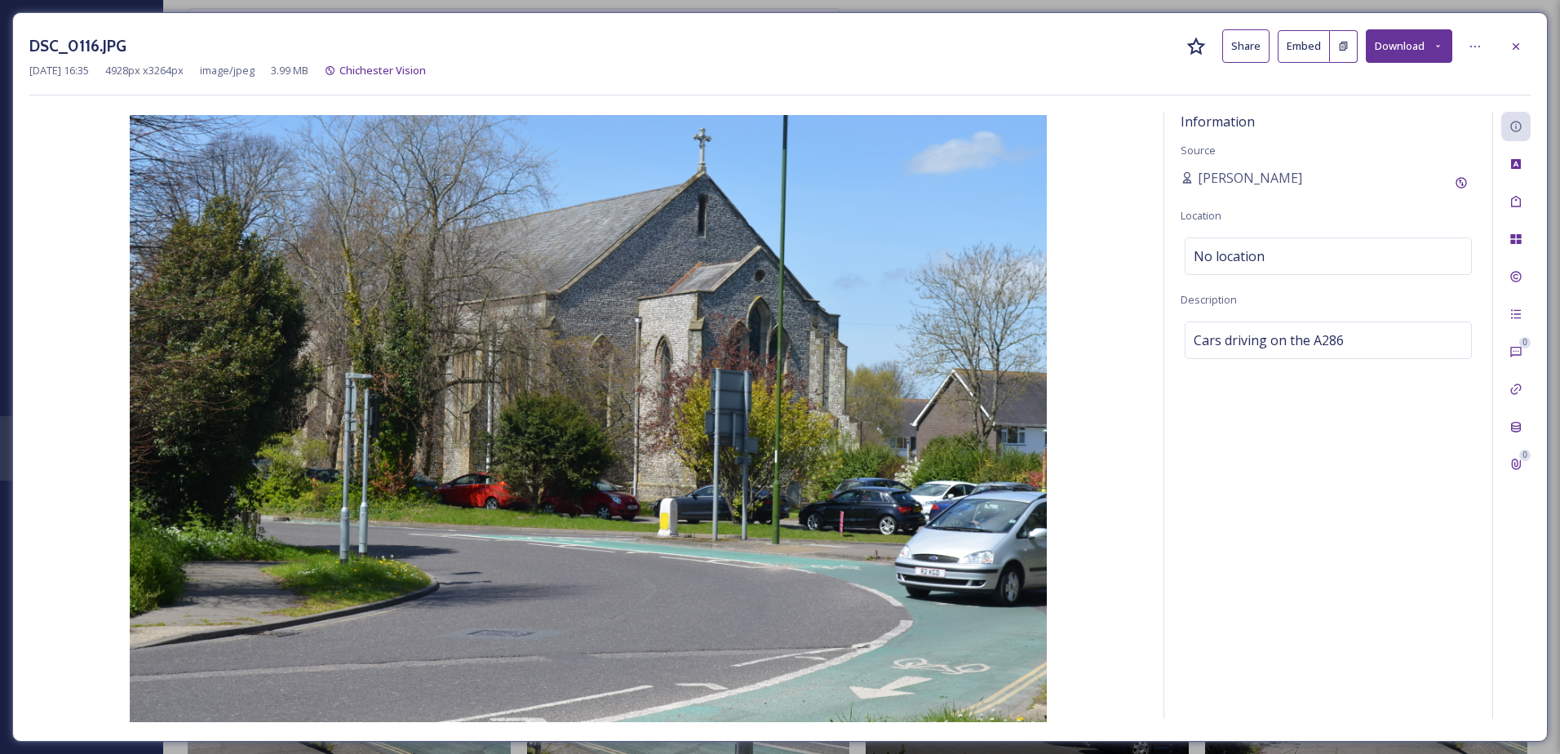
click at [1317, 359] on div "Information Source [PERSON_NAME] Location No location Description Cars driving …" at bounding box center [1328, 415] width 328 height 607
click at [1383, 349] on div "Cars driving on the A286" at bounding box center [1327, 340] width 287 height 38
drag, startPoint x: 1239, startPoint y: 346, endPoint x: 1130, endPoint y: 344, distance: 109.3
click at [1132, 346] on div "Information Source [PERSON_NAME] Location No location Description Cars driving …" at bounding box center [779, 418] width 1501 height 613
click at [1516, 52] on icon at bounding box center [1515, 46] width 13 height 13
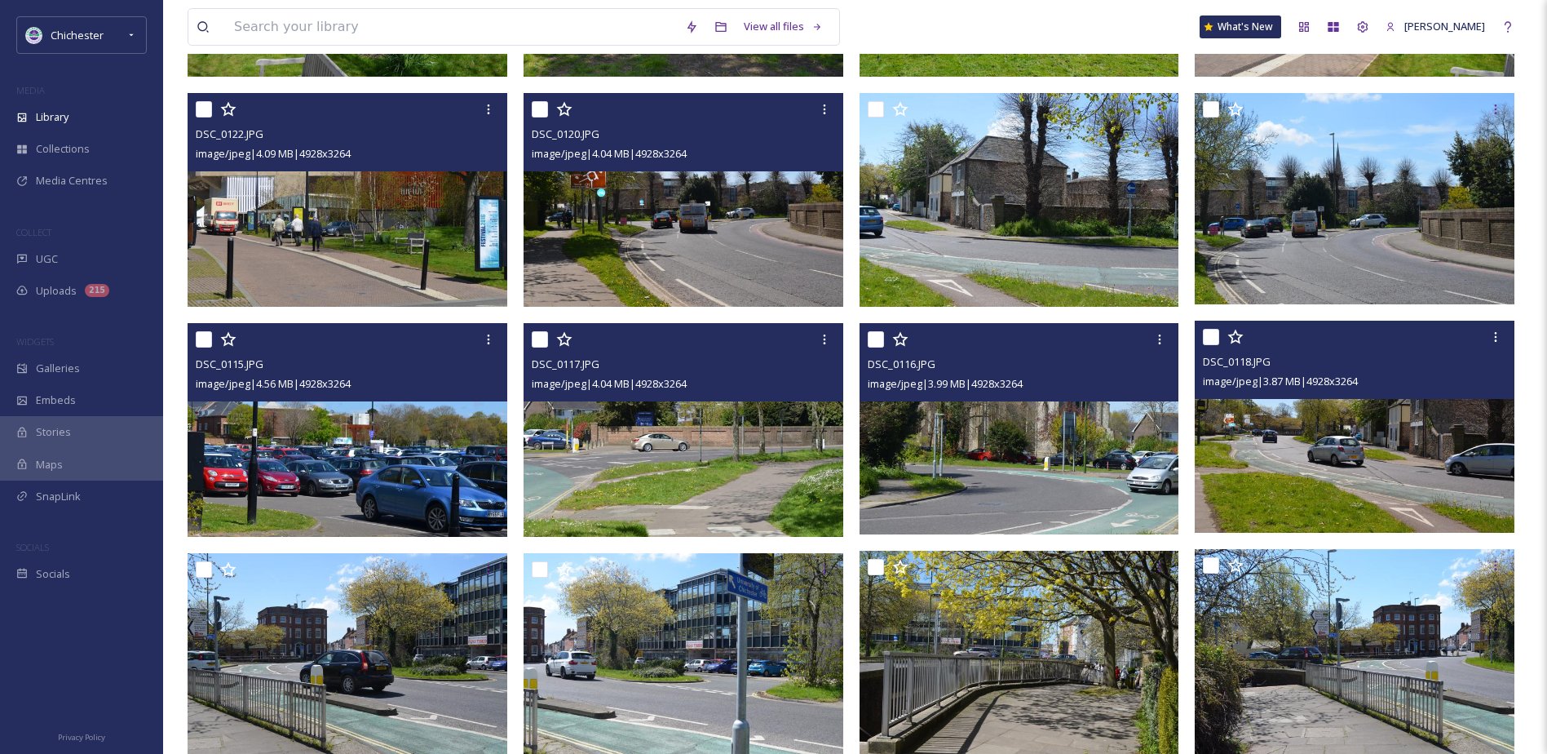
click at [1286, 480] on img at bounding box center [1355, 427] width 320 height 212
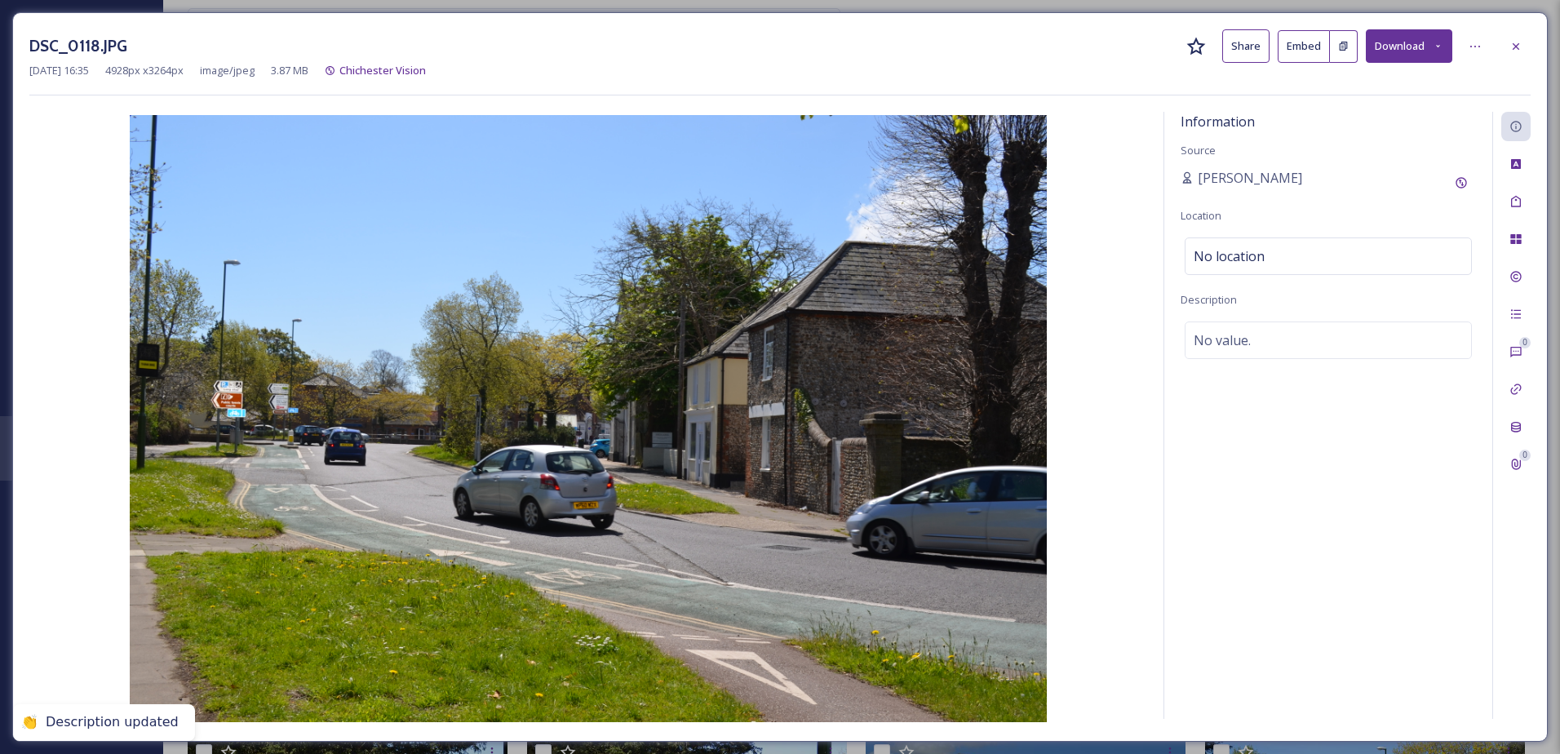
drag, startPoint x: 1298, startPoint y: 351, endPoint x: 1143, endPoint y: 348, distance: 155.0
click at [1246, 351] on div "No value." at bounding box center [1327, 340] width 287 height 38
drag, startPoint x: 1298, startPoint y: 351, endPoint x: 1253, endPoint y: 361, distance: 45.9
click at [1255, 361] on div "Information Source [PERSON_NAME] Location No location Description No value." at bounding box center [1328, 415] width 328 height 607
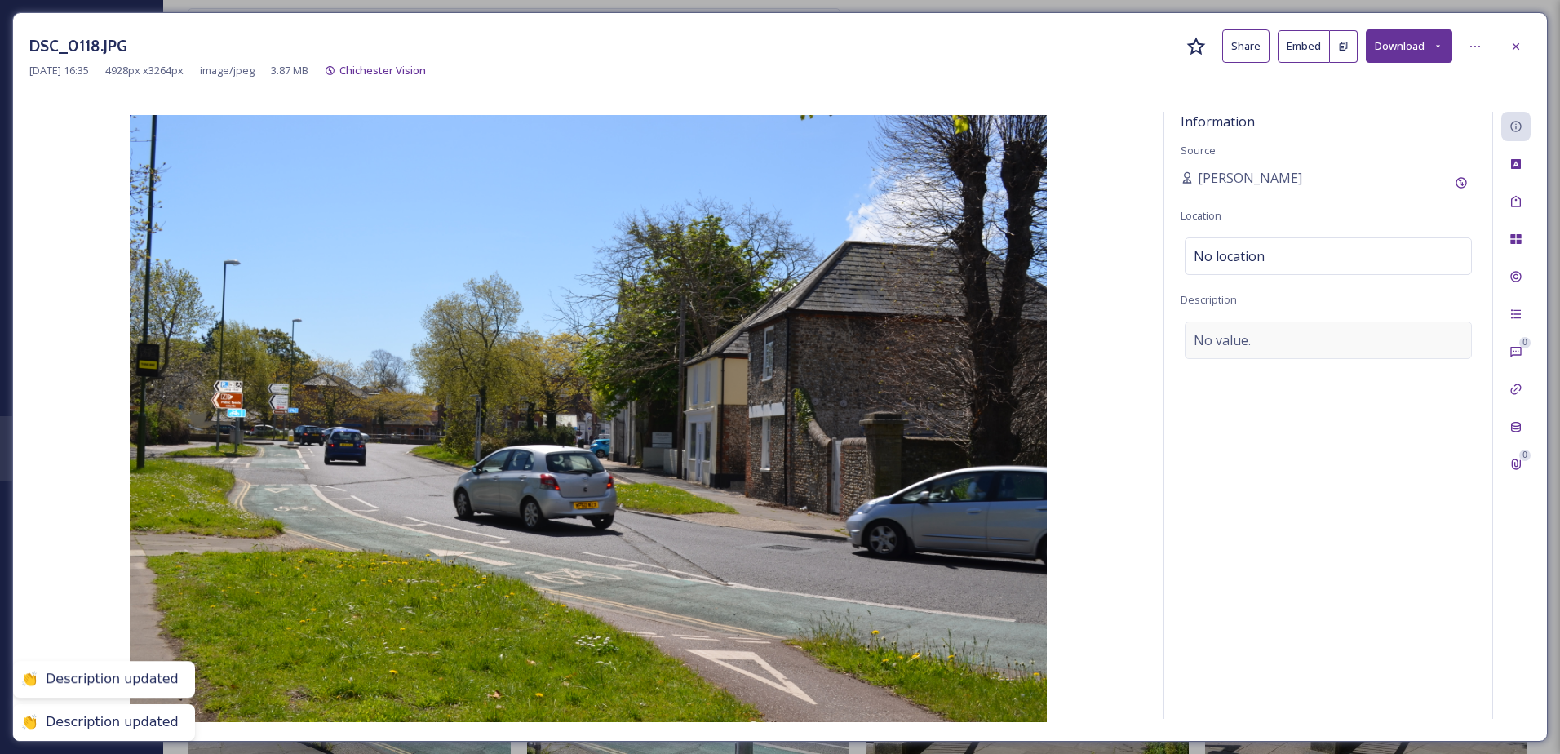
click at [1251, 349] on div "No value." at bounding box center [1327, 340] width 287 height 38
click at [1246, 343] on textarea at bounding box center [1327, 388] width 295 height 135
paste textarea "Cars driving on the A286"
type textarea "Cars driving on the A286"
click at [1530, 33] on div "DSC_0118.JPG Share Embed Download" at bounding box center [779, 45] width 1501 height 33
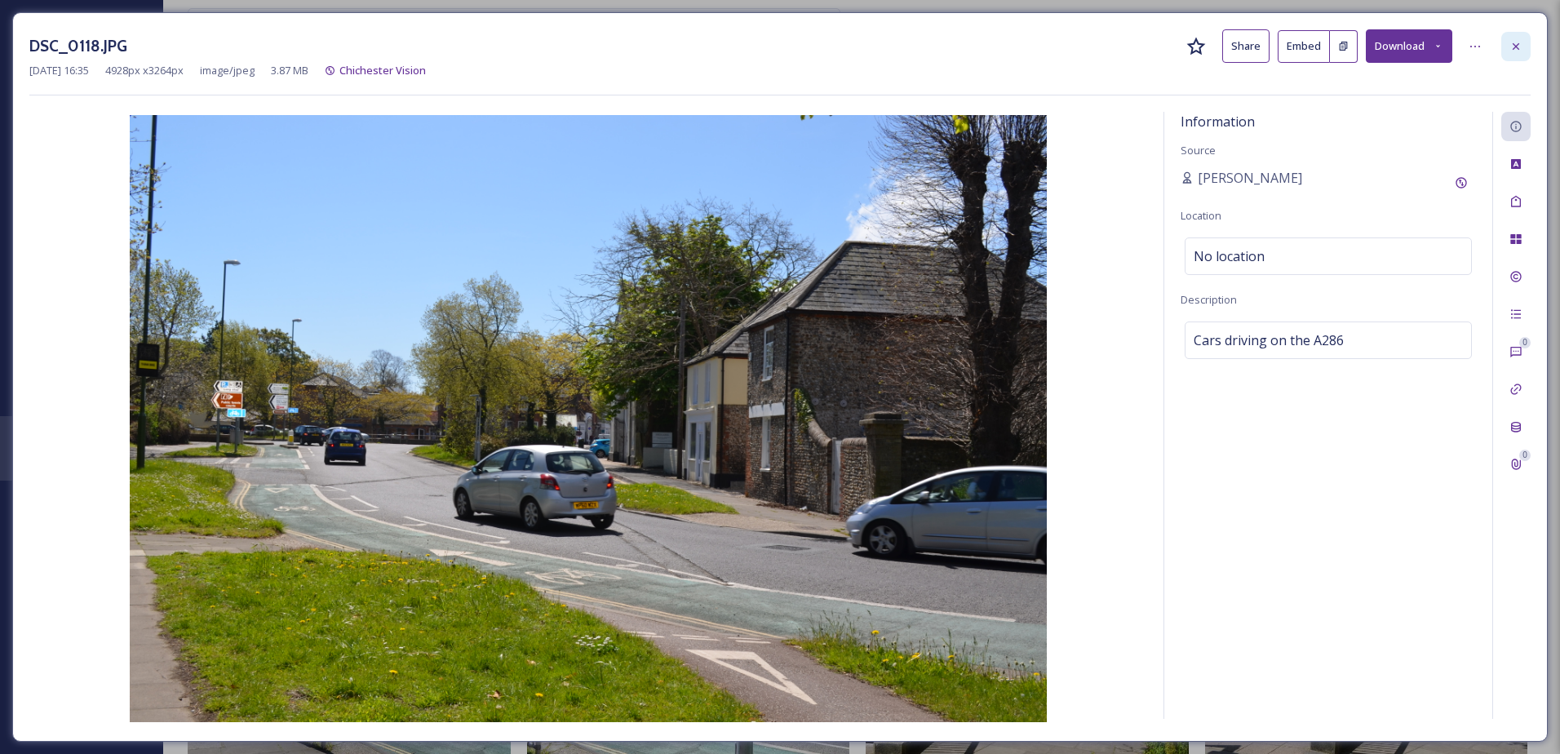
click at [1517, 44] on icon at bounding box center [1515, 45] width 7 height 7
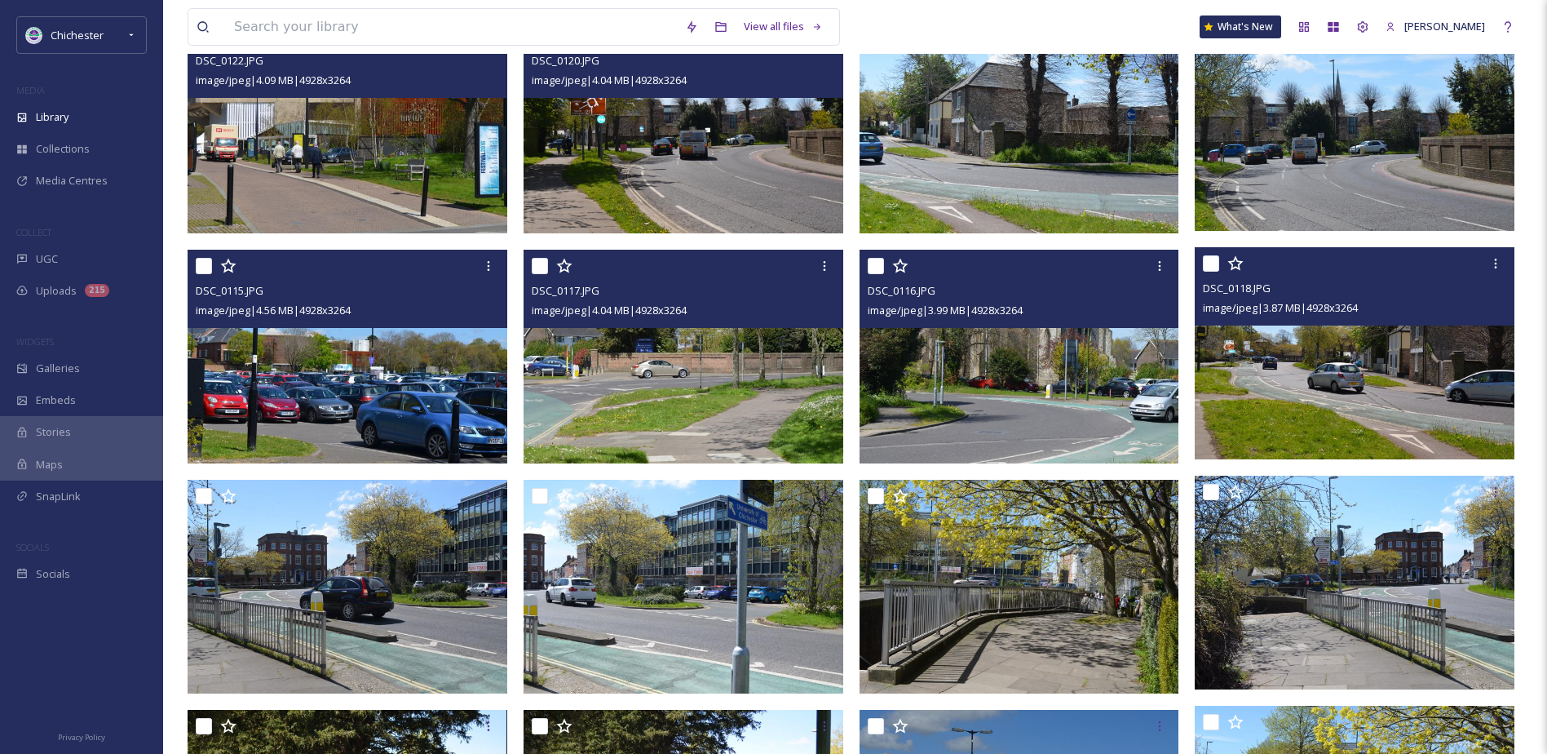
scroll to position [4668, 0]
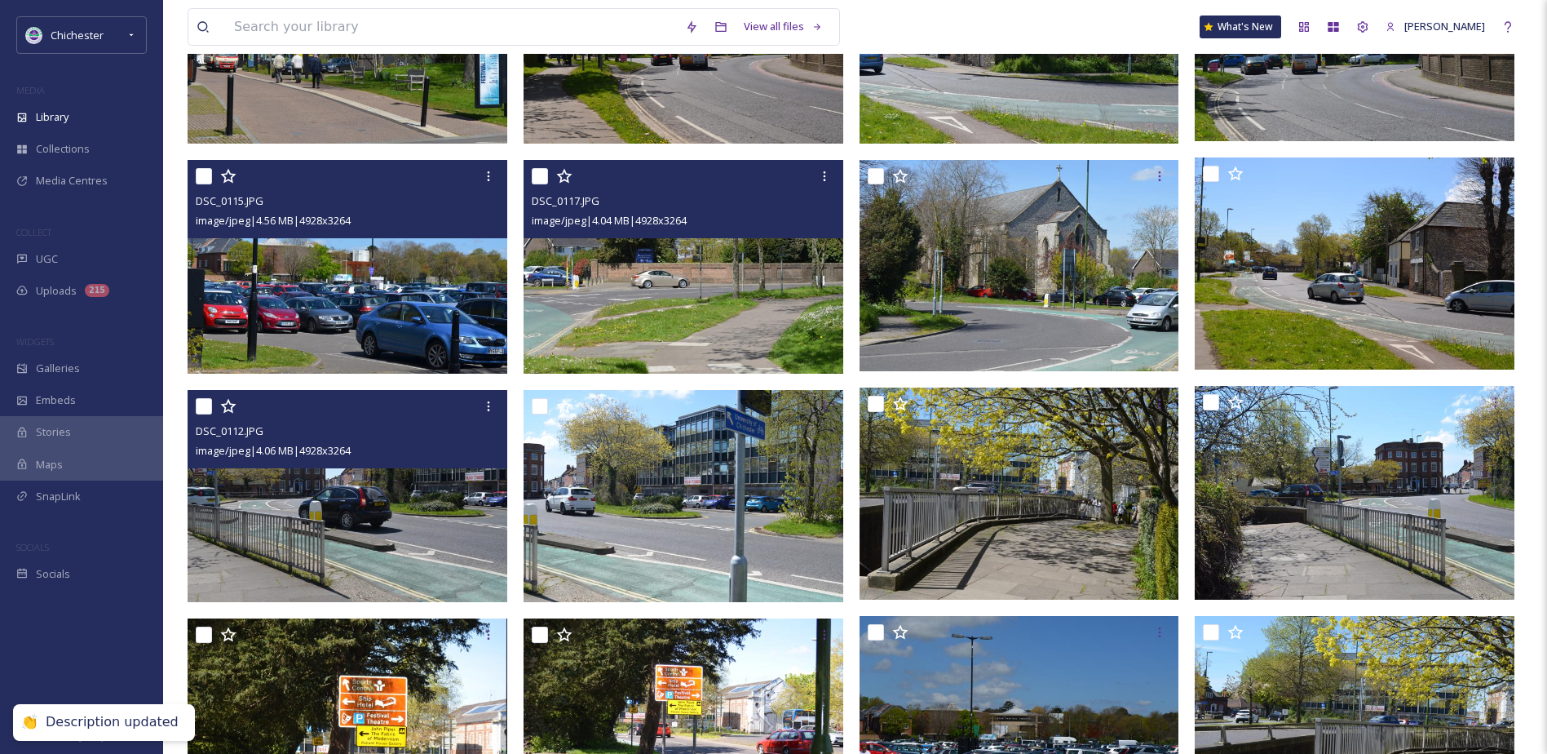
click at [380, 576] on img at bounding box center [348, 496] width 320 height 212
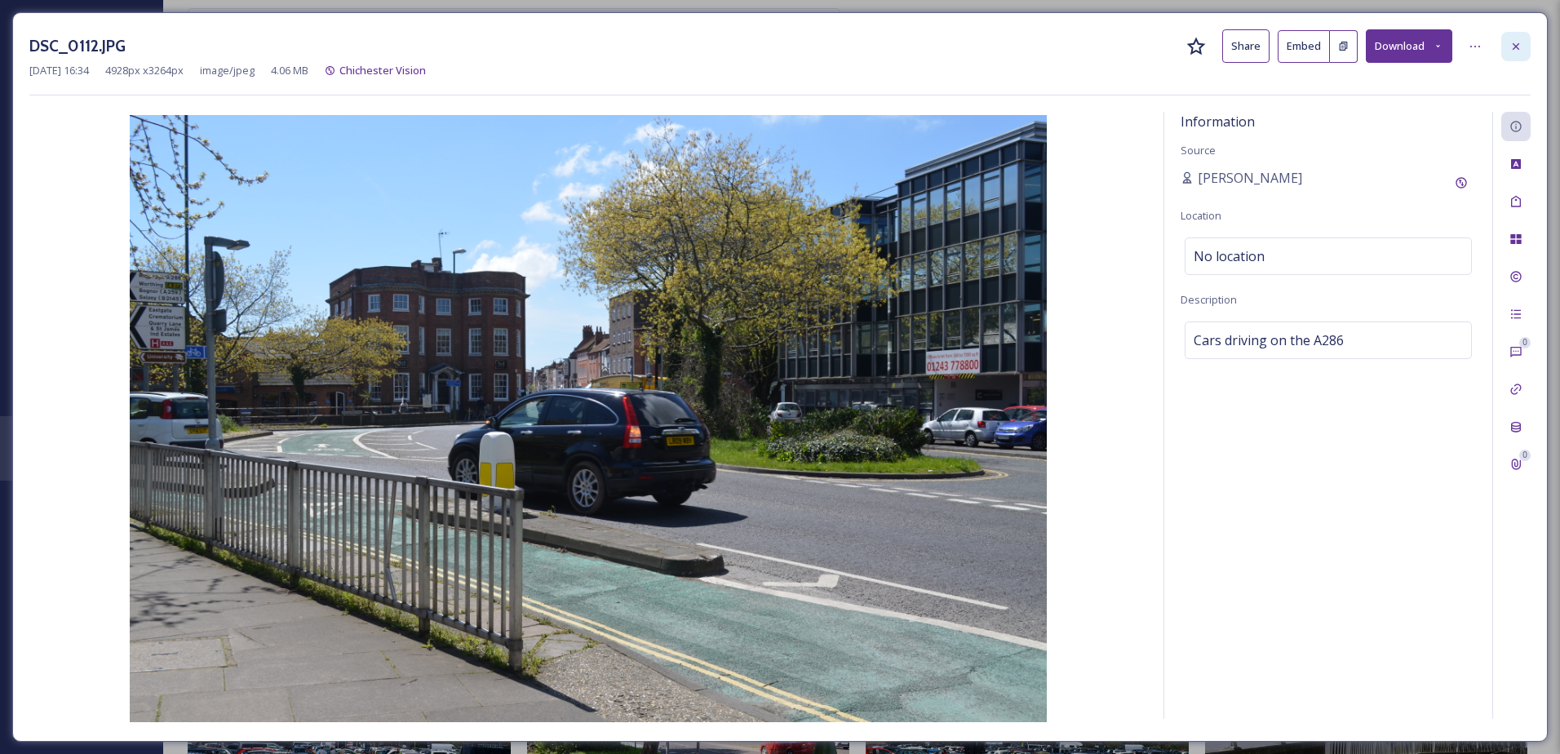
click at [1521, 45] on icon at bounding box center [1515, 46] width 13 height 13
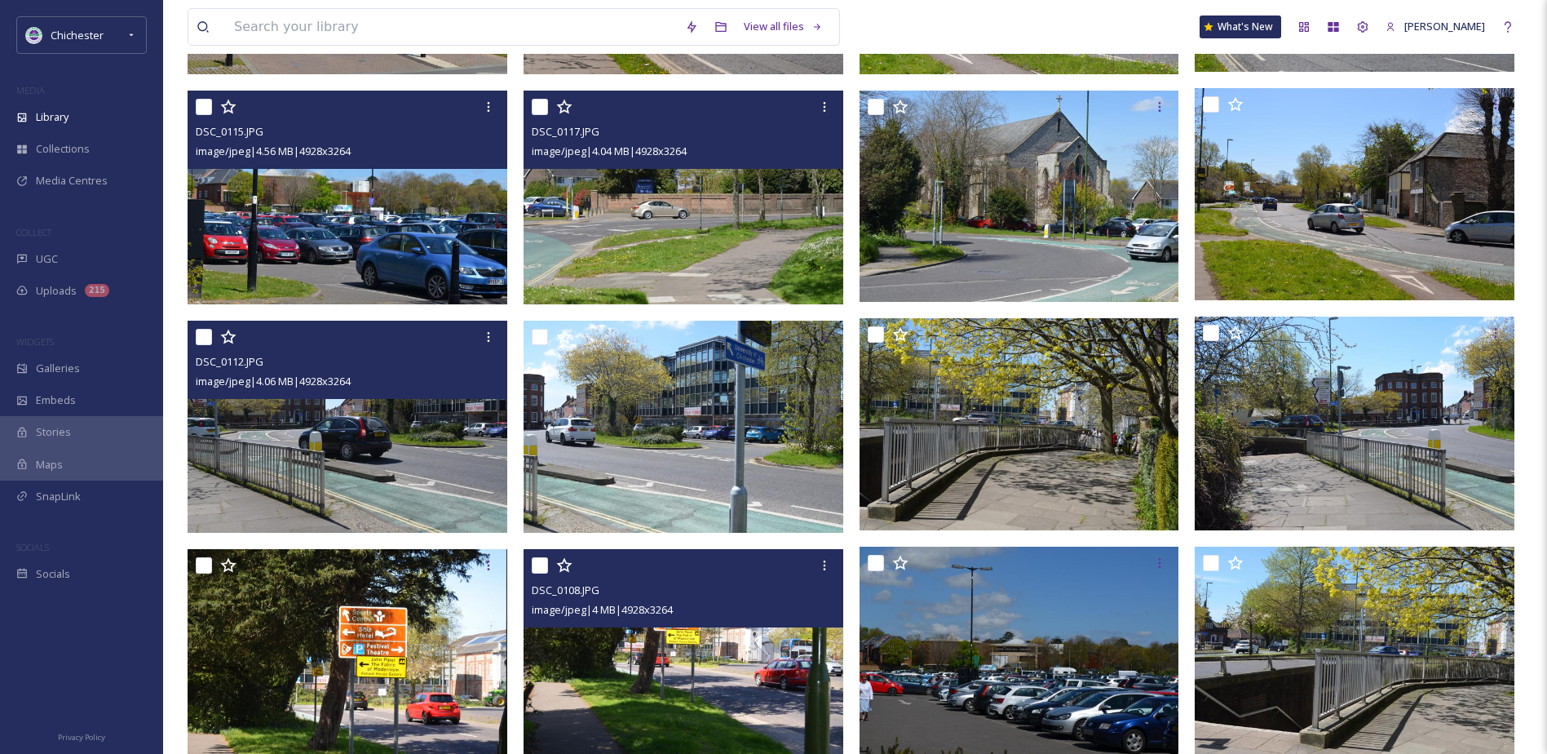
scroll to position [4832, 0]
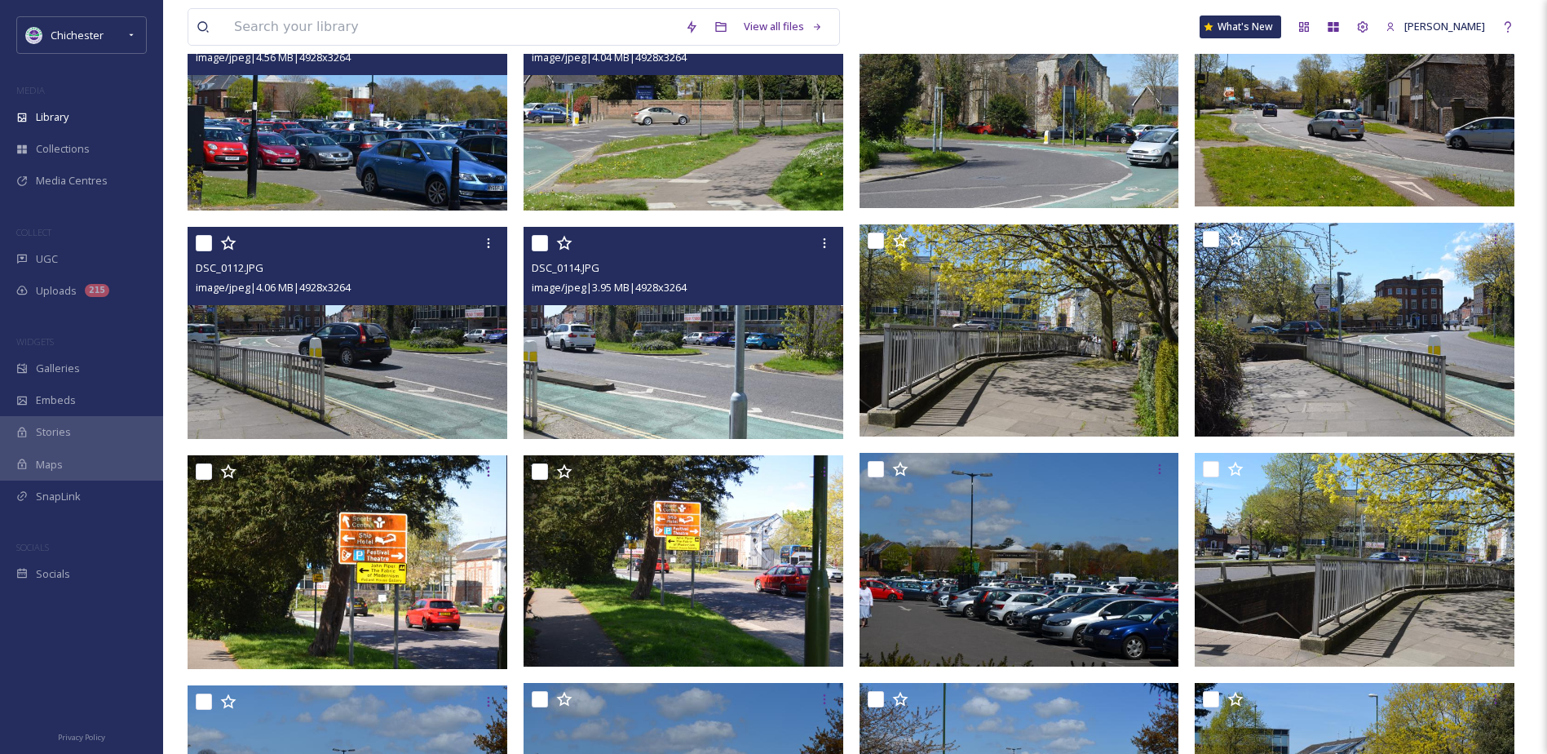
click at [720, 387] on img at bounding box center [684, 333] width 320 height 212
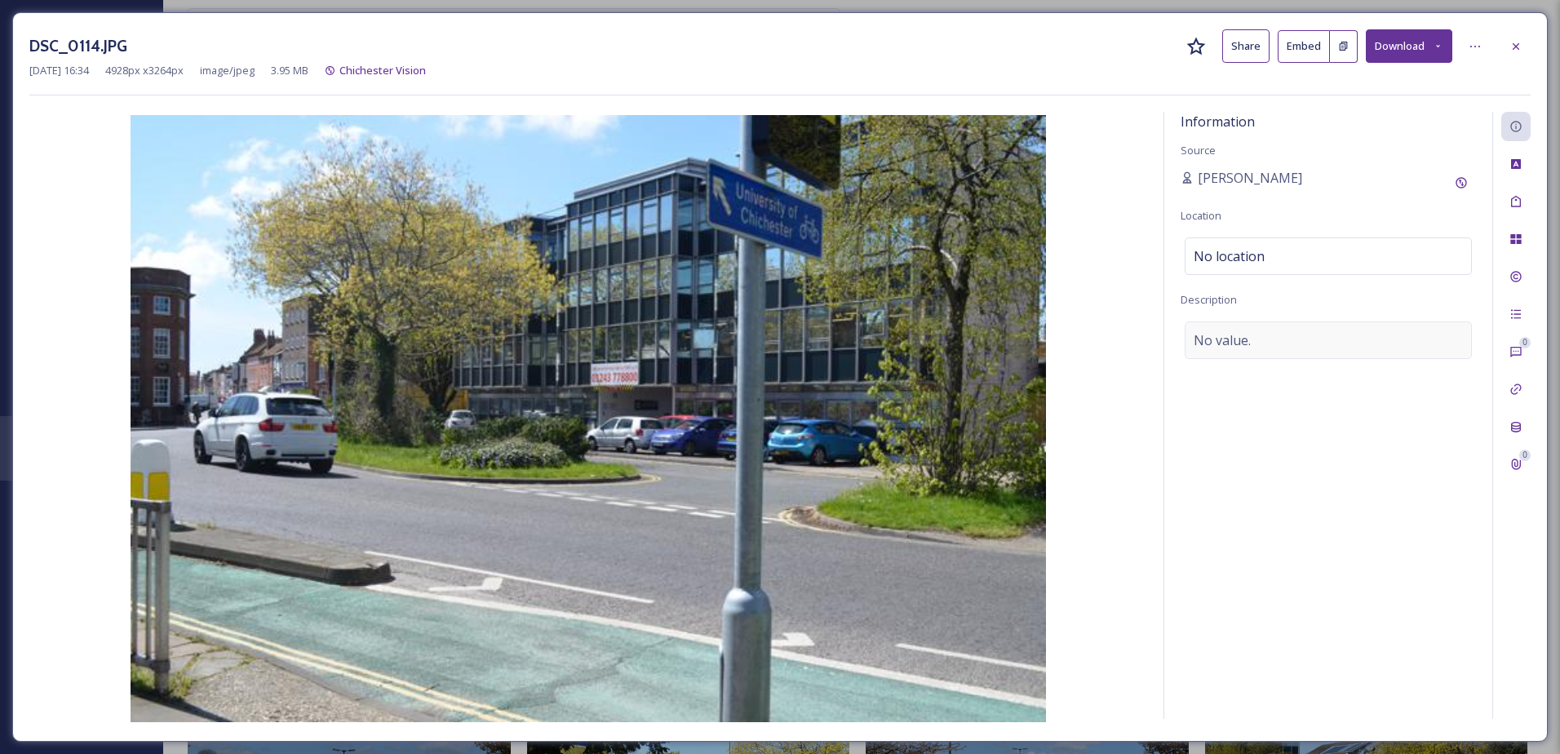
click at [1328, 334] on div "No value." at bounding box center [1327, 340] width 287 height 38
click at [1235, 367] on textarea at bounding box center [1327, 388] width 295 height 135
type textarea "Cars driving on the A286"
click at [1521, 42] on icon at bounding box center [1515, 46] width 13 height 13
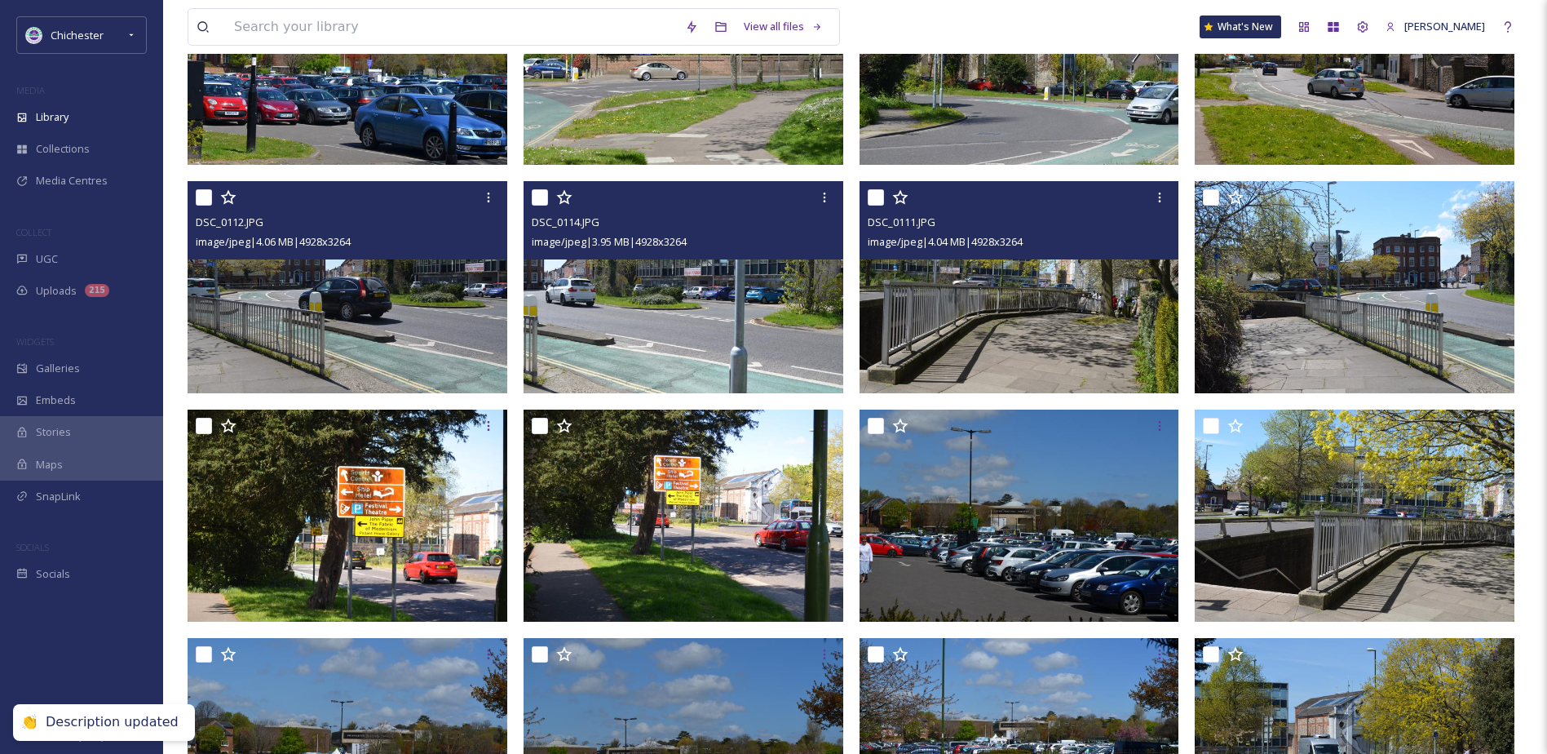
click at [1078, 336] on img at bounding box center [1020, 287] width 320 height 212
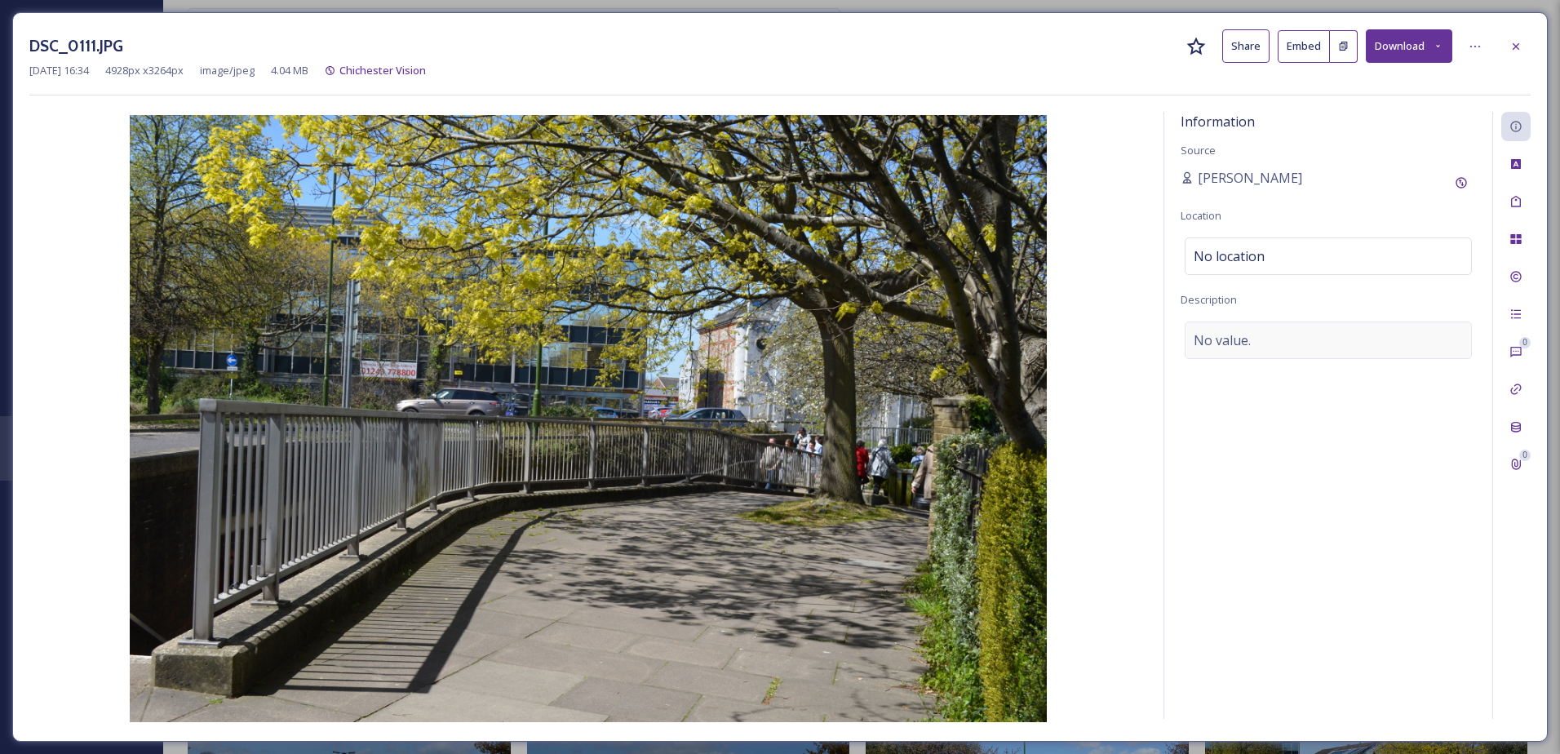
click at [1244, 331] on span "No value." at bounding box center [1221, 340] width 57 height 20
click at [1238, 350] on textarea at bounding box center [1327, 388] width 295 height 135
click at [1184, 370] on textarea at bounding box center [1327, 388] width 295 height 135
type textarea "An underpass under the A286"
click at [1524, 42] on div at bounding box center [1515, 46] width 29 height 29
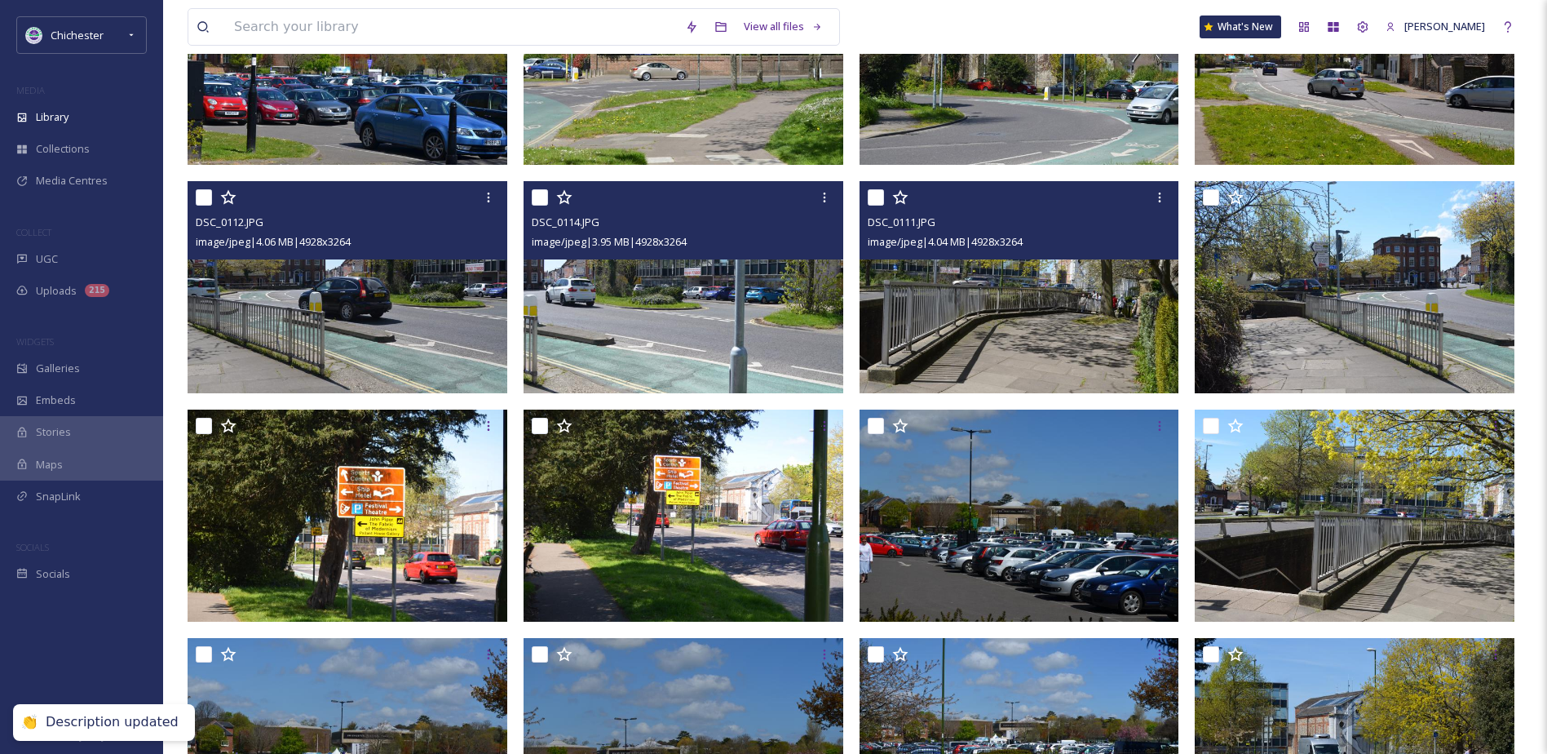
click at [1075, 317] on img at bounding box center [1020, 287] width 320 height 212
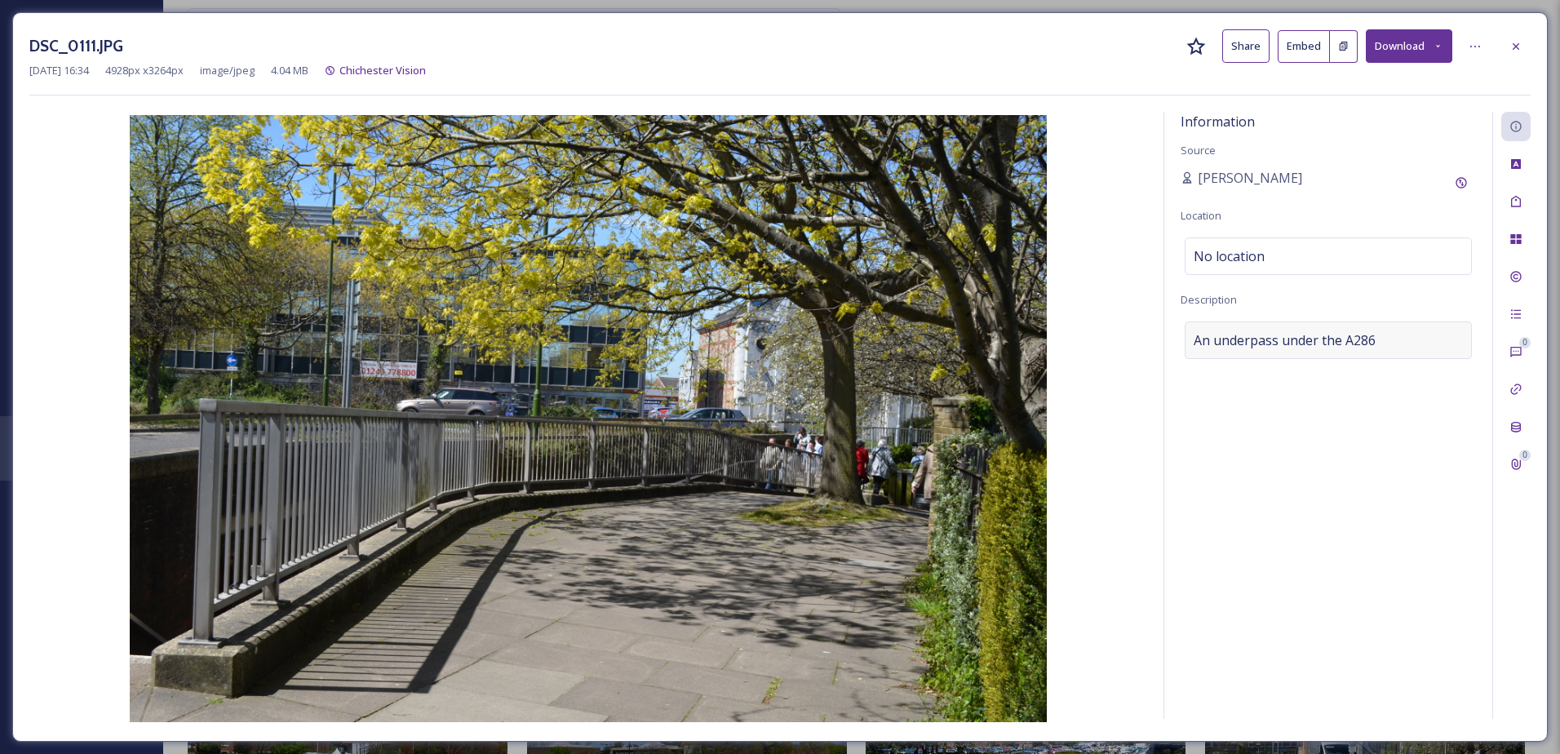
click at [1350, 345] on span "An underpass under the A286" at bounding box center [1284, 340] width 182 height 20
drag, startPoint x: 1357, startPoint y: 343, endPoint x: 1068, endPoint y: 342, distance: 289.6
click at [1069, 342] on div "Information Source [PERSON_NAME] Location No location Description An underpass …" at bounding box center [779, 418] width 1501 height 613
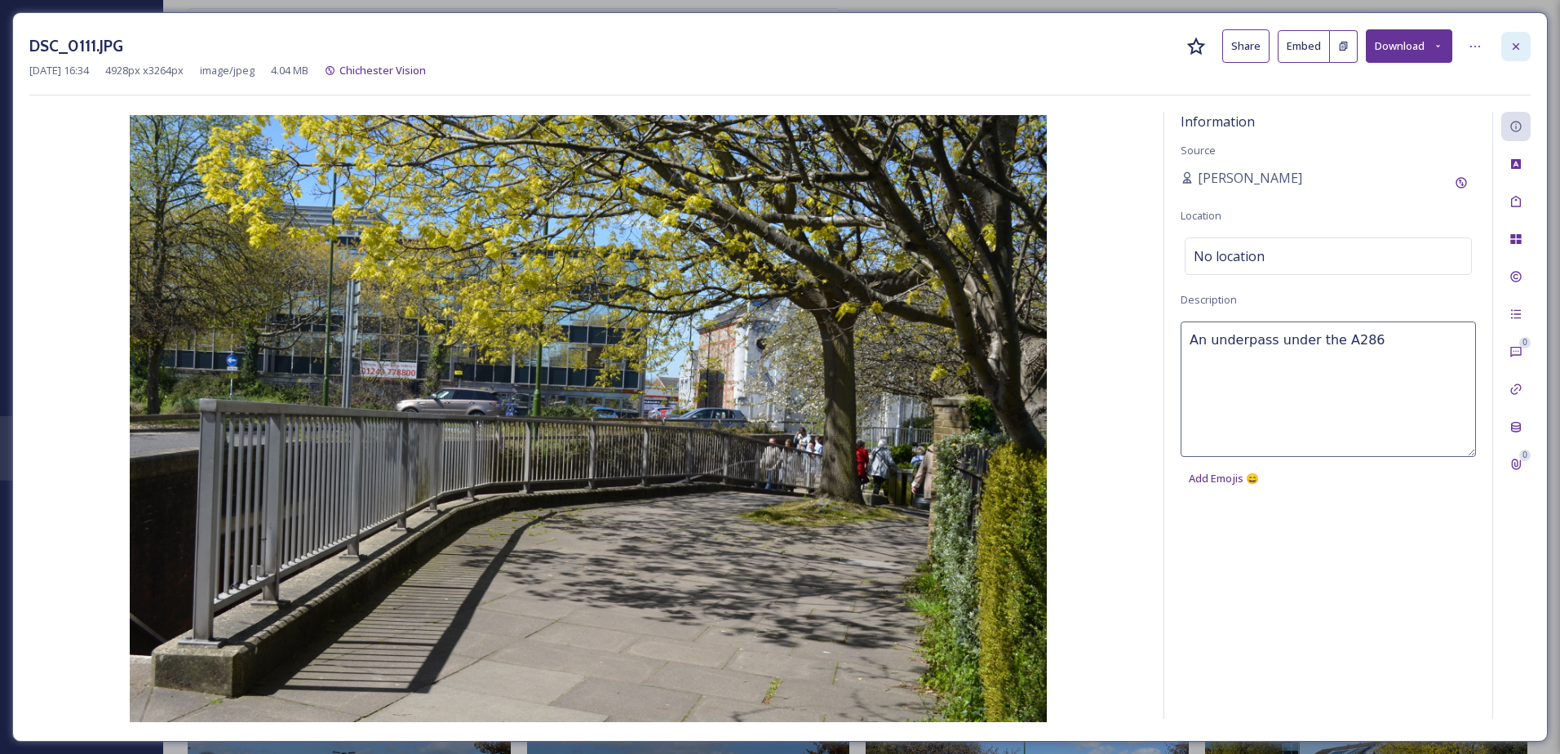
click at [1522, 55] on div at bounding box center [1515, 46] width 29 height 29
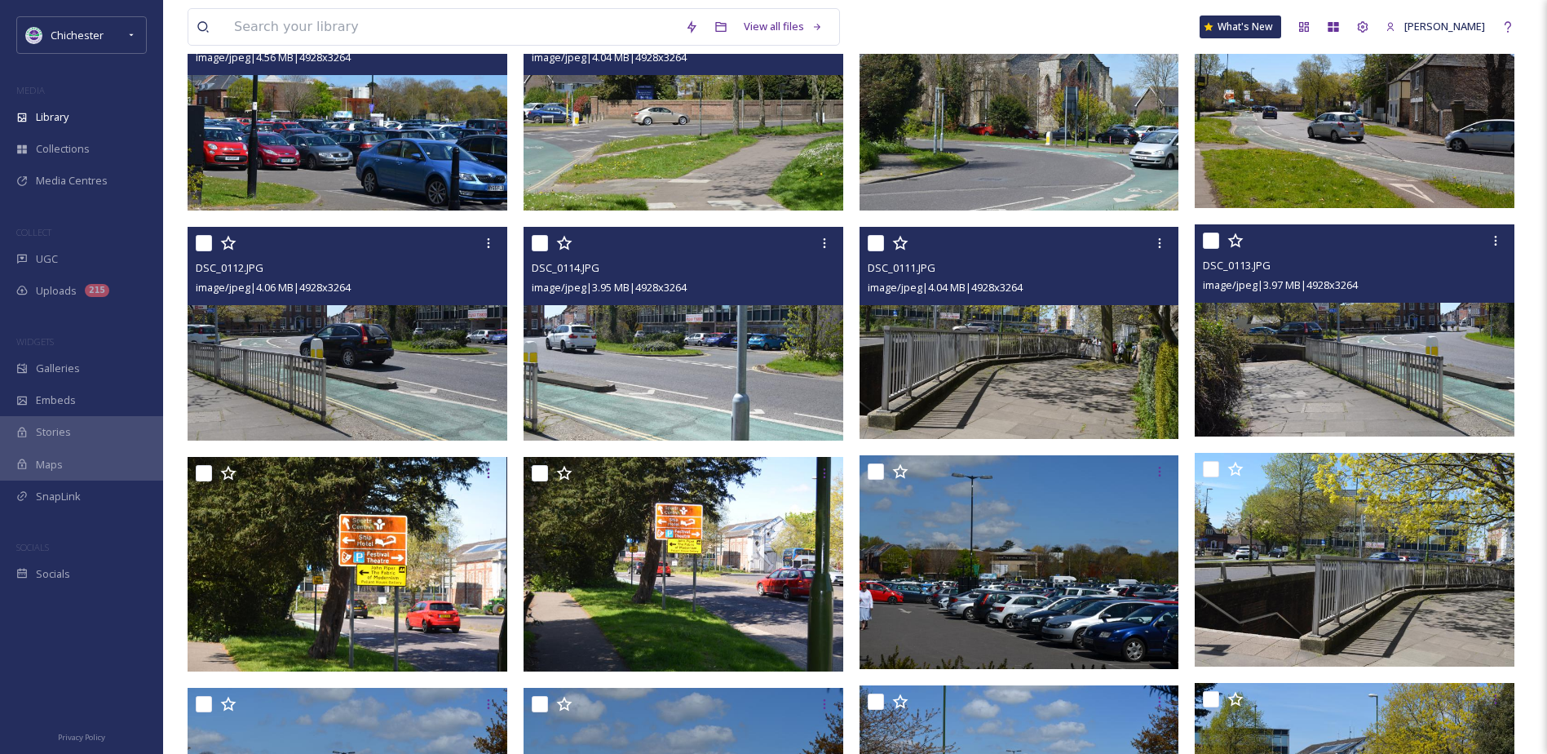
click at [1289, 387] on img at bounding box center [1355, 330] width 320 height 212
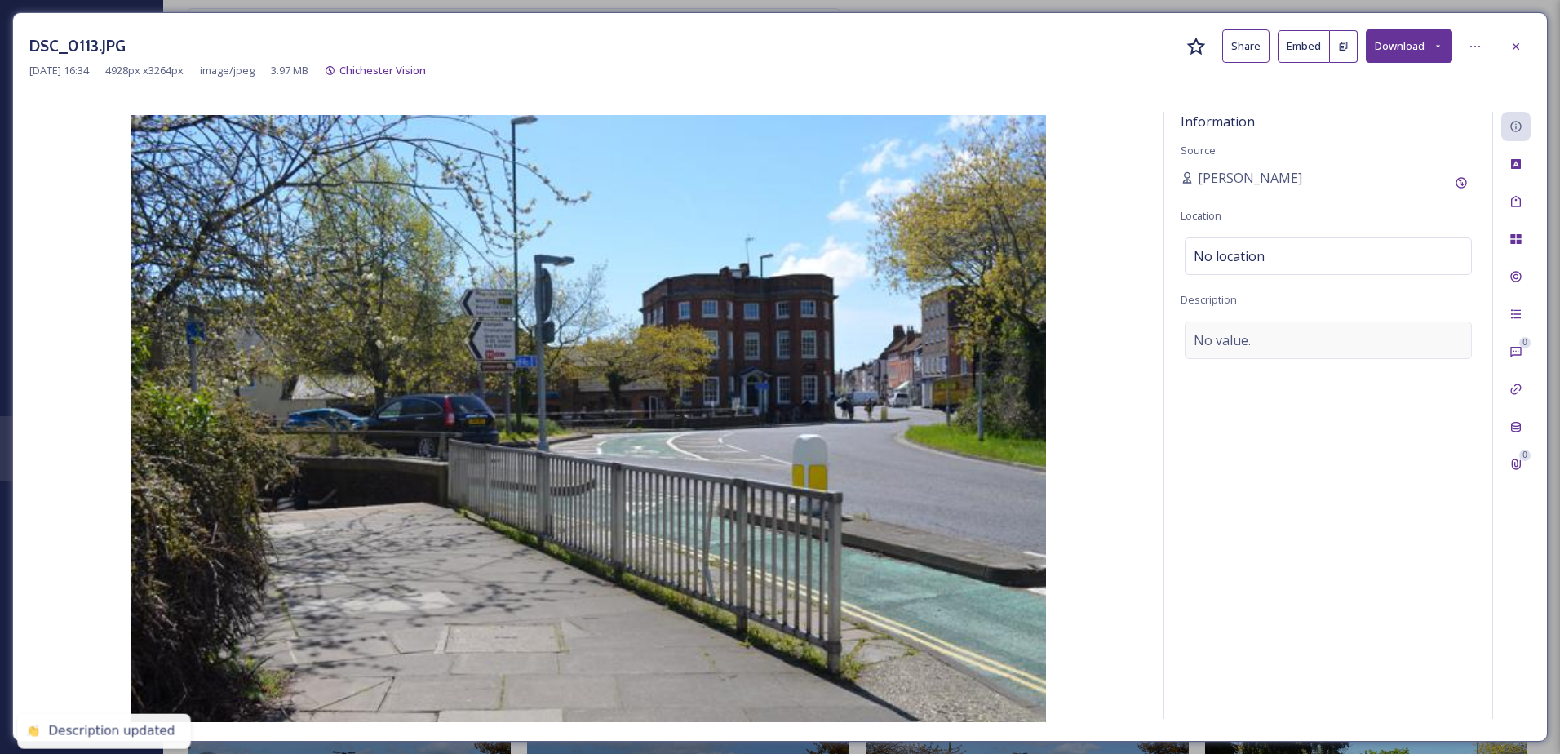
click at [1279, 327] on div "No value." at bounding box center [1327, 340] width 287 height 38
click at [1265, 339] on textarea at bounding box center [1327, 388] width 295 height 135
type textarea "An underpass under the A286"
click at [1512, 44] on icon at bounding box center [1515, 46] width 13 height 13
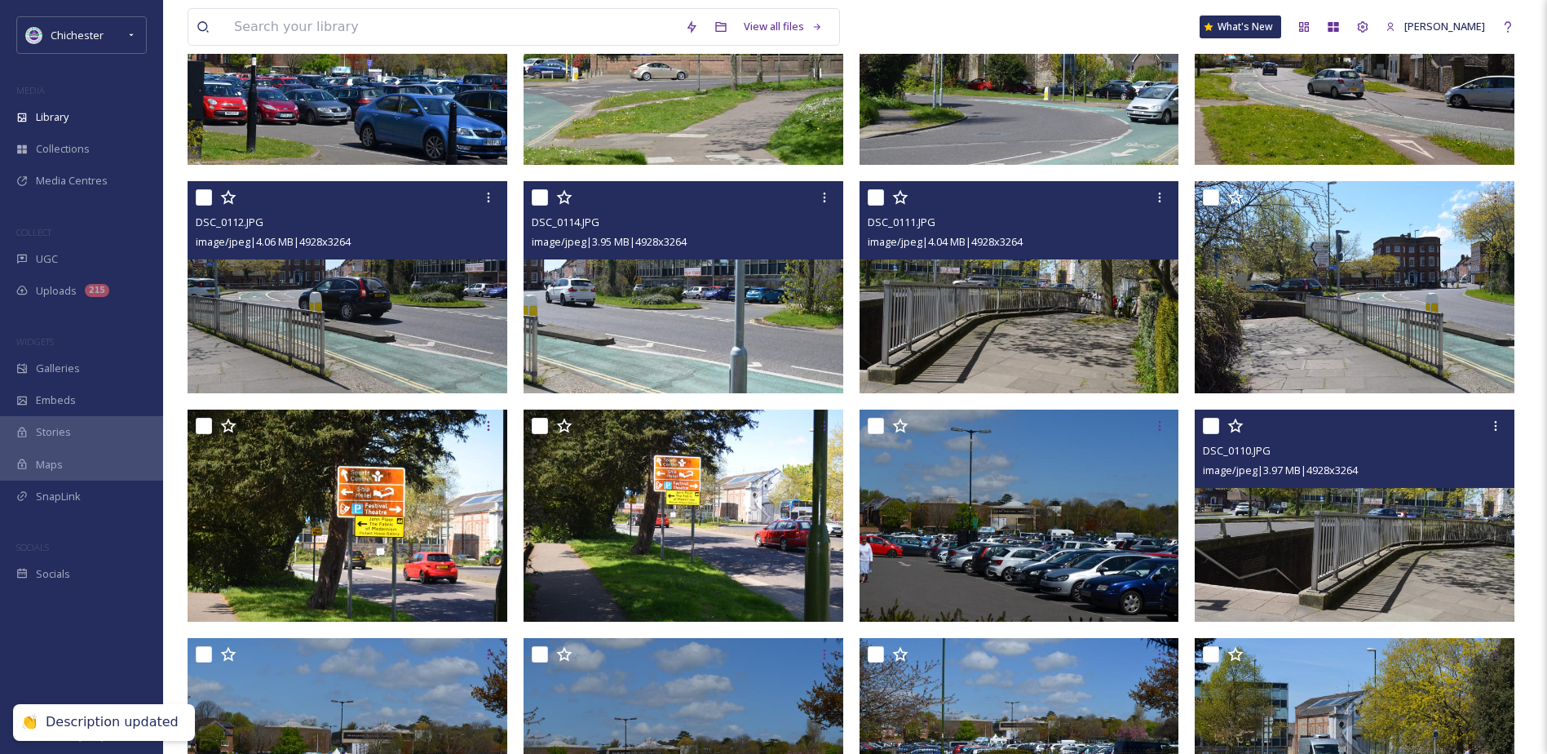
click at [1335, 591] on img at bounding box center [1355, 515] width 320 height 212
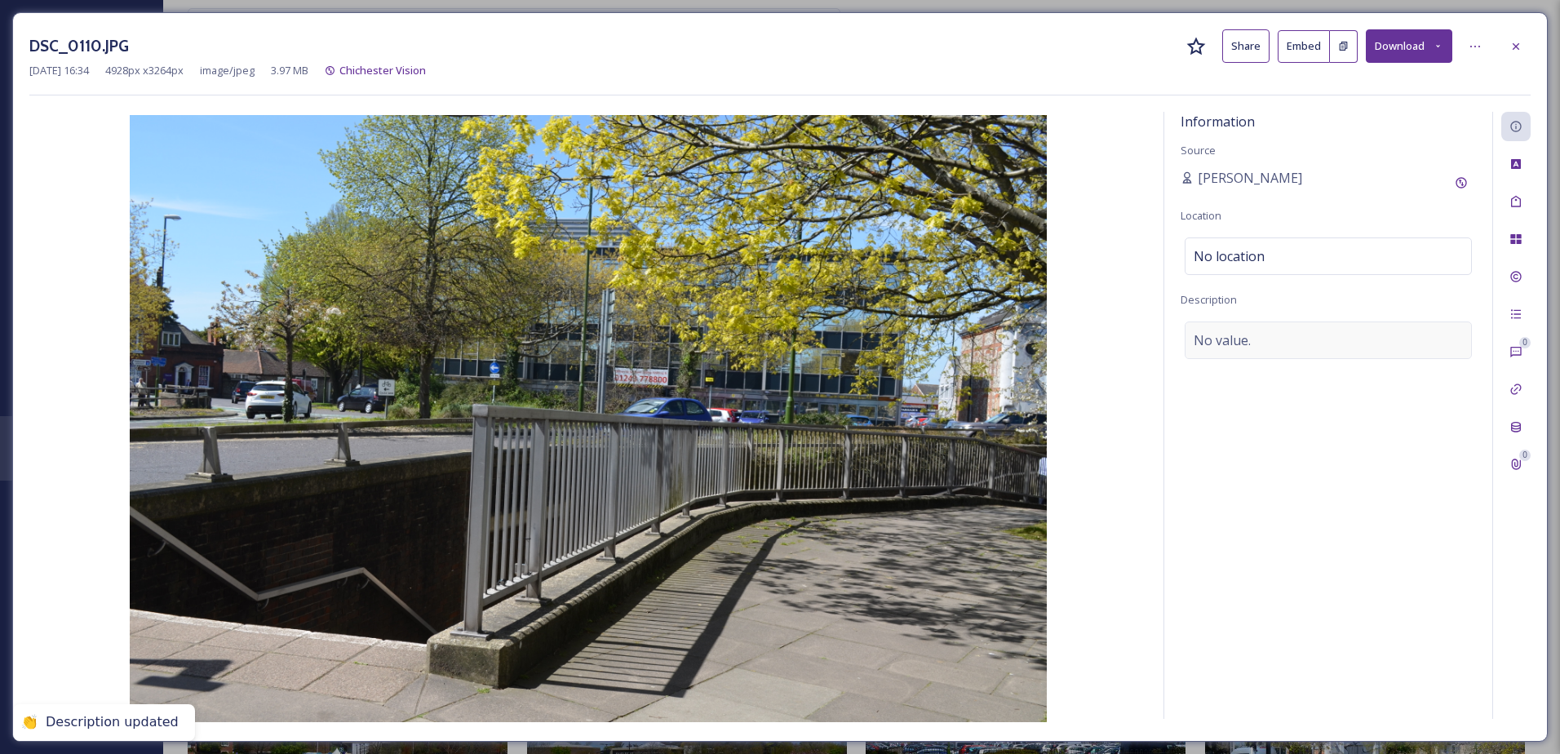
click at [1225, 327] on div "No value." at bounding box center [1327, 340] width 287 height 38
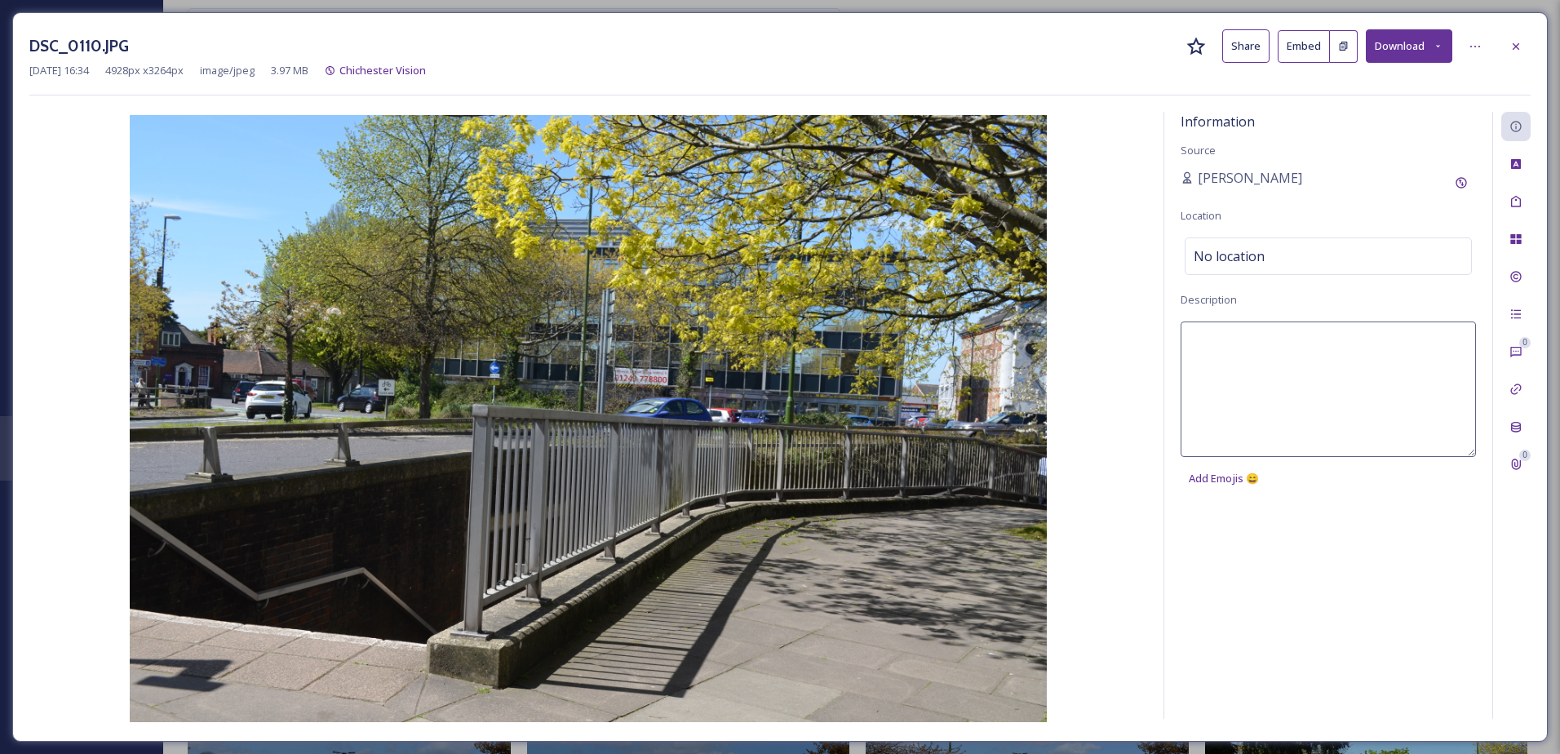
click at [1215, 407] on textarea at bounding box center [1327, 388] width 295 height 135
paste textarea "An underpass under the A286"
type textarea "An underpass under the A286"
click at [1516, 36] on div at bounding box center [1515, 46] width 29 height 29
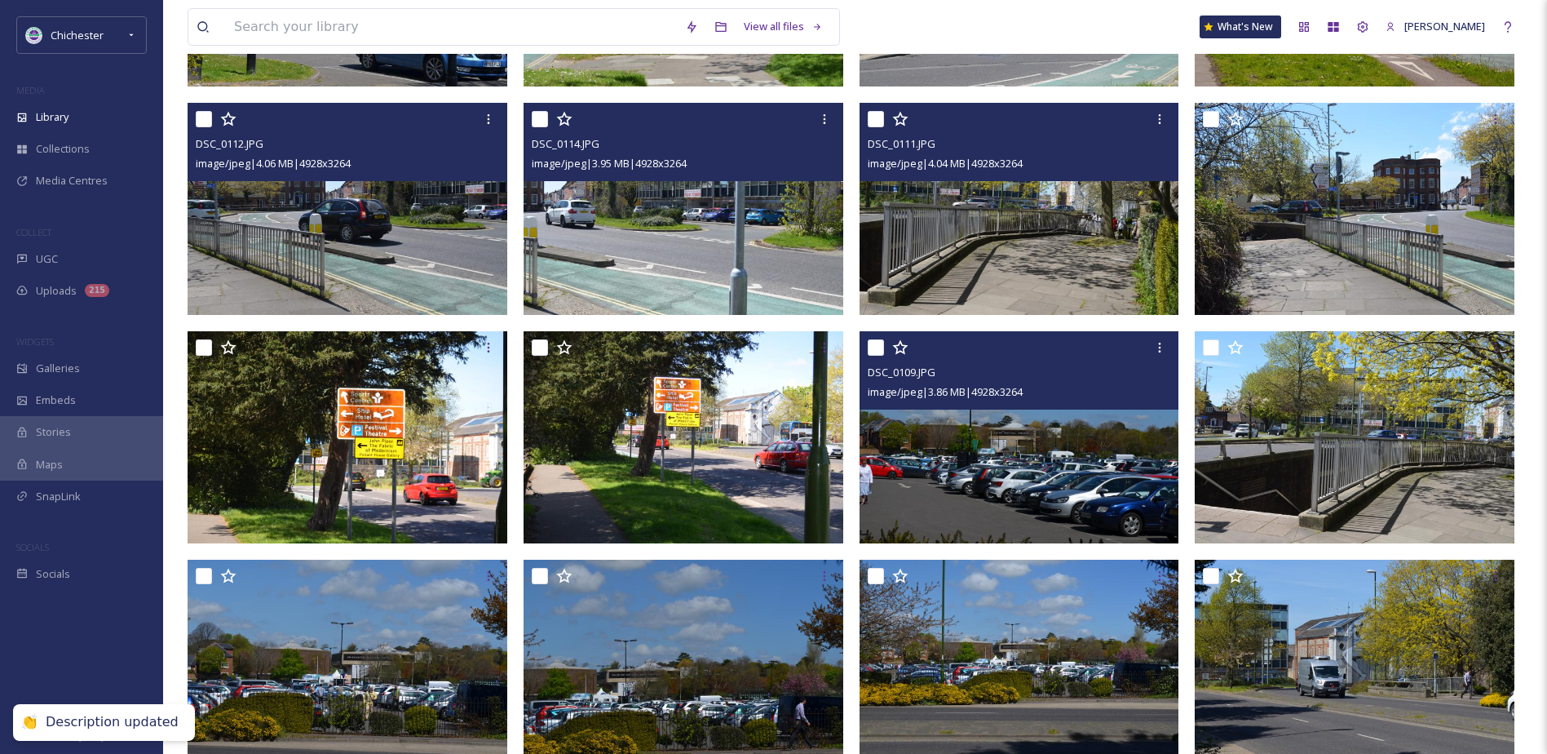
scroll to position [5076, 0]
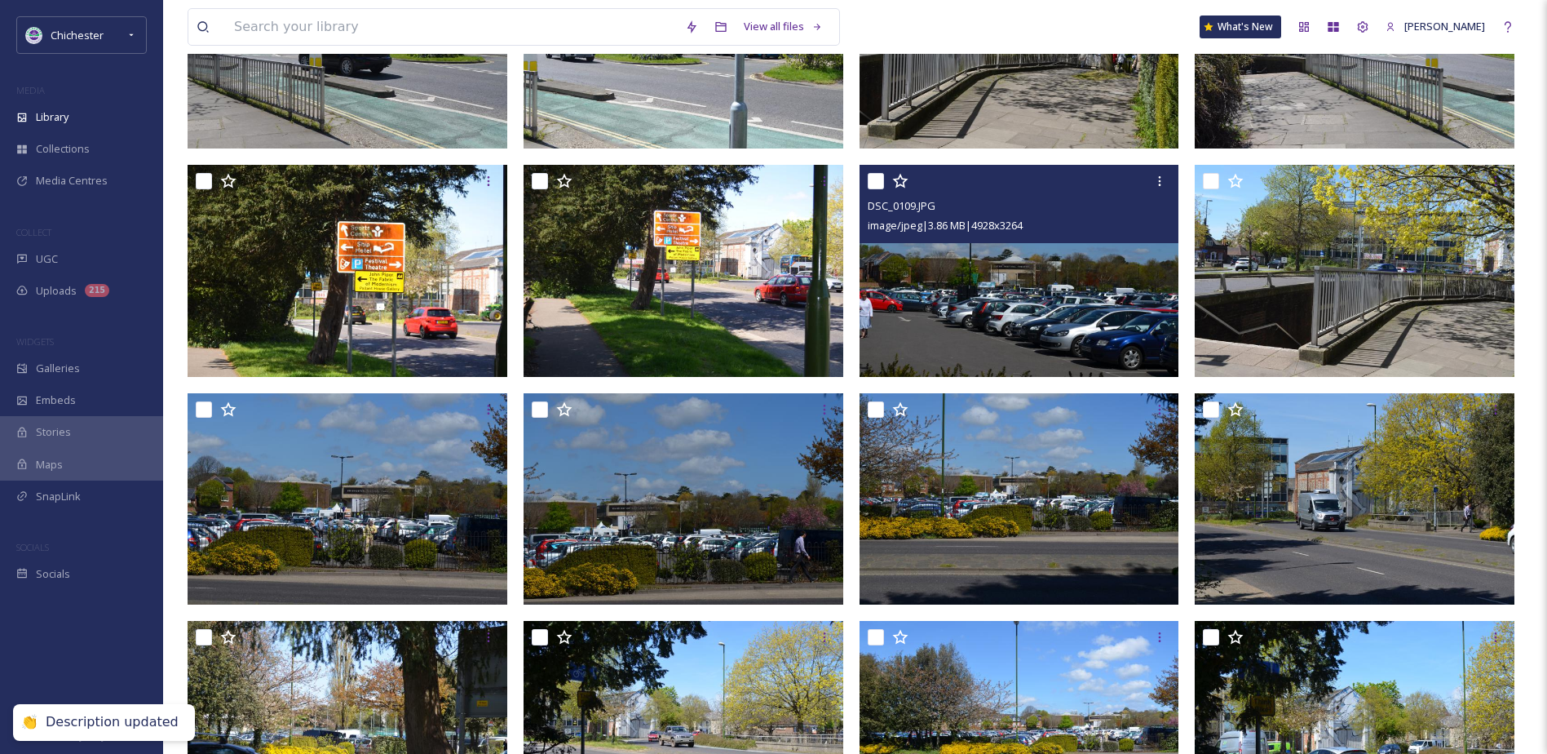
click at [1017, 322] on img at bounding box center [1020, 271] width 320 height 212
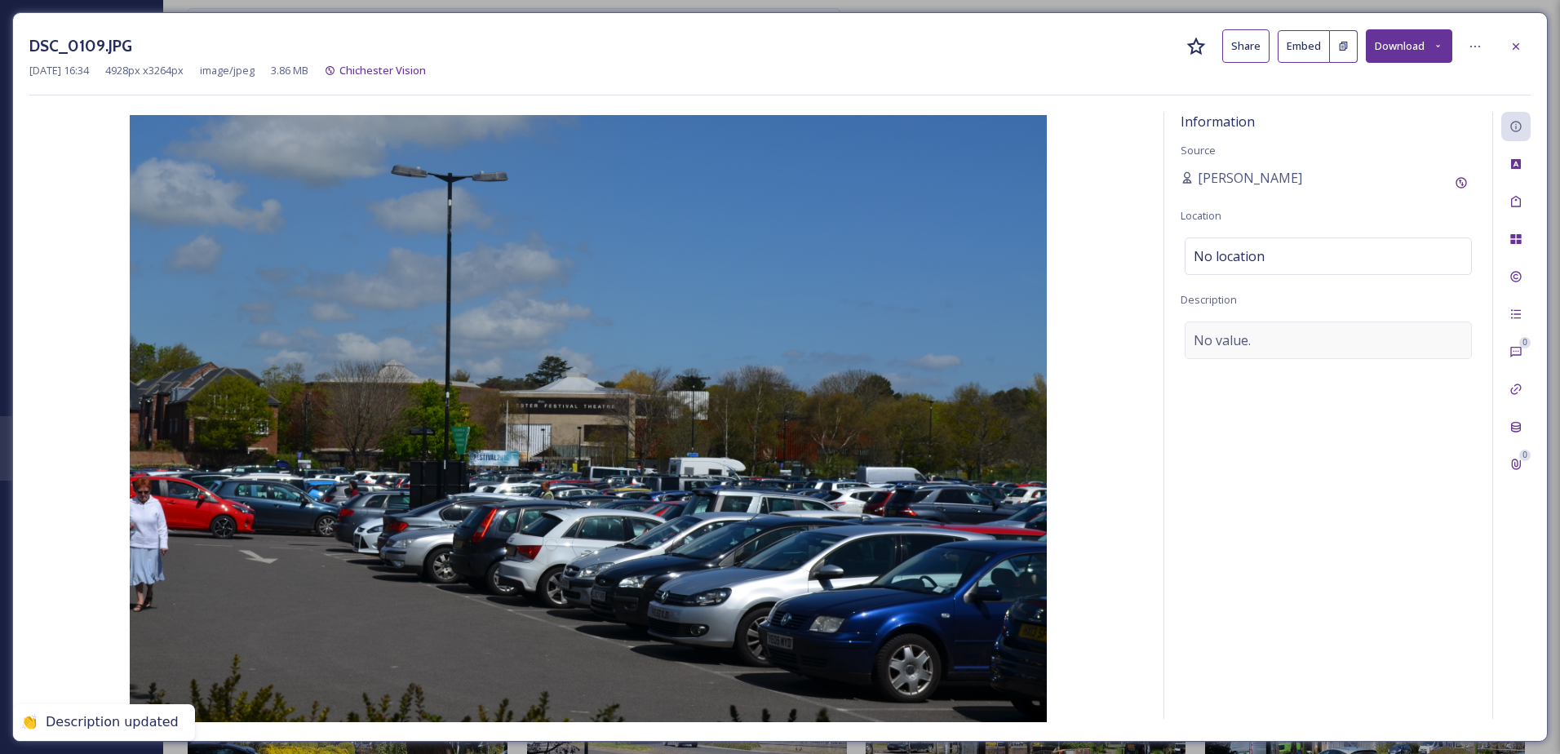
click at [1267, 341] on div "No value." at bounding box center [1327, 340] width 287 height 38
type textarea "Northgate car oark"
click at [1518, 193] on div "Tags" at bounding box center [1515, 201] width 29 height 29
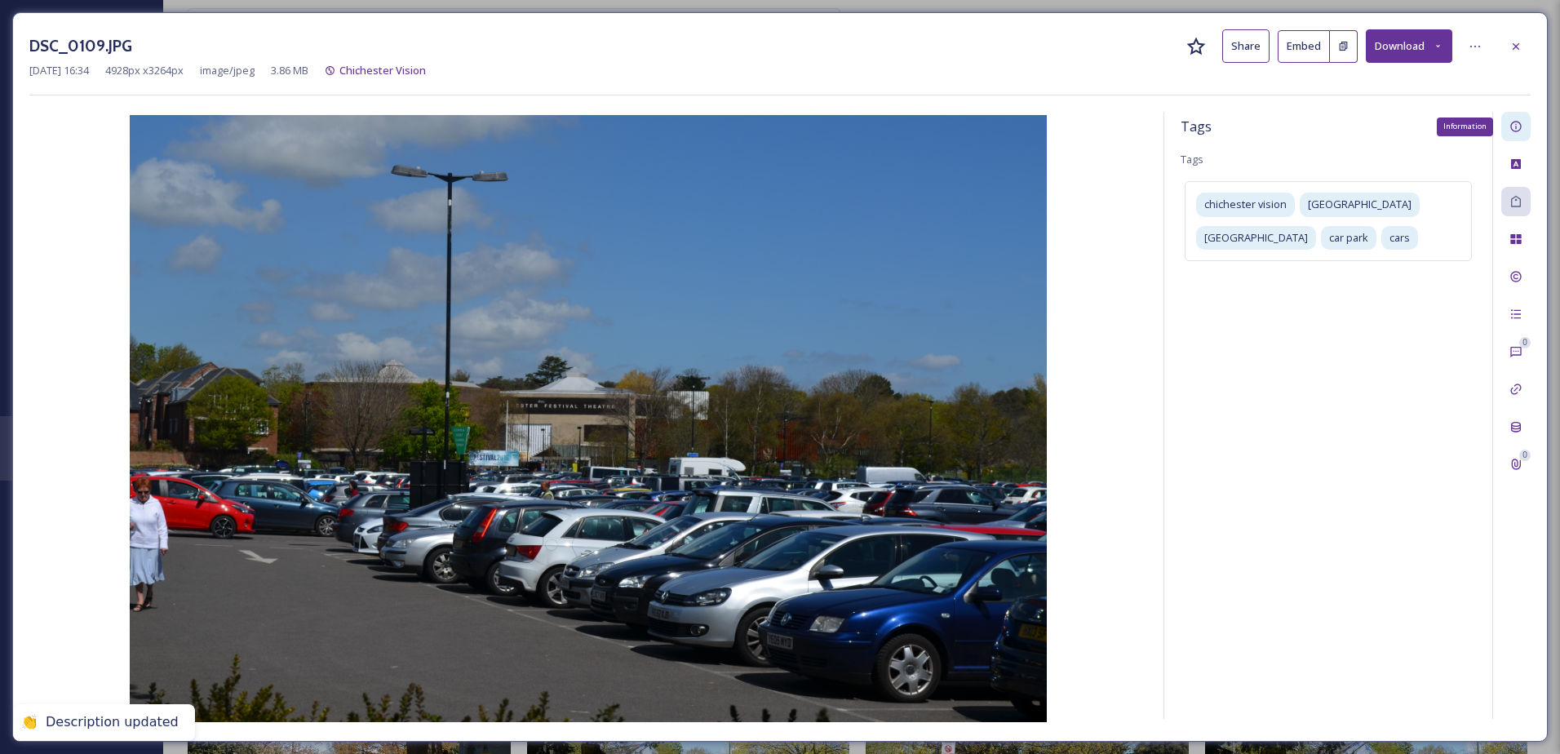
click at [1513, 138] on div "Information" at bounding box center [1515, 126] width 29 height 29
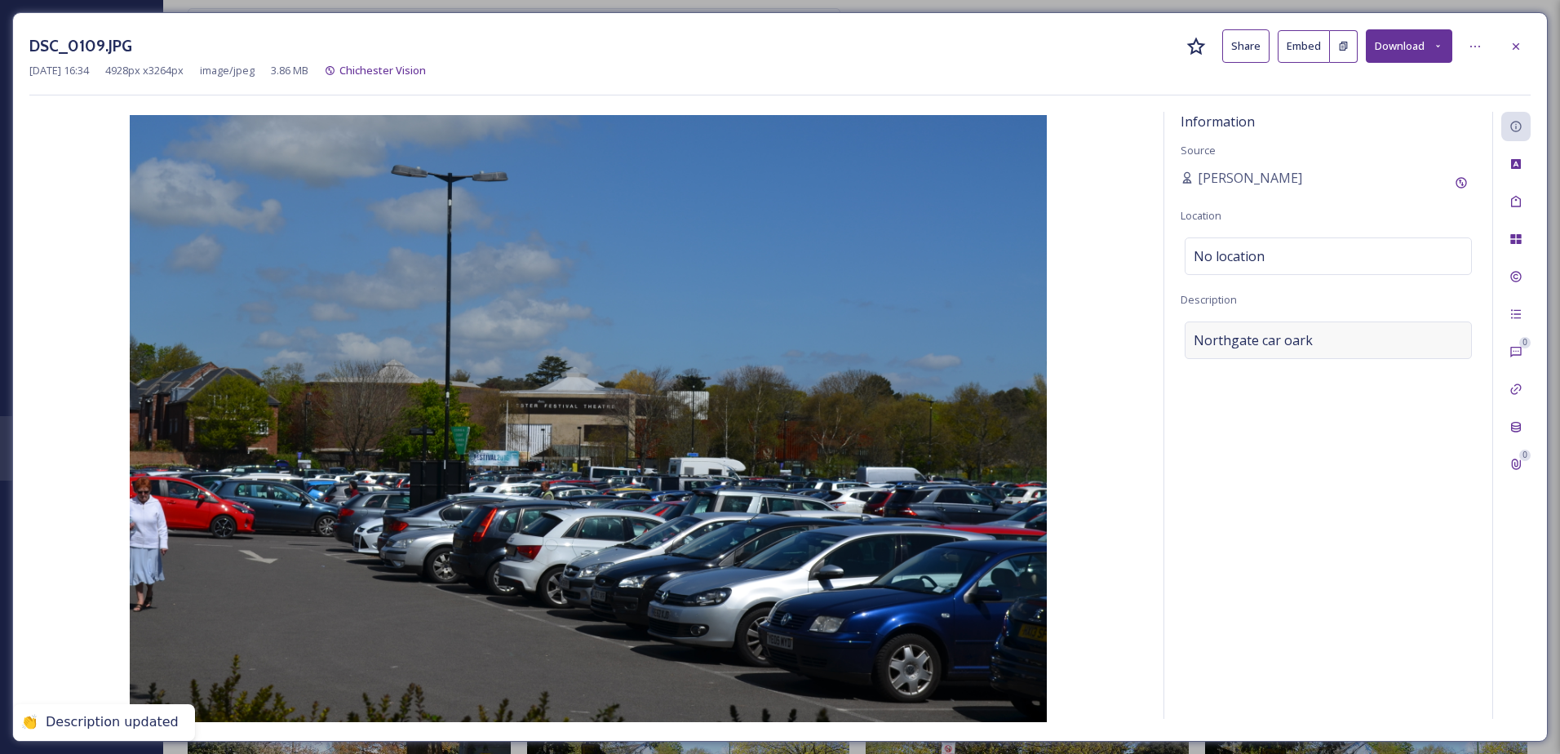
click at [1352, 350] on div "Northgate car oark" at bounding box center [1327, 340] width 287 height 38
click at [1286, 346] on textarea "Northgate car oark" at bounding box center [1327, 388] width 295 height 135
click at [1276, 343] on textarea "Northgate car oark" at bounding box center [1327, 388] width 295 height 135
type textarea "[GEOGRAPHIC_DATA]"
click at [1508, 40] on div at bounding box center [1515, 46] width 29 height 29
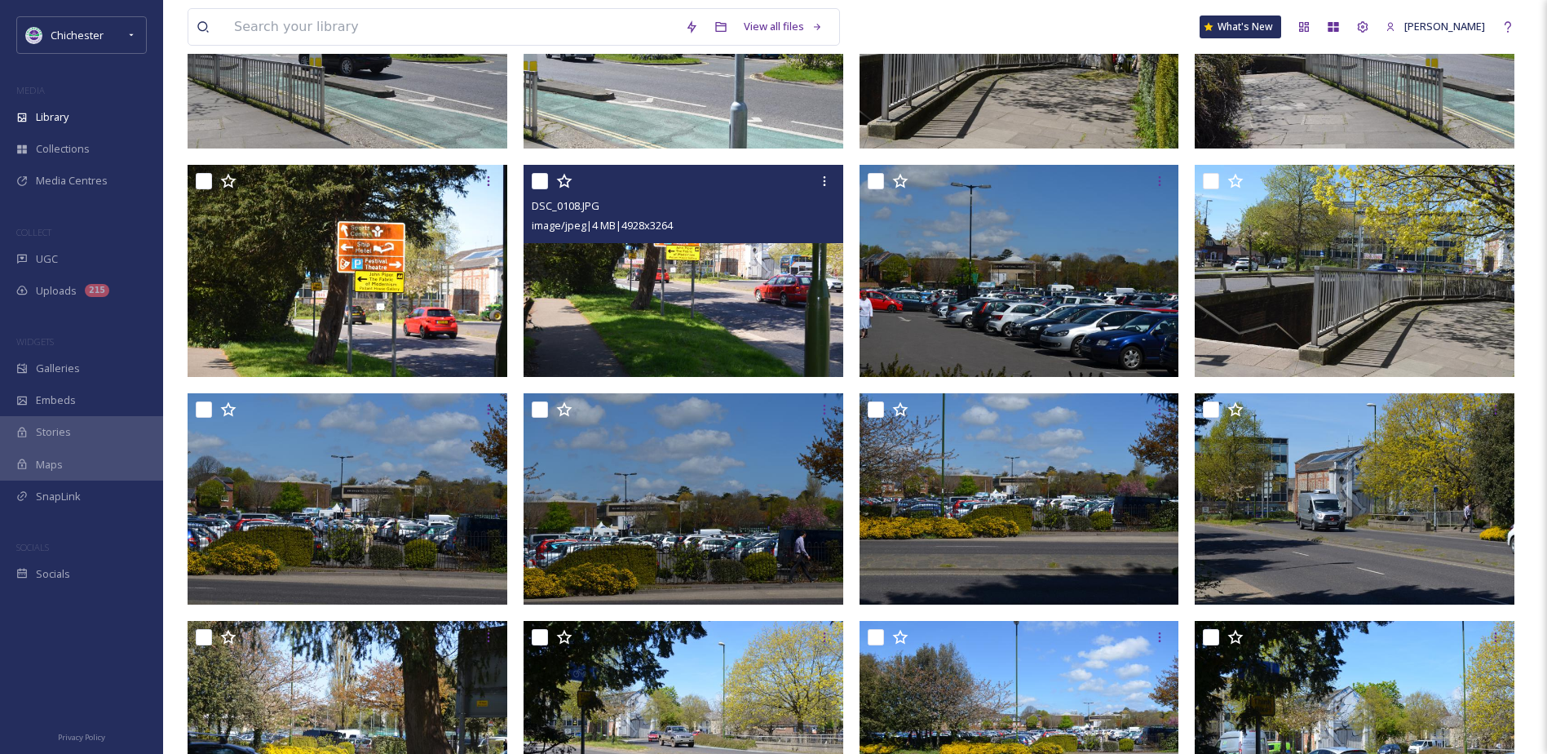
click at [694, 332] on img at bounding box center [684, 271] width 320 height 212
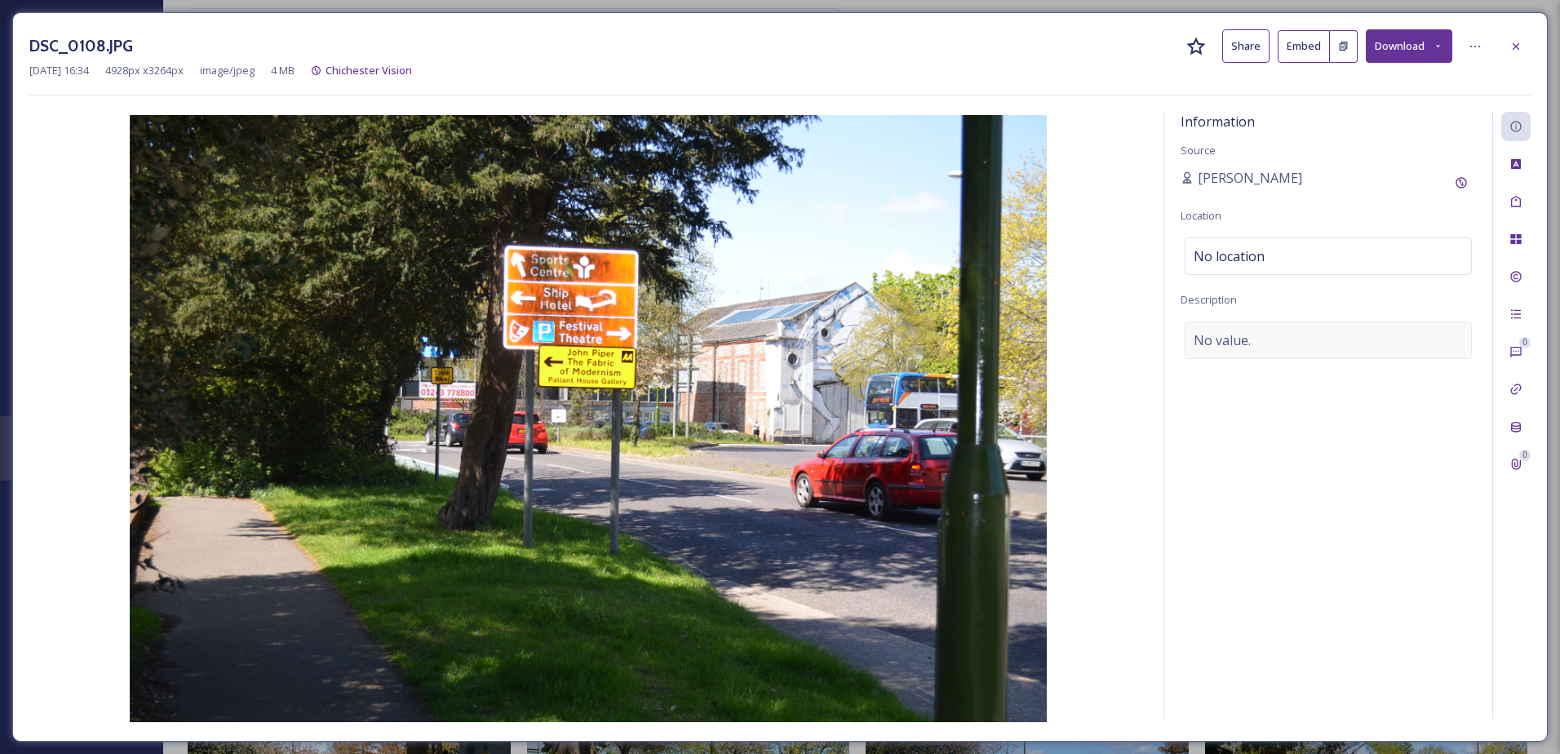
click at [1270, 331] on div "No value." at bounding box center [1327, 340] width 287 height 38
drag, startPoint x: 1370, startPoint y: 340, endPoint x: 1121, endPoint y: 334, distance: 249.7
click at [1121, 334] on div "Information Source [PERSON_NAME] Location No location Description An underpass …" at bounding box center [779, 418] width 1501 height 613
type textarea "Cars on the A286"
drag, startPoint x: 1229, startPoint y: 340, endPoint x: 1117, endPoint y: 348, distance: 112.9
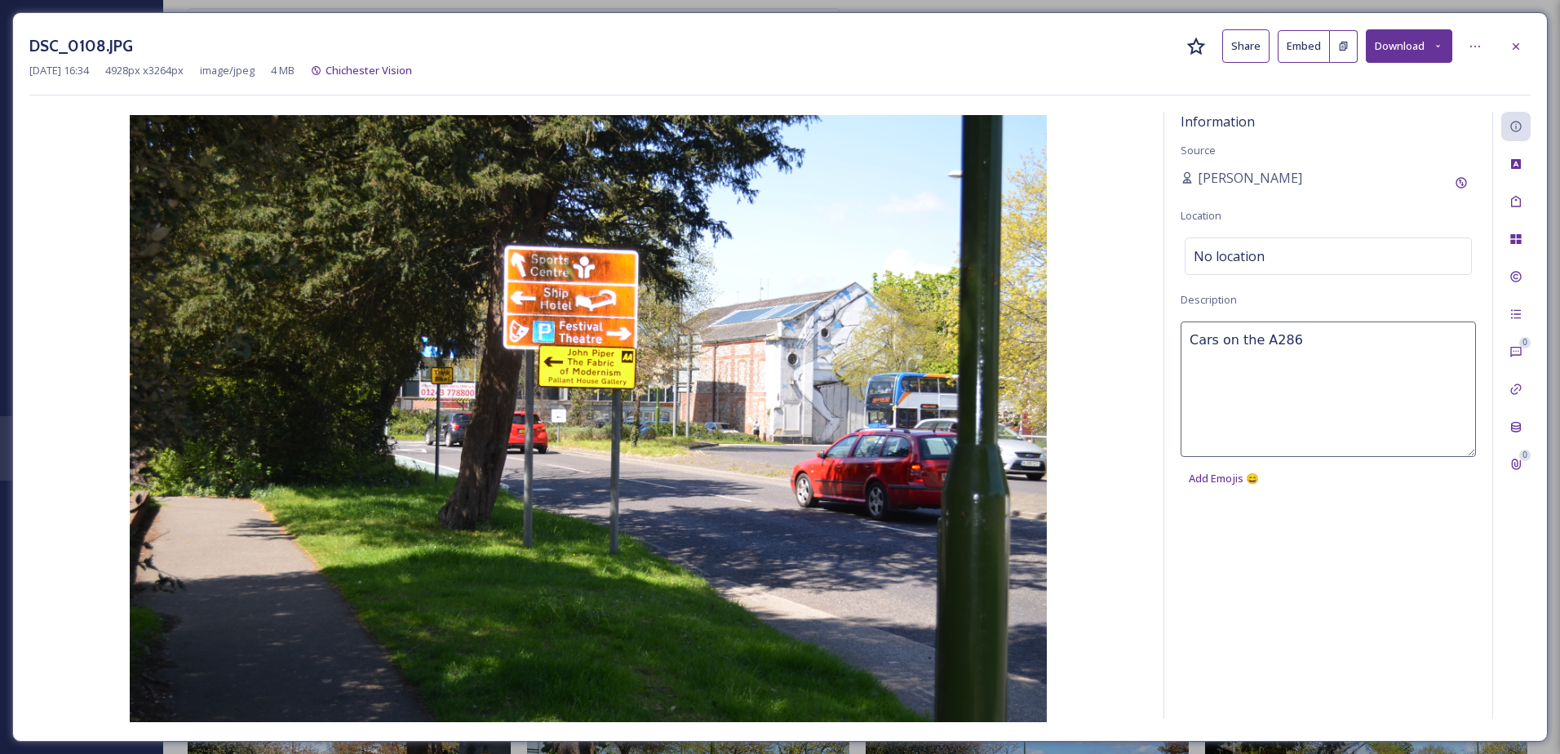
click at [1117, 348] on div "Information Source [PERSON_NAME] Location No location Description Cars on the A…" at bounding box center [779, 418] width 1501 height 613
click at [1516, 40] on icon at bounding box center [1515, 46] width 13 height 13
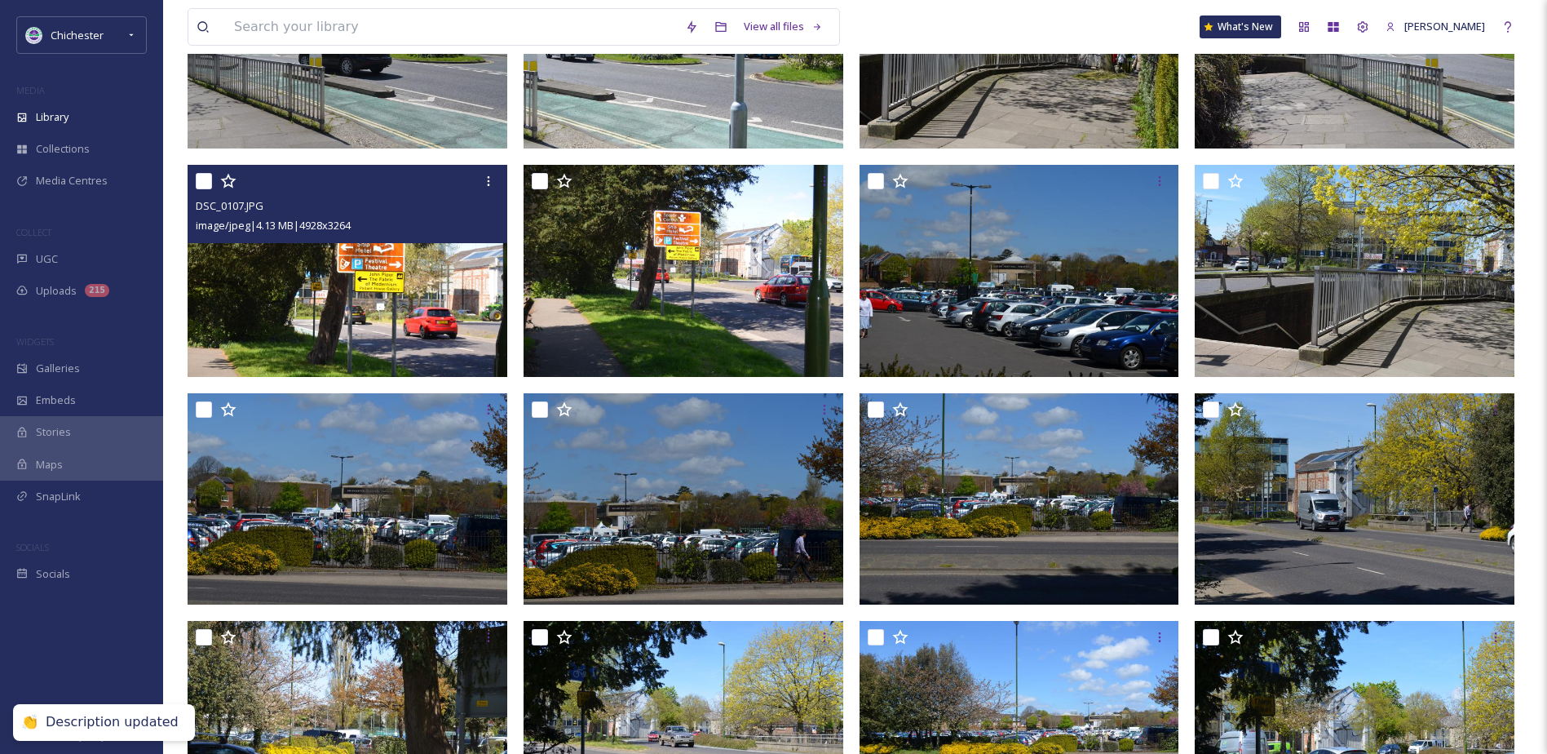
click at [333, 308] on img at bounding box center [348, 271] width 320 height 212
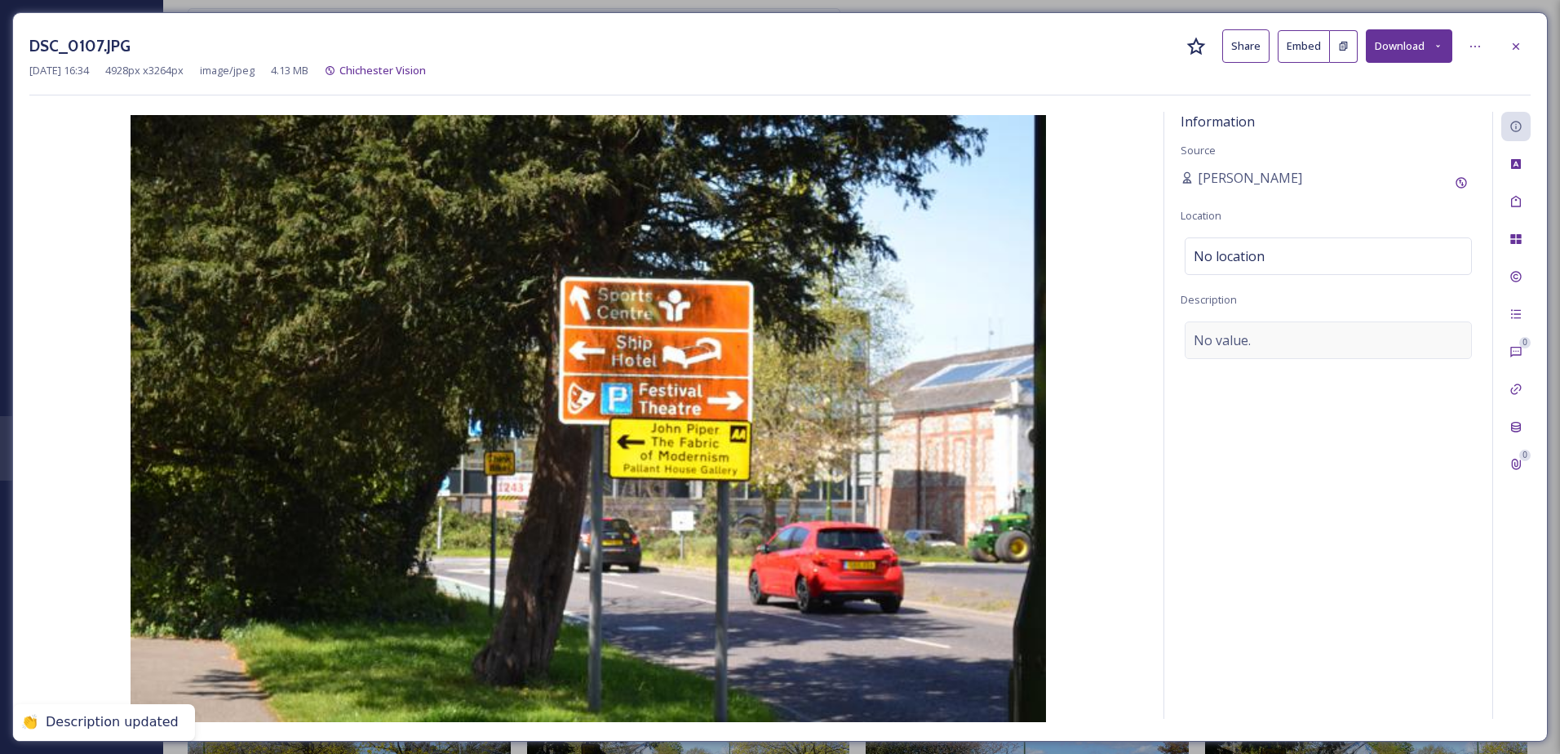
click at [1207, 339] on span "No value." at bounding box center [1221, 340] width 57 height 20
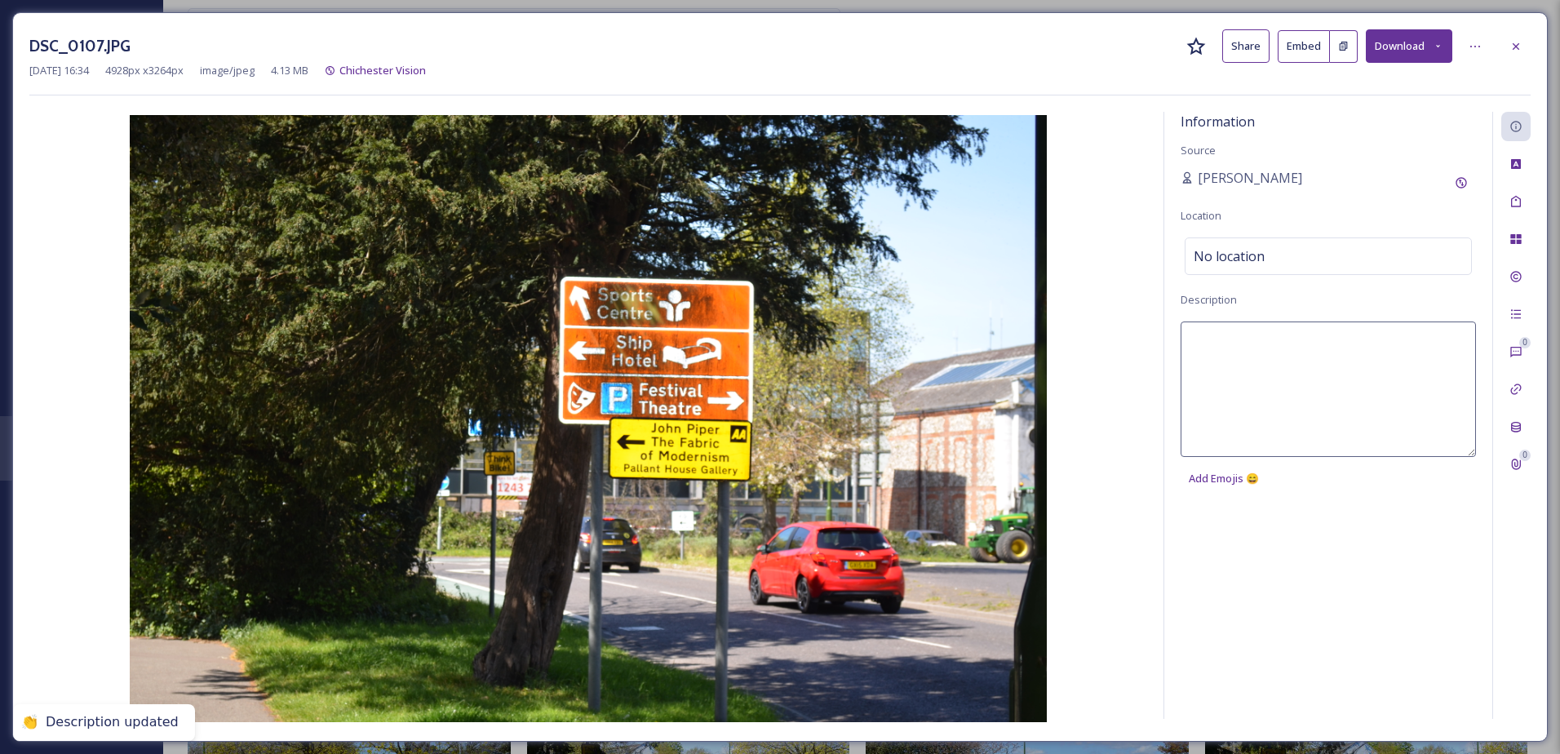
click at [1212, 339] on textarea at bounding box center [1327, 388] width 295 height 135
paste textarea "Cars on the A286"
type textarea "Cars on the A286"
click at [1532, 40] on div "DSC_0107.JPG Share Embed Download [DATE] 16:34 4928 px x 3264 px image/jpeg 4.1…" at bounding box center [779, 376] width 1535 height 729
click at [1518, 42] on icon at bounding box center [1515, 46] width 13 height 13
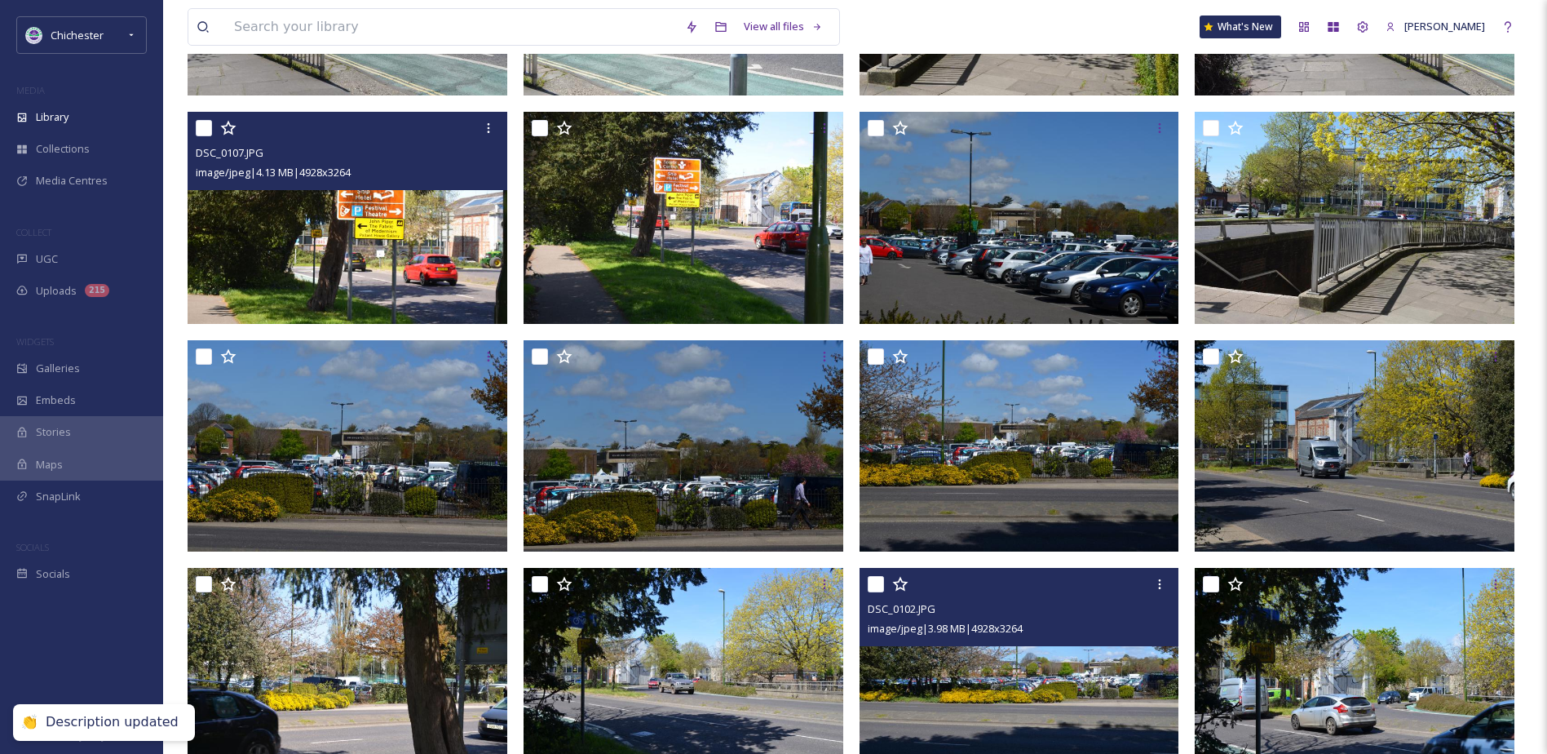
scroll to position [5158, 0]
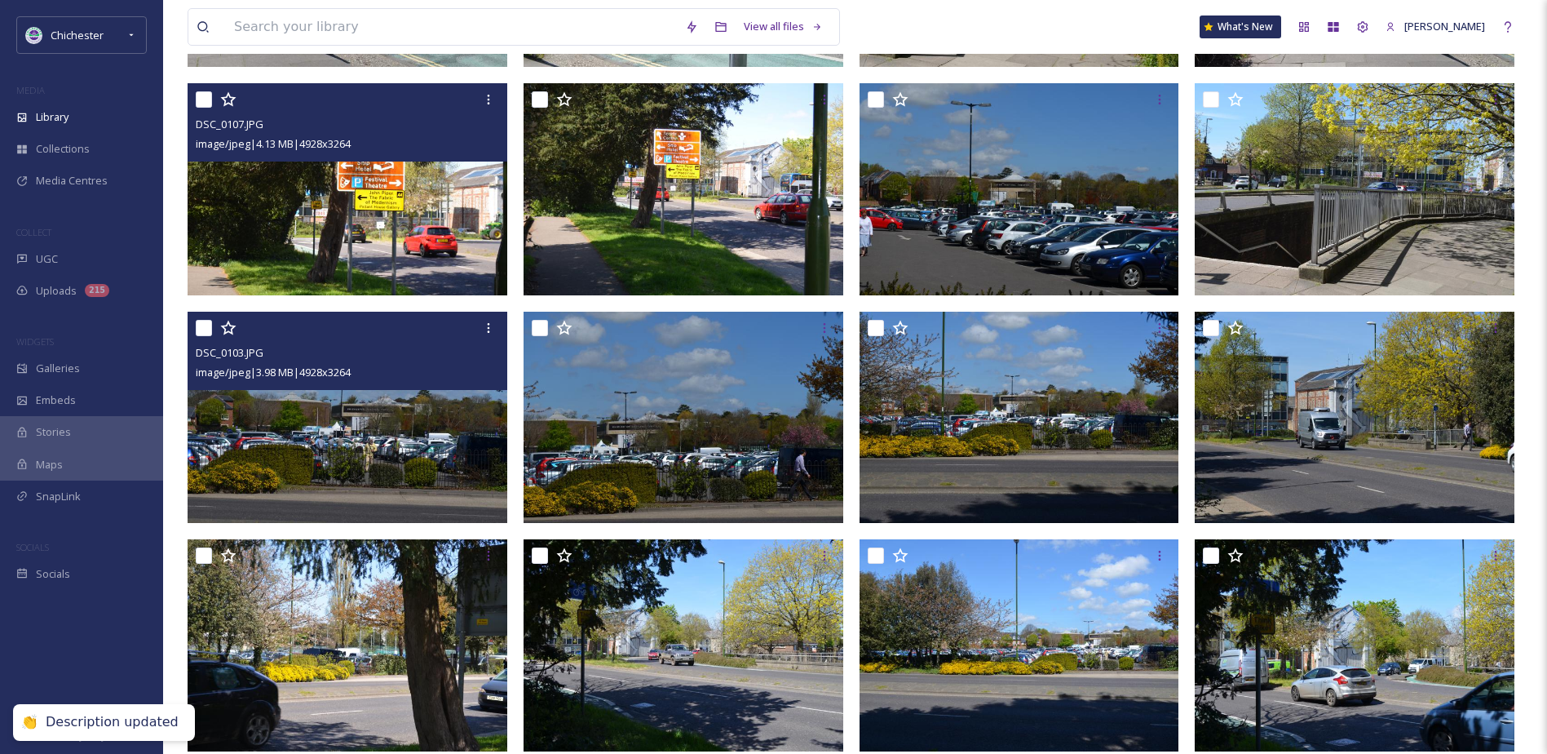
click at [342, 440] on img at bounding box center [348, 417] width 320 height 212
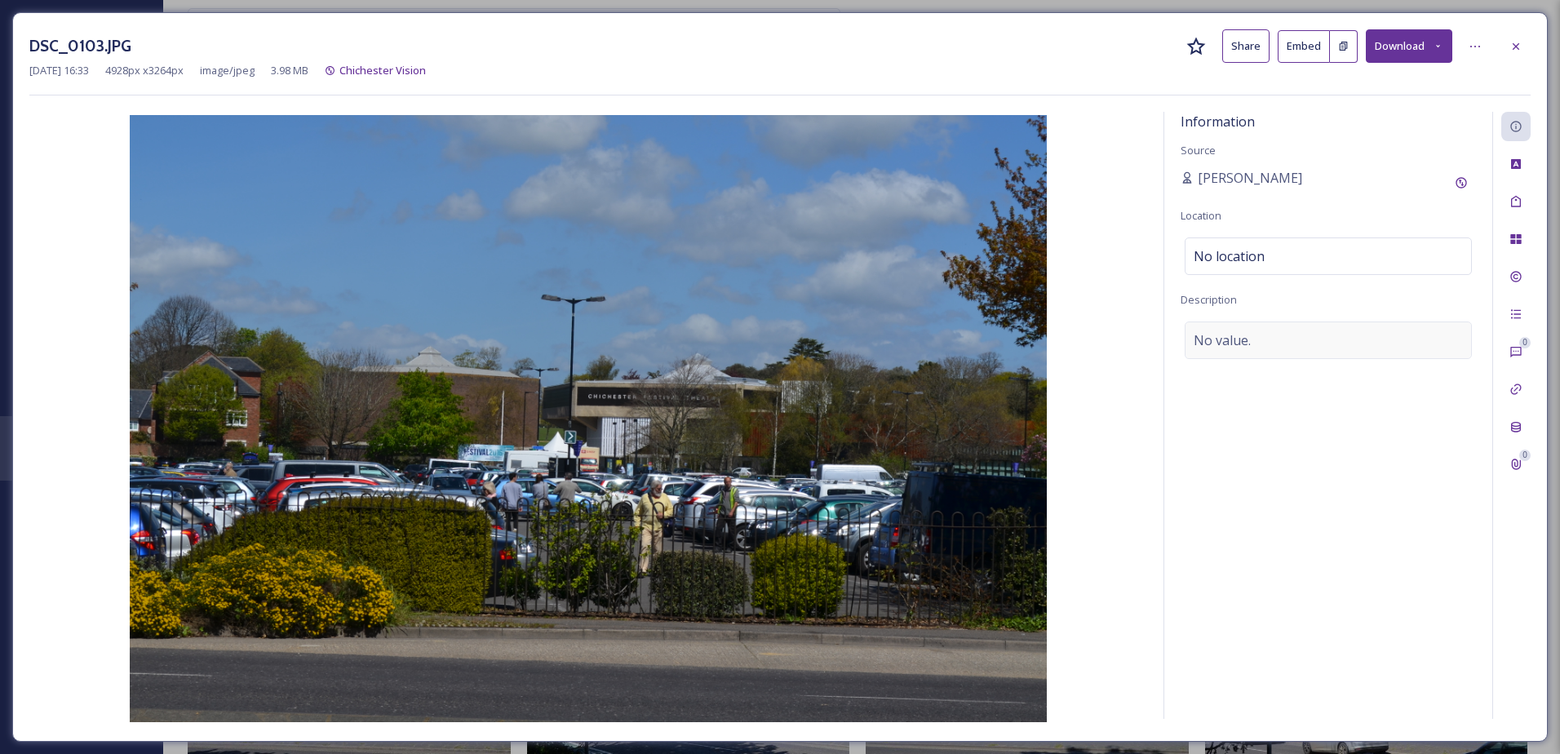
click at [1293, 325] on div "No value." at bounding box center [1327, 340] width 287 height 38
type textarea "n"
type textarea "[GEOGRAPHIC_DATA] and [GEOGRAPHIC_DATA]"
click at [1521, 206] on icon at bounding box center [1515, 201] width 13 height 13
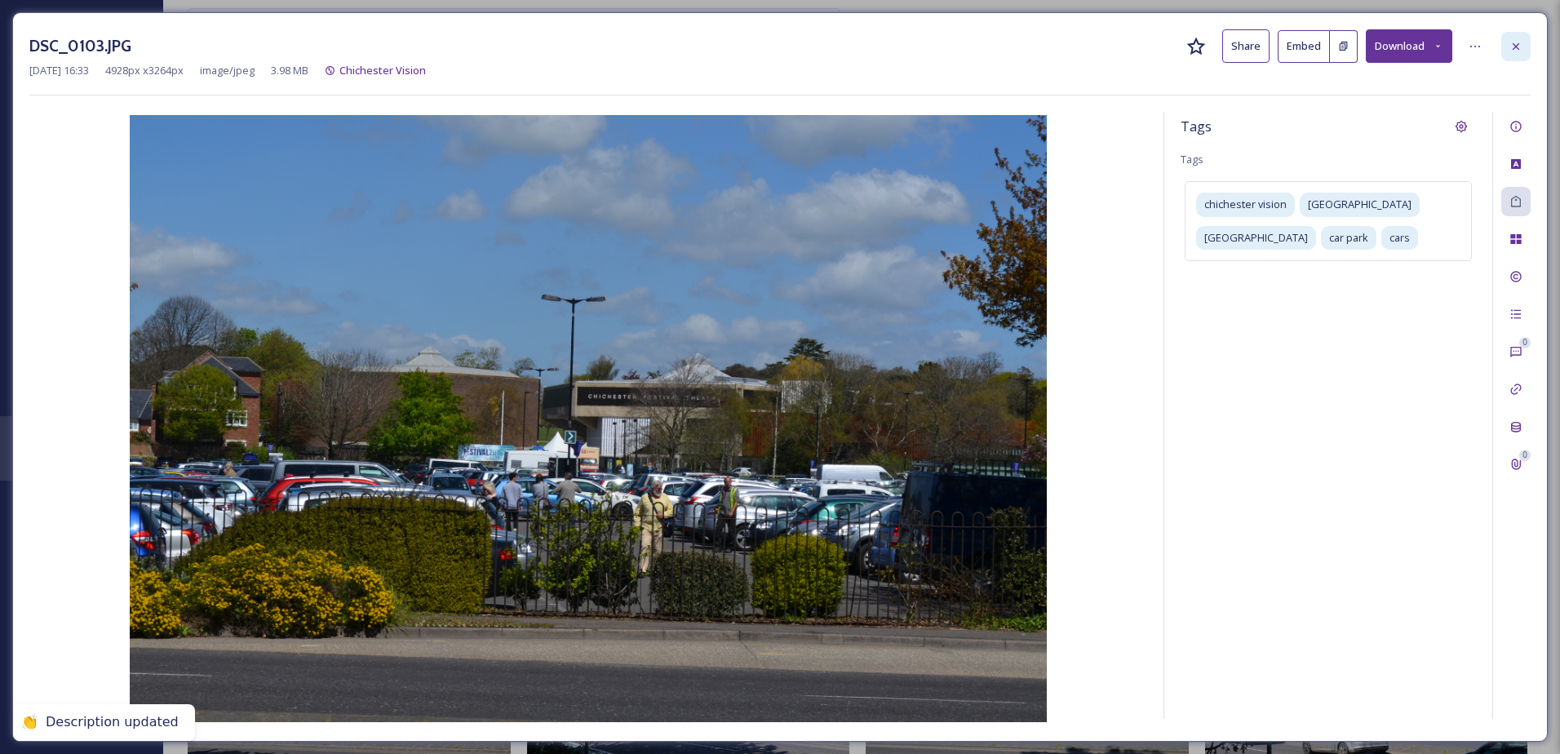
click at [1507, 42] on div at bounding box center [1515, 46] width 29 height 29
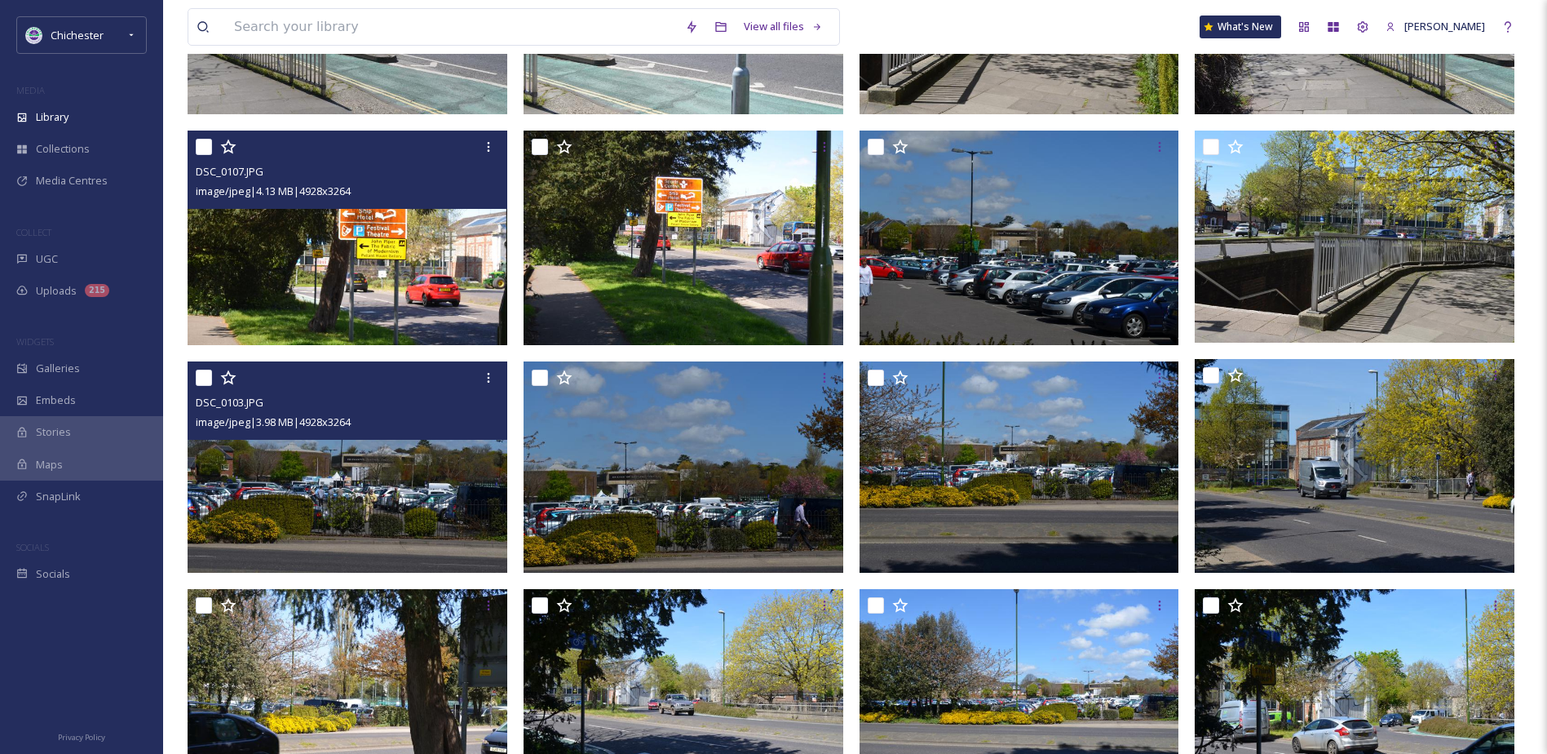
click at [462, 485] on img at bounding box center [348, 467] width 320 height 212
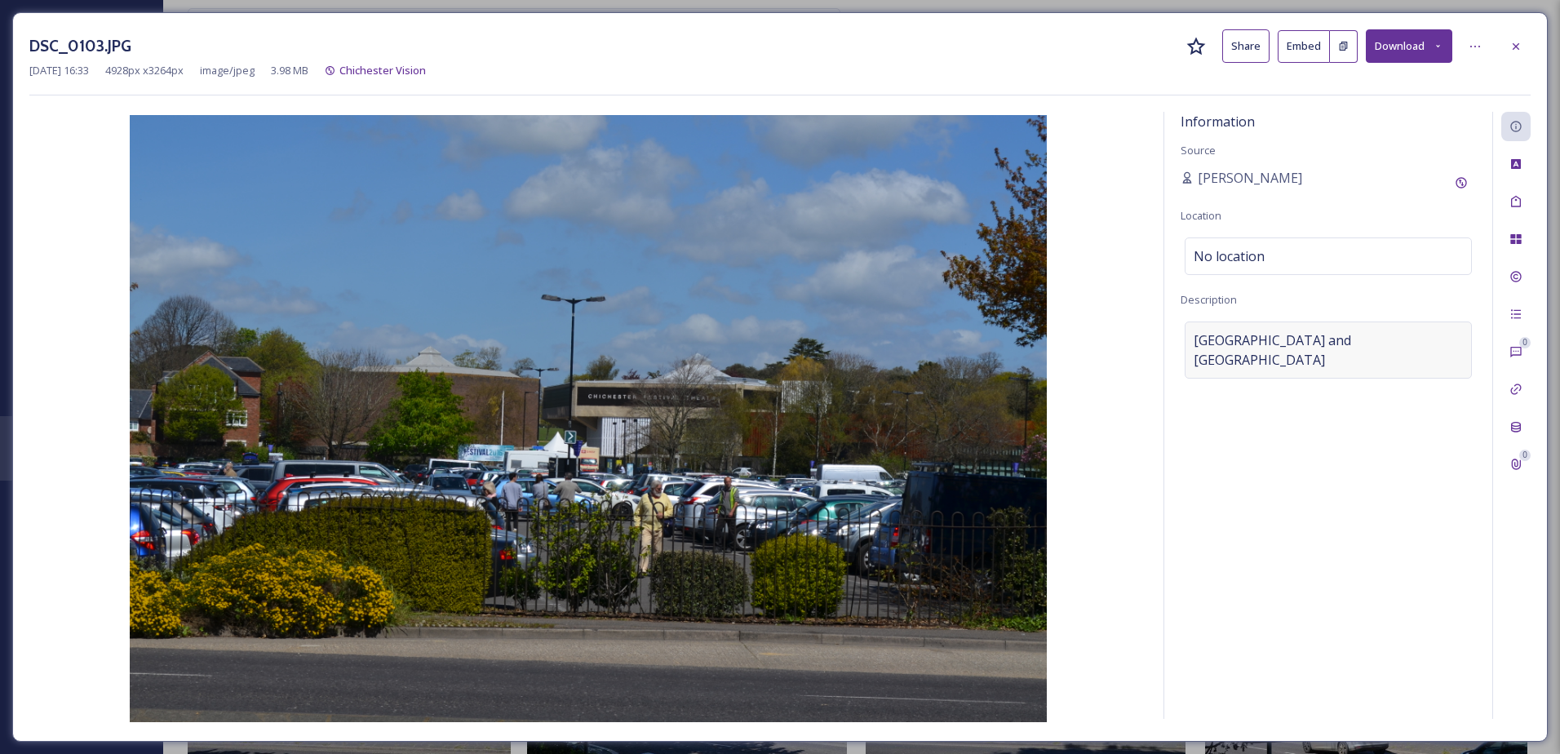
click at [1337, 373] on div "[GEOGRAPHIC_DATA] and [GEOGRAPHIC_DATA]" at bounding box center [1327, 349] width 287 height 57
drag, startPoint x: 1268, startPoint y: 367, endPoint x: 1155, endPoint y: 329, distance: 119.7
click at [1155, 329] on div "Information Source [PERSON_NAME] Location No location Description [GEOGRAPHIC_D…" at bounding box center [779, 418] width 1501 height 613
click at [1507, 38] on div at bounding box center [1515, 46] width 29 height 29
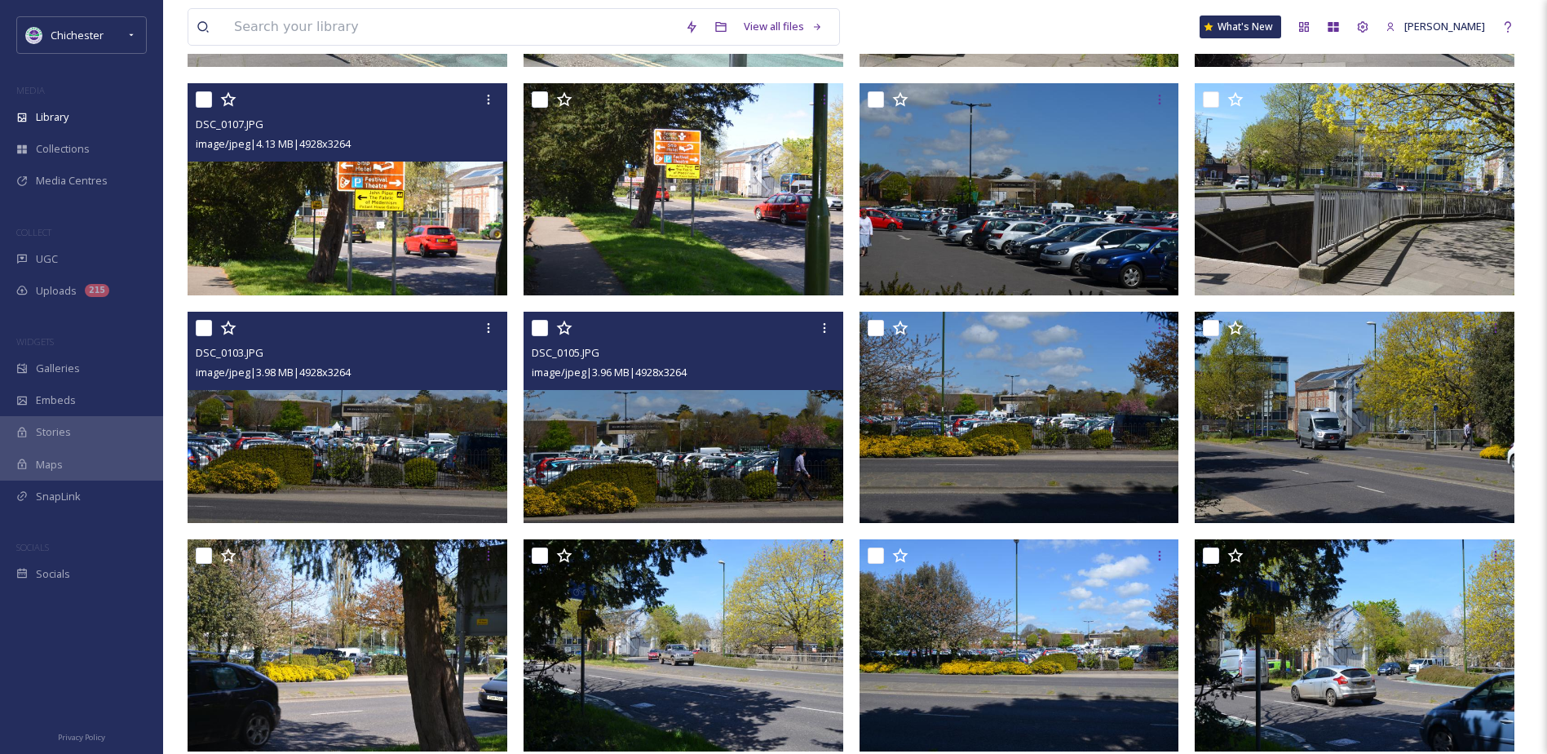
click at [536, 323] on input "checkbox" at bounding box center [540, 328] width 16 height 16
checkbox input "true"
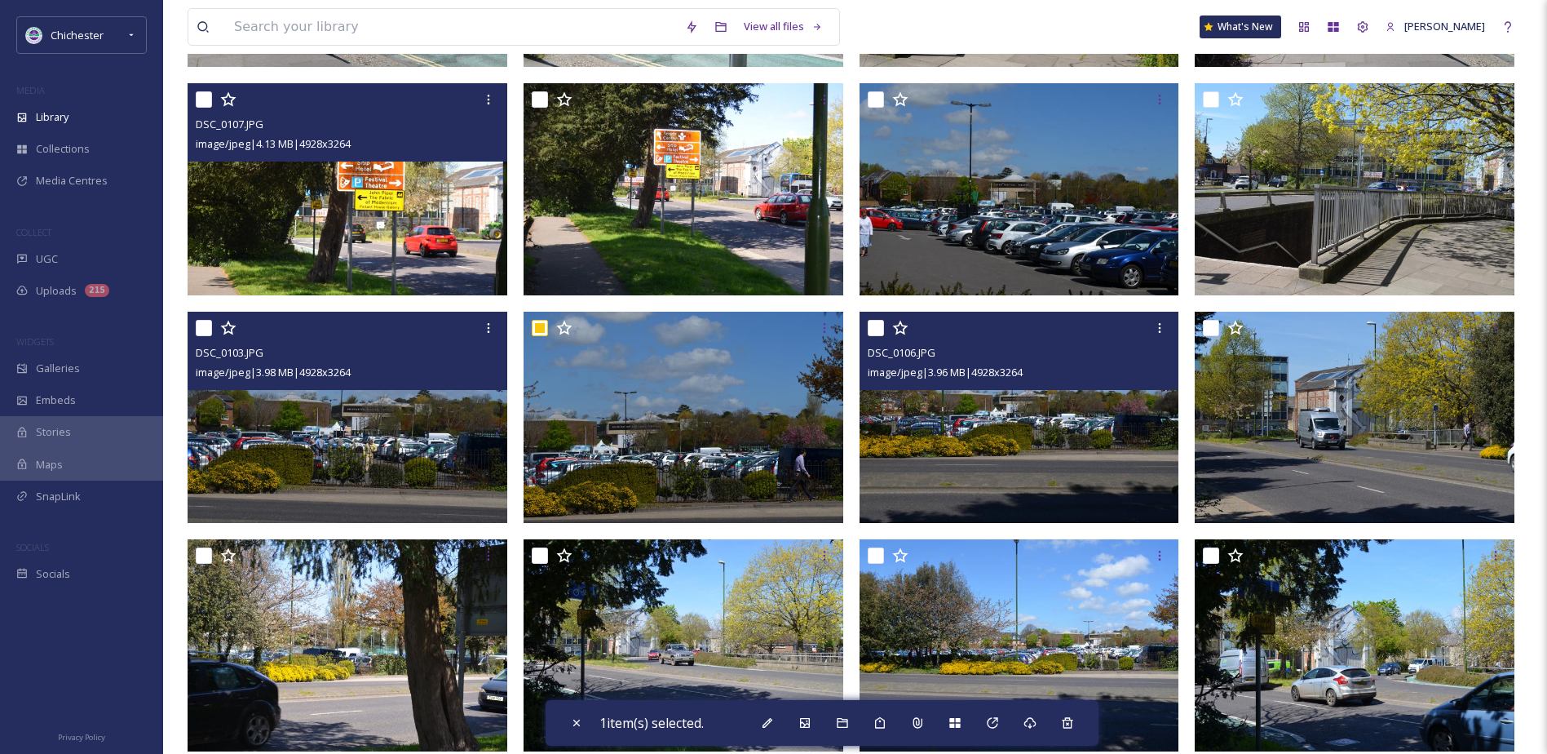
click at [879, 320] on input "checkbox" at bounding box center [876, 328] width 16 height 16
checkbox input "true"
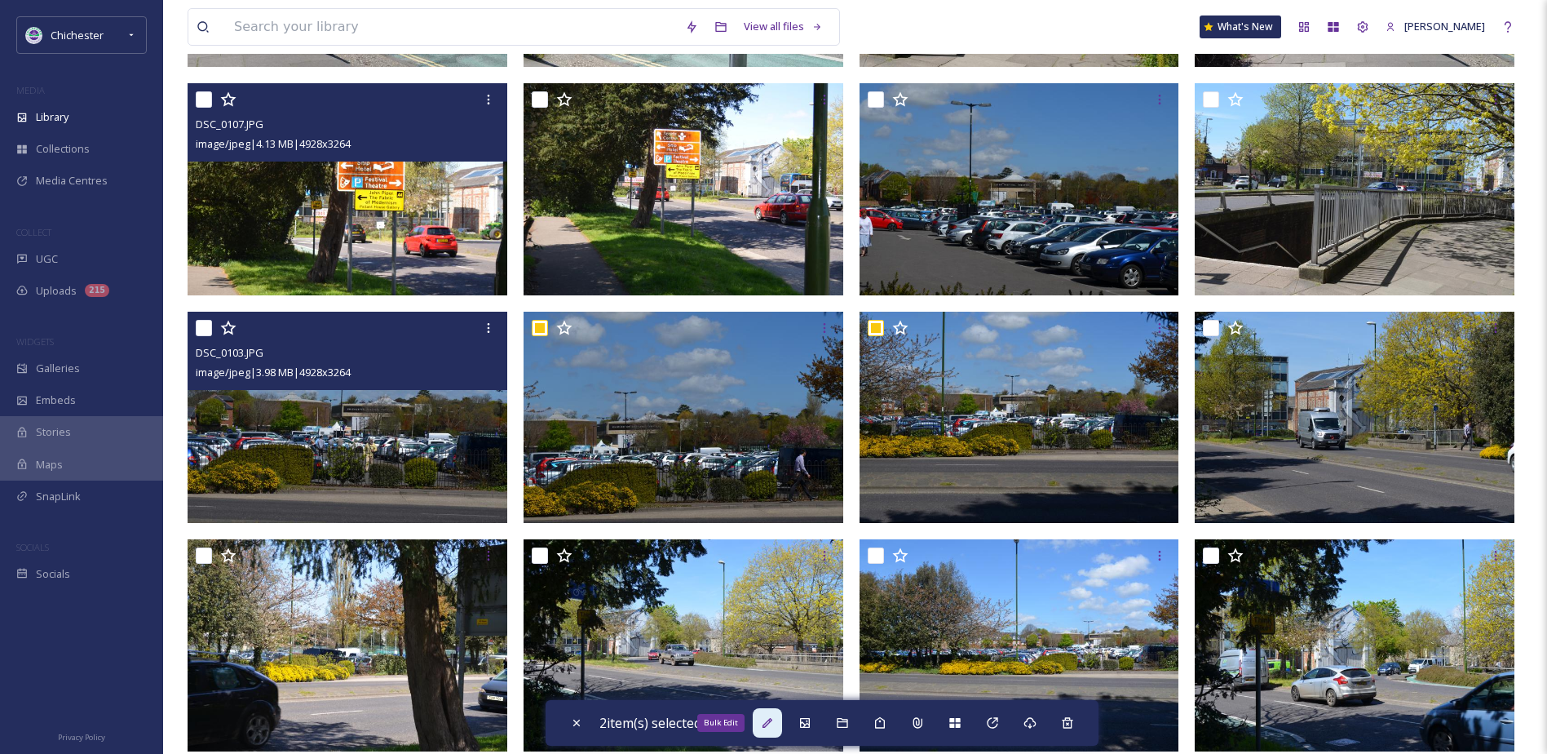
click at [773, 723] on icon at bounding box center [767, 722] width 13 height 13
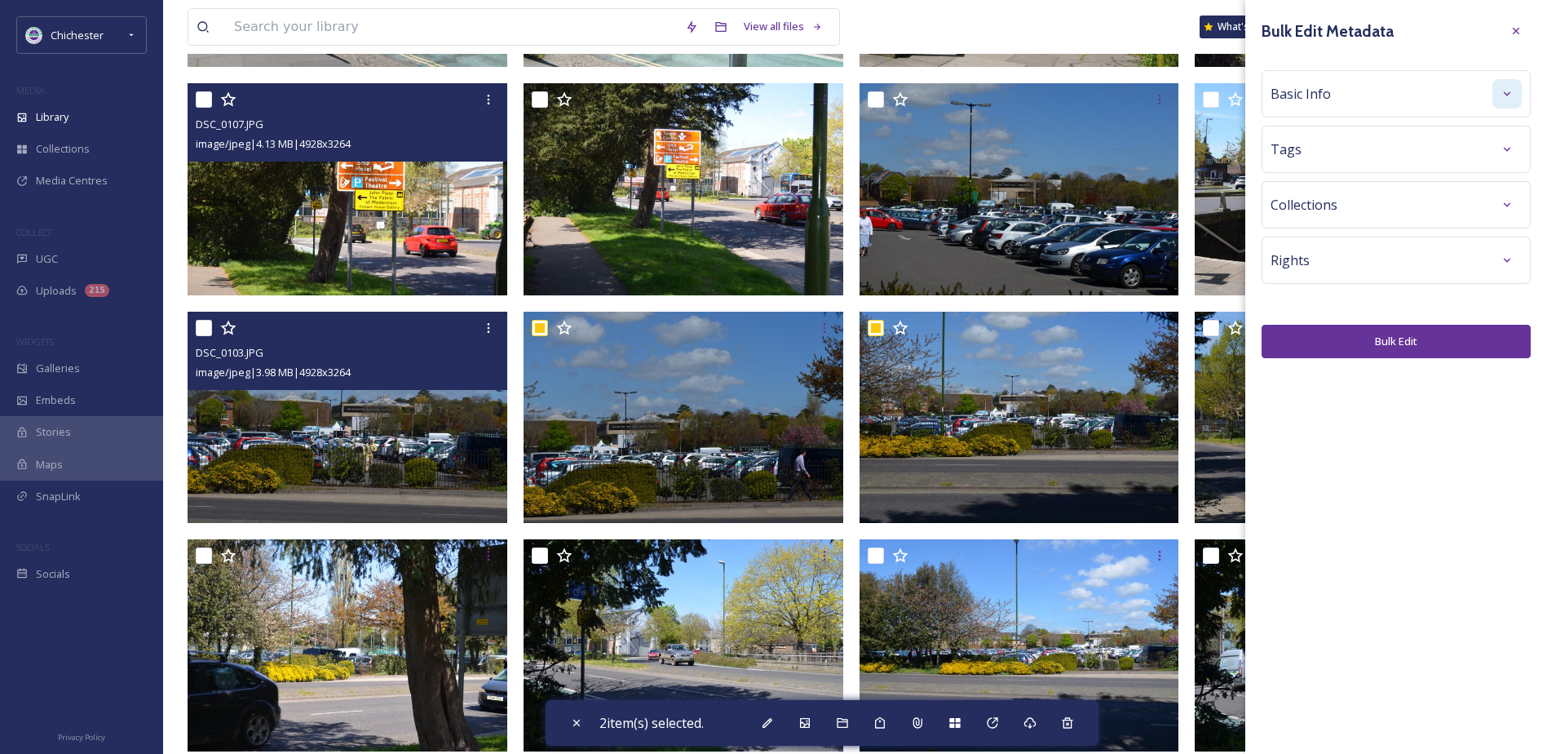
click at [1496, 93] on div at bounding box center [1507, 93] width 29 height 29
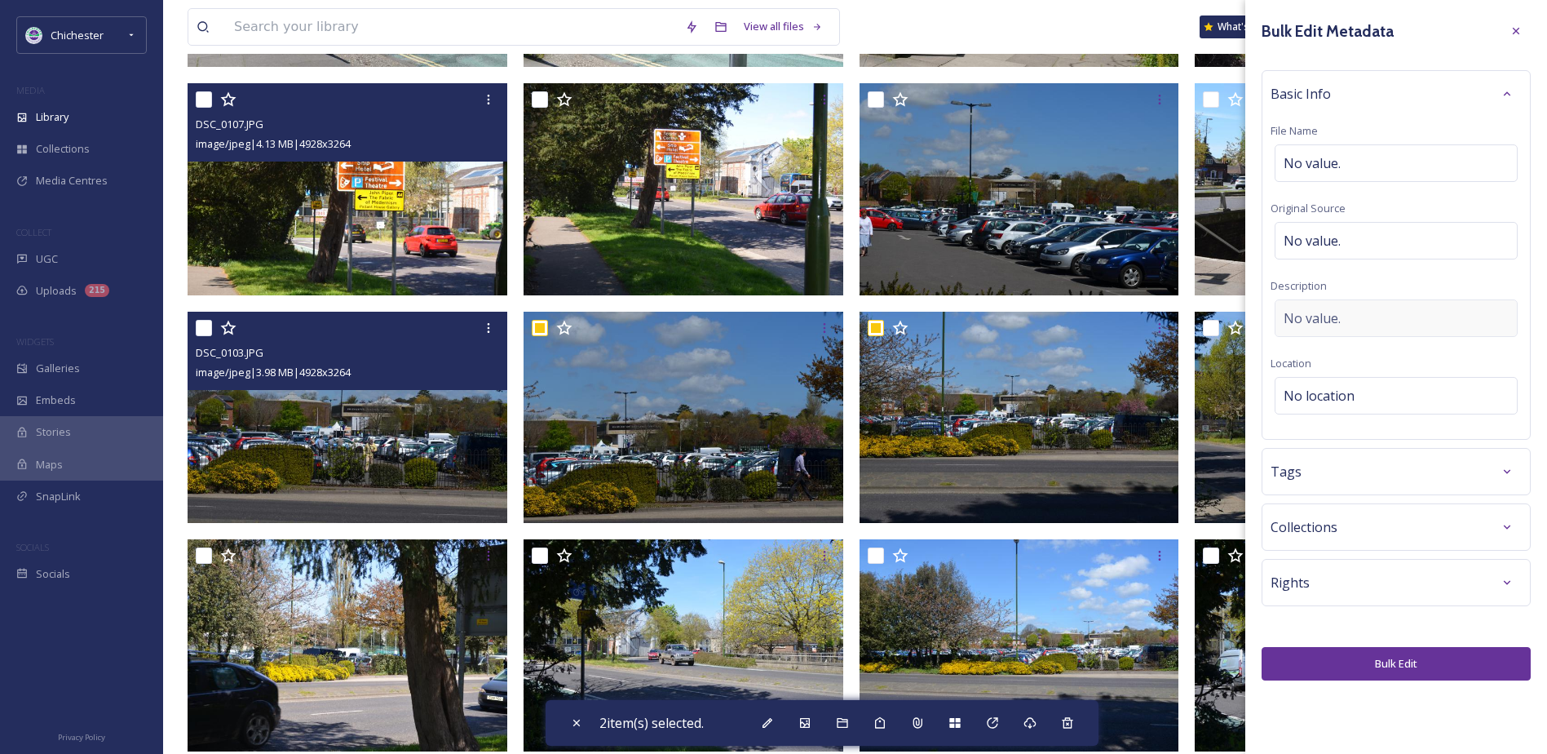
click at [1300, 320] on span "No value." at bounding box center [1312, 318] width 57 height 20
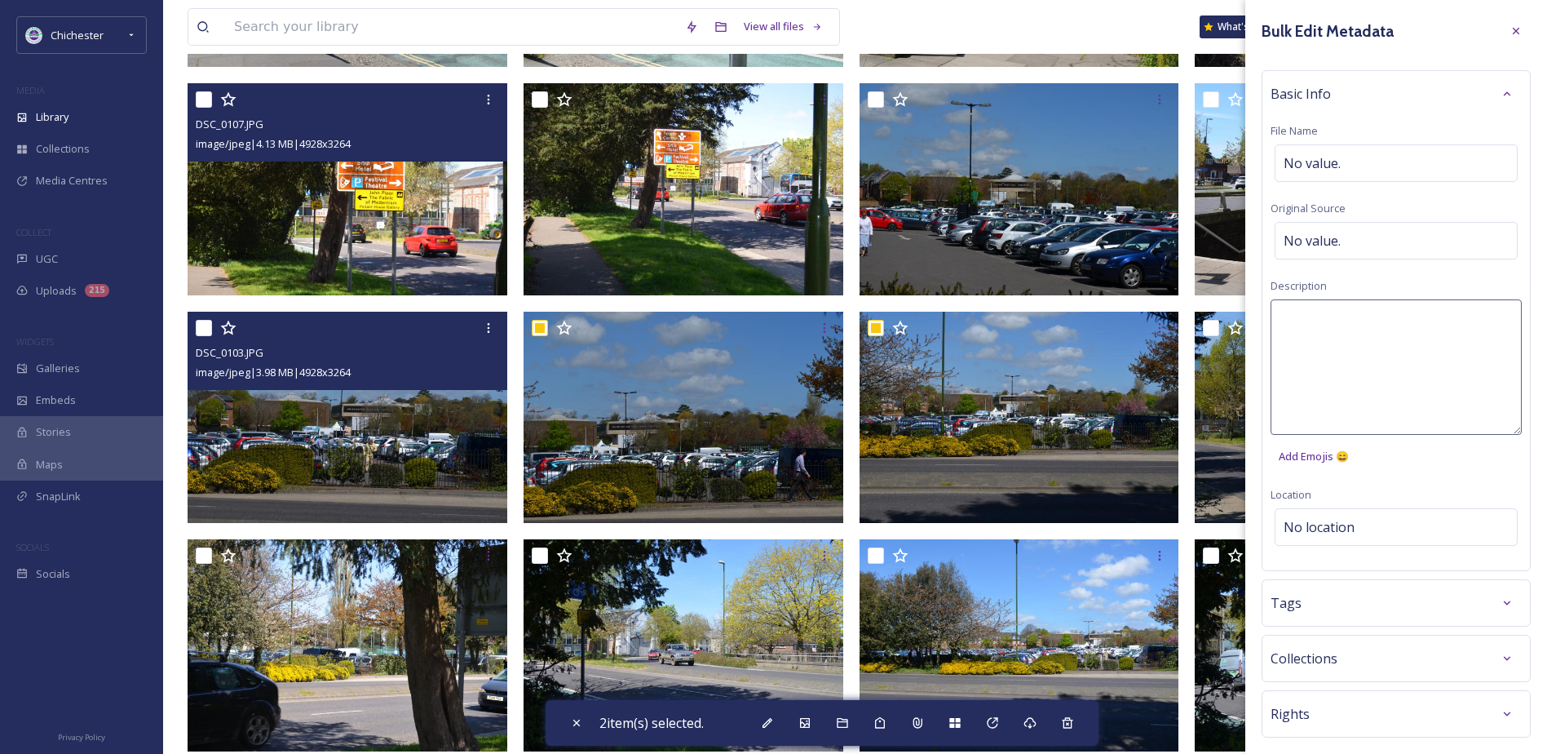
type textarea "[GEOGRAPHIC_DATA] and [GEOGRAPHIC_DATA]"
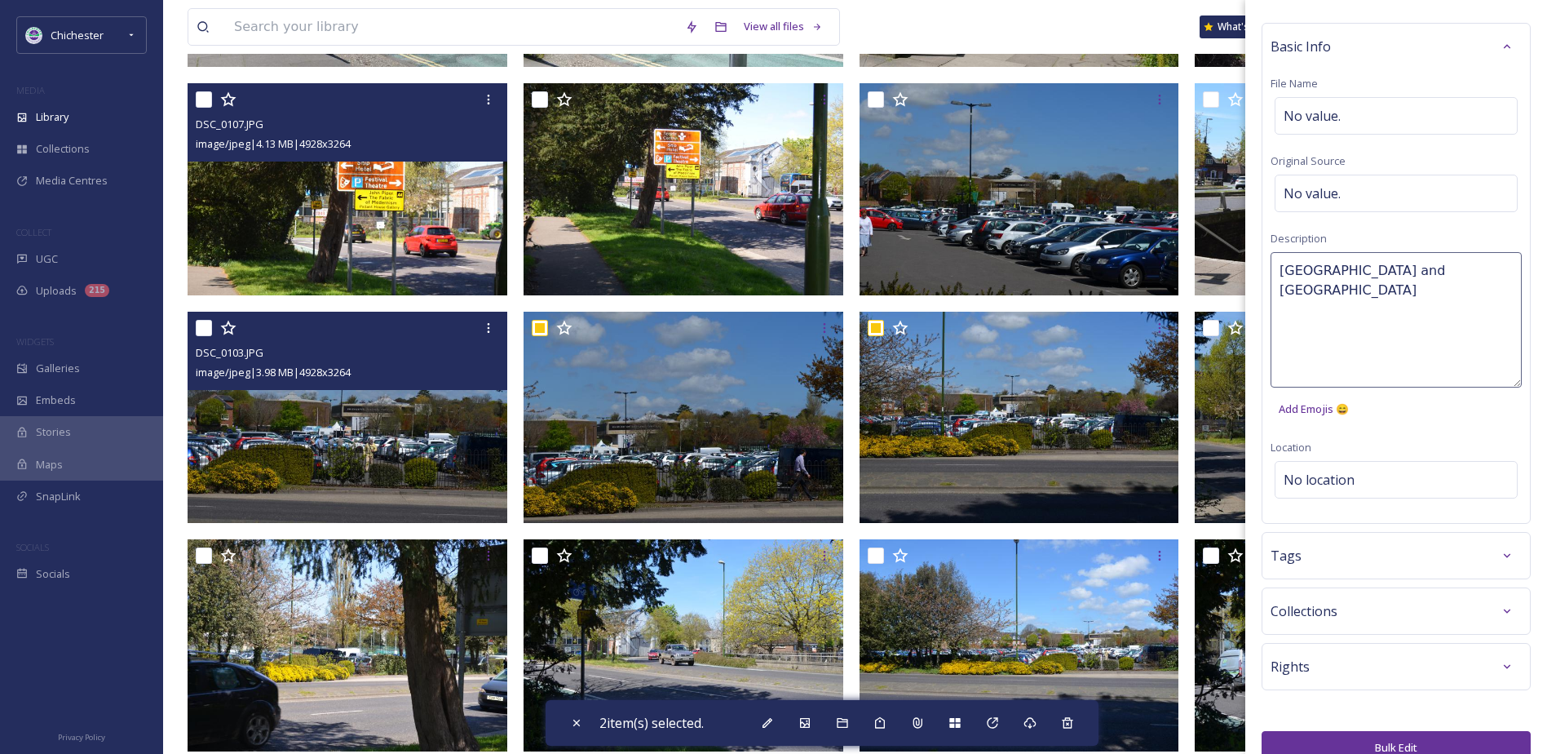
scroll to position [73, 0]
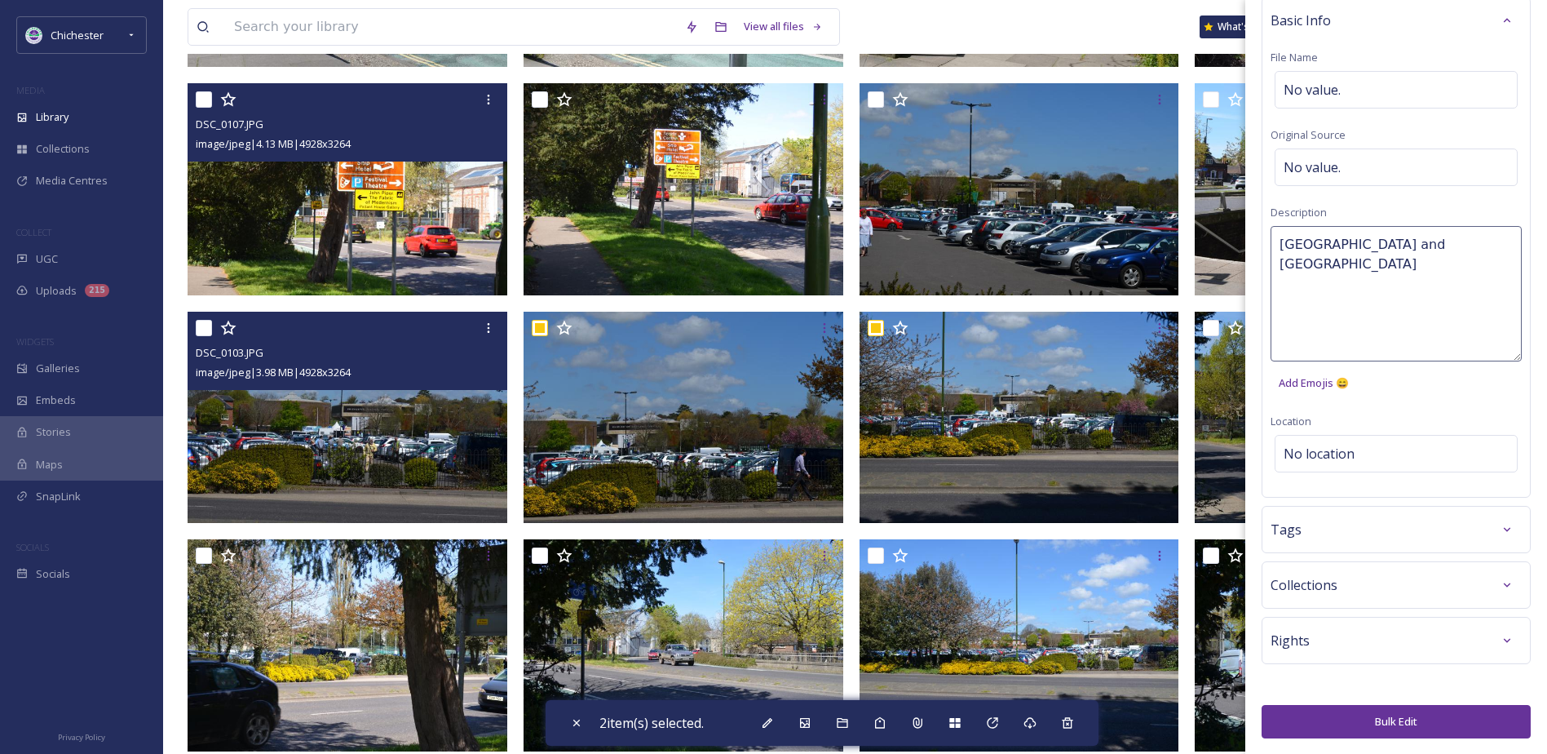
click at [1344, 709] on div "Bulk Edit Metadata Basic Info File Name No value. Original Source No value. Des…" at bounding box center [1397, 341] width 302 height 828
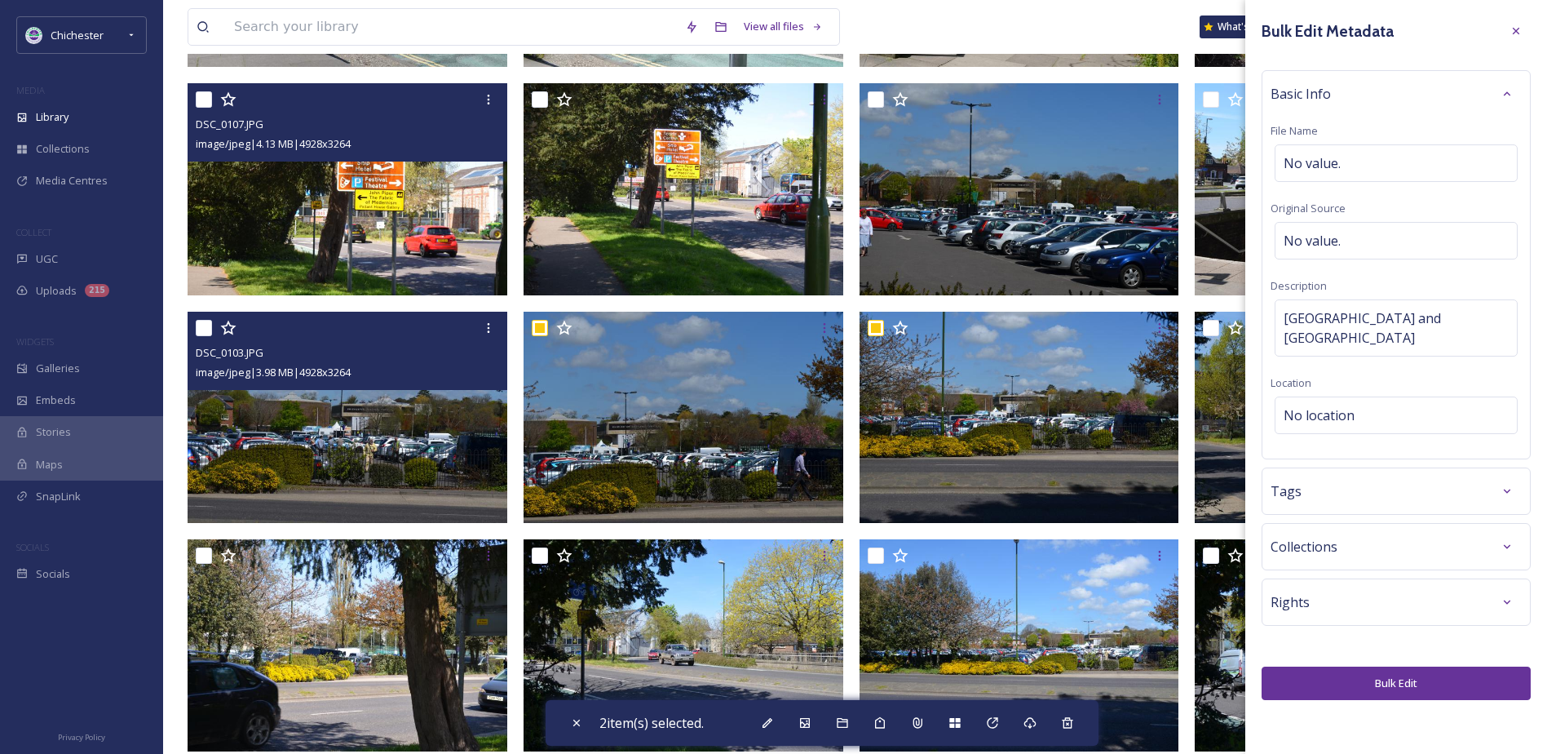
click at [1340, 683] on button "Bulk Edit" at bounding box center [1396, 682] width 269 height 33
checkbox input "false"
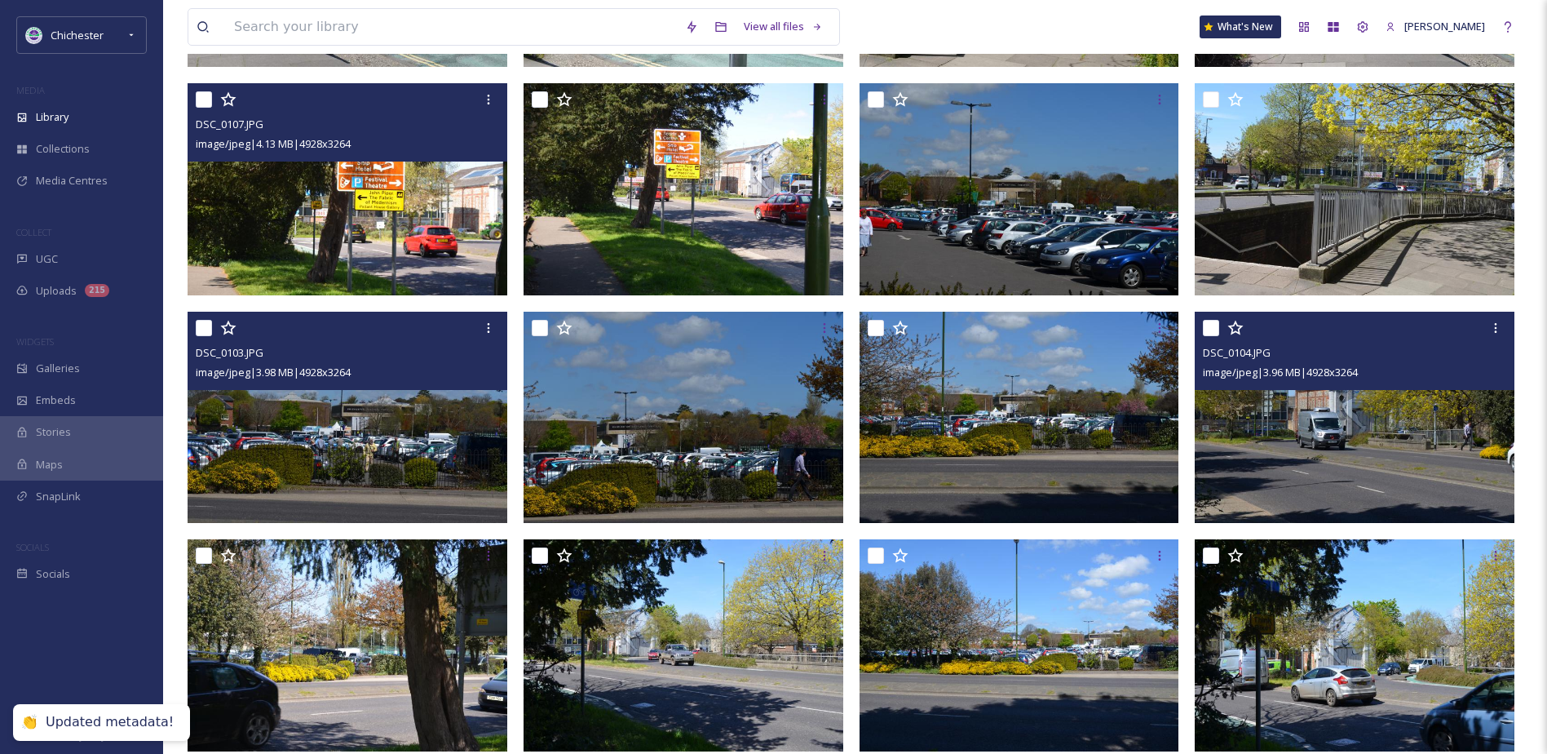
click at [1314, 428] on img at bounding box center [1355, 417] width 320 height 212
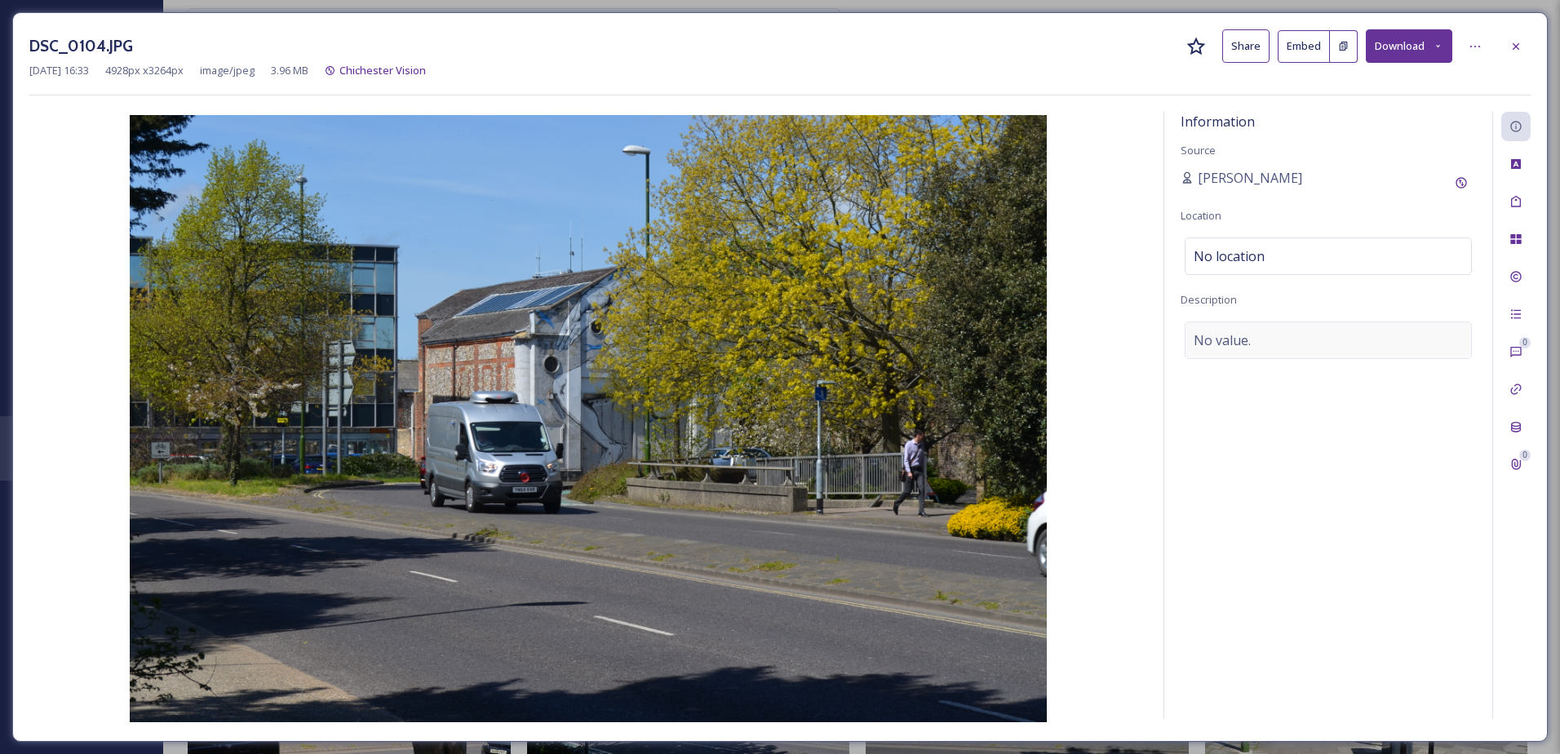
click at [1244, 334] on span "No value." at bounding box center [1221, 340] width 57 height 20
click at [1265, 333] on textarea at bounding box center [1327, 388] width 295 height 135
type textarea "Cars driving on the A286"
click at [1521, 50] on icon at bounding box center [1515, 46] width 13 height 13
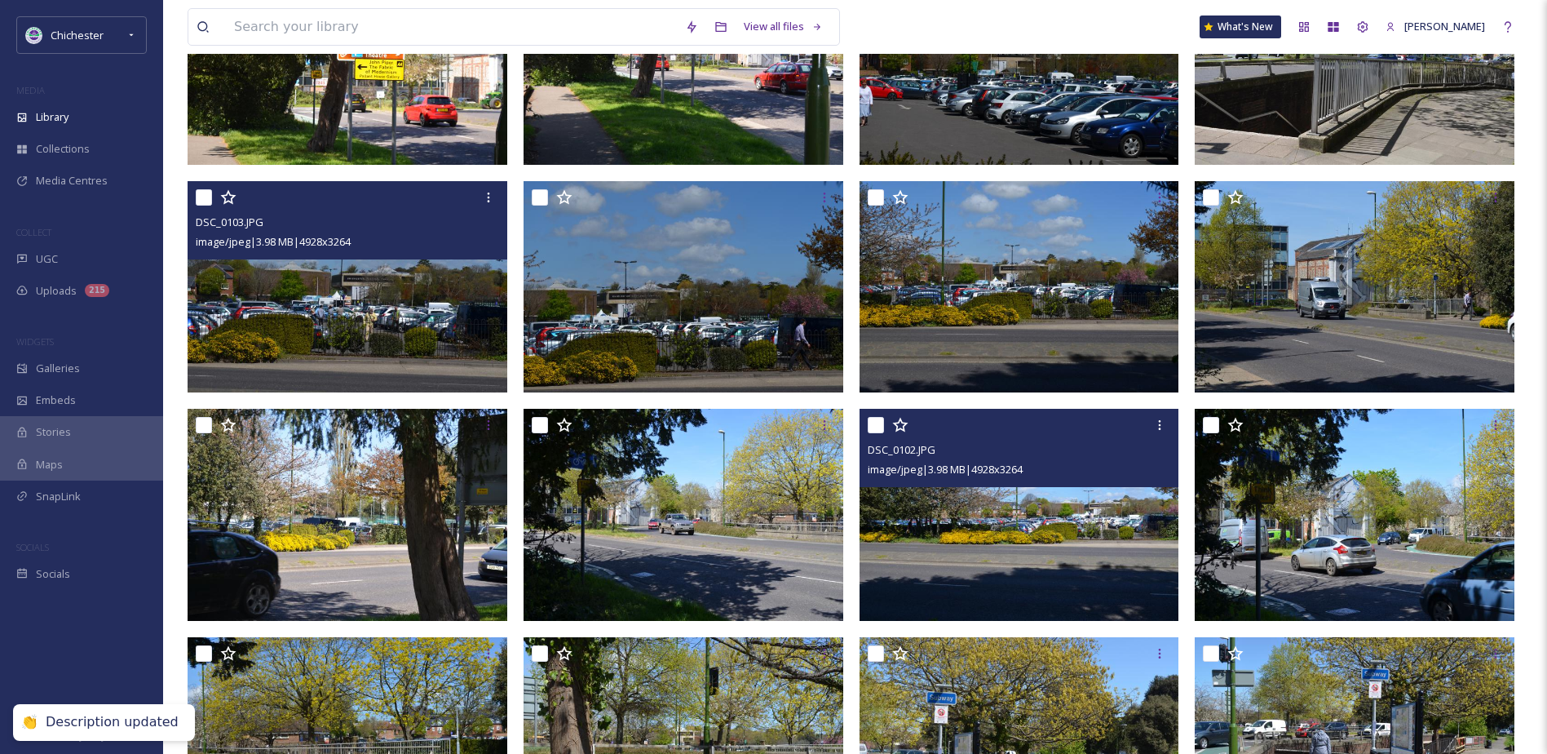
scroll to position [5484, 0]
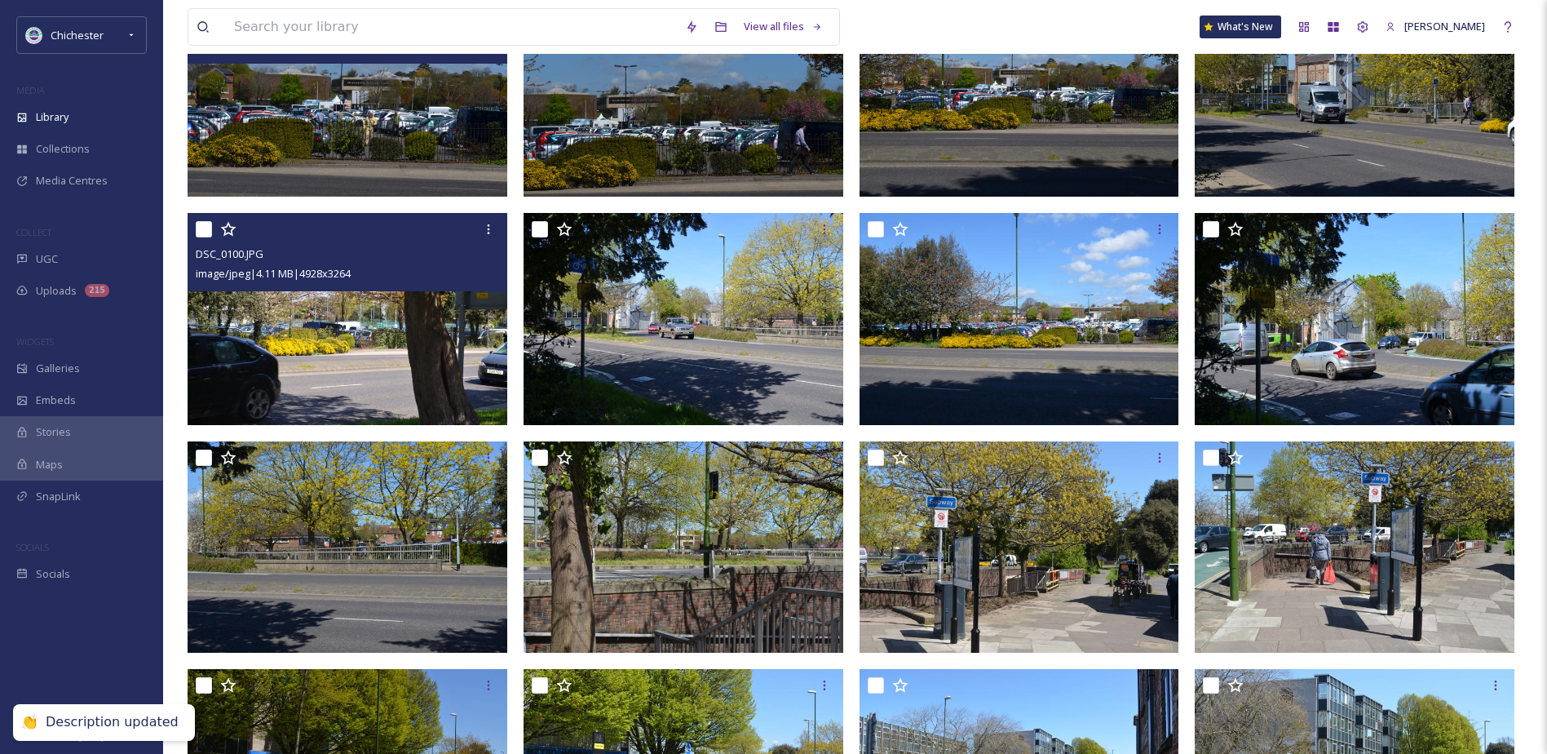
click at [366, 351] on img at bounding box center [348, 319] width 320 height 212
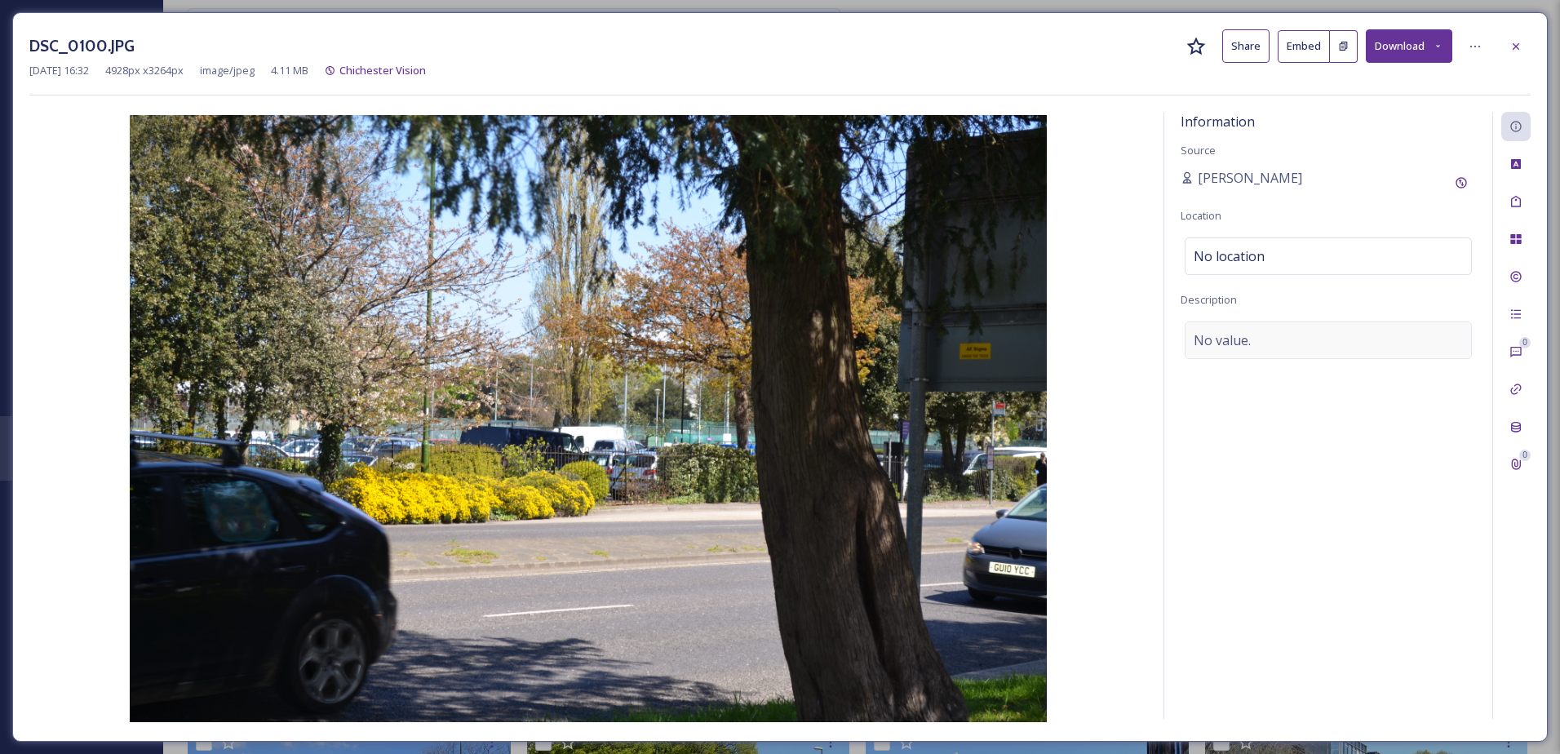
click at [1191, 335] on div "No value." at bounding box center [1327, 340] width 287 height 38
click at [1208, 341] on textarea at bounding box center [1327, 388] width 295 height 135
type textarea "a"
type textarea "[GEOGRAPHIC_DATA] and [GEOGRAPHIC_DATA]"
click at [1523, 212] on div "Tags" at bounding box center [1515, 201] width 29 height 29
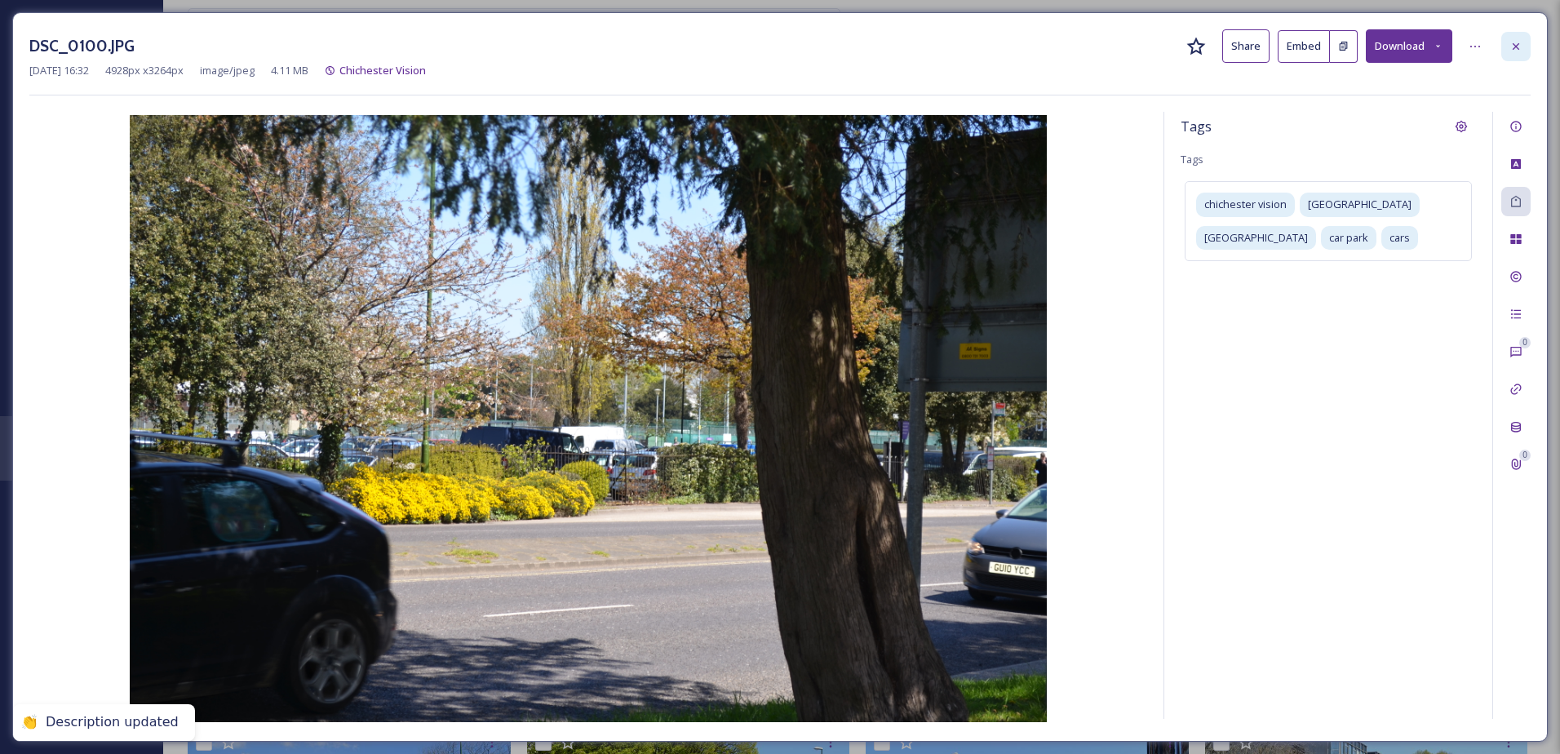
click at [1513, 36] on div at bounding box center [1515, 46] width 29 height 29
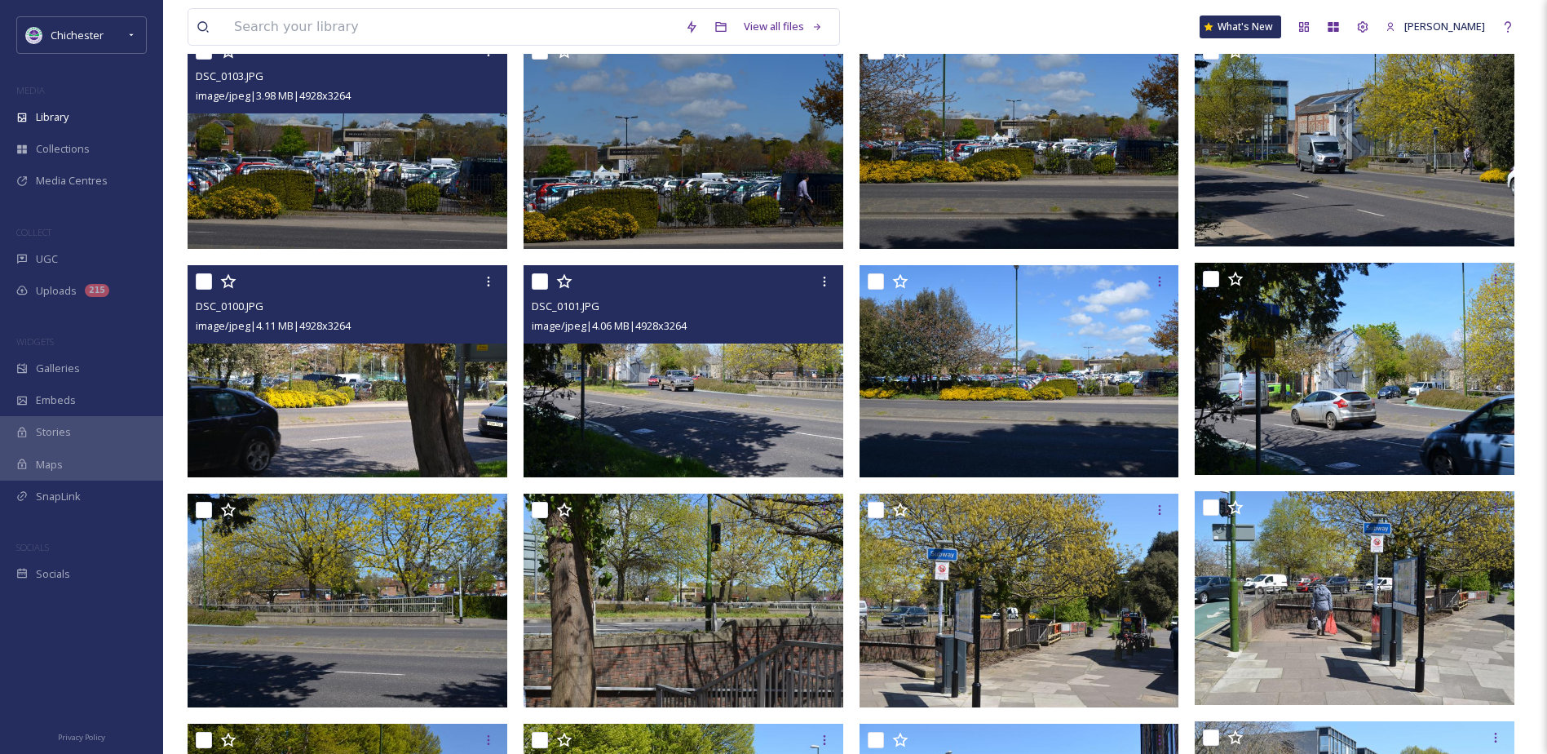
click at [702, 421] on img at bounding box center [684, 371] width 320 height 212
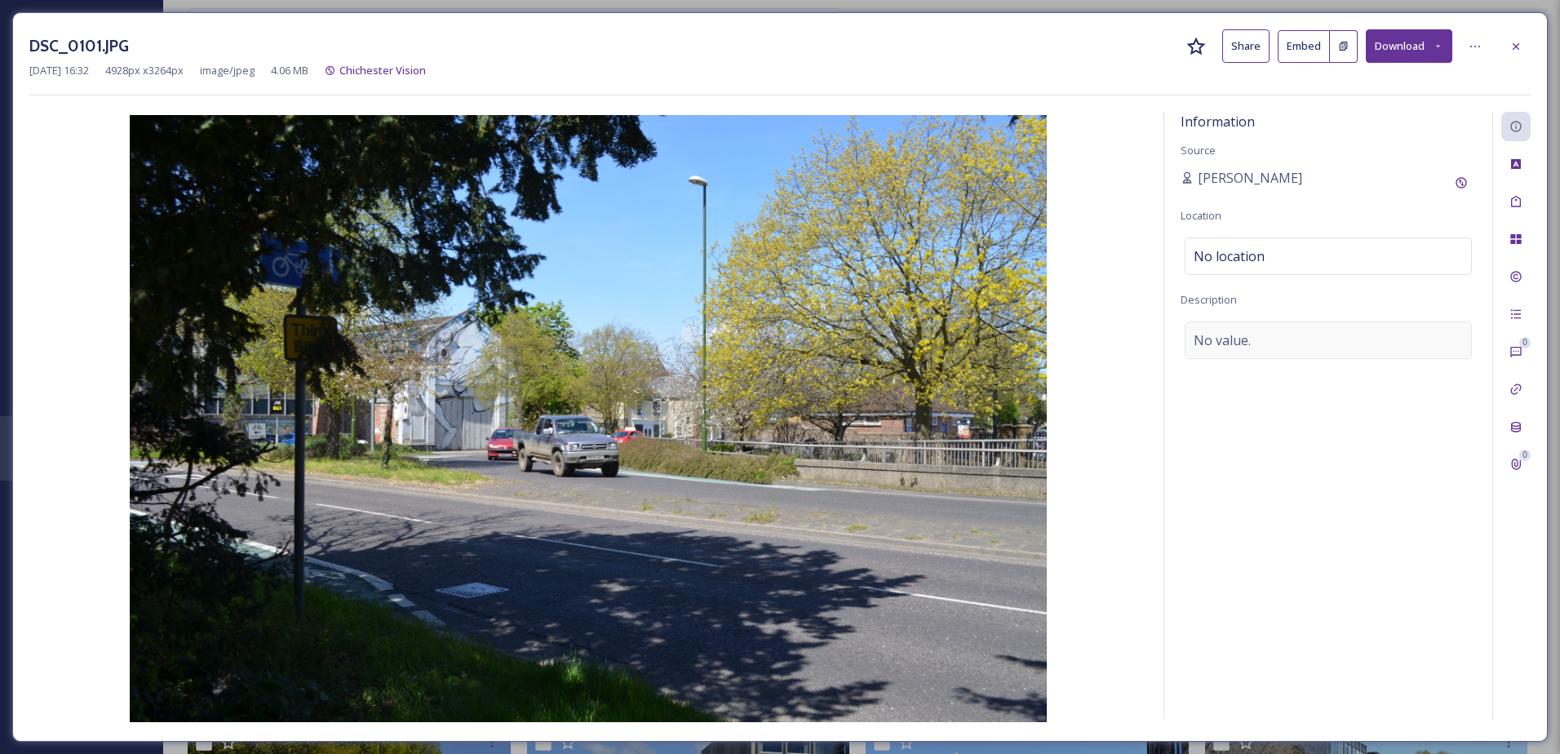
click at [1230, 345] on span "No value." at bounding box center [1221, 340] width 57 height 20
click at [1225, 345] on textarea at bounding box center [1327, 388] width 295 height 135
type textarea "Cars driving on the A286"
click at [1518, 200] on icon at bounding box center [1515, 201] width 13 height 13
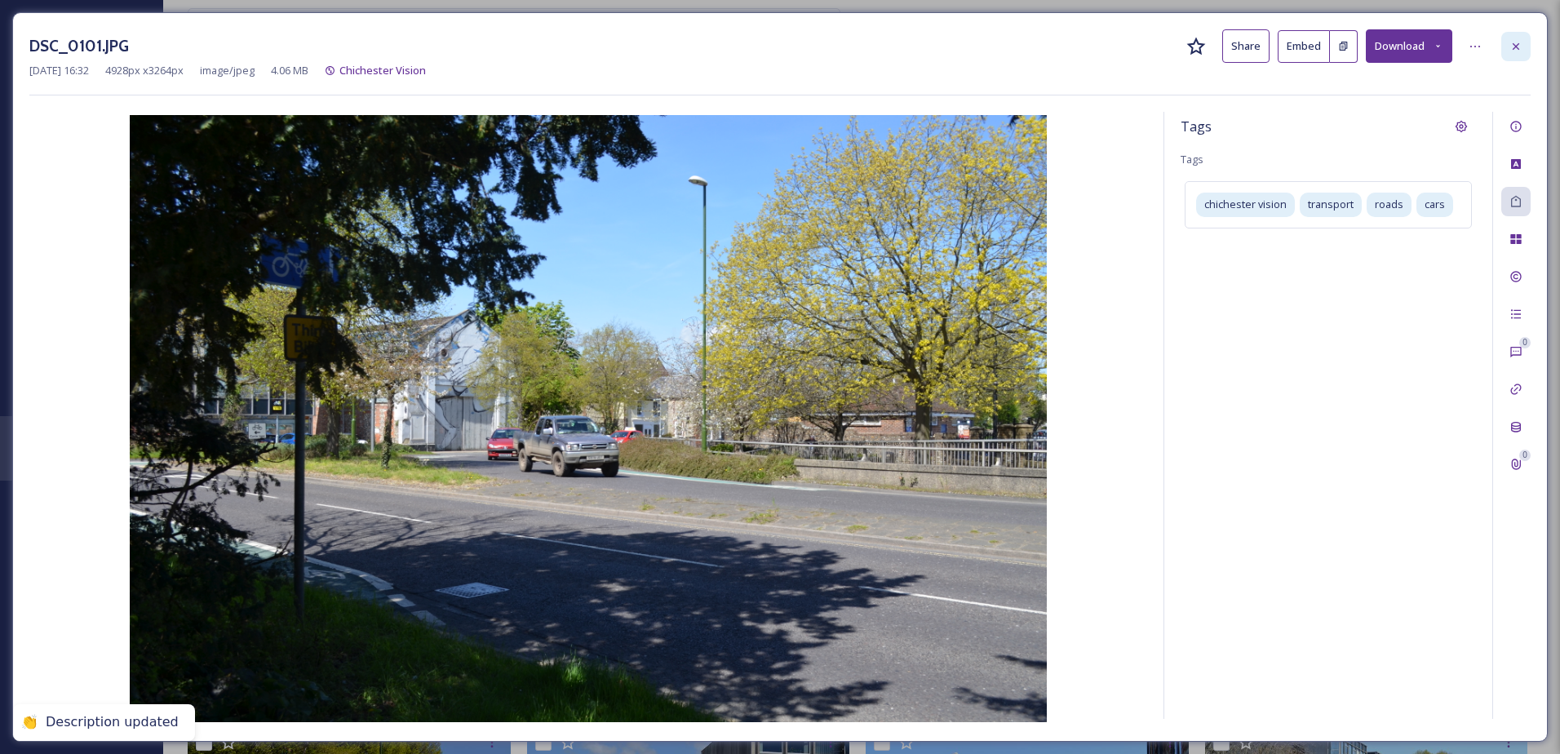
click at [1522, 39] on div at bounding box center [1515, 46] width 29 height 29
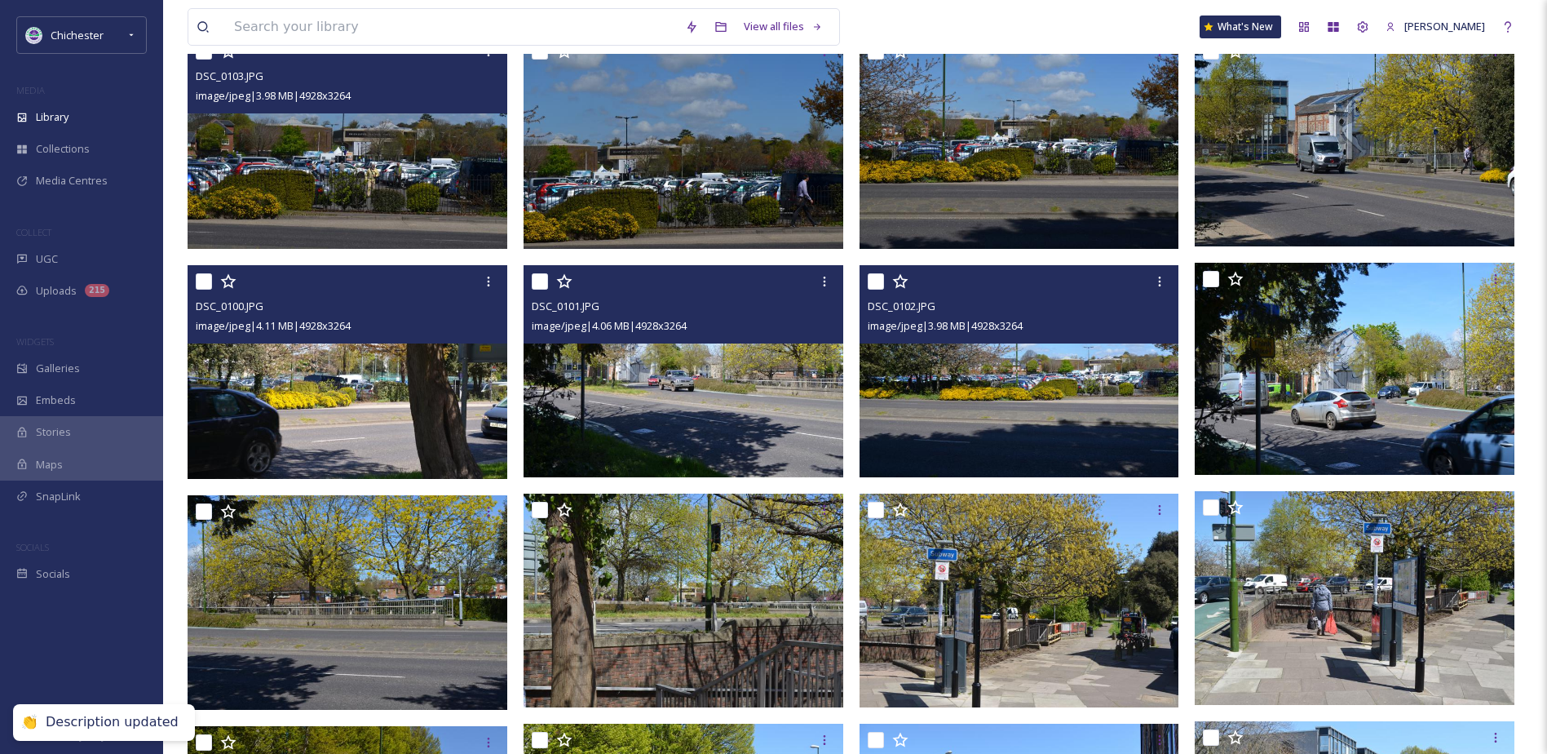
click at [1071, 383] on img at bounding box center [1020, 371] width 320 height 212
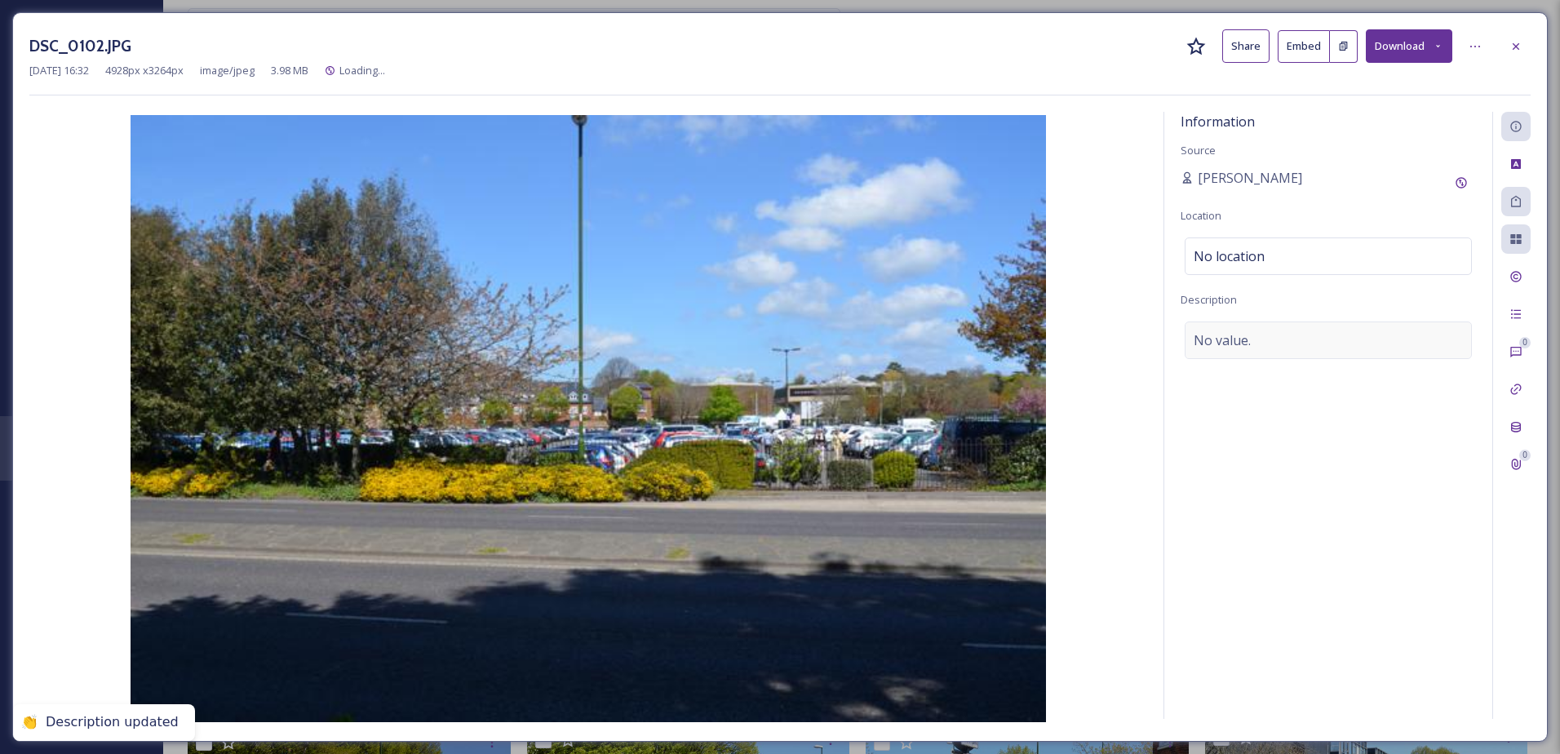
click at [1289, 333] on div "No value." at bounding box center [1327, 340] width 287 height 38
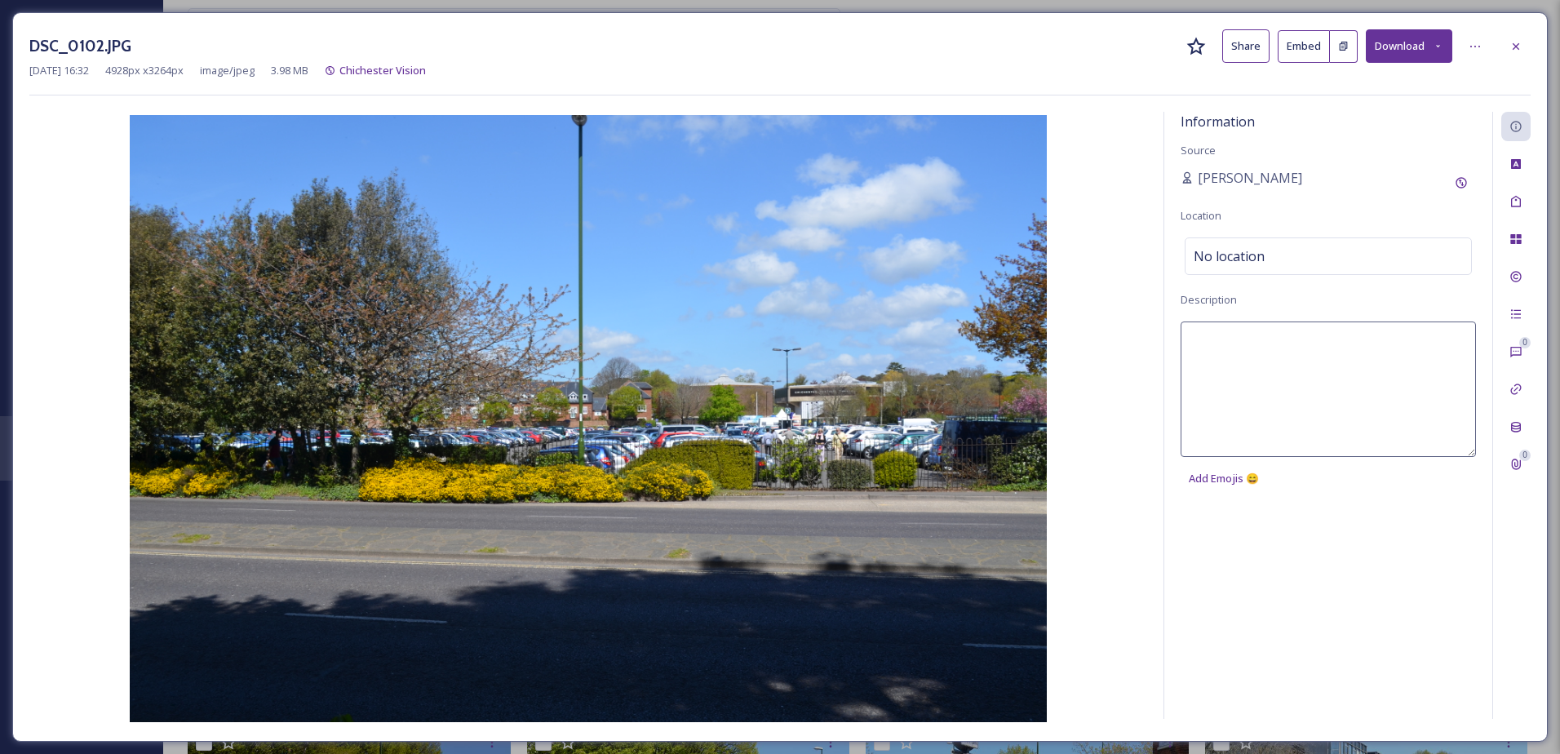
click at [1289, 333] on textarea at bounding box center [1327, 388] width 295 height 135
drag, startPoint x: 1382, startPoint y: 338, endPoint x: 1000, endPoint y: 349, distance: 381.9
click at [1000, 349] on div "Information Source [PERSON_NAME] Location No location Description [GEOGRAPHIC_D…" at bounding box center [779, 418] width 1501 height 613
type textarea "[GEOGRAPHIC_DATA]"
click at [1501, 202] on div "Tags" at bounding box center [1515, 201] width 29 height 29
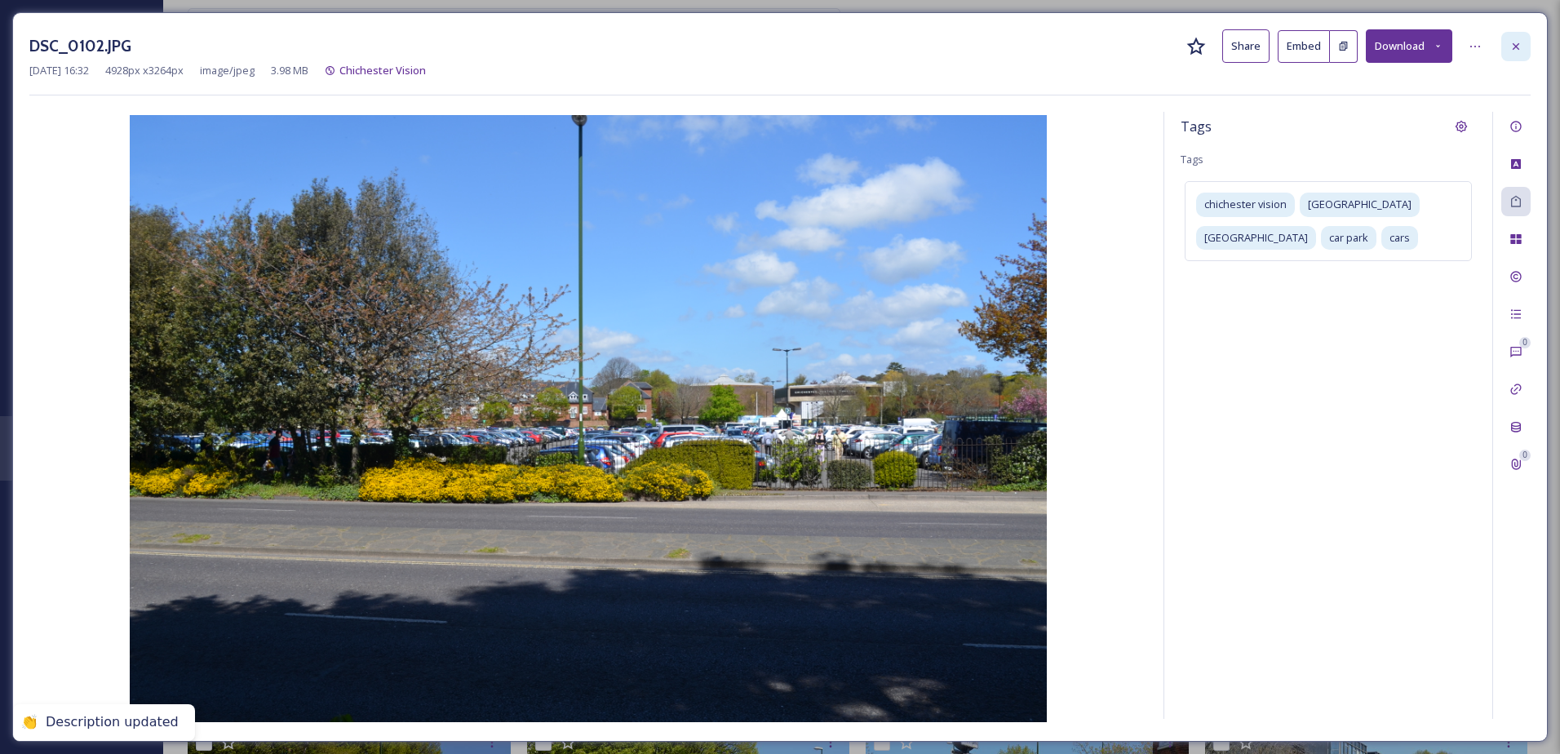
click at [1519, 50] on icon at bounding box center [1515, 46] width 13 height 13
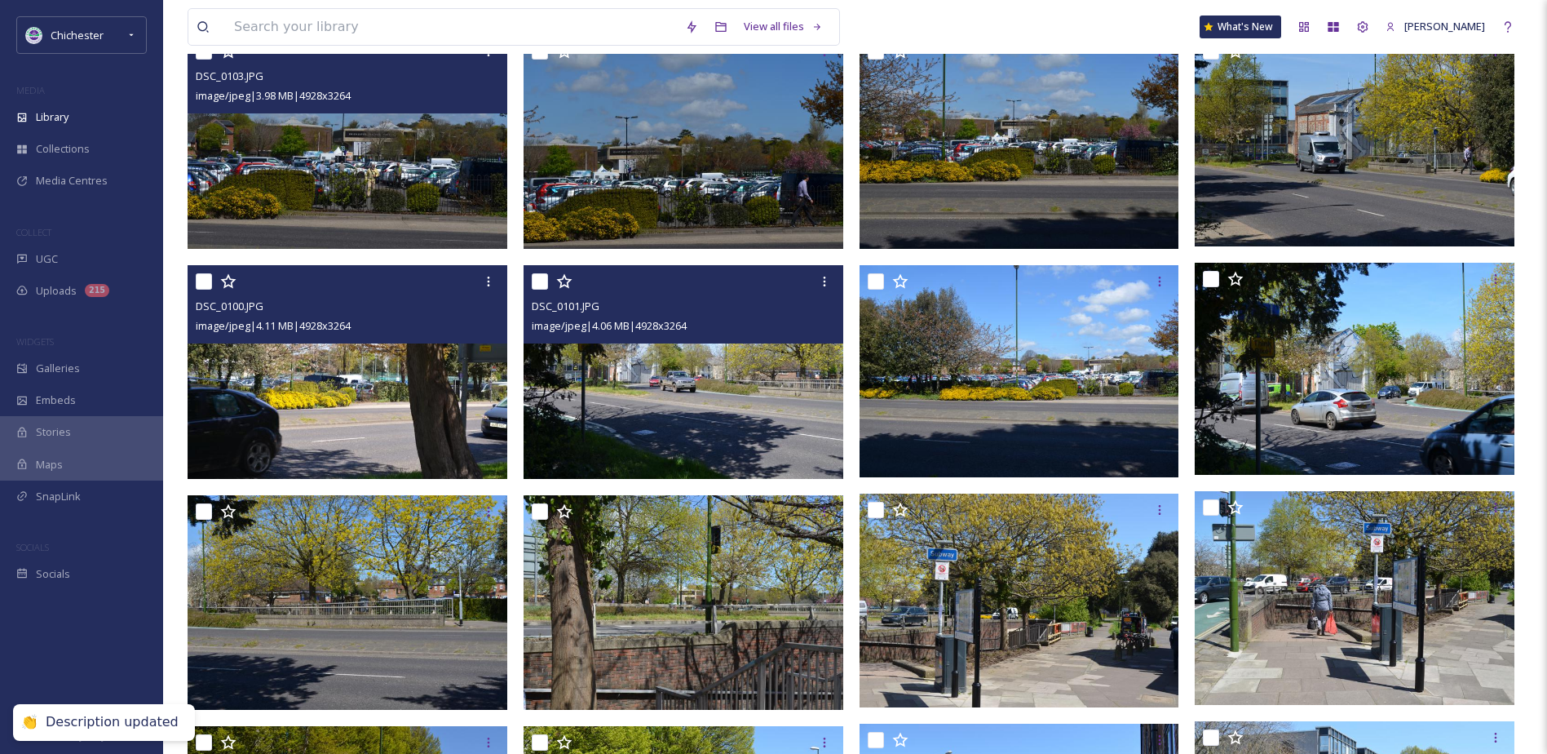
click at [1406, 382] on img at bounding box center [1355, 369] width 320 height 212
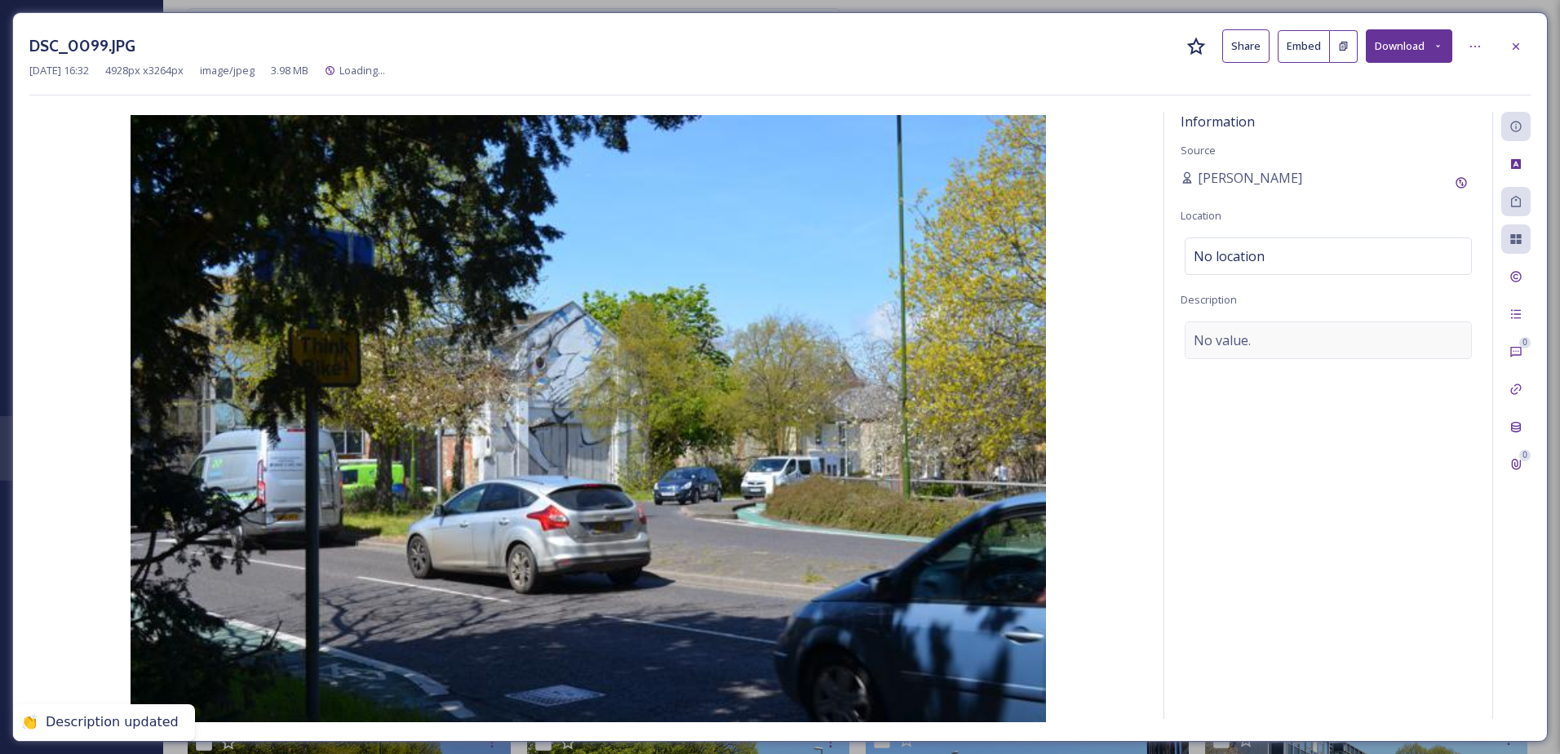
click at [1289, 333] on div "No value." at bounding box center [1327, 340] width 287 height 38
click at [1237, 359] on textarea at bounding box center [1327, 388] width 295 height 135
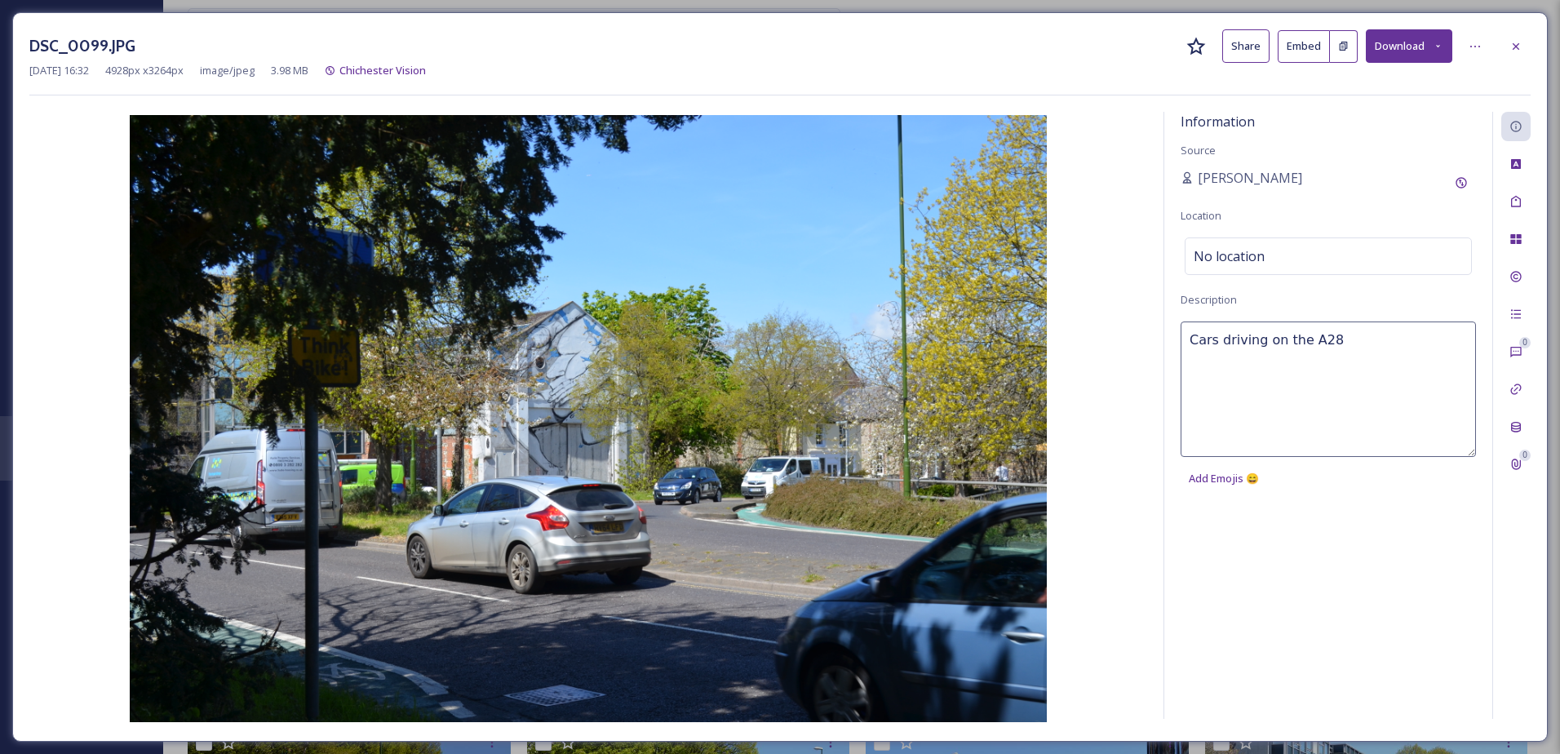
type textarea "Cars driving on the A286"
click at [1523, 201] on div "Tags" at bounding box center [1515, 201] width 29 height 29
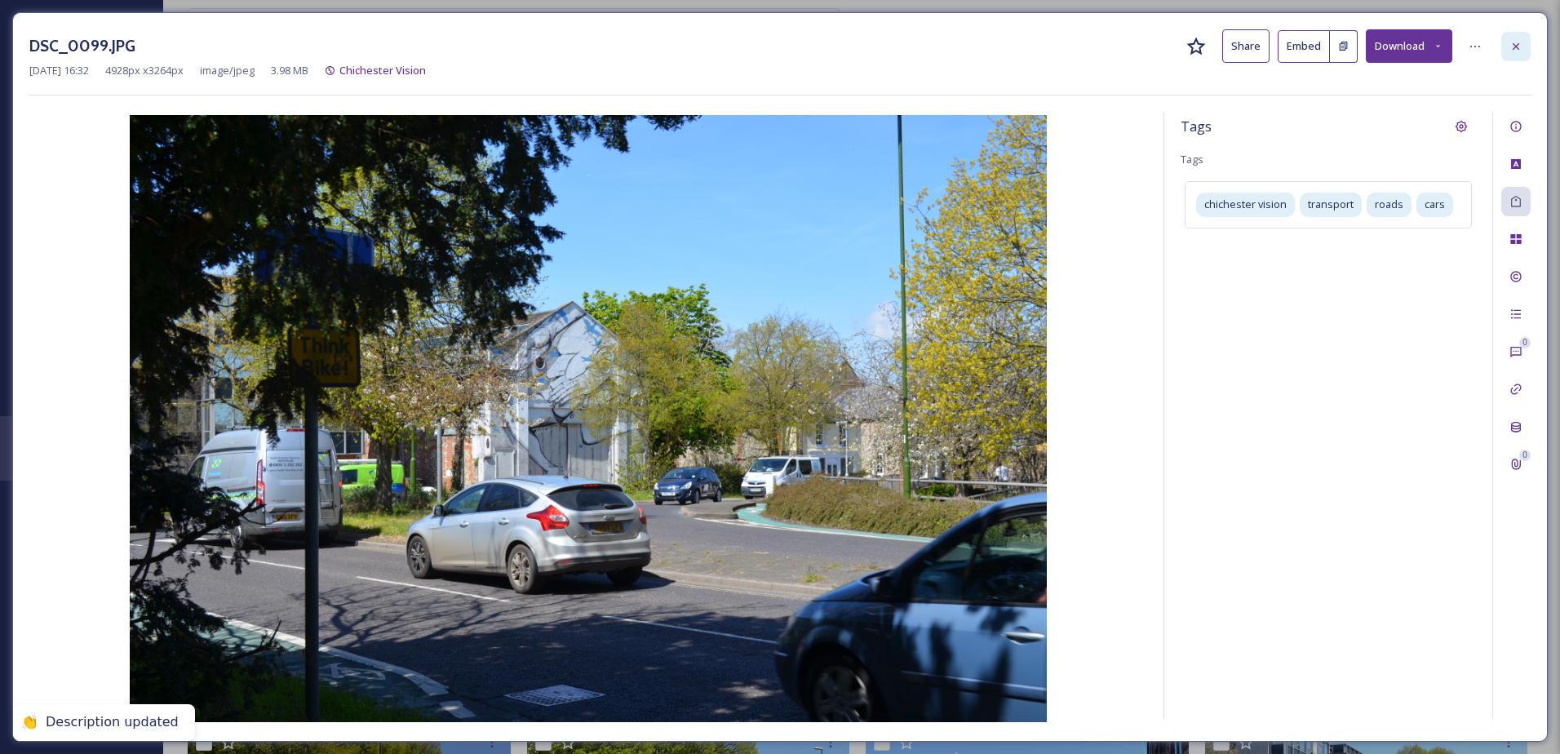
click at [1514, 47] on icon at bounding box center [1515, 45] width 7 height 7
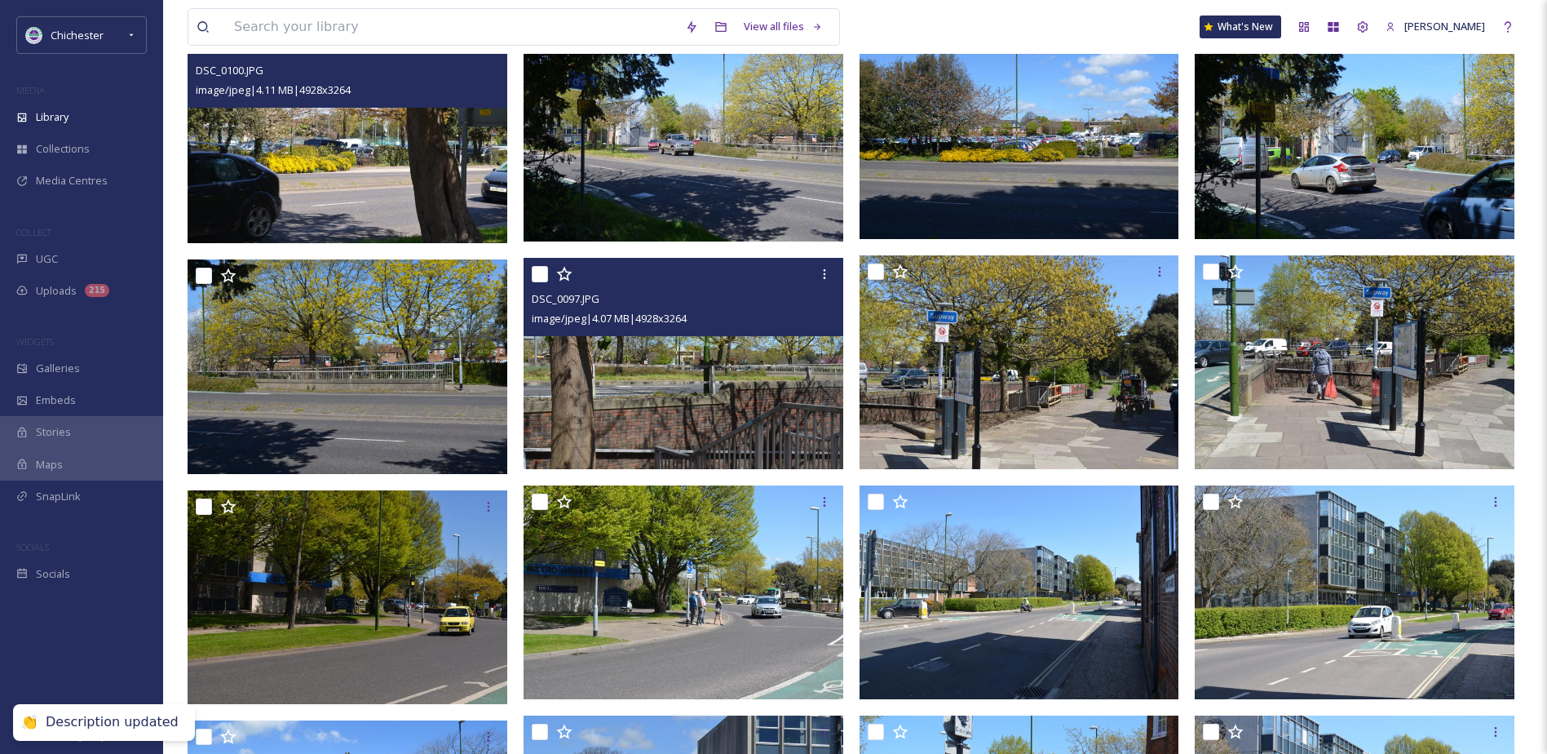
scroll to position [5729, 0]
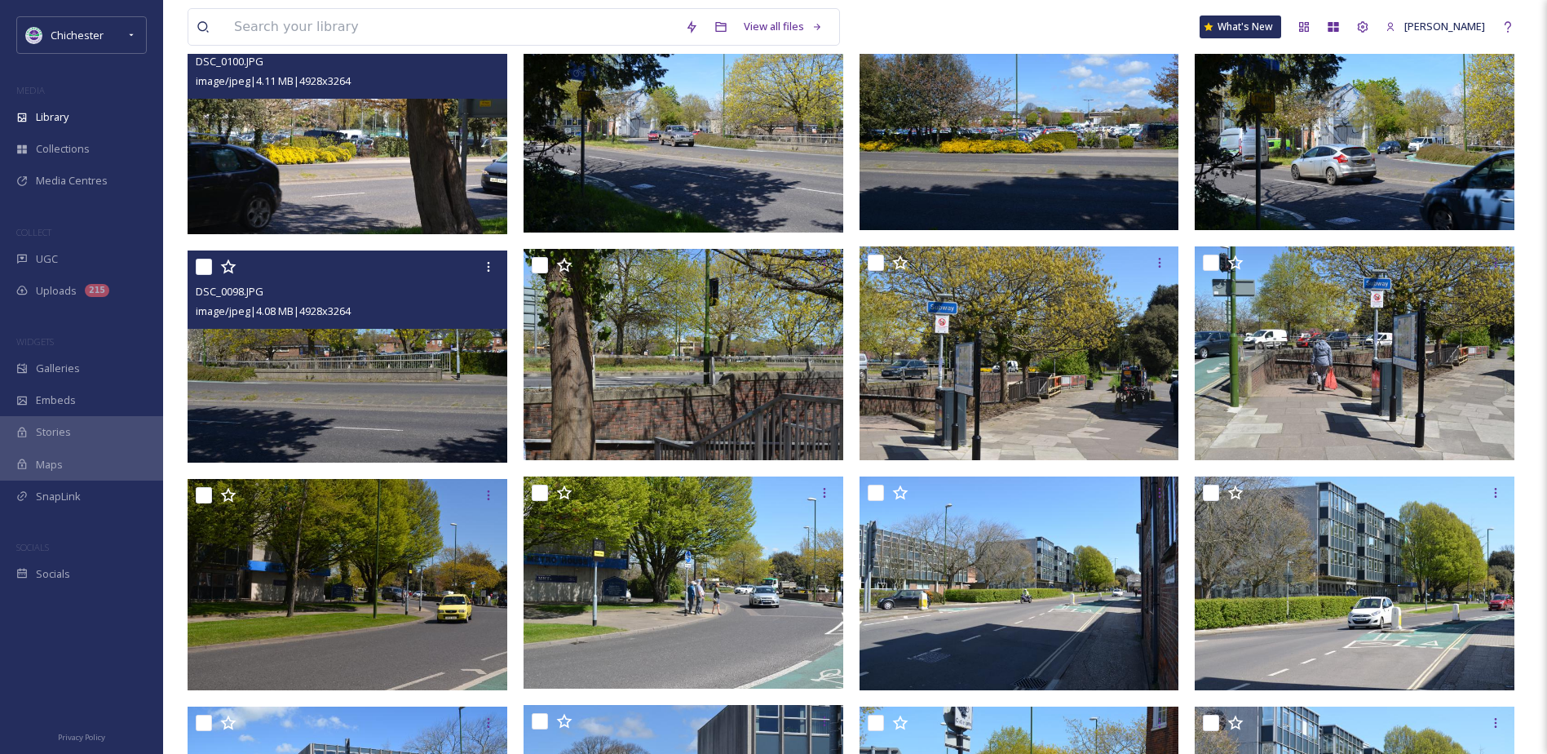
click at [457, 418] on img at bounding box center [348, 356] width 320 height 212
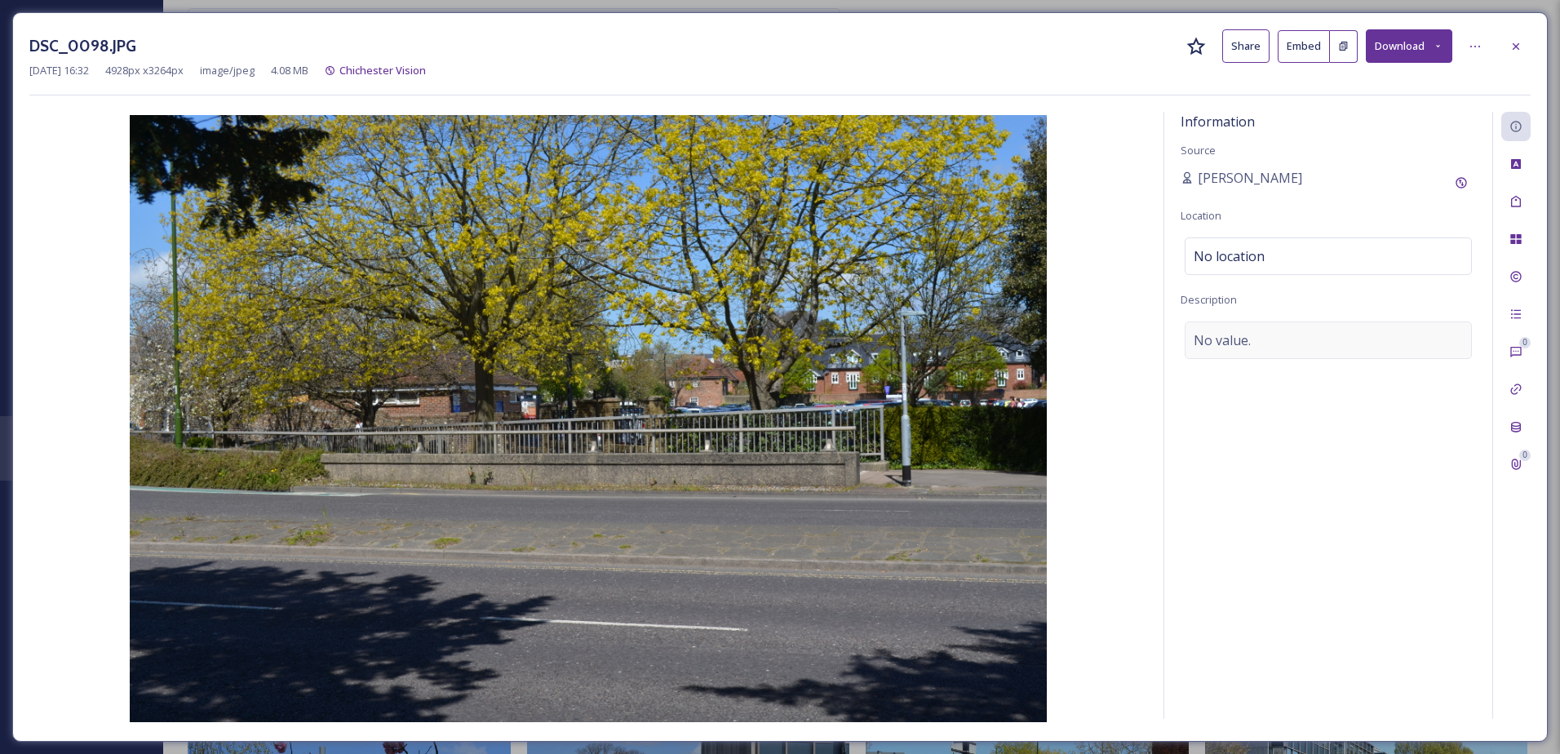
click at [1290, 353] on div "No value." at bounding box center [1327, 340] width 287 height 38
click at [1275, 354] on textarea at bounding box center [1327, 388] width 295 height 135
type textarea "A286 and [GEOGRAPHIC_DATA]"
click at [1521, 37] on div at bounding box center [1515, 46] width 29 height 29
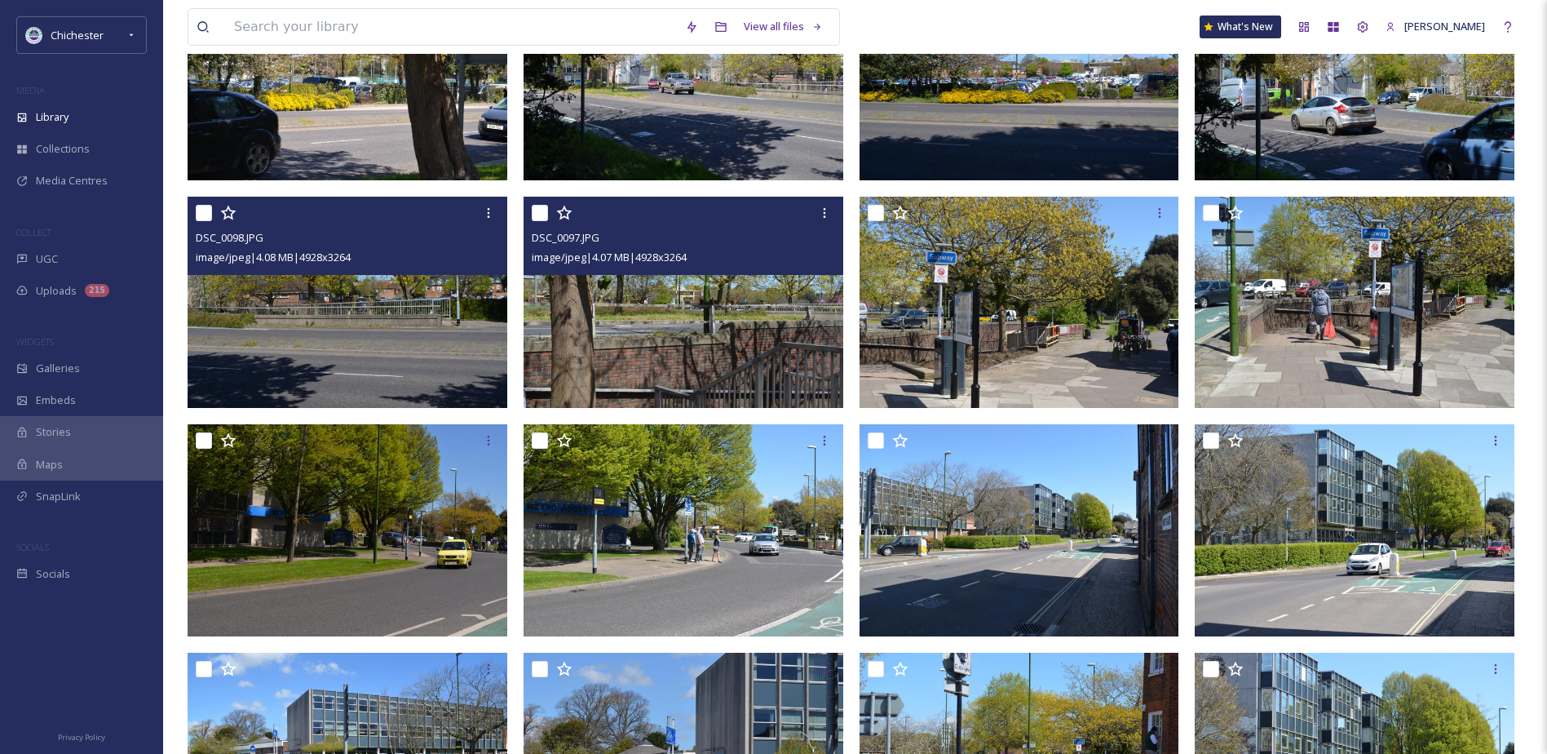
click at [686, 286] on img at bounding box center [684, 303] width 320 height 212
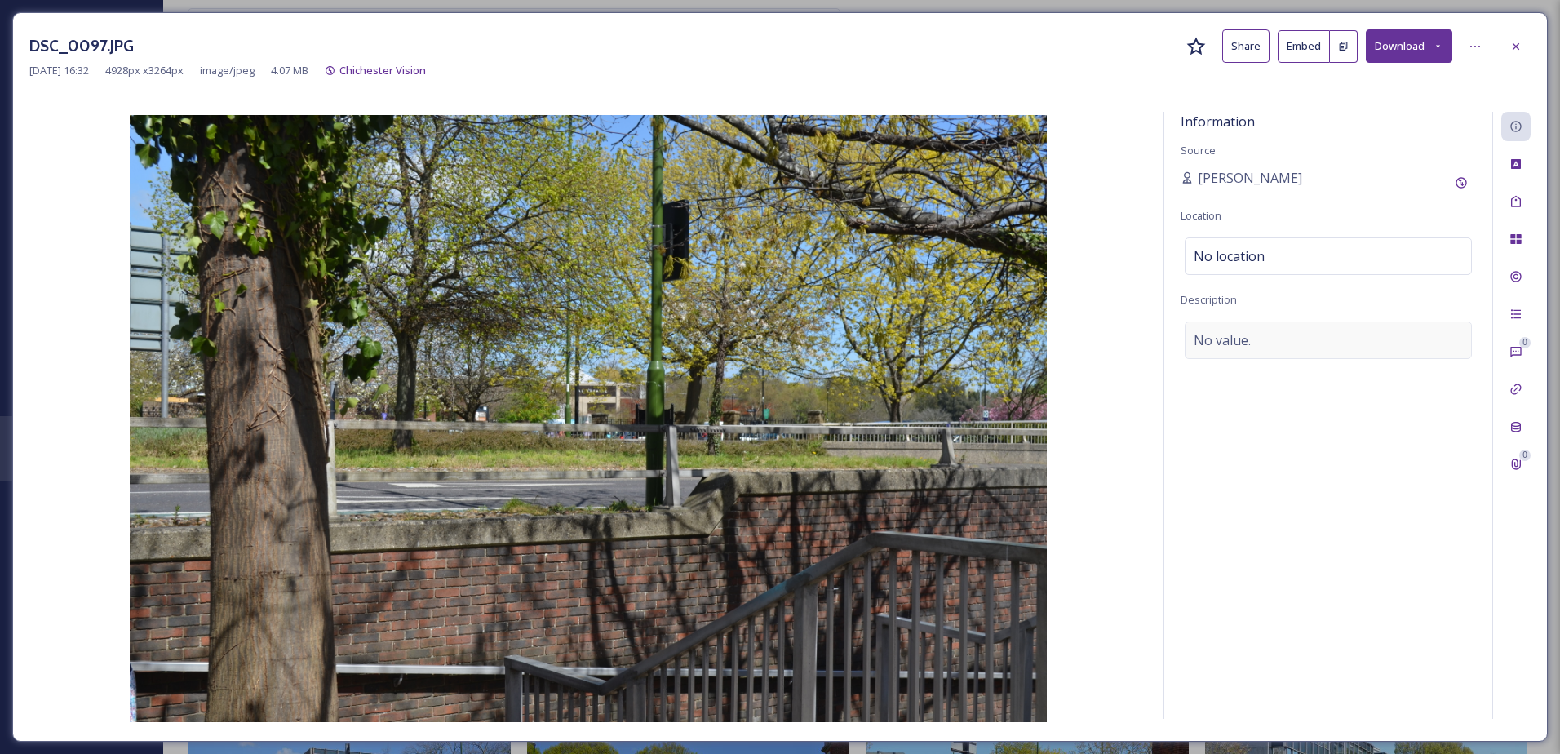
click at [1288, 334] on div "No value." at bounding box center [1327, 340] width 287 height 38
click at [1237, 395] on textarea at bounding box center [1327, 388] width 295 height 135
click at [1234, 395] on textarea at bounding box center [1327, 388] width 295 height 135
type textarea "A286"
click at [1508, 51] on div at bounding box center [1515, 46] width 29 height 29
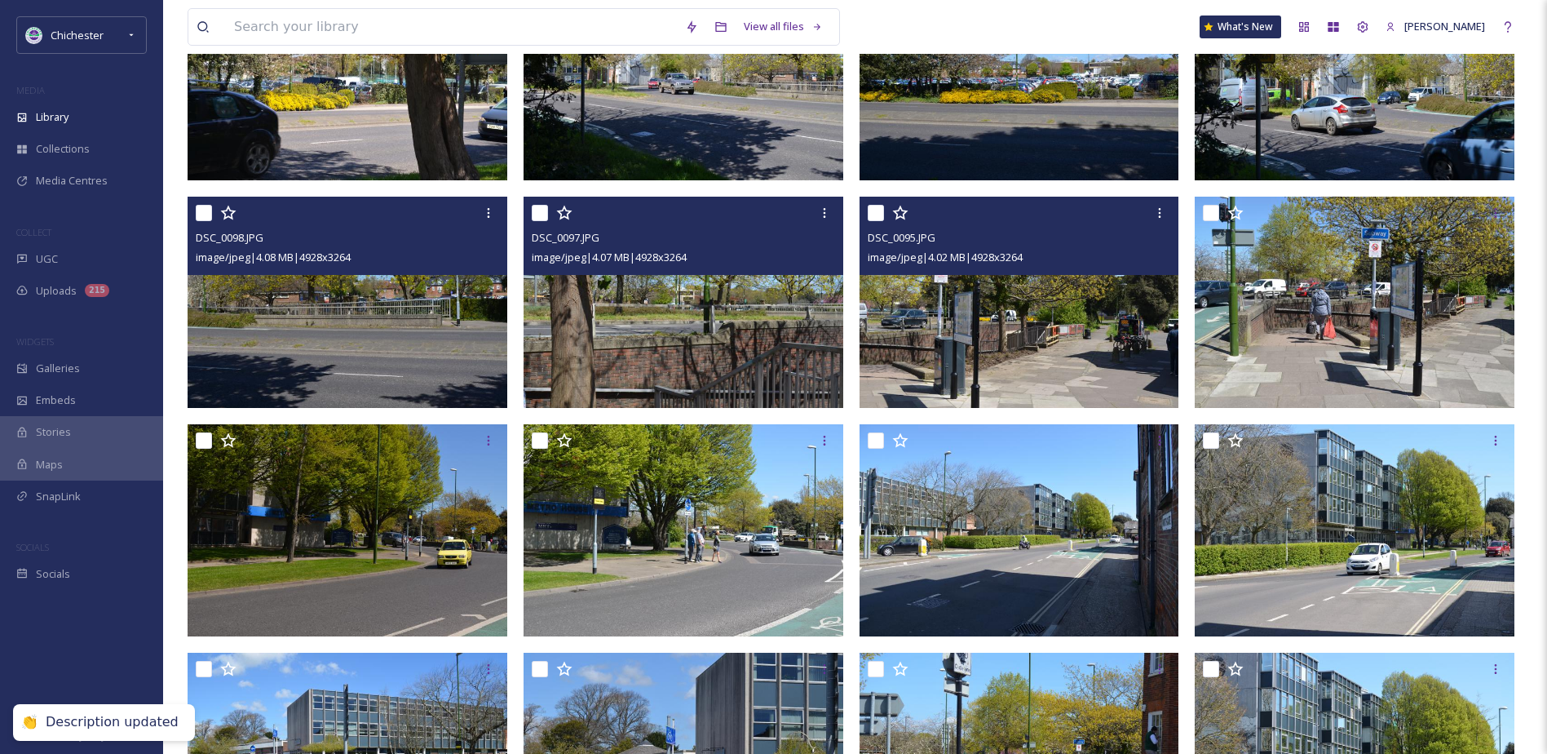
click at [1035, 399] on img at bounding box center [1020, 303] width 320 height 212
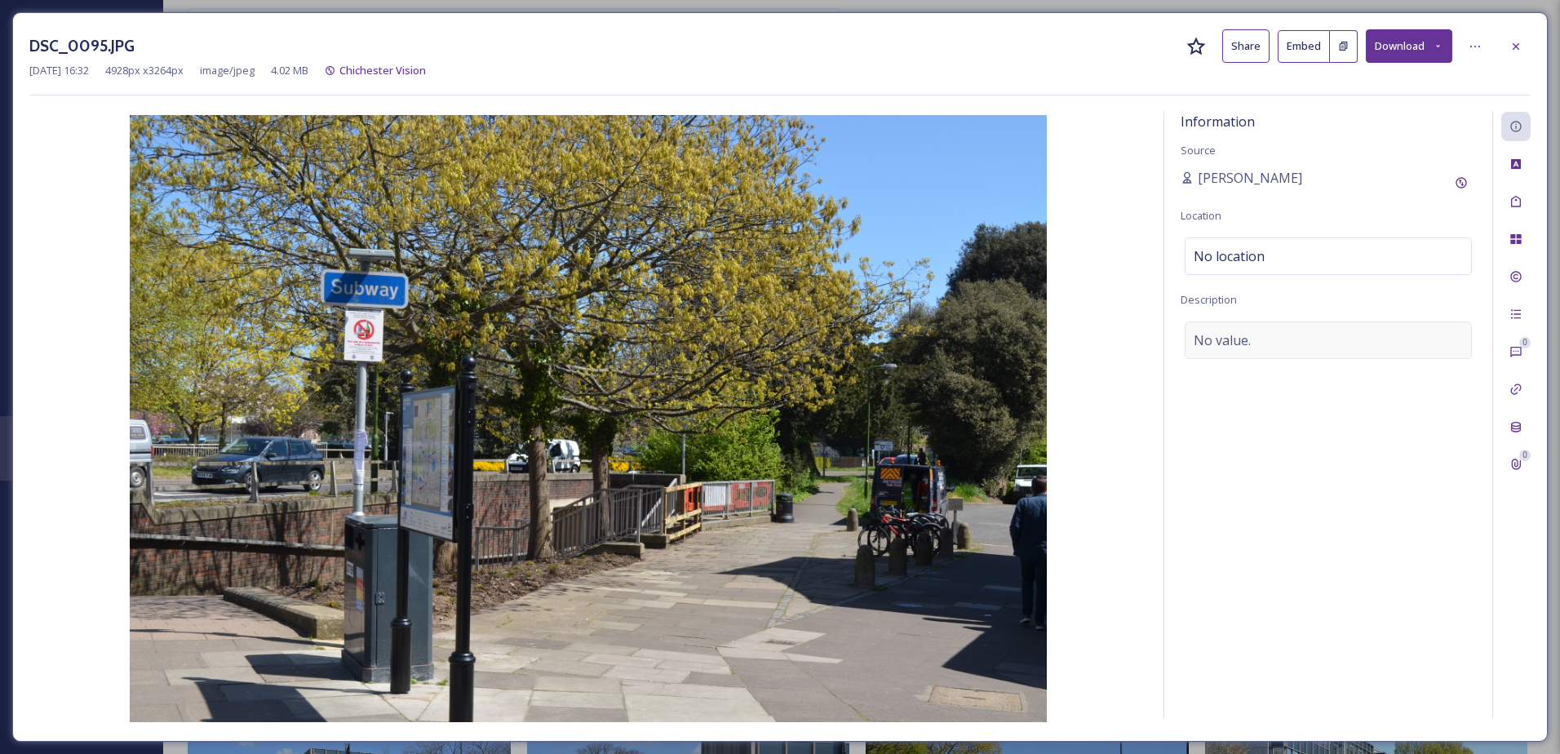
click at [1259, 335] on div "No value." at bounding box center [1327, 340] width 287 height 38
click at [1255, 346] on textarea at bounding box center [1327, 388] width 295 height 135
type textarea "a"
type textarea "A path near the A286"
click at [1513, 46] on icon at bounding box center [1515, 46] width 13 height 13
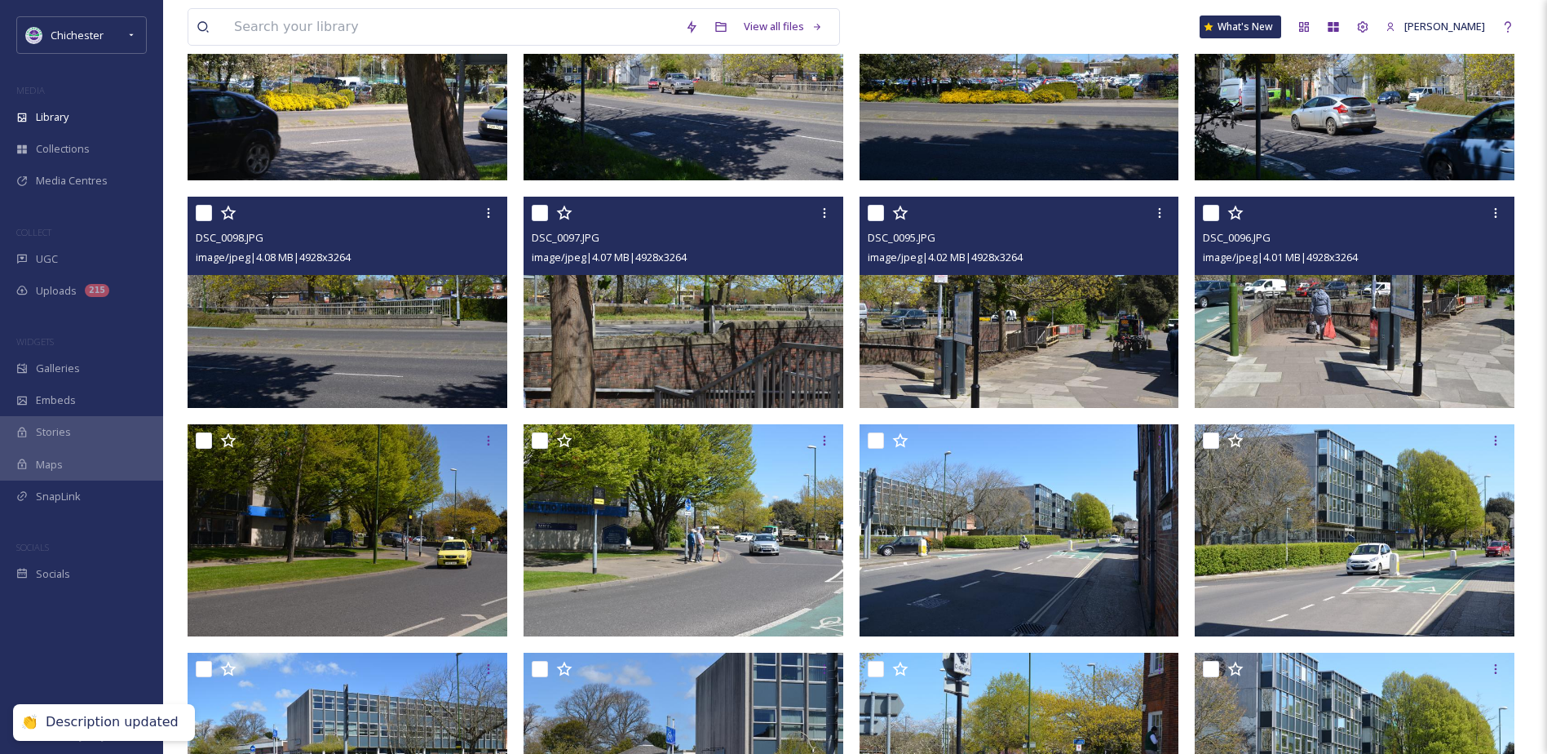
click at [1350, 378] on img at bounding box center [1355, 303] width 320 height 212
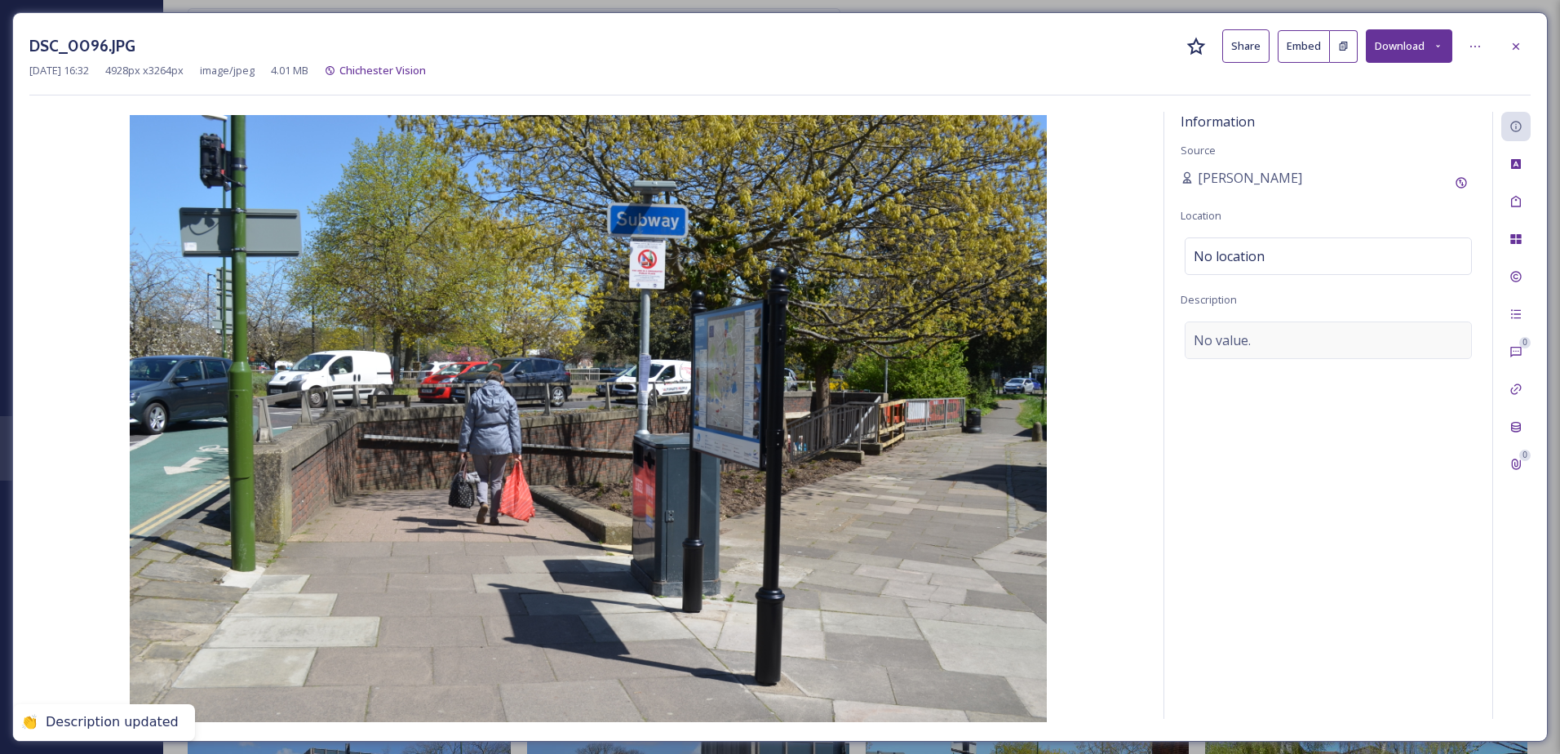
click at [1322, 352] on div "No value." at bounding box center [1327, 340] width 287 height 38
click at [1297, 366] on textarea at bounding box center [1327, 388] width 295 height 135
type textarea "a"
type textarea "A path near the A286"
click at [1363, 341] on textarea "A path near the A286" at bounding box center [1327, 388] width 295 height 135
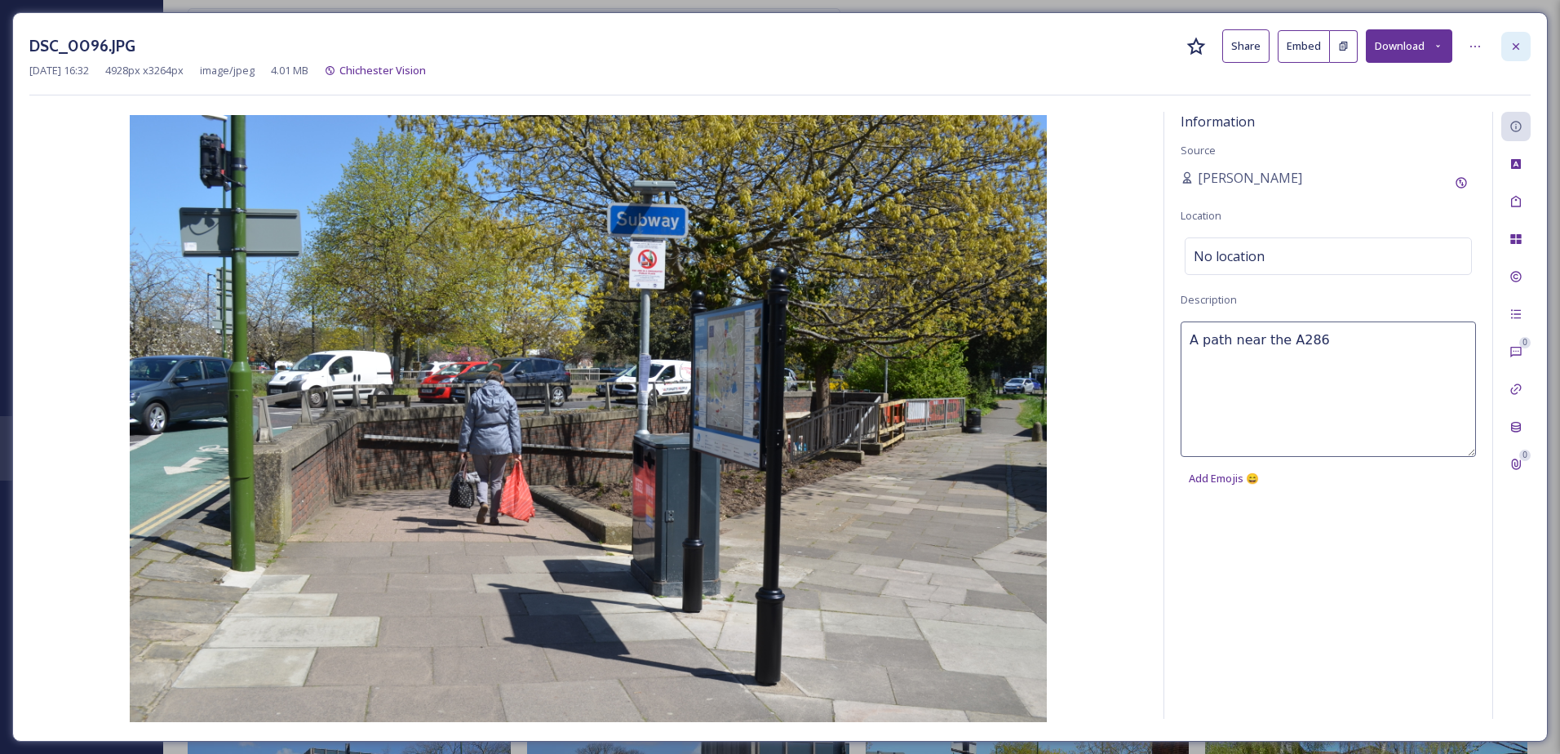
click at [1524, 38] on div at bounding box center [1515, 46] width 29 height 29
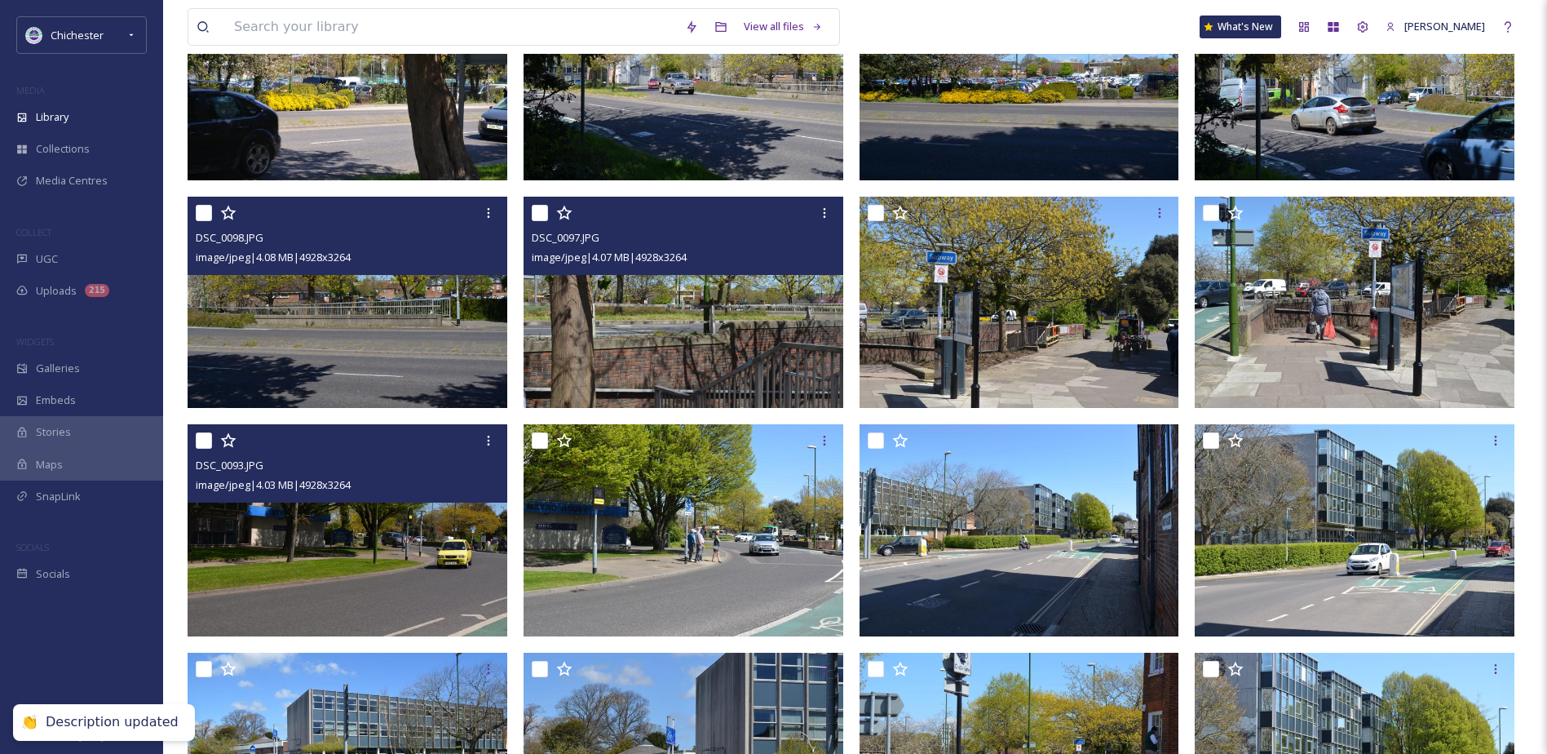
click at [412, 558] on img at bounding box center [348, 530] width 320 height 212
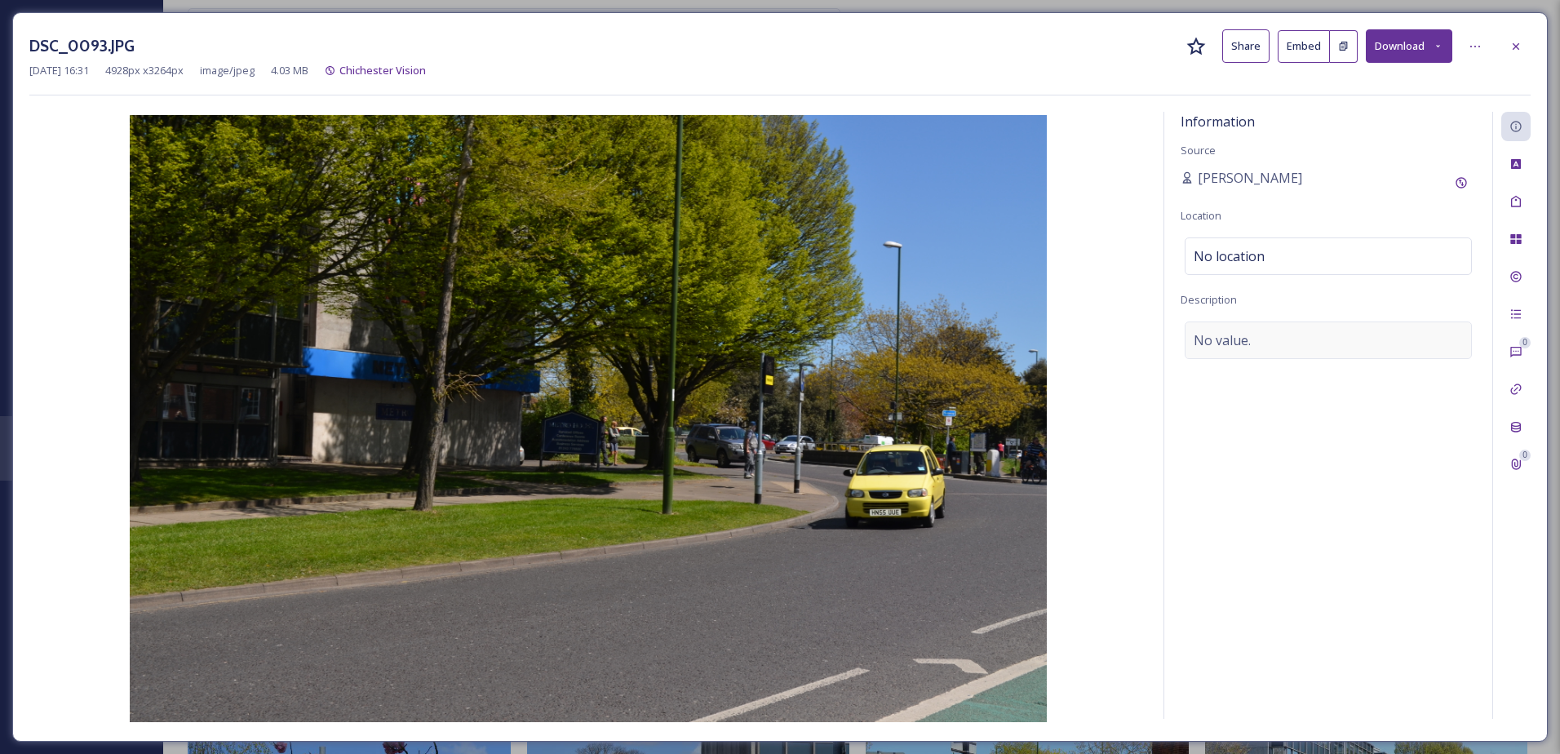
click at [1213, 345] on span "No value." at bounding box center [1221, 340] width 57 height 20
type textarea "[GEOGRAPHIC_DATA]"
click at [1512, 207] on icon at bounding box center [1516, 201] width 10 height 11
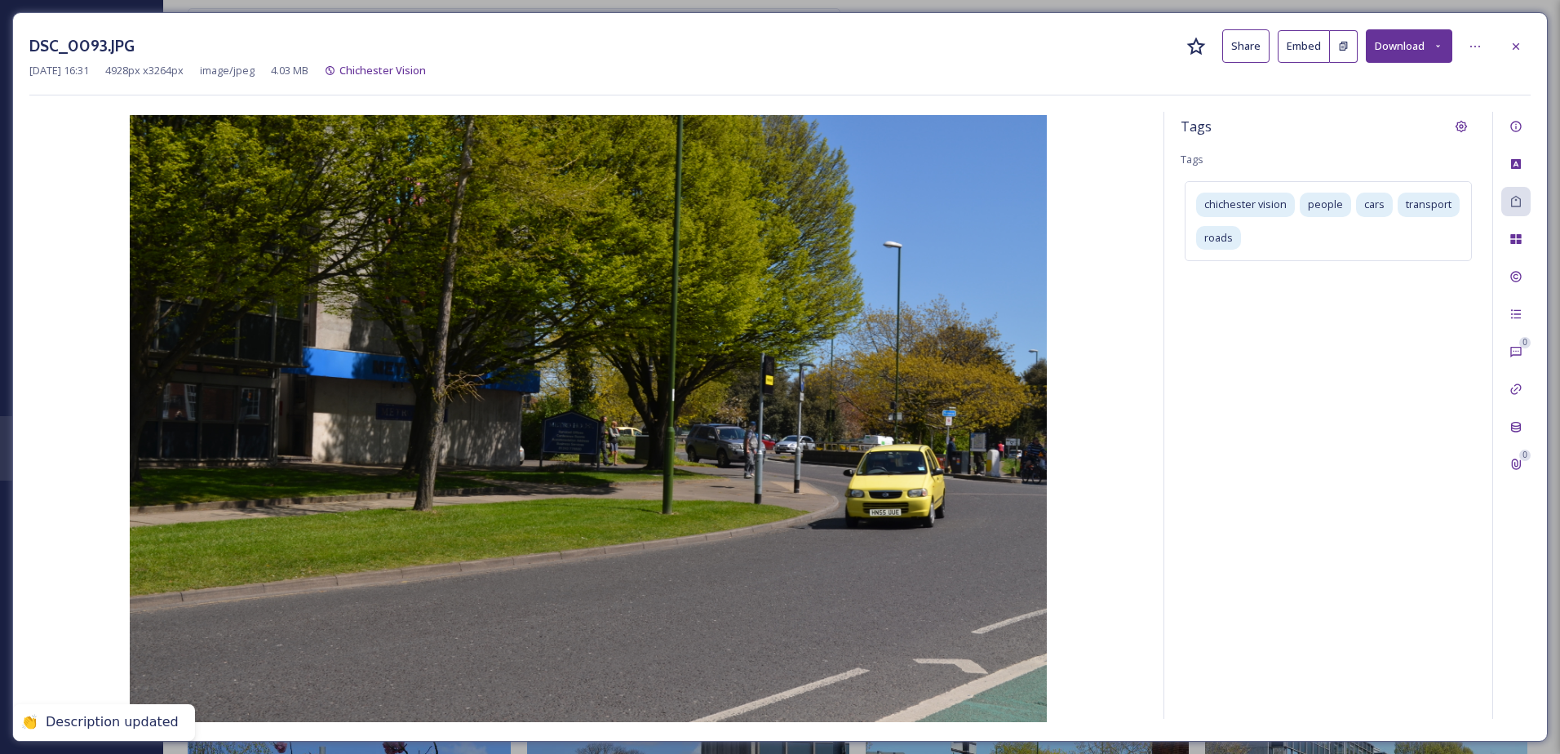
drag, startPoint x: 1519, startPoint y: 42, endPoint x: 1511, endPoint y: 50, distance: 11.5
click at [1519, 41] on icon at bounding box center [1515, 46] width 13 height 13
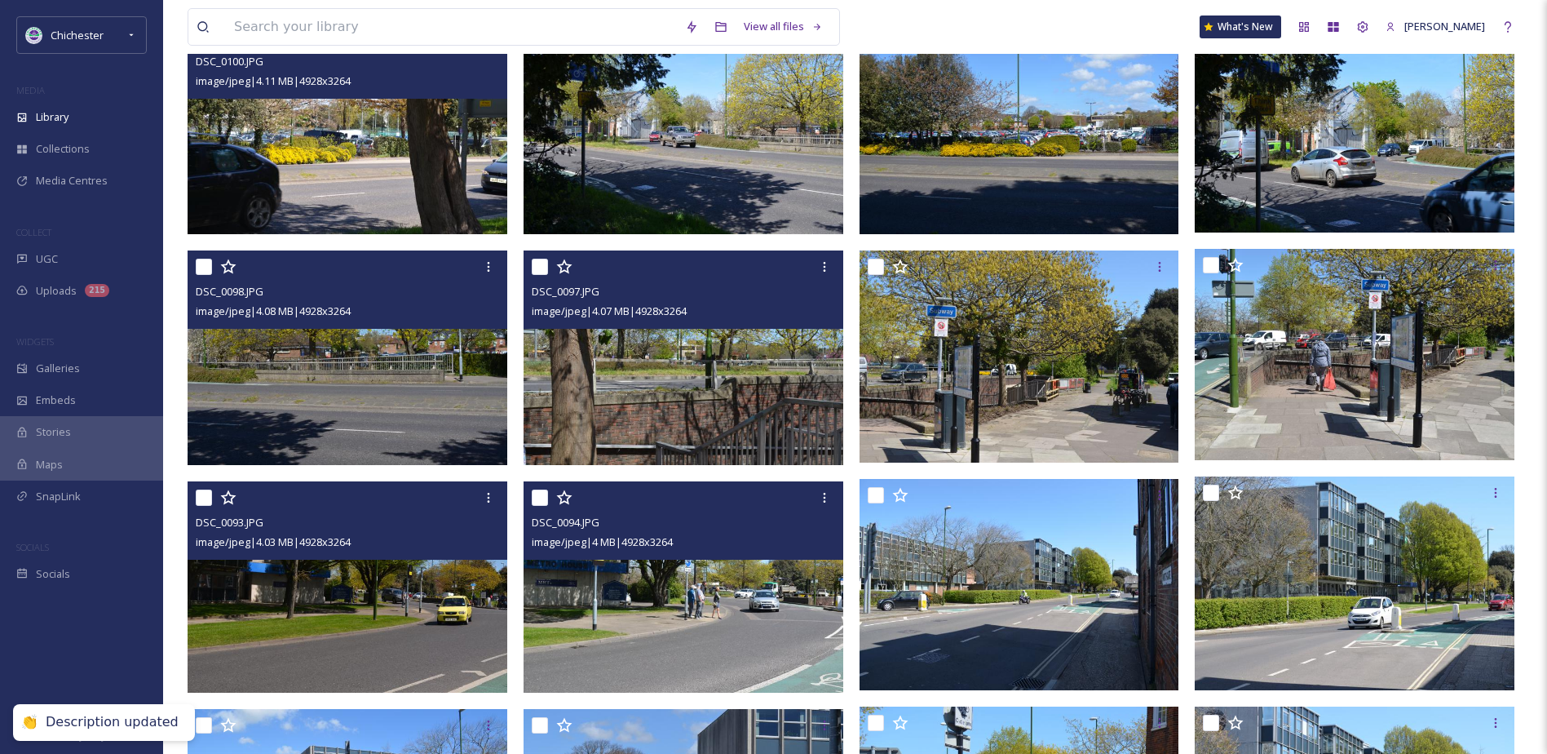
click at [671, 609] on img at bounding box center [684, 586] width 320 height 212
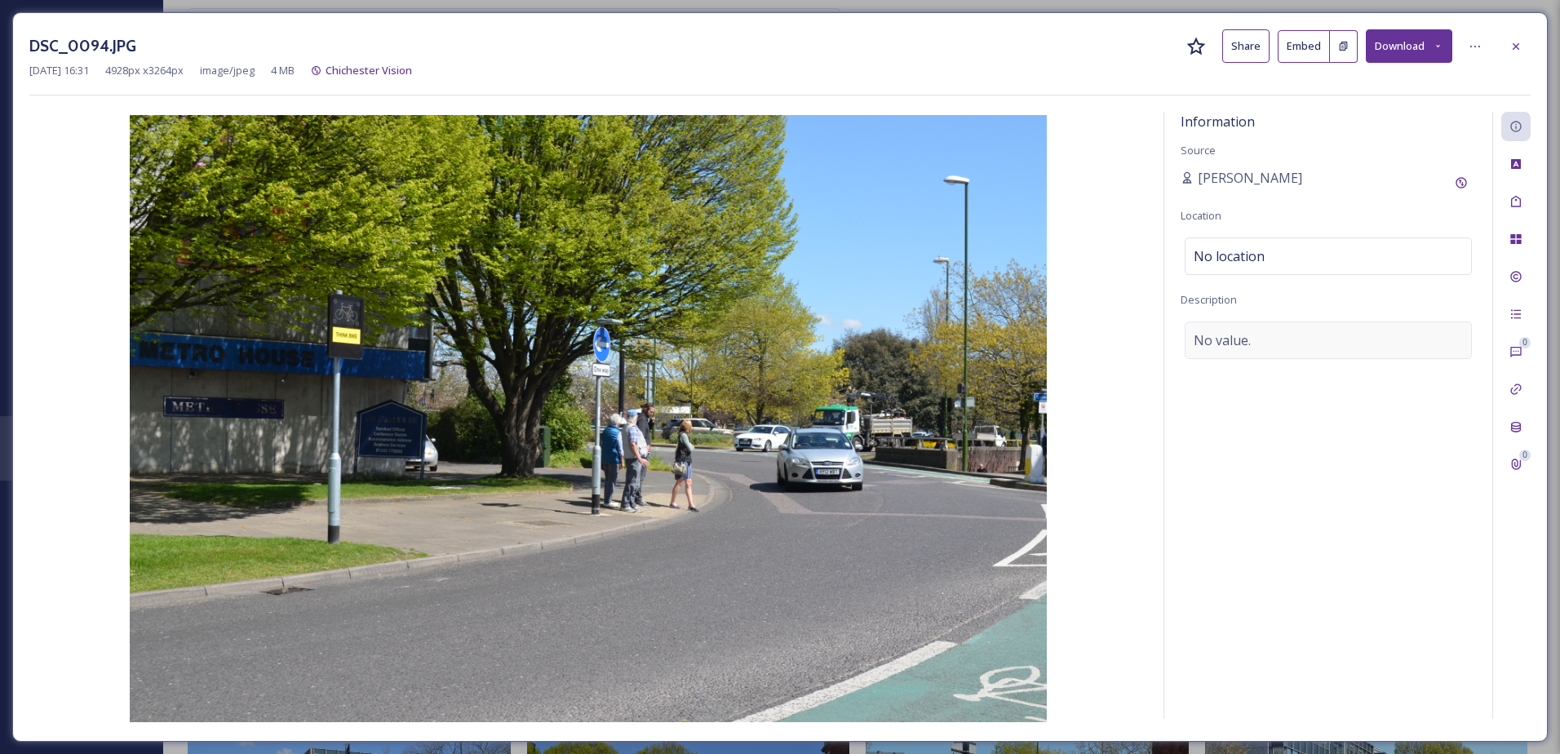
click at [1282, 334] on div "No value." at bounding box center [1327, 340] width 287 height 38
click at [1277, 339] on textarea at bounding box center [1327, 388] width 295 height 135
type textarea "[GEOGRAPHIC_DATA]"
click at [1528, 210] on div "Tags" at bounding box center [1515, 201] width 29 height 29
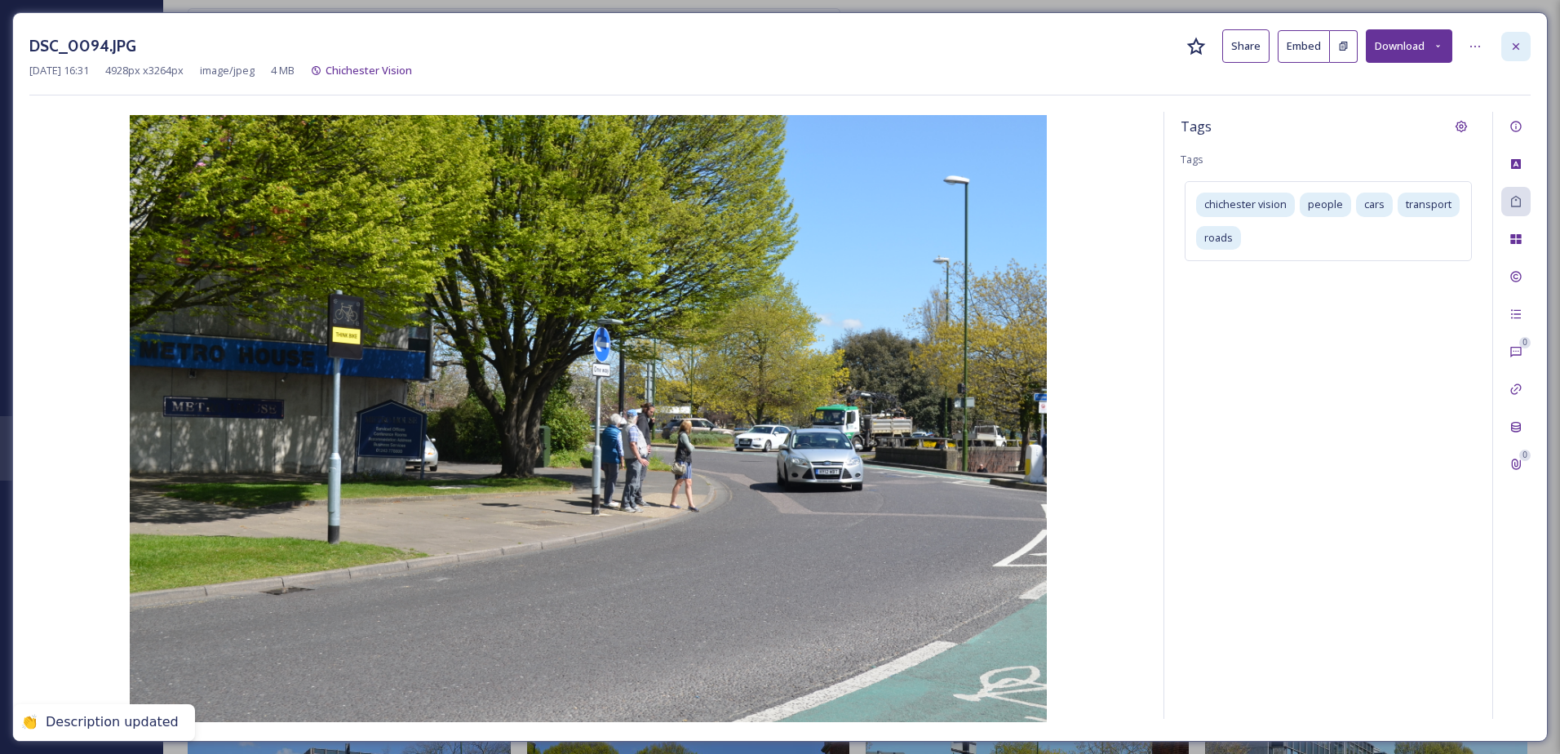
click at [1513, 46] on icon at bounding box center [1515, 46] width 13 height 13
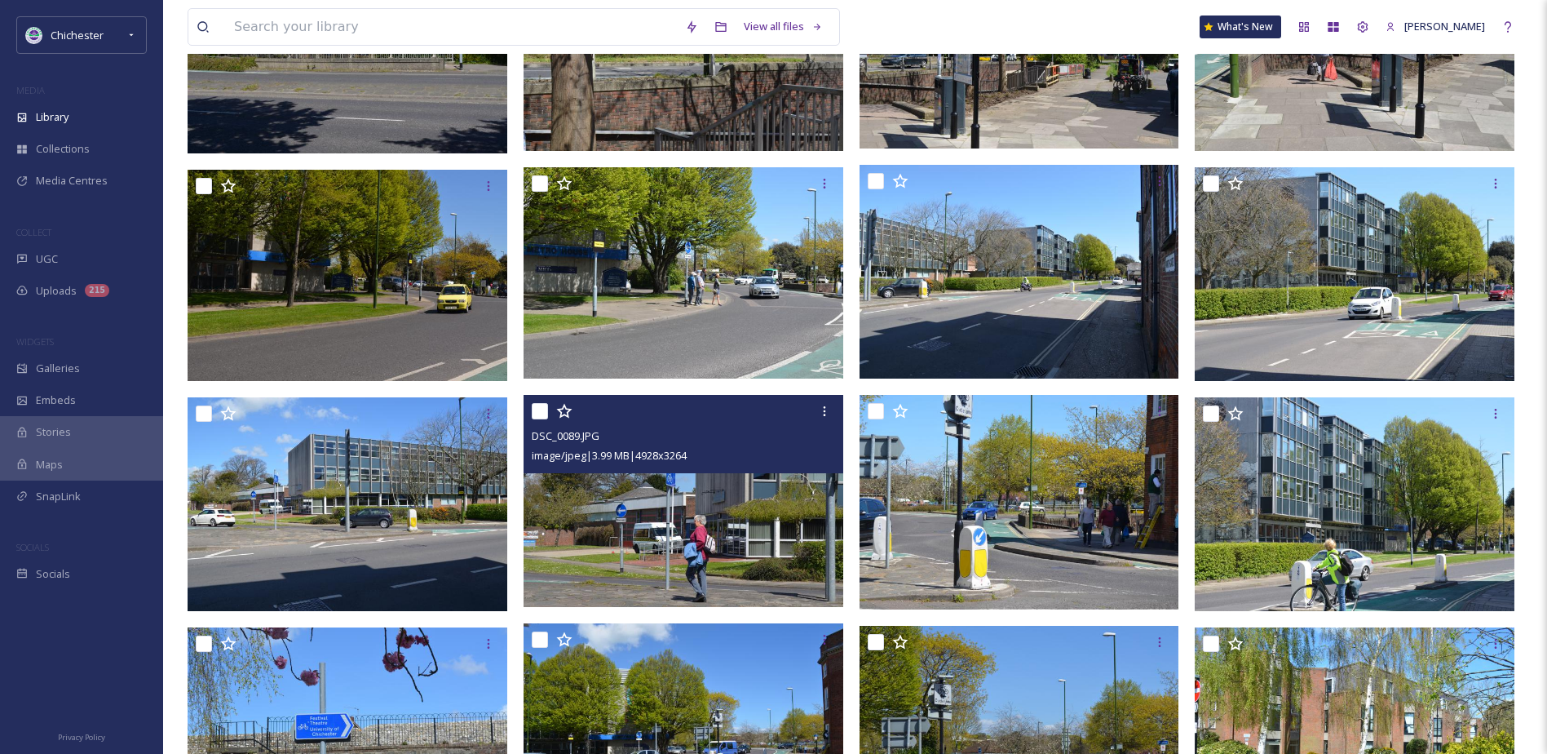
scroll to position [6055, 0]
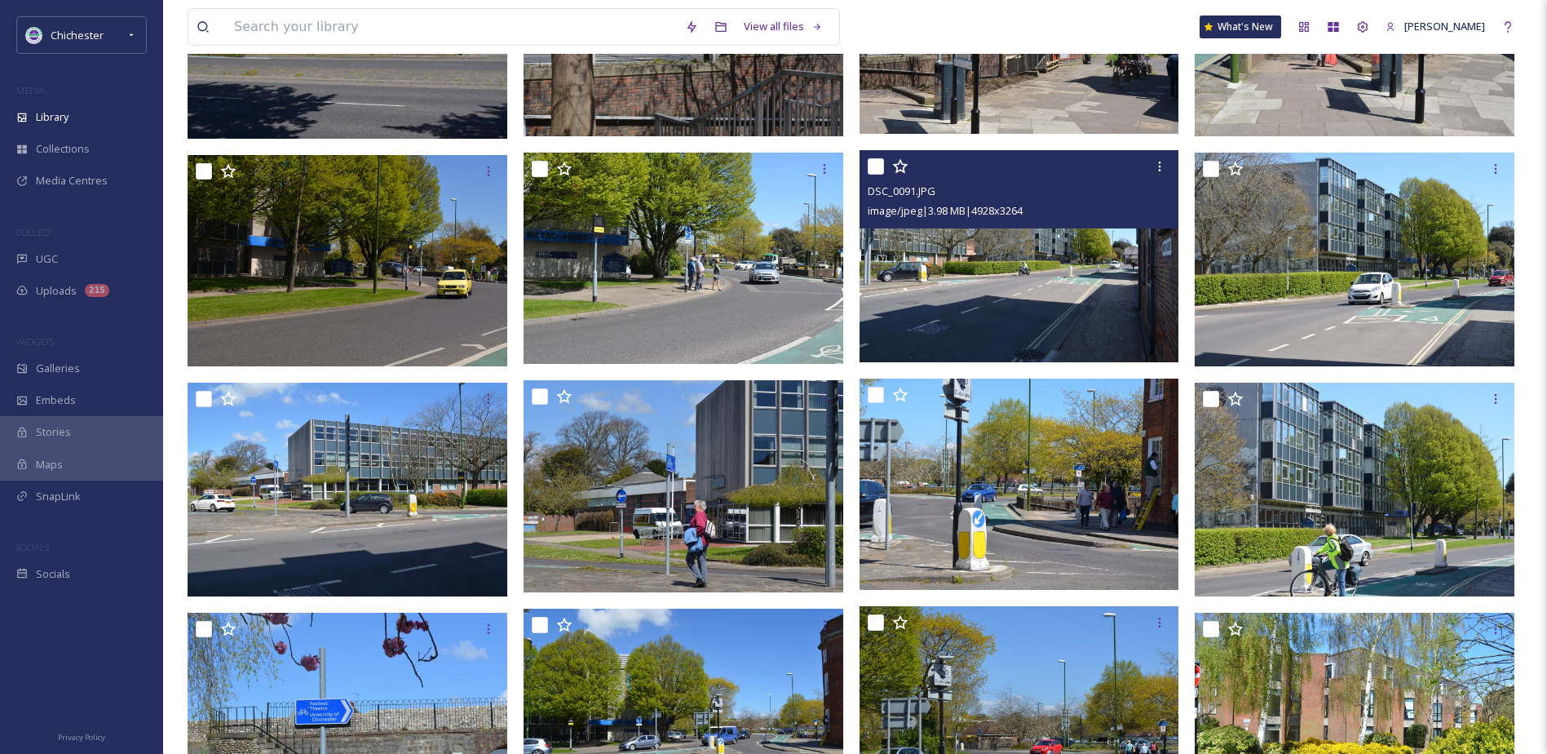
click at [1024, 304] on img at bounding box center [1020, 256] width 320 height 212
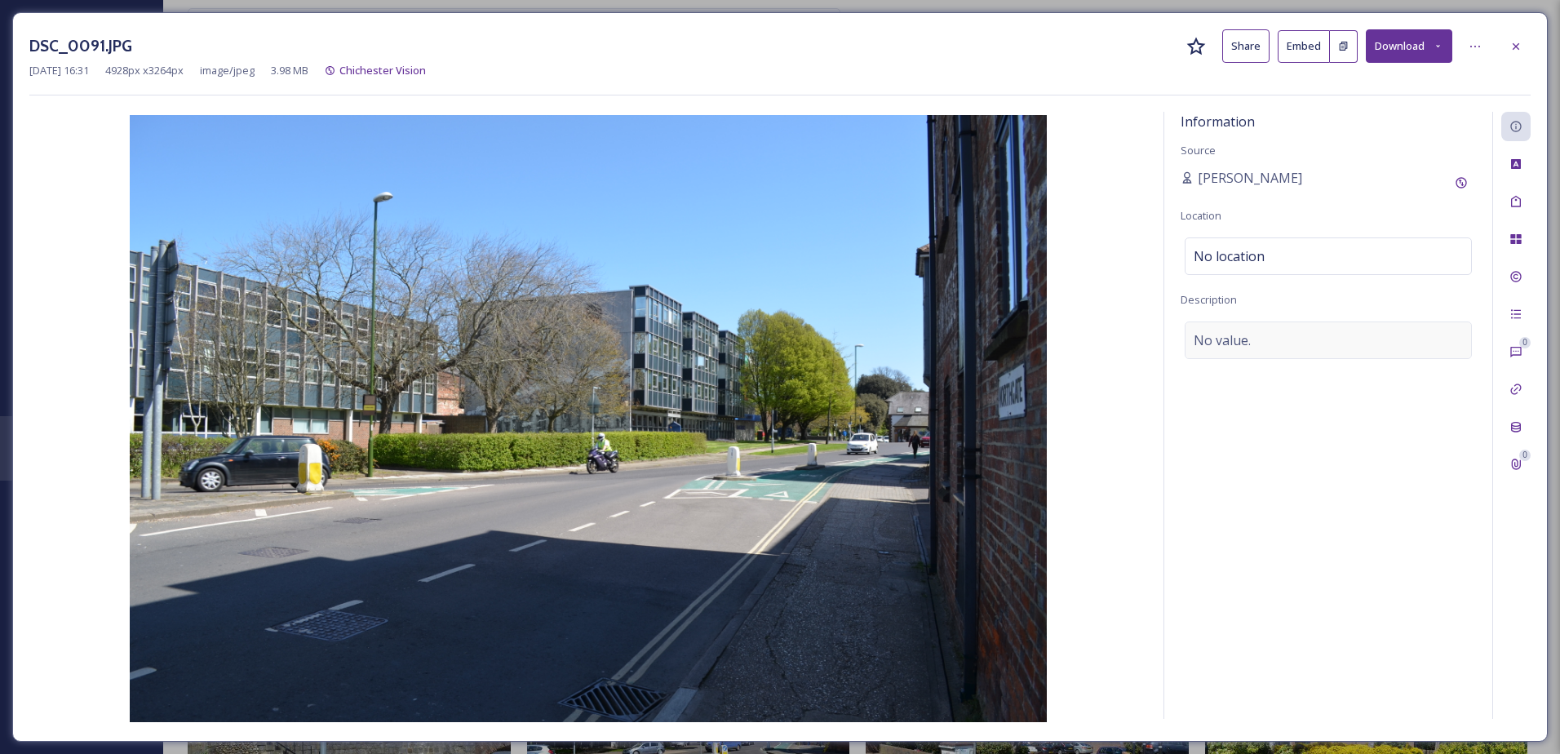
click at [1251, 350] on div "No value." at bounding box center [1327, 340] width 287 height 38
click at [1233, 334] on textarea "Metro house" at bounding box center [1327, 388] width 295 height 135
type textarea "[GEOGRAPHIC_DATA]"
click at [1517, 46] on icon at bounding box center [1515, 46] width 13 height 13
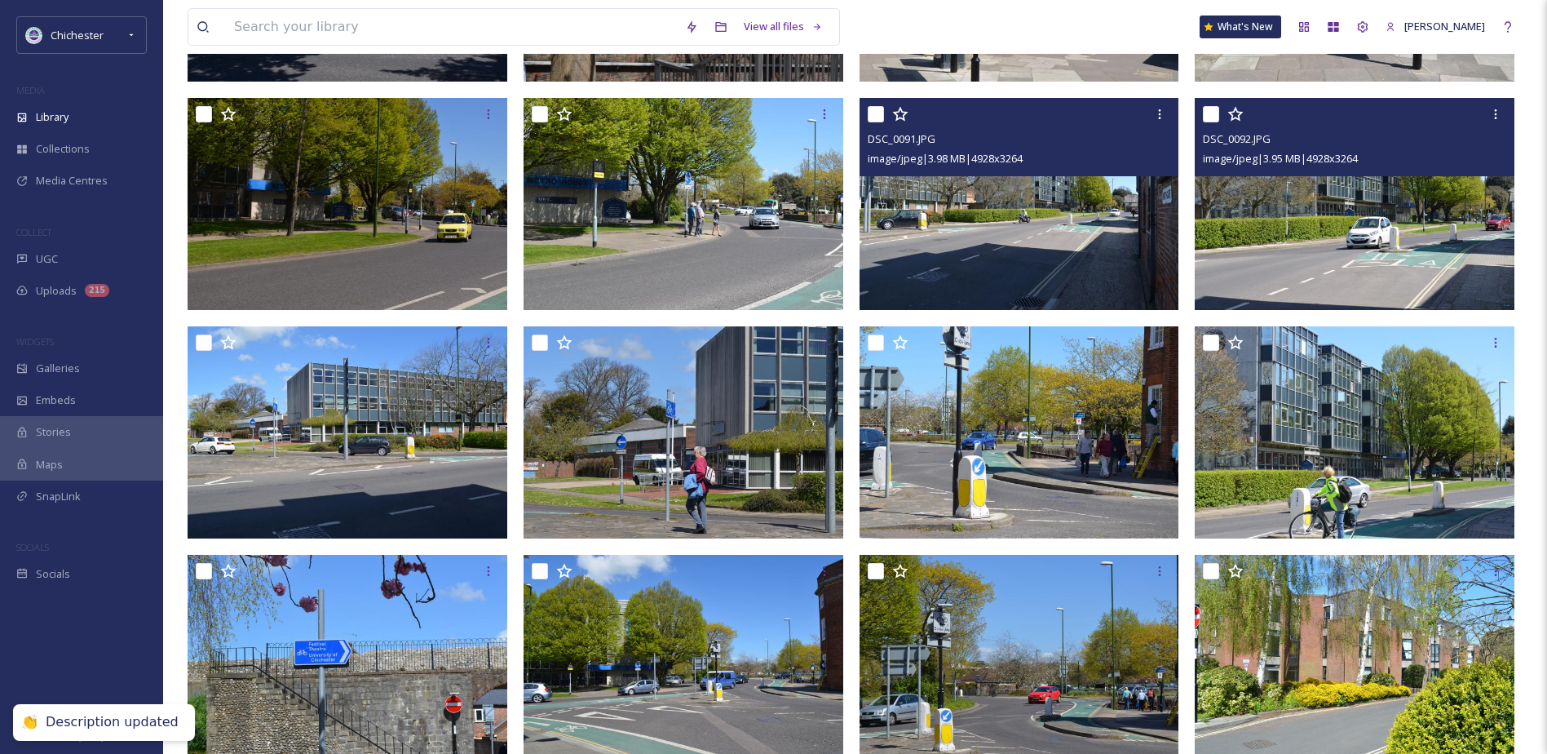
click at [1330, 275] on img at bounding box center [1355, 204] width 320 height 212
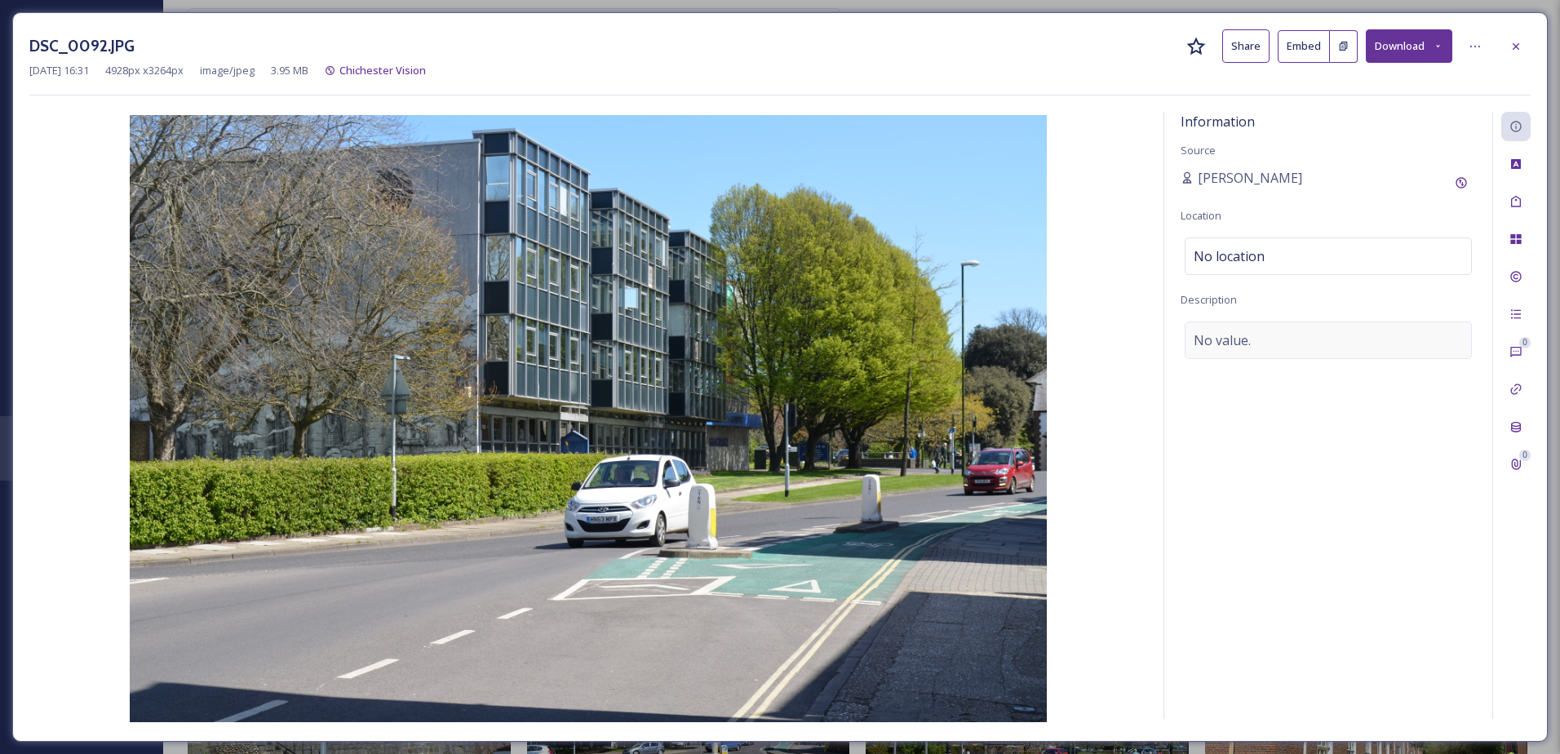
click at [1209, 341] on span "No value." at bounding box center [1221, 340] width 57 height 20
click at [1209, 341] on textarea at bounding box center [1327, 388] width 295 height 135
type textarea "[GEOGRAPHIC_DATA]"
click at [1525, 200] on div "Tags" at bounding box center [1515, 201] width 29 height 29
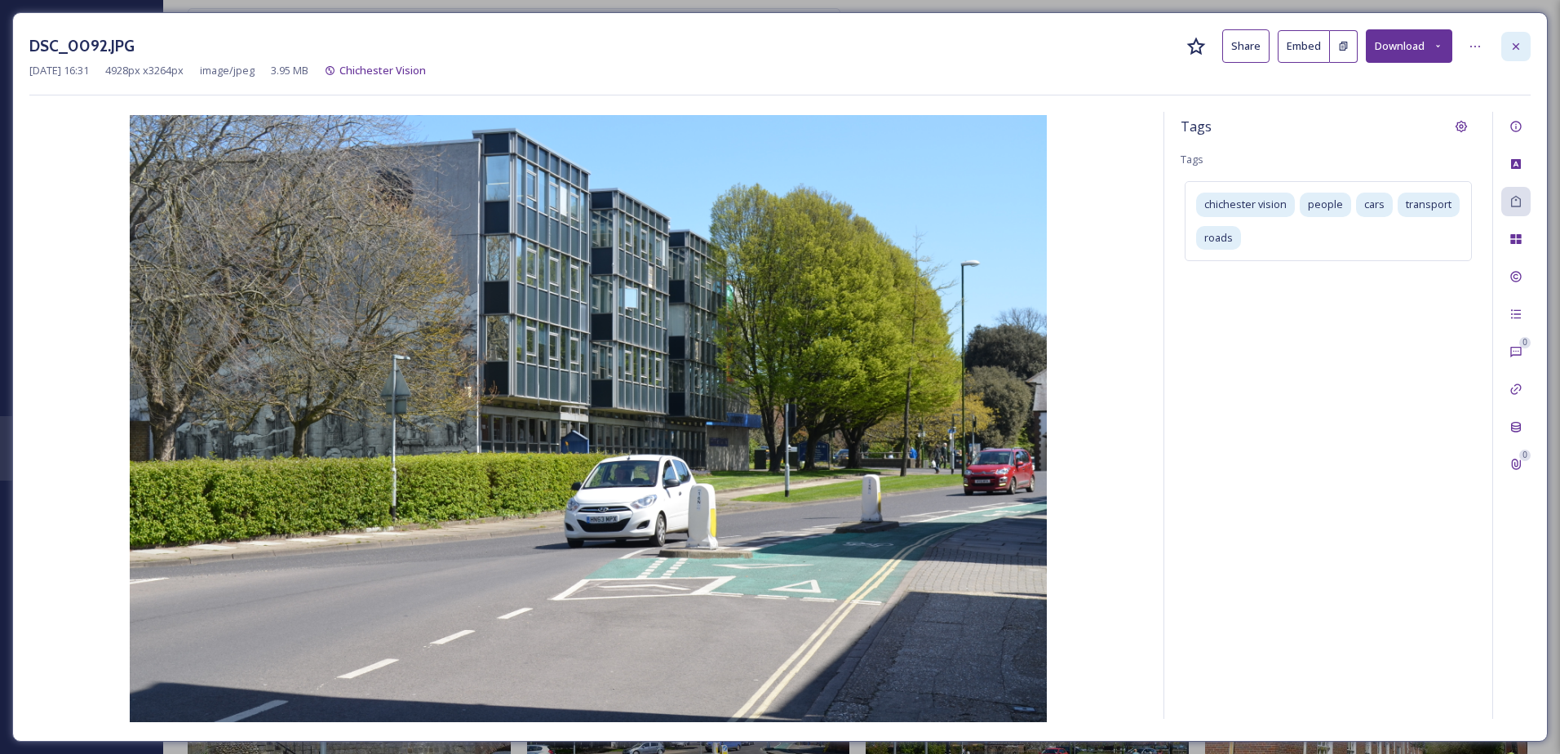
click at [1522, 41] on div at bounding box center [1515, 46] width 29 height 29
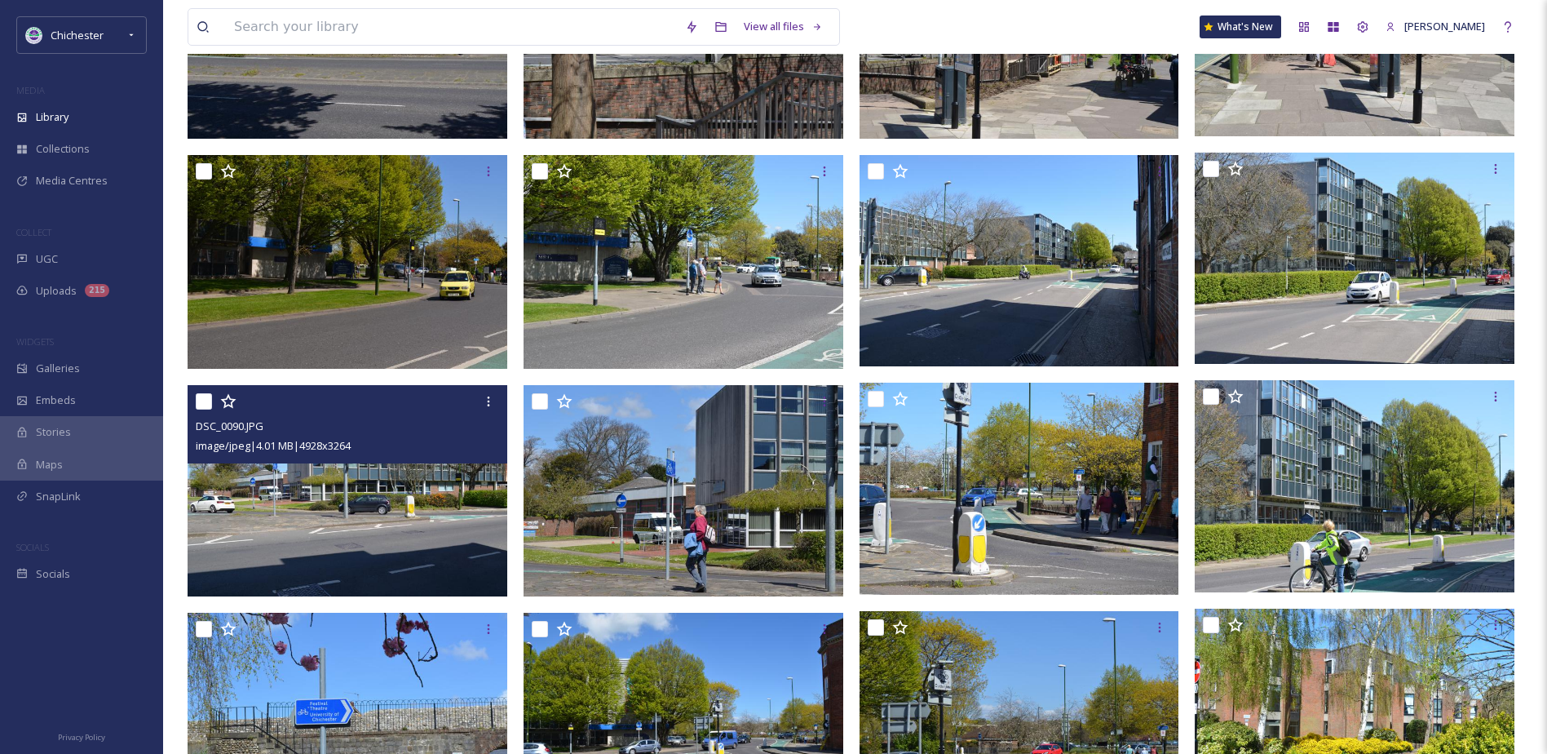
click at [437, 541] on img at bounding box center [348, 491] width 320 height 212
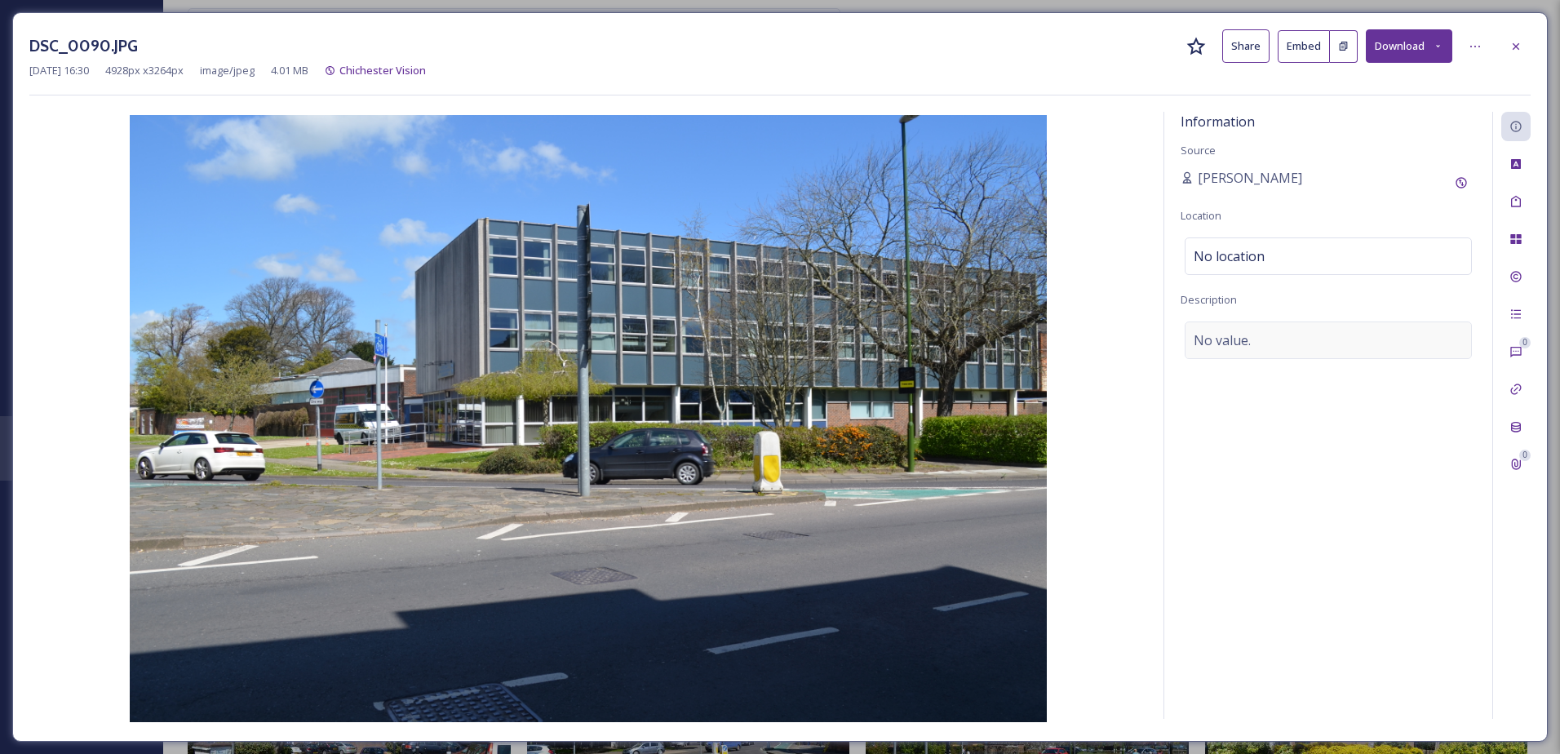
click at [1246, 339] on span "No value." at bounding box center [1221, 340] width 57 height 20
click at [1241, 349] on textarea at bounding box center [1327, 388] width 295 height 135
type textarea "West Sussex Fire and Rescue"
click at [1502, 196] on div at bounding box center [1515, 201] width 29 height 29
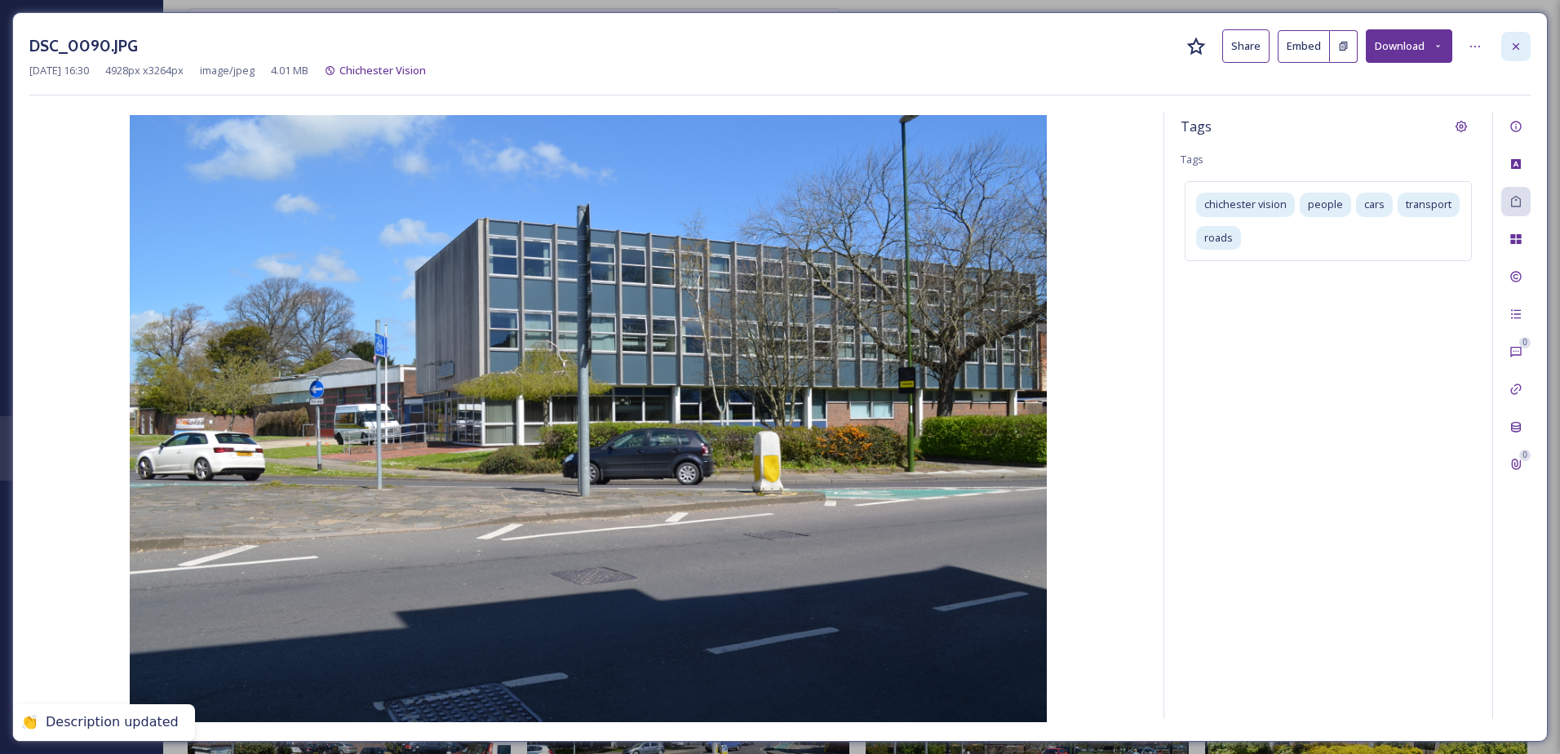
click at [1516, 43] on icon at bounding box center [1515, 46] width 13 height 13
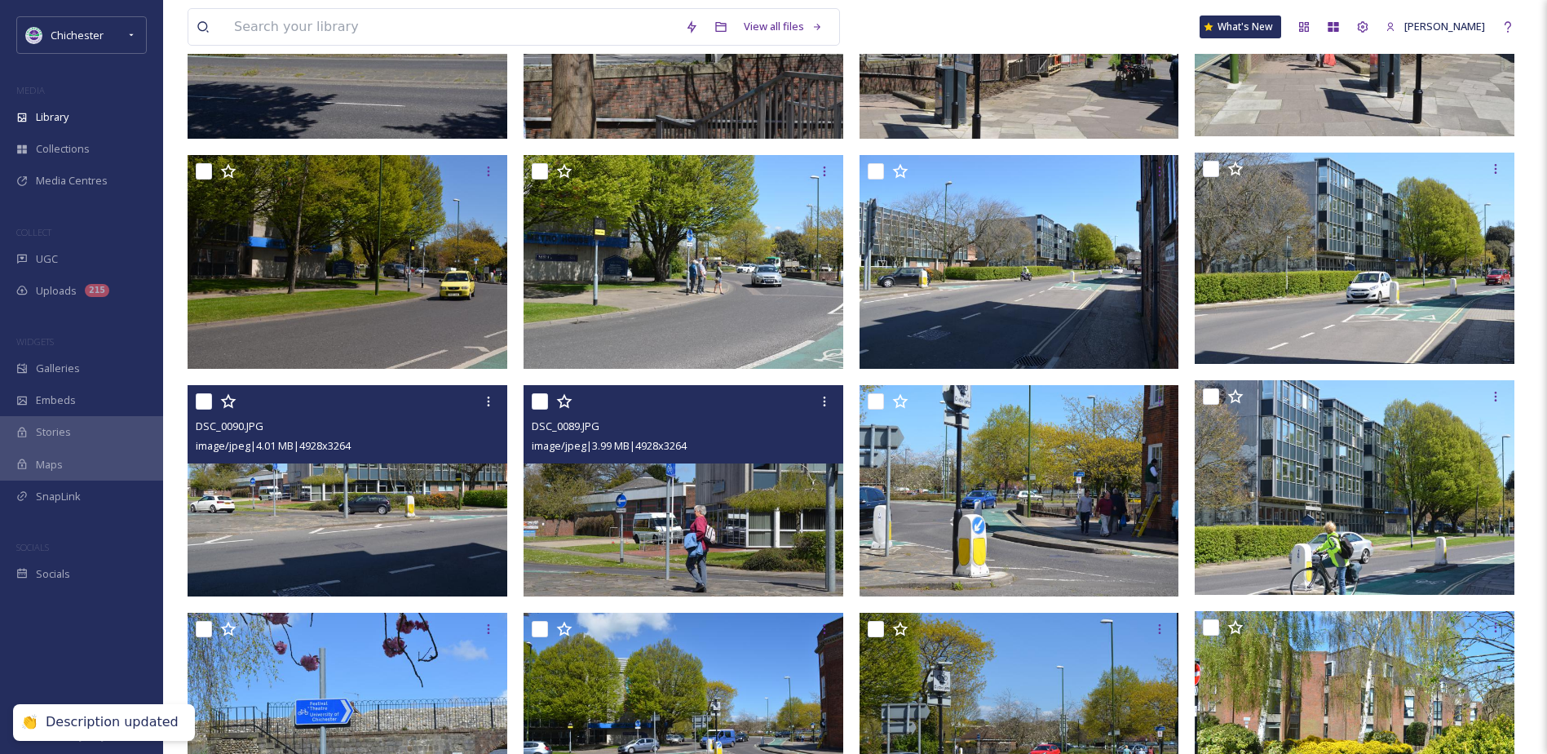
click at [642, 536] on img at bounding box center [684, 491] width 320 height 212
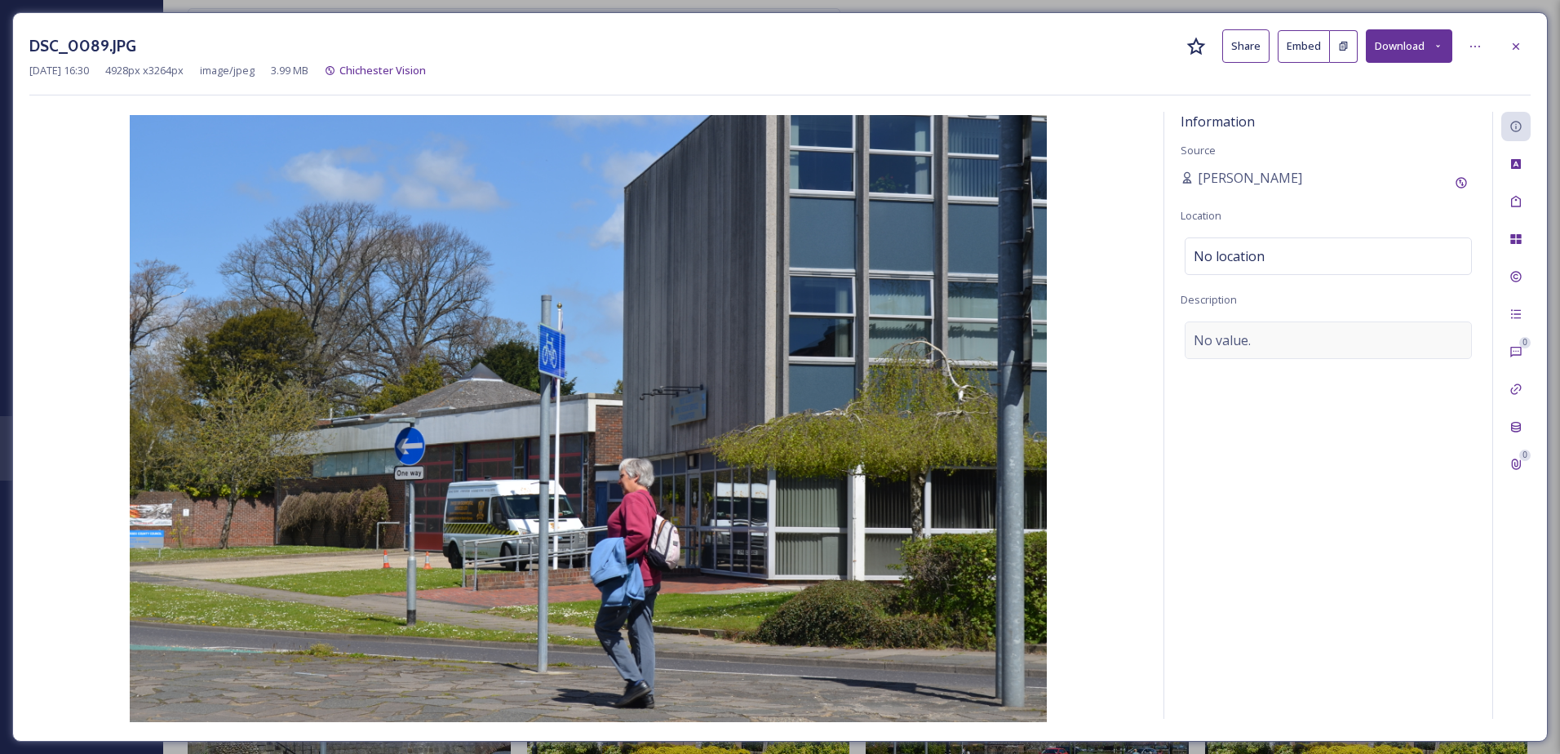
click at [1311, 335] on div "No value." at bounding box center [1327, 340] width 287 height 38
click at [1308, 337] on textarea at bounding box center [1327, 388] width 295 height 135
type textarea "West Sussex Fire and Rescue"
click at [1501, 197] on div "Tags" at bounding box center [1515, 201] width 29 height 29
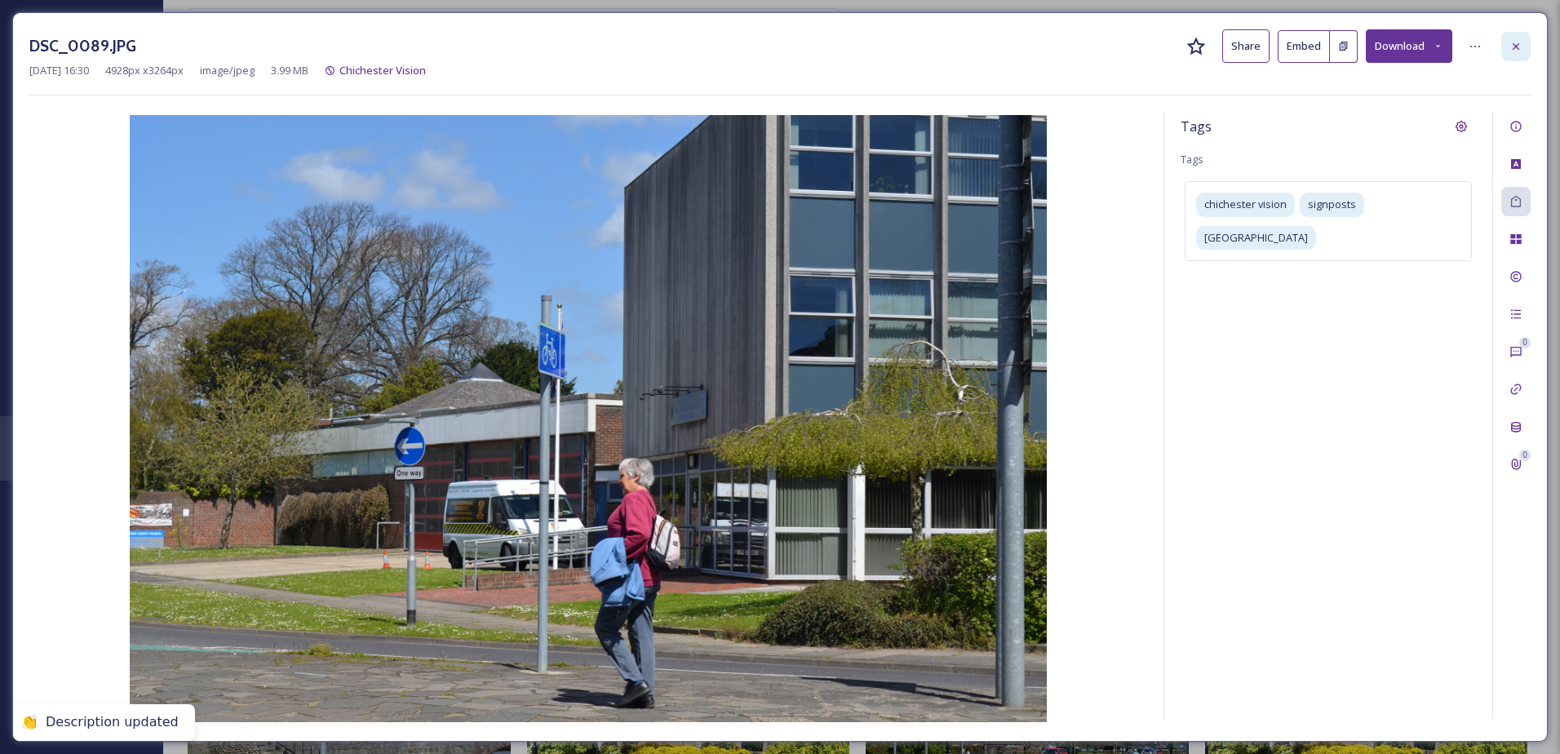
click at [1503, 55] on div at bounding box center [1515, 46] width 29 height 29
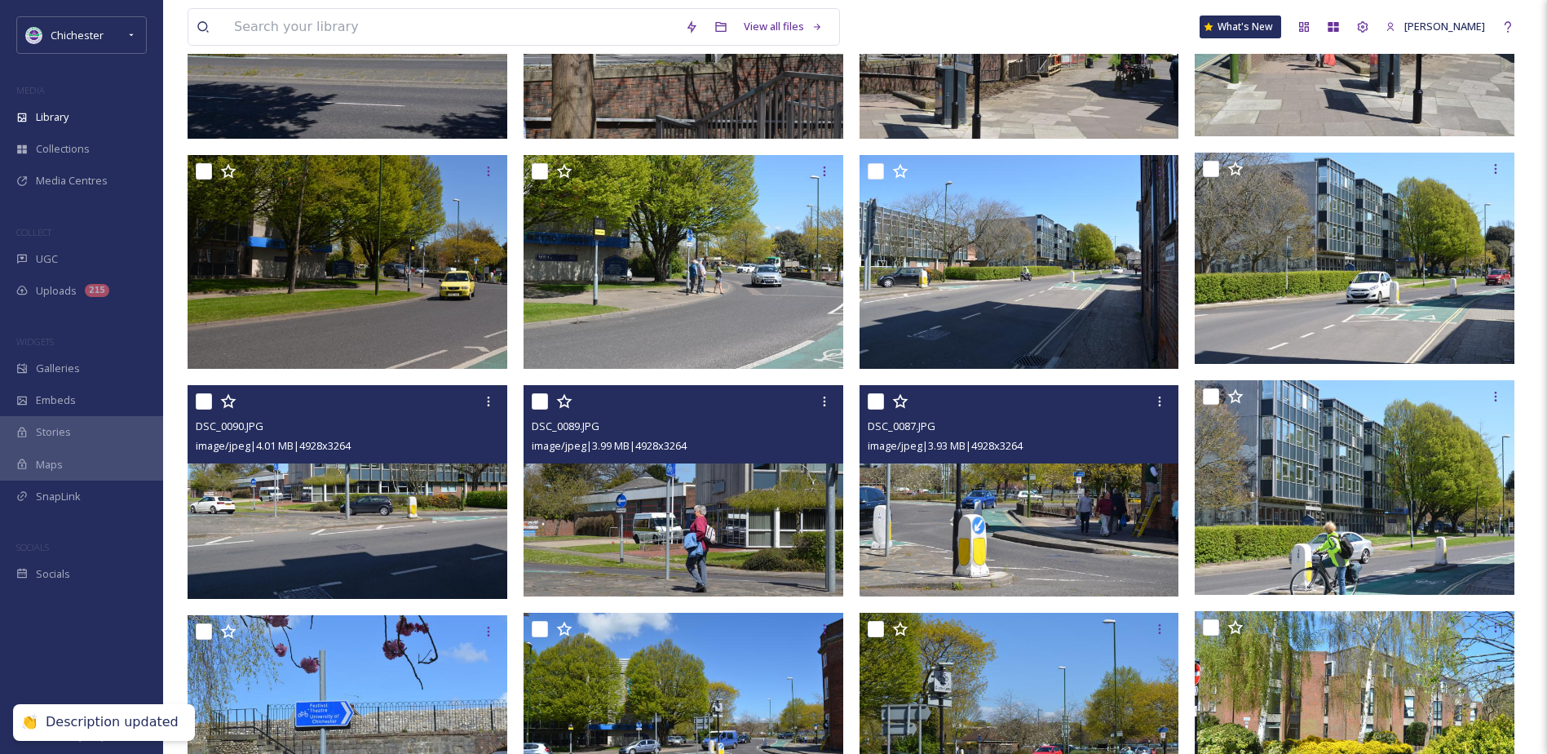
click at [1013, 493] on img at bounding box center [1020, 491] width 320 height 212
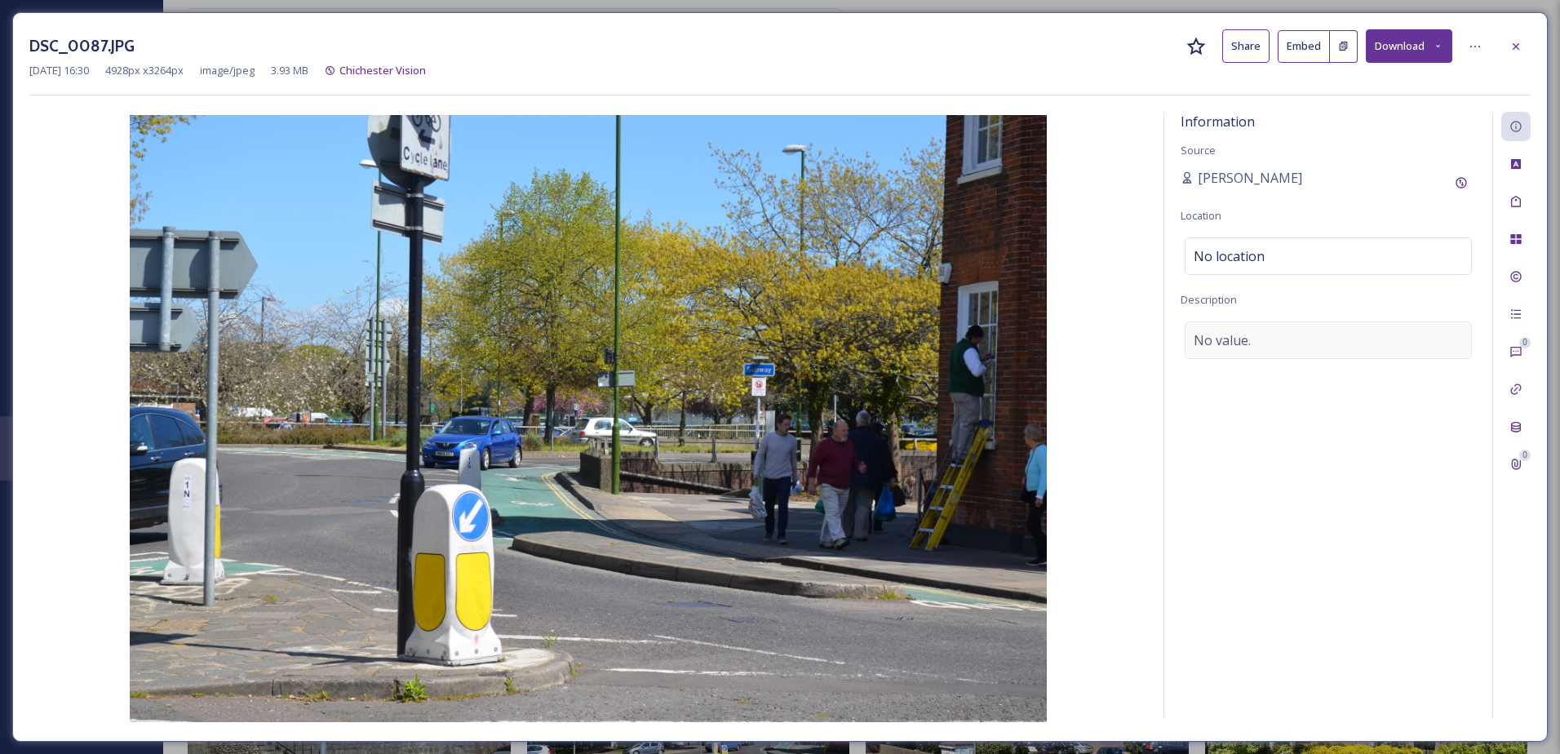
click at [1250, 352] on div "No value." at bounding box center [1327, 340] width 287 height 38
click at [1239, 356] on textarea at bounding box center [1327, 388] width 295 height 135
type textarea "Cars driving on the A286"
click at [1514, 200] on icon at bounding box center [1515, 201] width 13 height 13
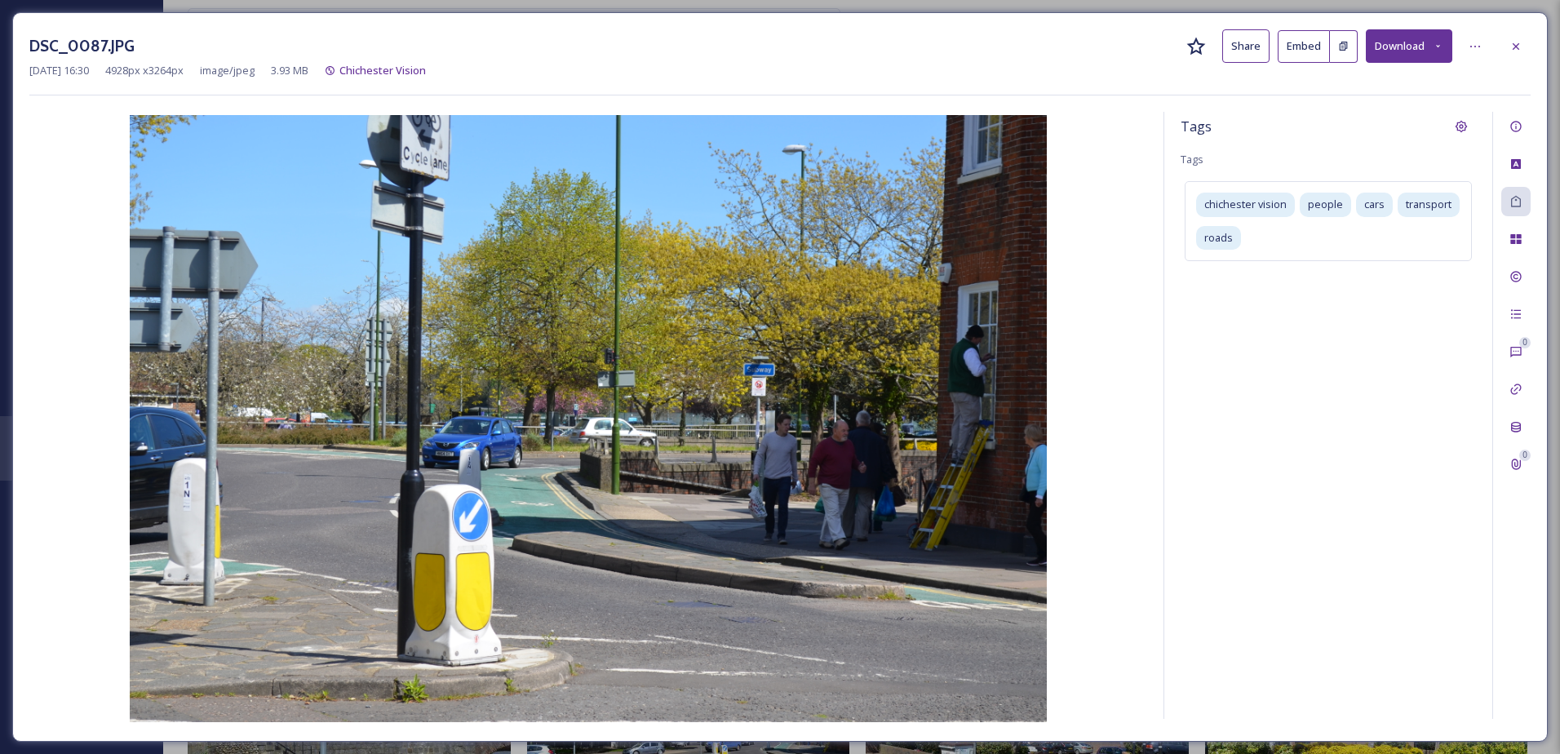
click at [1530, 44] on div "DSC_0087.JPG Share Embed Download [DATE] 16:30 4928 px x 3264 px image/jpeg 3.9…" at bounding box center [779, 376] width 1535 height 729
click at [1516, 51] on icon at bounding box center [1515, 46] width 13 height 13
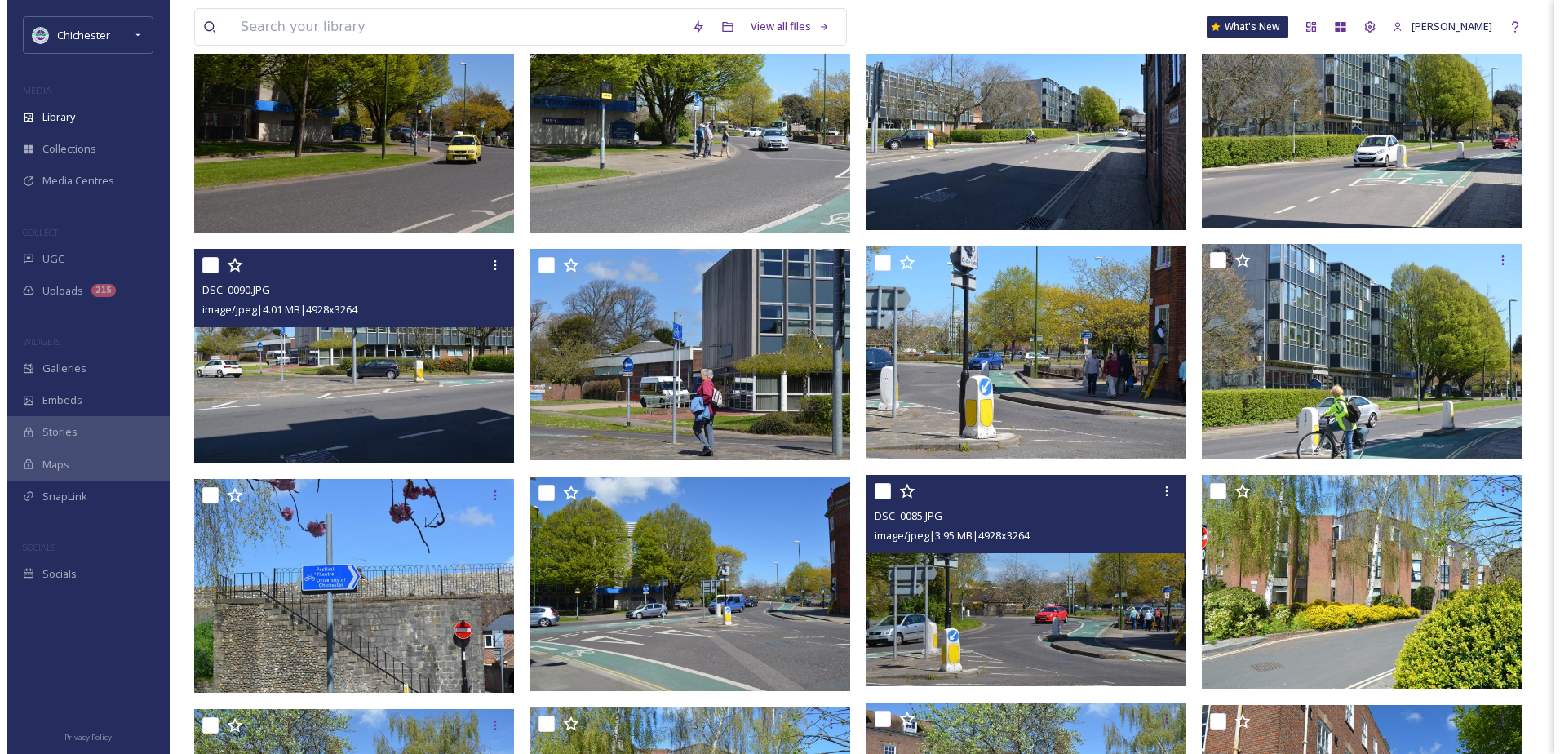
scroll to position [6300, 0]
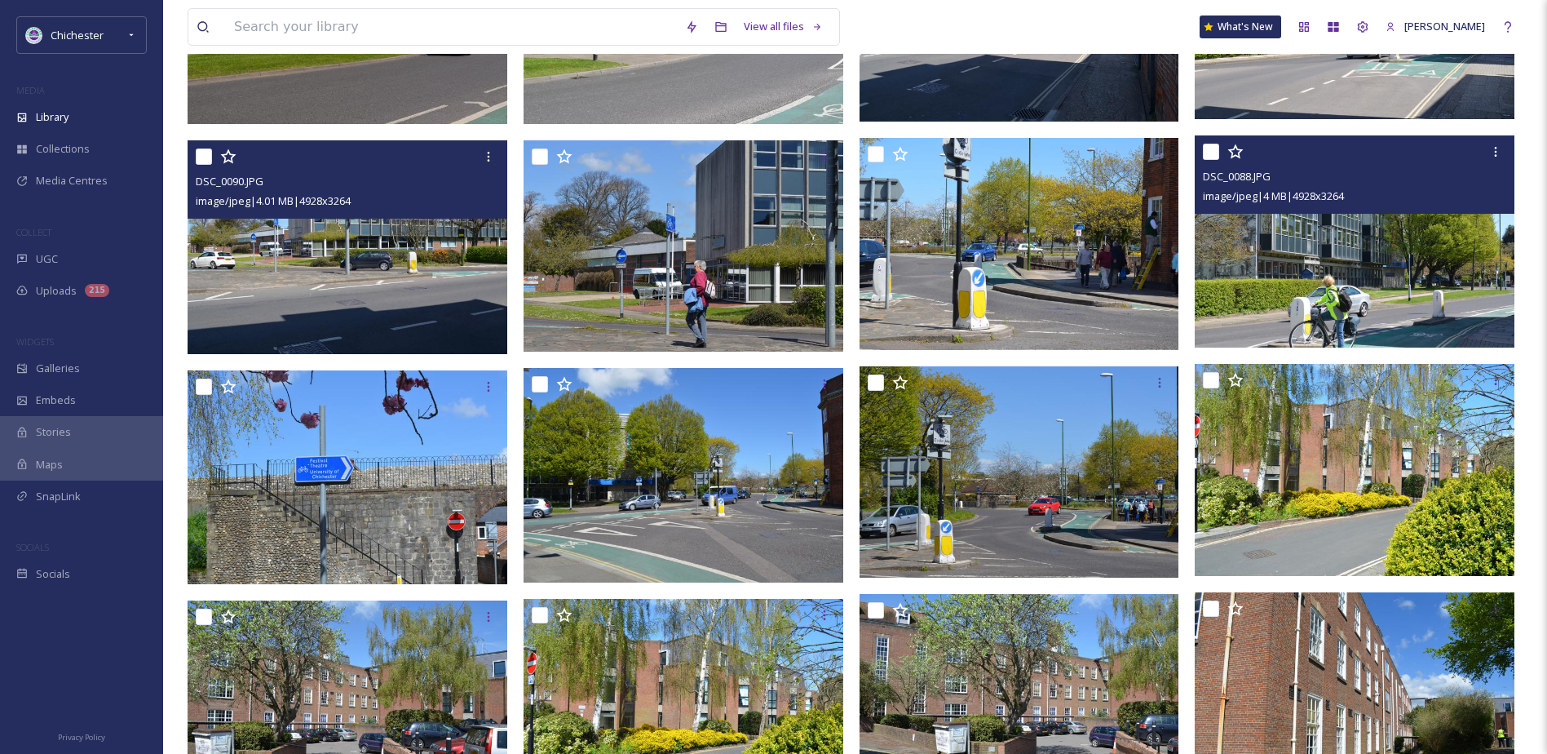
click at [1301, 243] on img at bounding box center [1355, 241] width 320 height 212
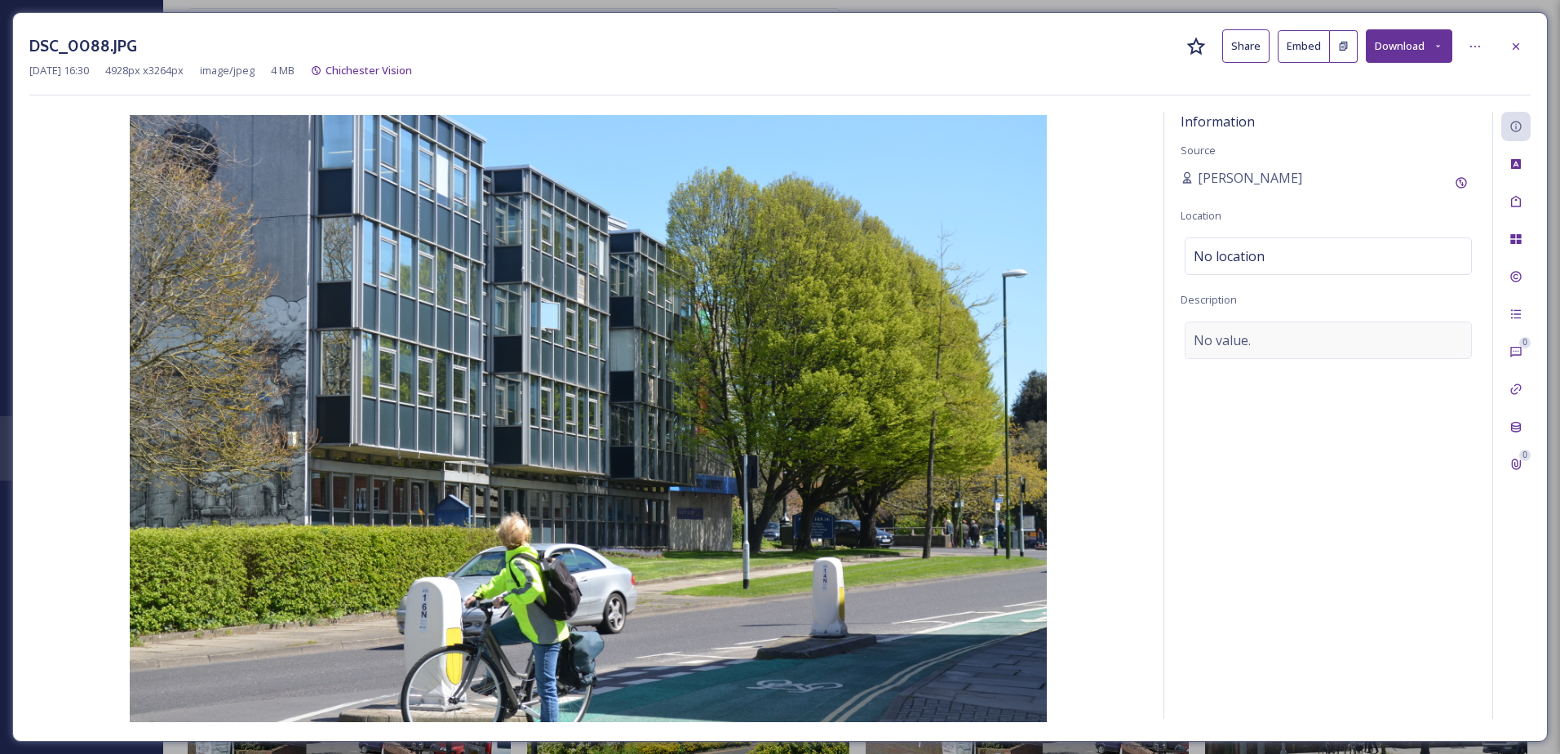
click at [1321, 350] on div "No value." at bounding box center [1327, 340] width 287 height 38
click at [1321, 350] on textarea at bounding box center [1327, 388] width 295 height 135
type textarea "m"
type textarea "[GEOGRAPHIC_DATA]"
click at [1521, 34] on div at bounding box center [1515, 46] width 29 height 29
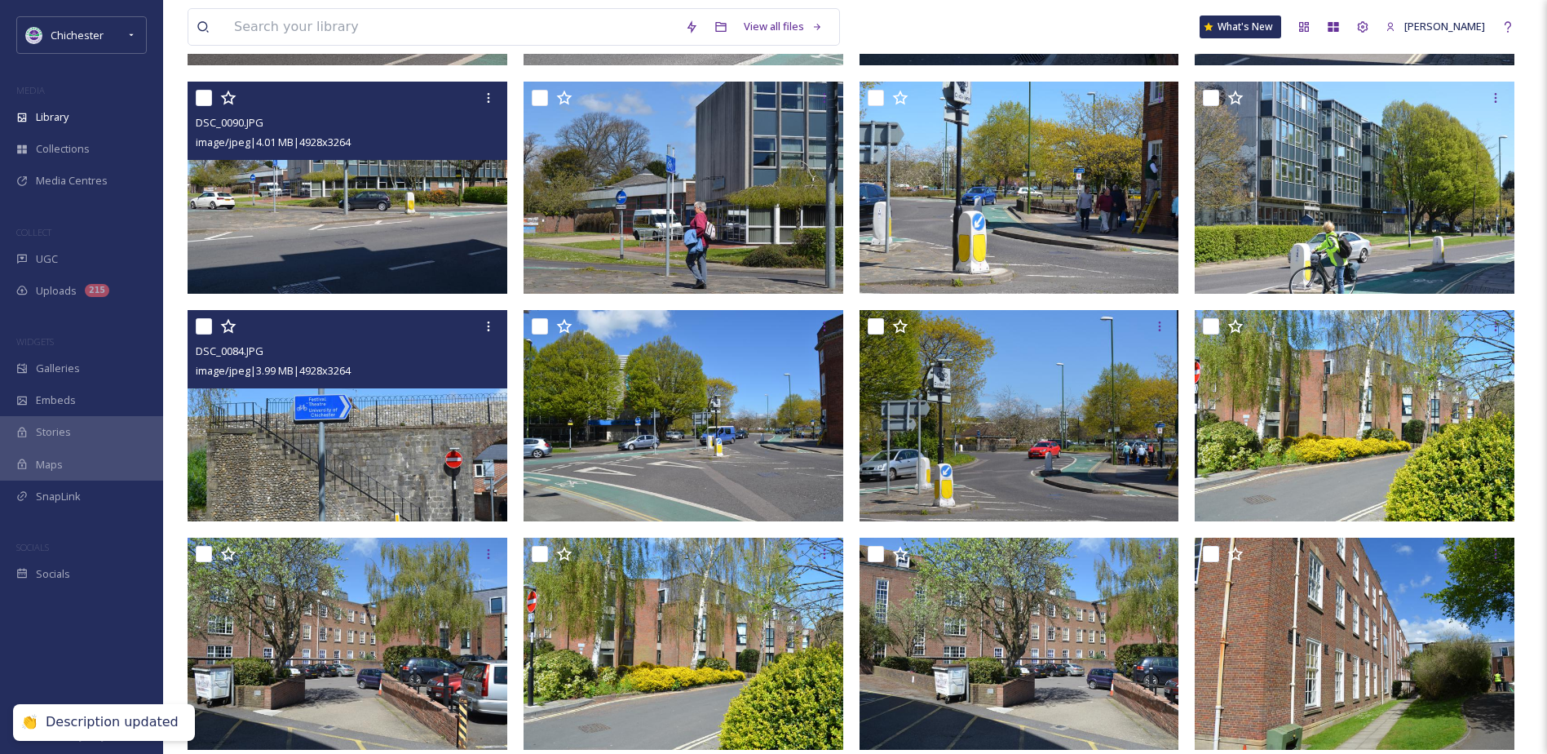
click at [350, 486] on img at bounding box center [348, 416] width 320 height 212
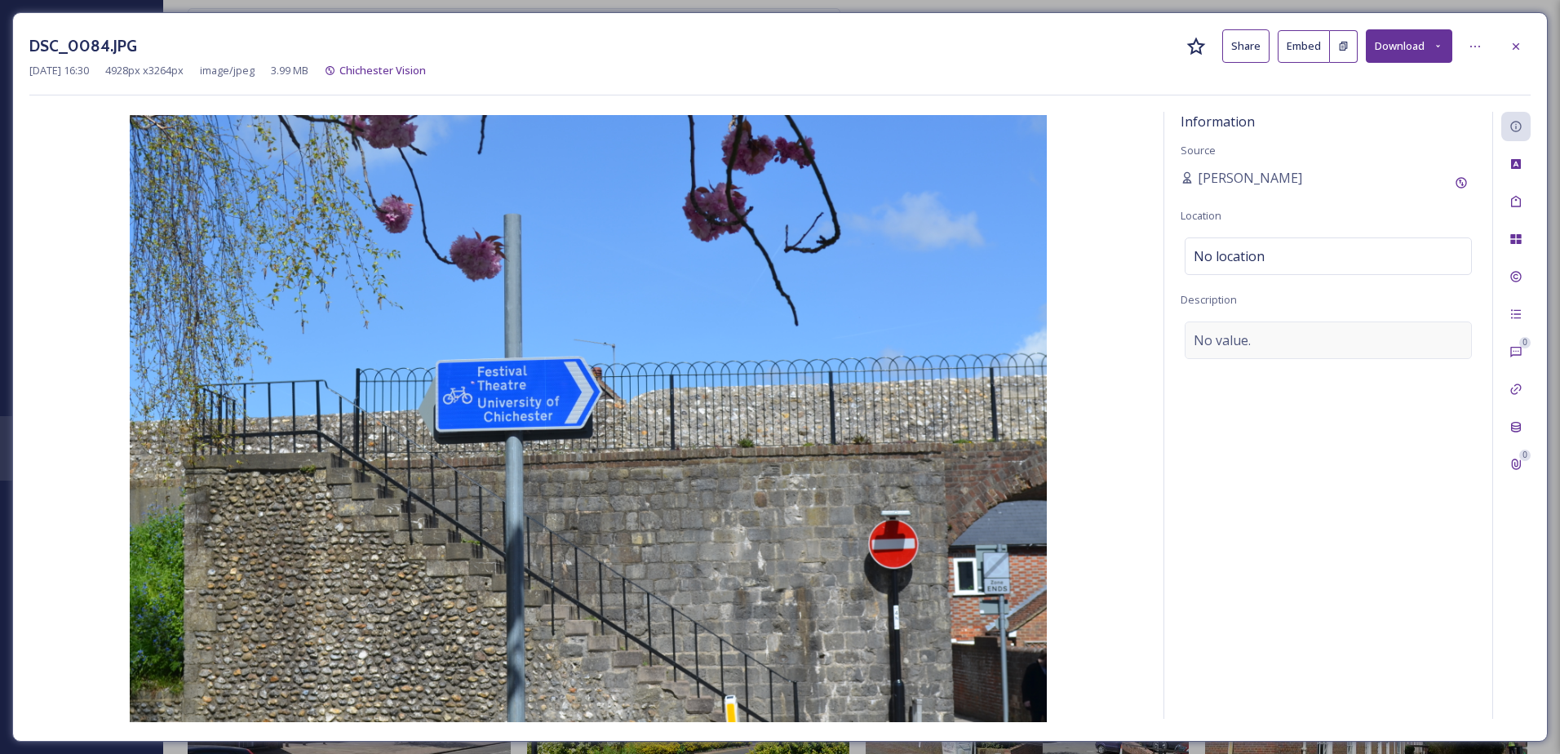
click at [1268, 325] on div "No value." at bounding box center [1327, 340] width 287 height 38
type textarea "A signpost on the Walls Walk"
click at [1516, 40] on icon at bounding box center [1515, 46] width 13 height 13
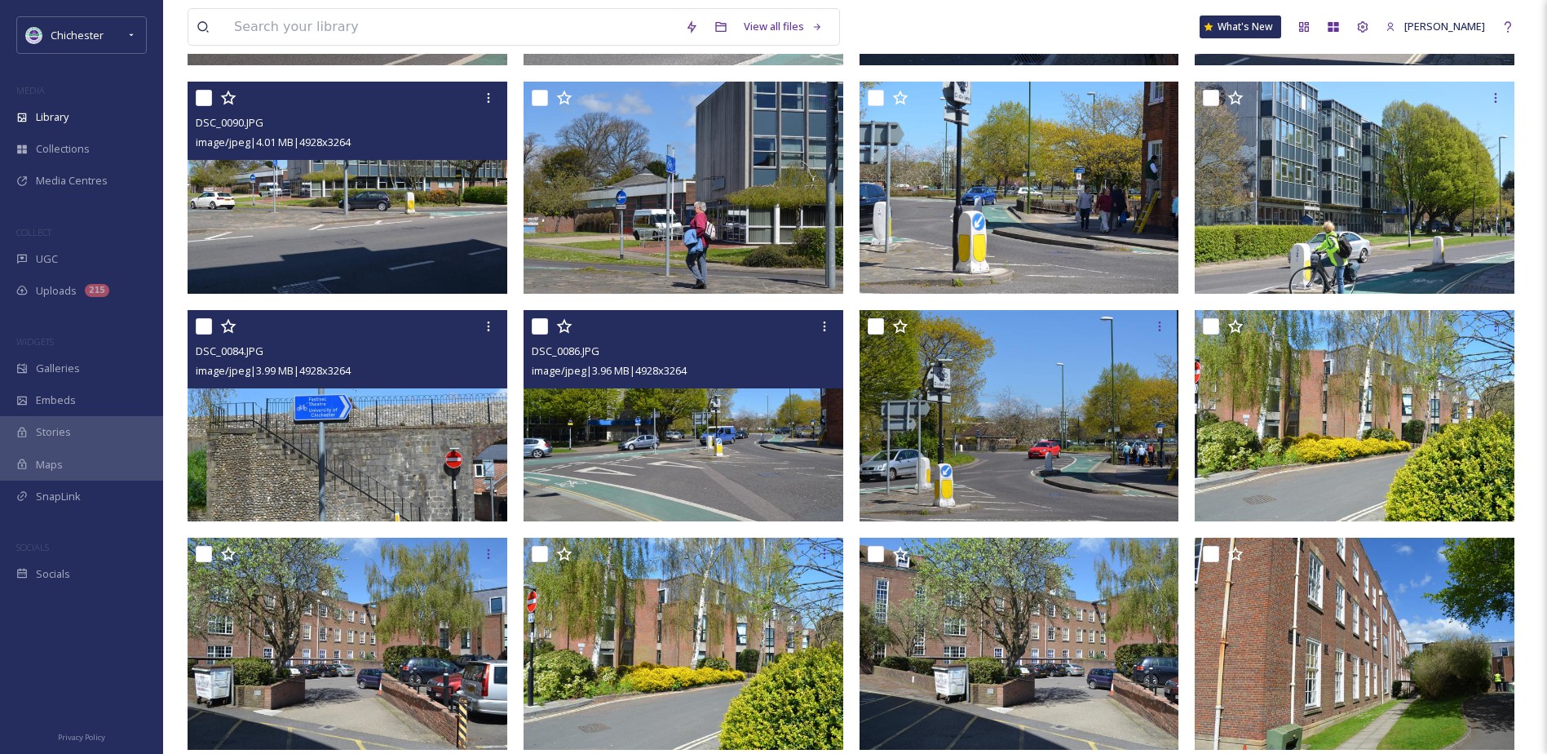
click at [624, 471] on img at bounding box center [684, 416] width 320 height 212
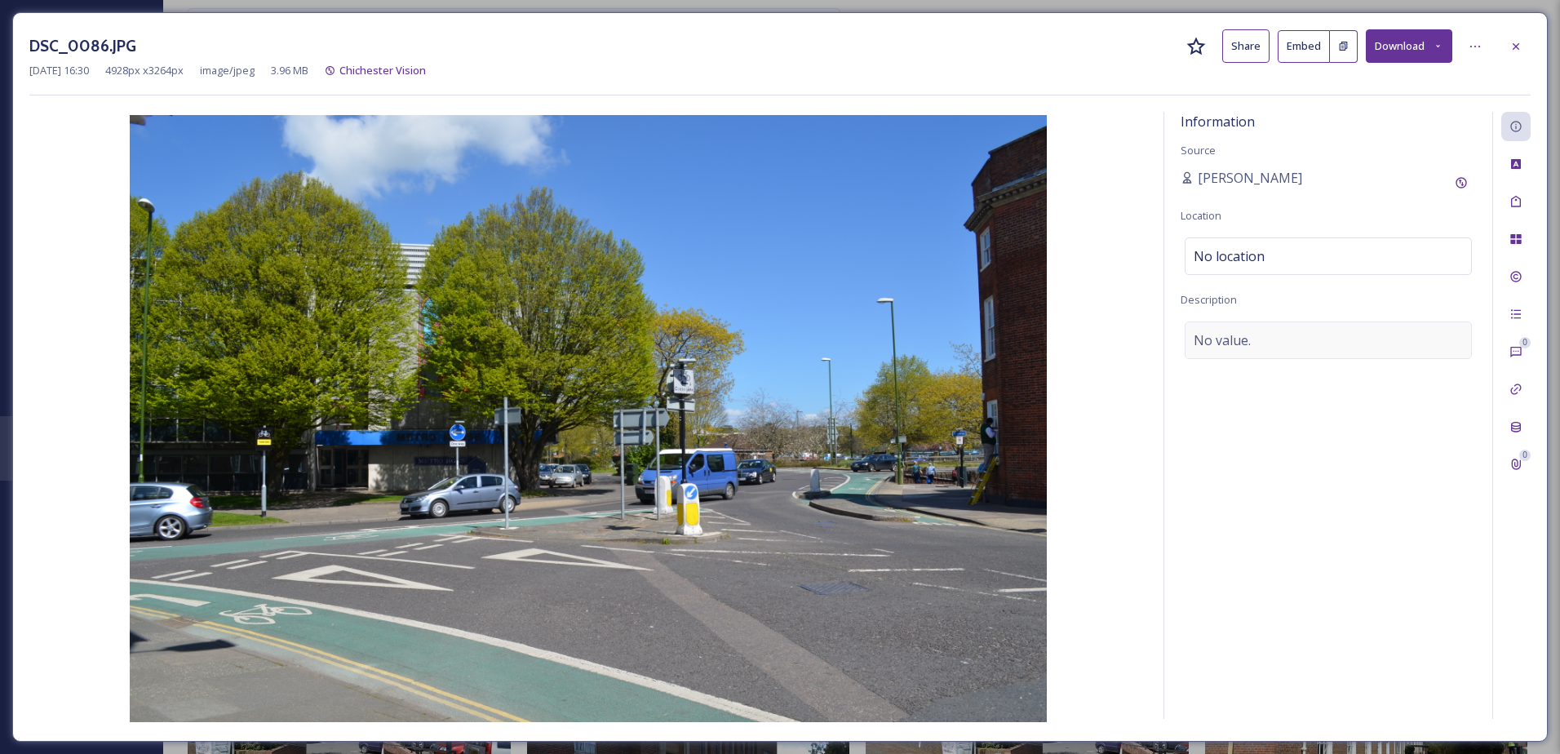
click at [1272, 340] on div "No value." at bounding box center [1327, 340] width 287 height 38
click at [1235, 383] on textarea at bounding box center [1327, 388] width 295 height 135
